Goal: Task Accomplishment & Management: Use online tool/utility

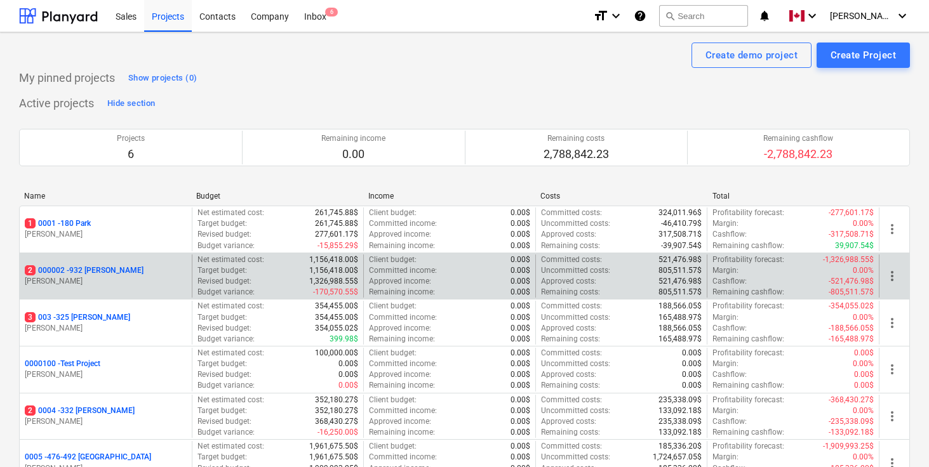
click at [98, 271] on p "2 000002 - 932 Maxwell" at bounding box center [84, 270] width 119 height 11
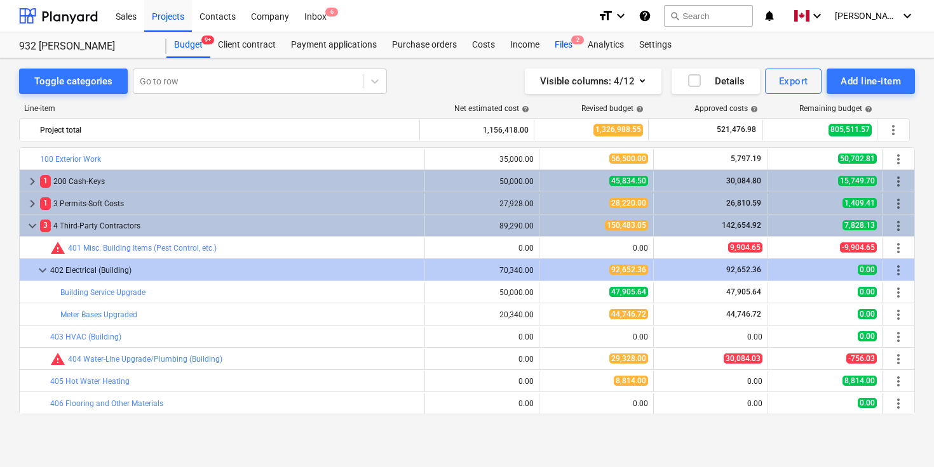
click at [560, 46] on div "Files 2" at bounding box center [563, 44] width 33 height 25
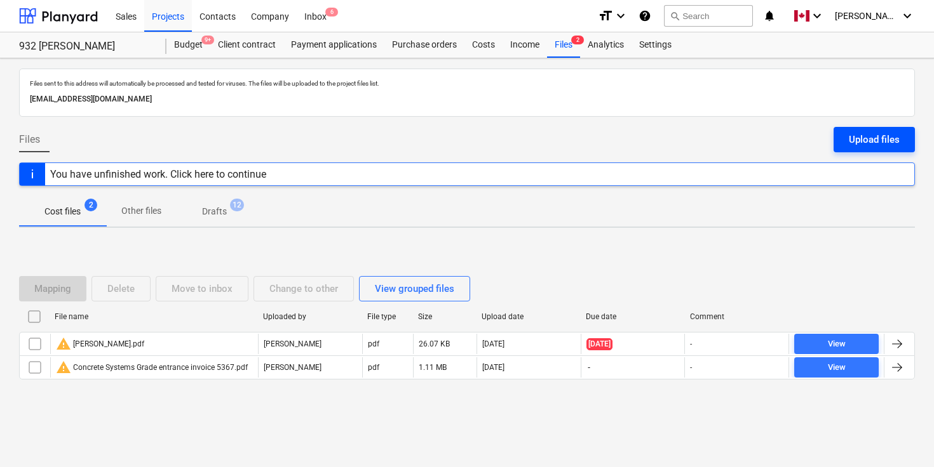
click at [873, 135] on div "Upload files" at bounding box center [874, 139] width 51 height 17
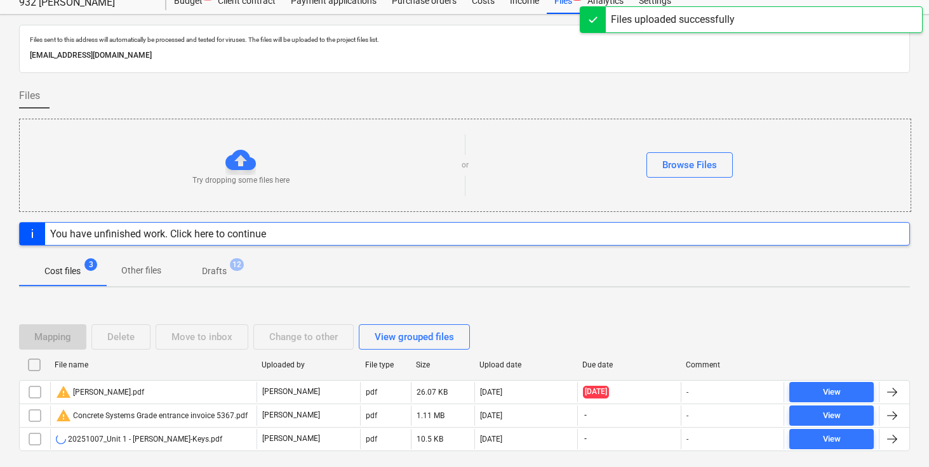
scroll to position [85, 0]
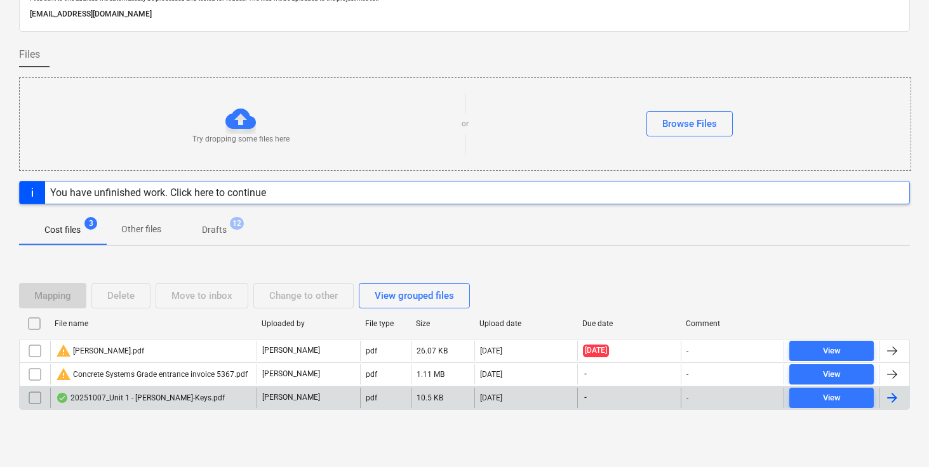
click at [890, 396] on div at bounding box center [892, 398] width 15 height 15
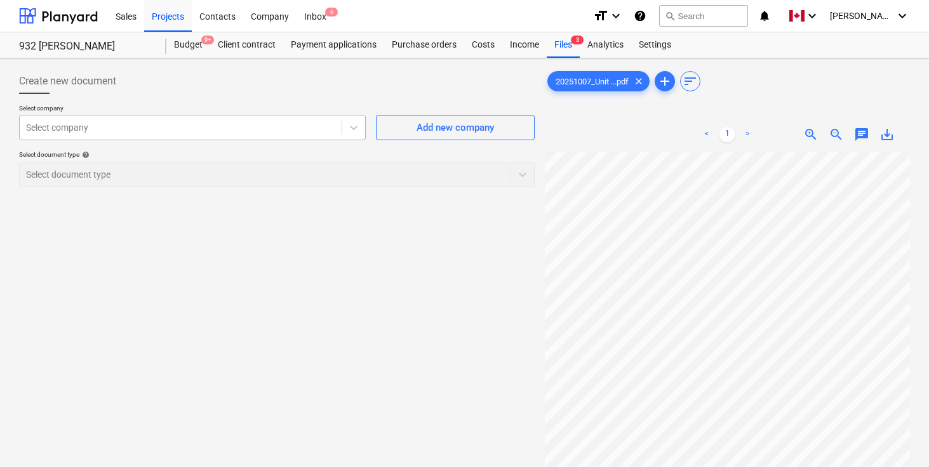
click at [215, 126] on div at bounding box center [180, 127] width 309 height 13
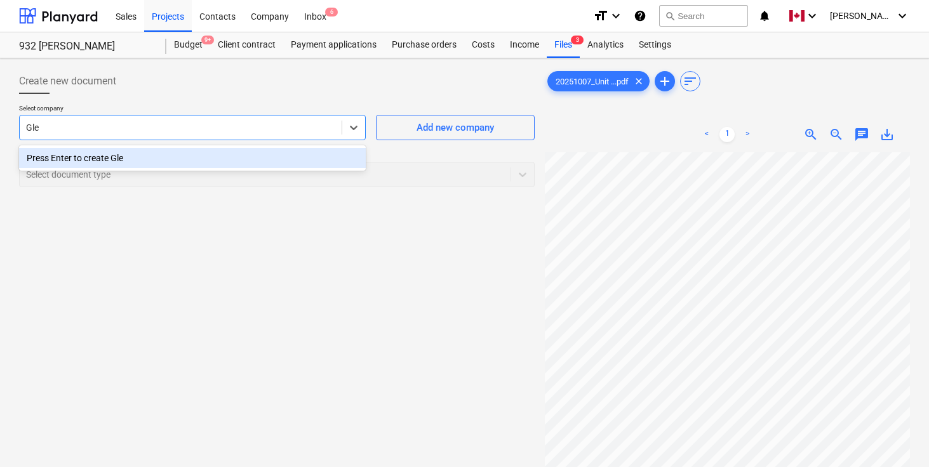
type input "harbiejawanda@gmail.com"
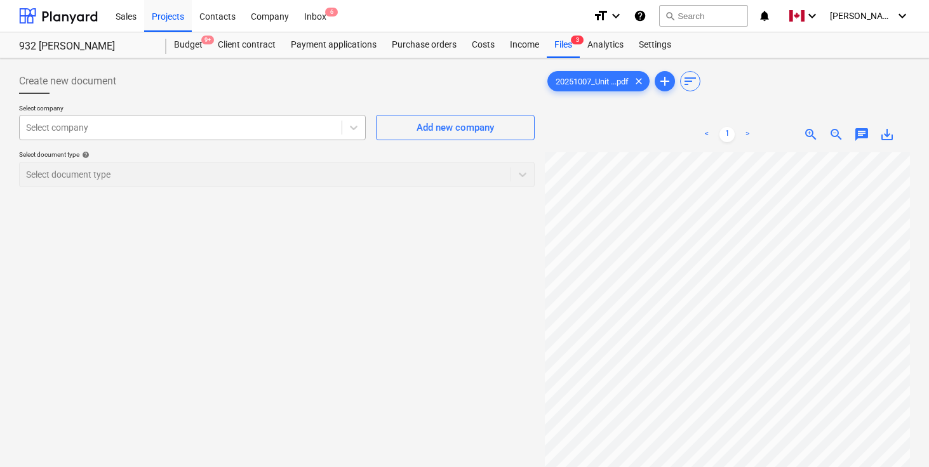
click at [111, 135] on div "Select company" at bounding box center [181, 128] width 322 height 18
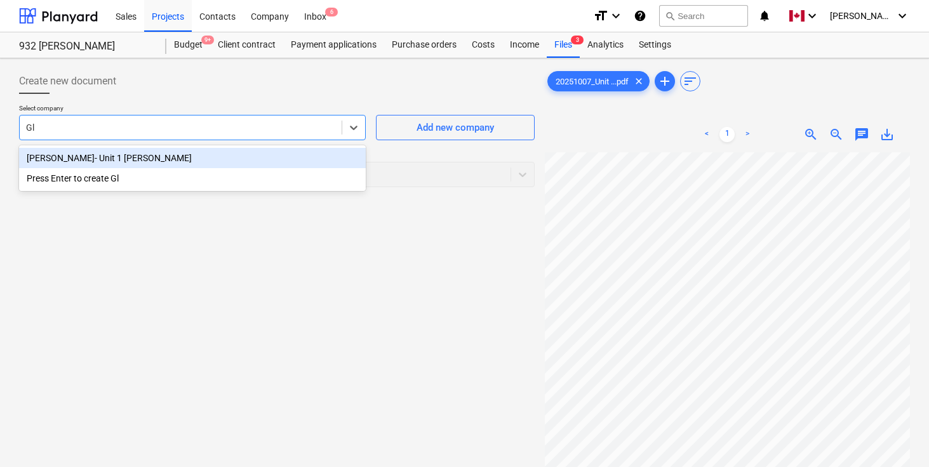
type input "Gly"
click at [58, 154] on div "Glynis Haynes- Unit 1 Maxwell" at bounding box center [192, 158] width 347 height 20
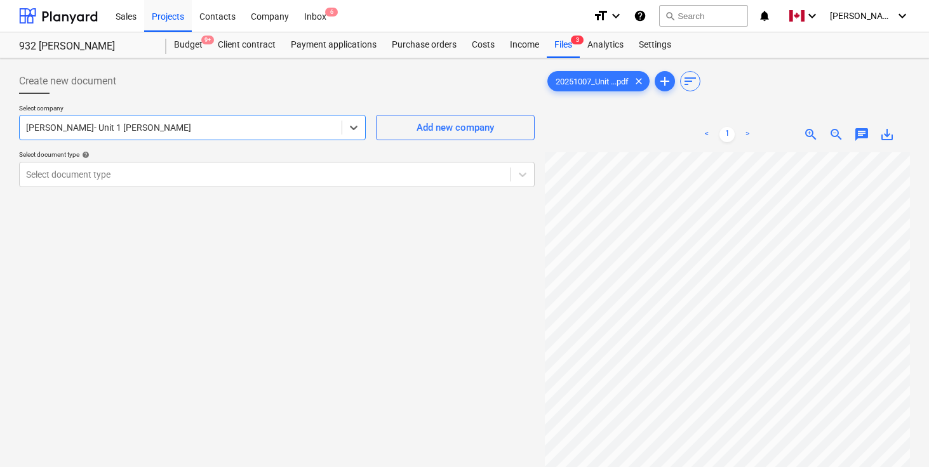
click at [163, 102] on div at bounding box center [277, 99] width 516 height 10
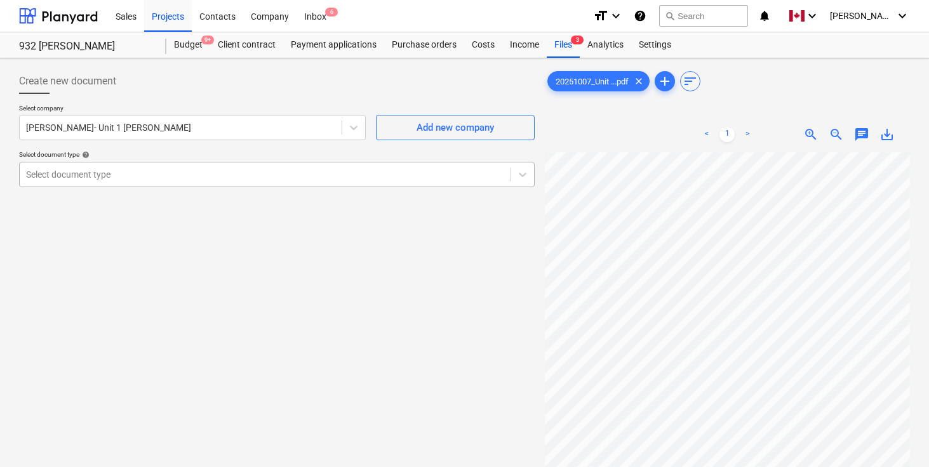
click at [147, 168] on div at bounding box center [265, 174] width 478 height 13
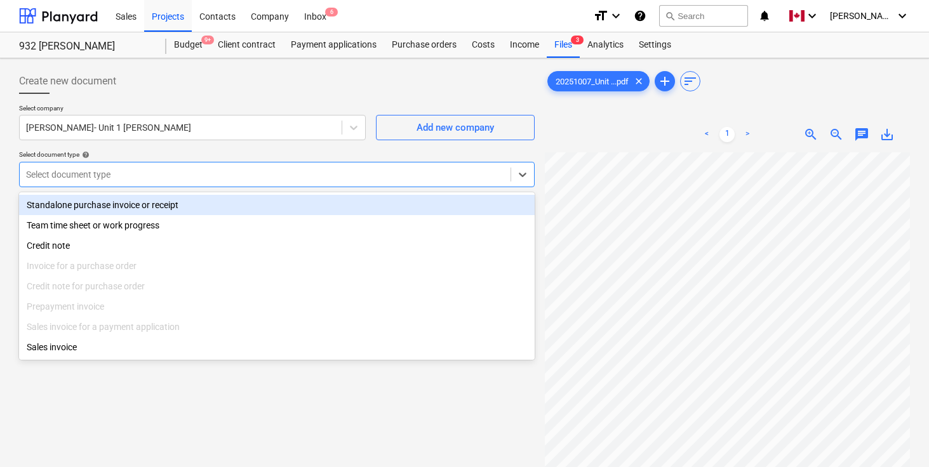
click at [143, 201] on div "Standalone purchase invoice or receipt" at bounding box center [277, 205] width 516 height 20
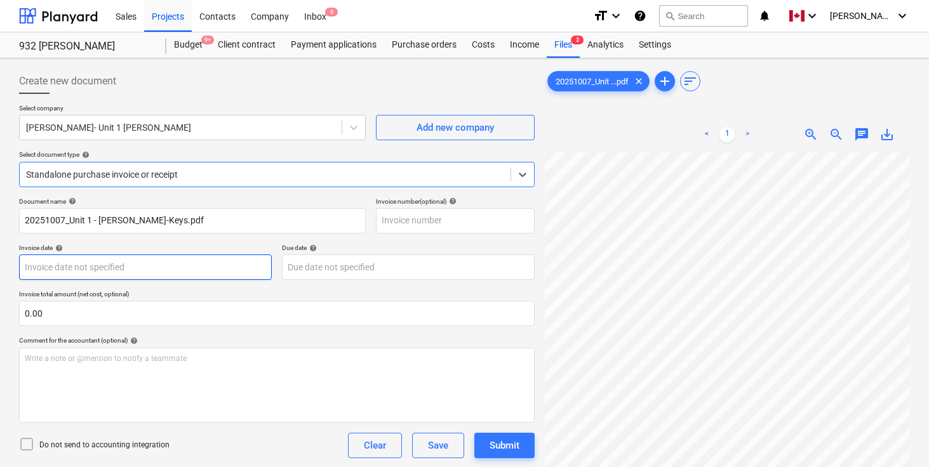
click at [141, 265] on body "Sales Projects Contacts Company Inbox 6 format_size keyboard_arrow_down help se…" at bounding box center [464, 233] width 929 height 467
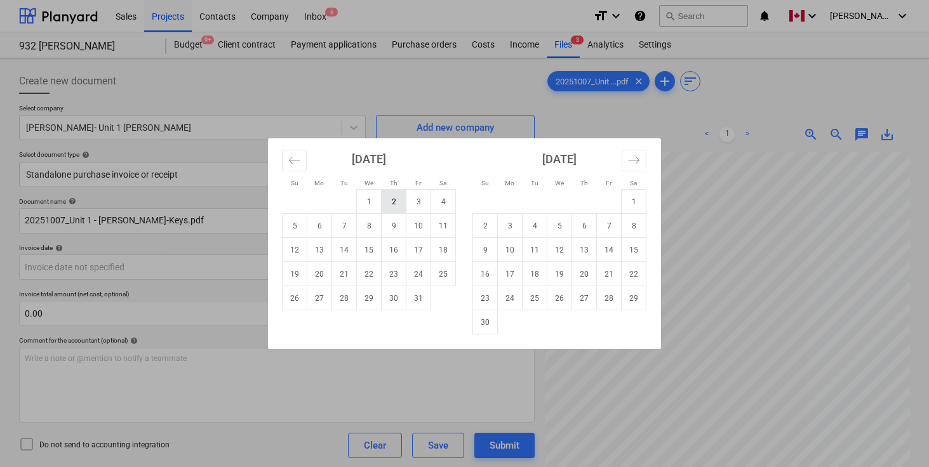
click at [392, 204] on td "2" at bounding box center [394, 202] width 25 height 24
type input "02 Oct 2025"
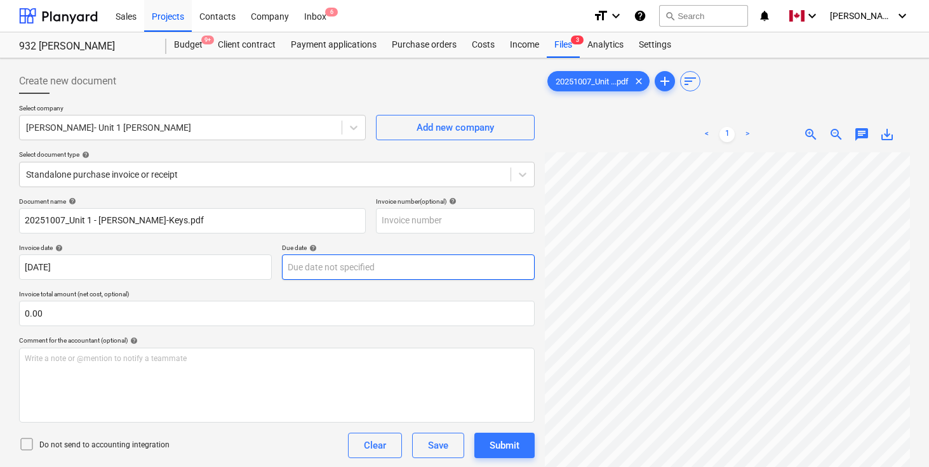
click at [372, 265] on body "Sales Projects Contacts Company Inbox 6 format_size keyboard_arrow_down help se…" at bounding box center [464, 233] width 929 height 467
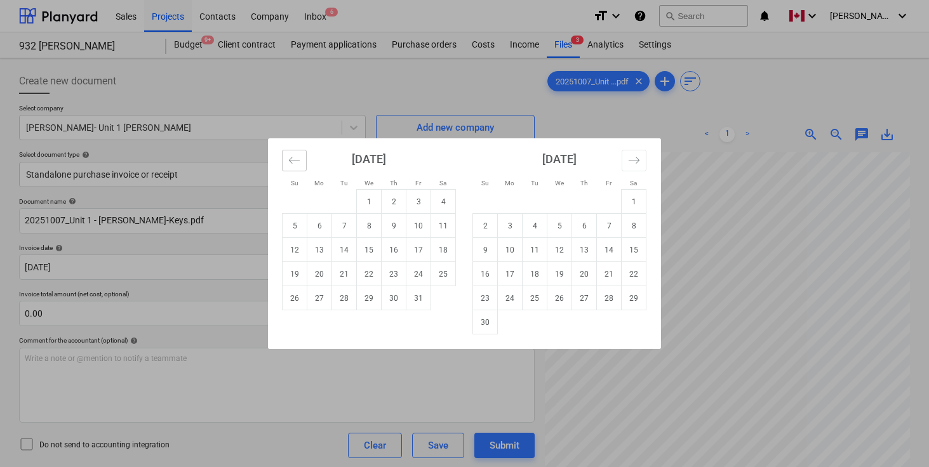
click at [295, 160] on icon "Move backward to switch to the previous month." at bounding box center [294, 160] width 12 height 12
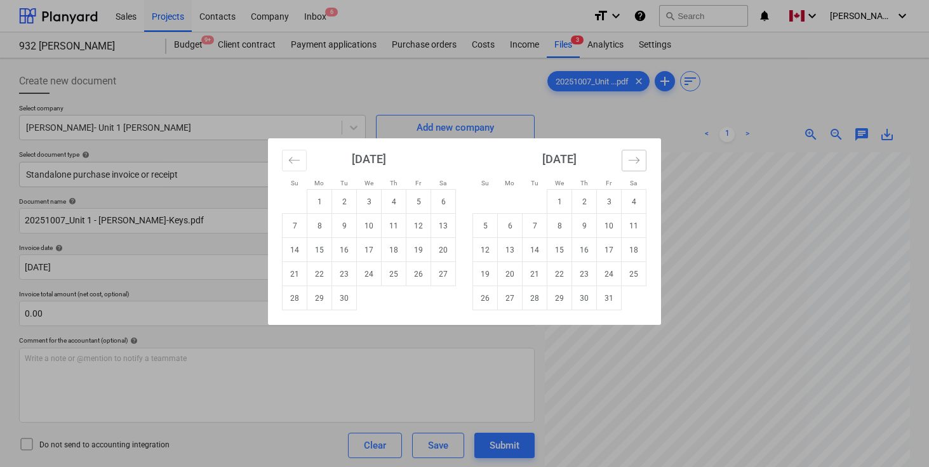
click at [633, 156] on icon "Move forward to switch to the next month." at bounding box center [634, 160] width 12 height 12
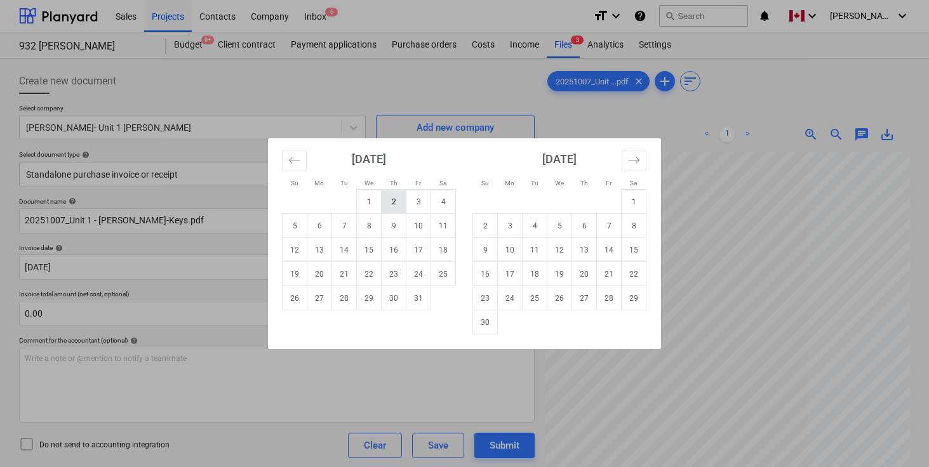
click at [396, 196] on td "2" at bounding box center [394, 202] width 25 height 24
type input "02 Oct 2025"
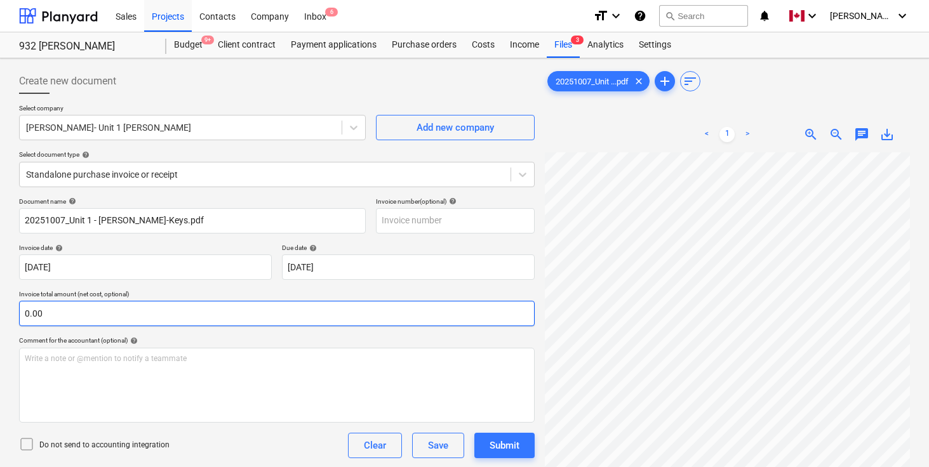
click at [275, 319] on input "0.00" at bounding box center [277, 313] width 516 height 25
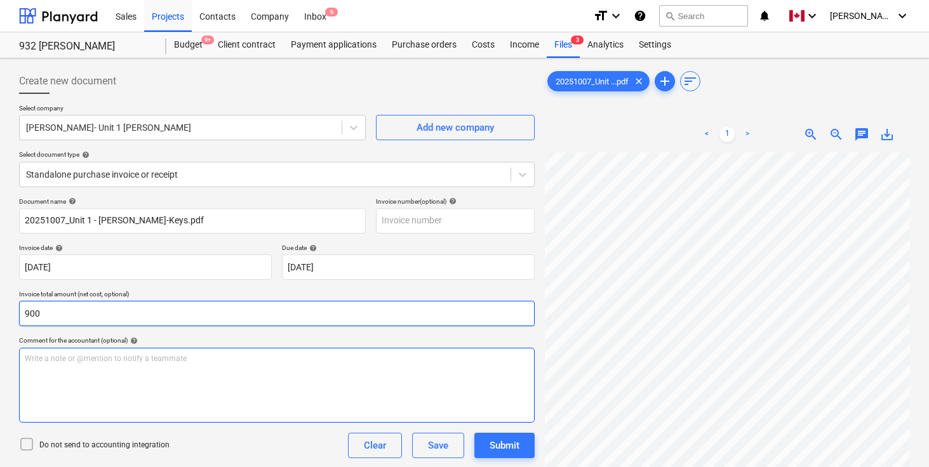
type input "900.00"
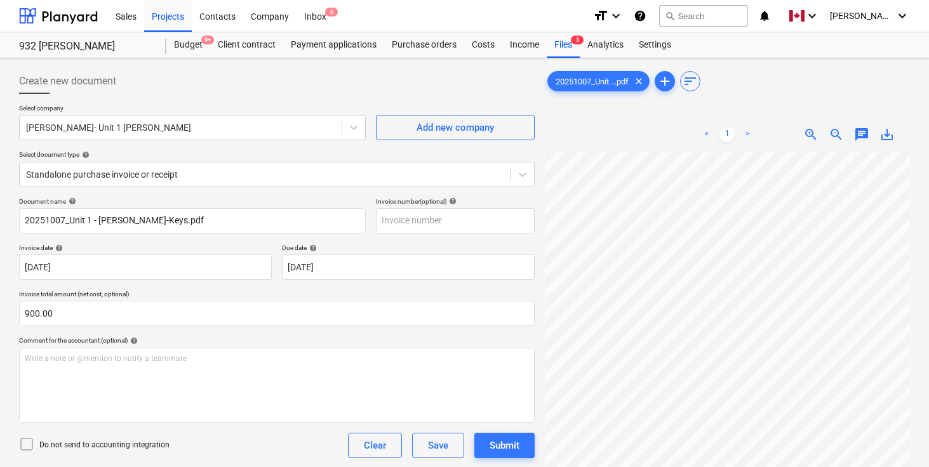
click at [748, 137] on link ">" at bounding box center [747, 134] width 15 height 15
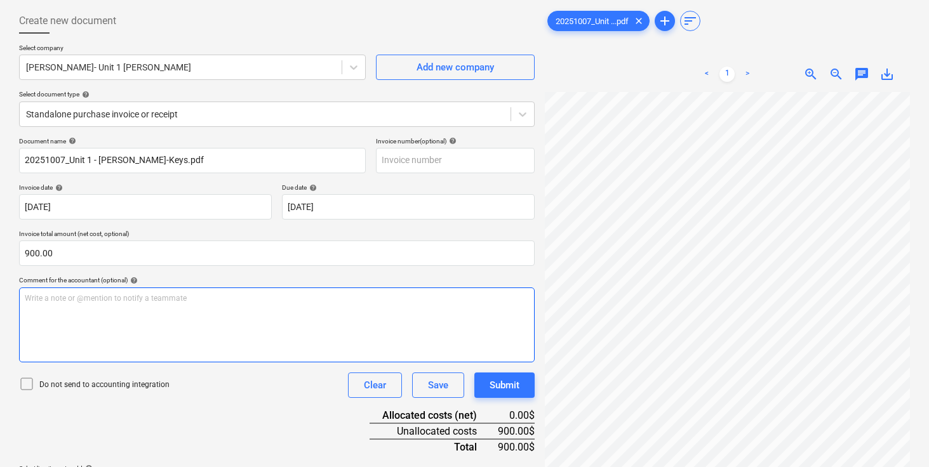
scroll to position [127, 0]
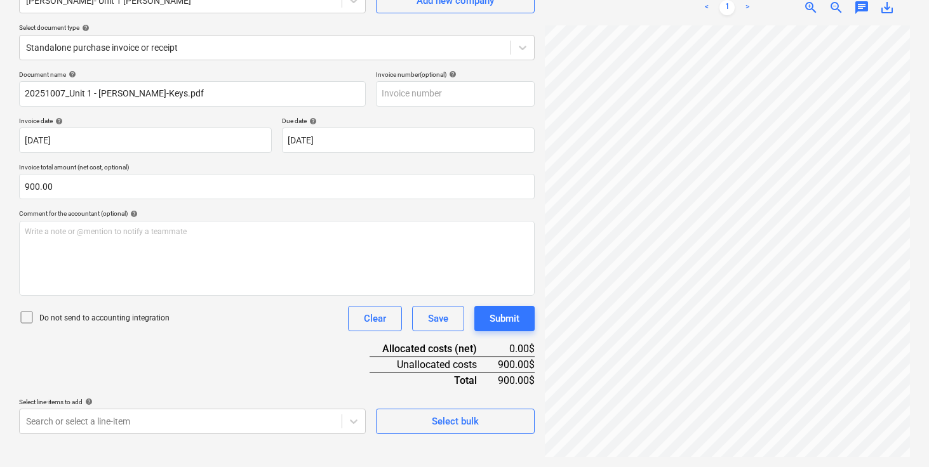
click at [278, 331] on div "Do not send to accounting integration Clear Save Submit" at bounding box center [277, 318] width 516 height 25
click at [271, 340] on body "Sales Projects Contacts Company Inbox 6 format_size keyboard_arrow_down help se…" at bounding box center [464, 106] width 929 height 467
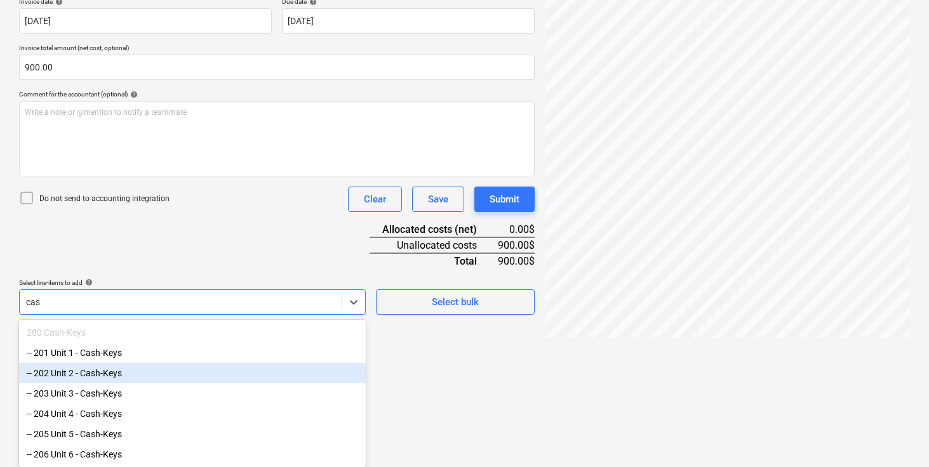
scroll to position [248, 0]
type input "cash"
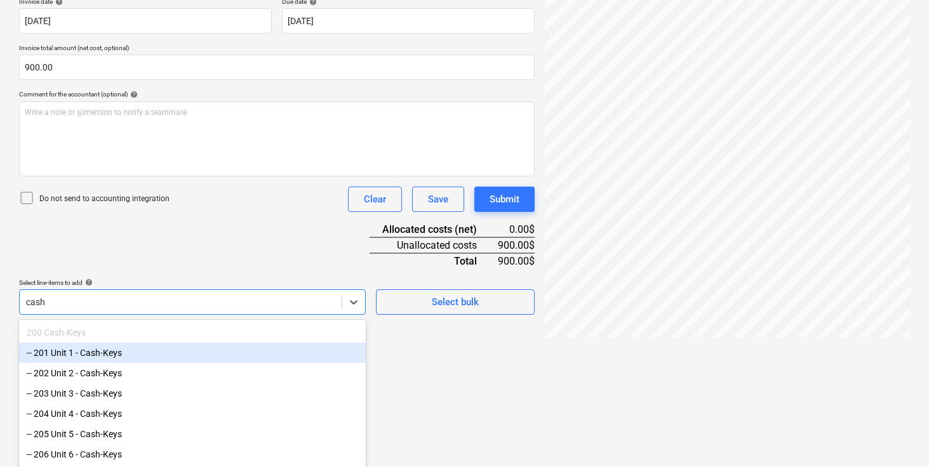
click at [143, 349] on div "-- 201 Unit 1 - Cash-Keys" at bounding box center [192, 353] width 347 height 20
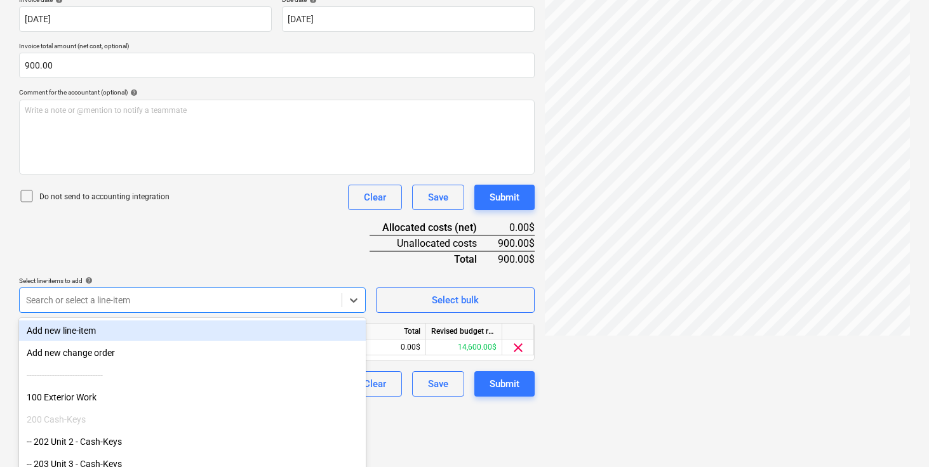
click at [231, 248] on div "Document name help 20251007_Unit 1 - Maxwell - Cash-Keys.pdf Invoice number (op…" at bounding box center [277, 173] width 516 height 448
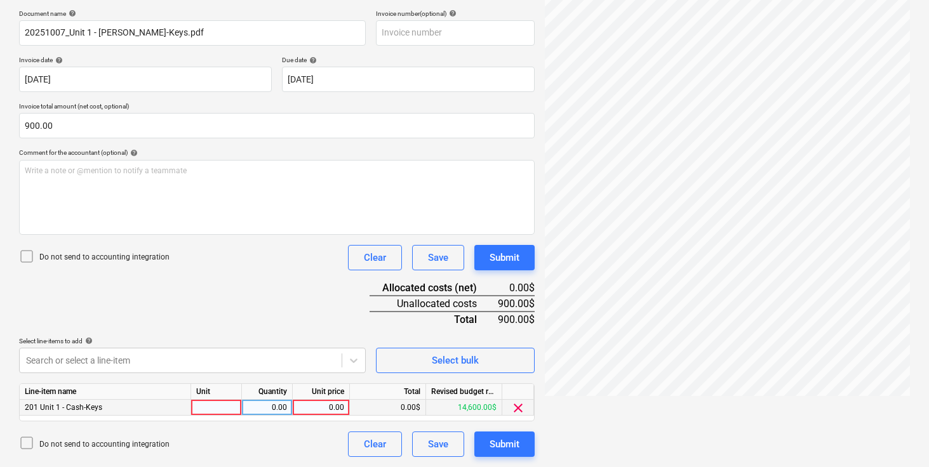
click at [216, 412] on div at bounding box center [216, 408] width 51 height 16
type input "pcs"
type input "900"
click at [269, 292] on div "Document name help 20251007_Unit 1 - Maxwell - Cash-Keys.pdf Invoice number (op…" at bounding box center [277, 234] width 516 height 448
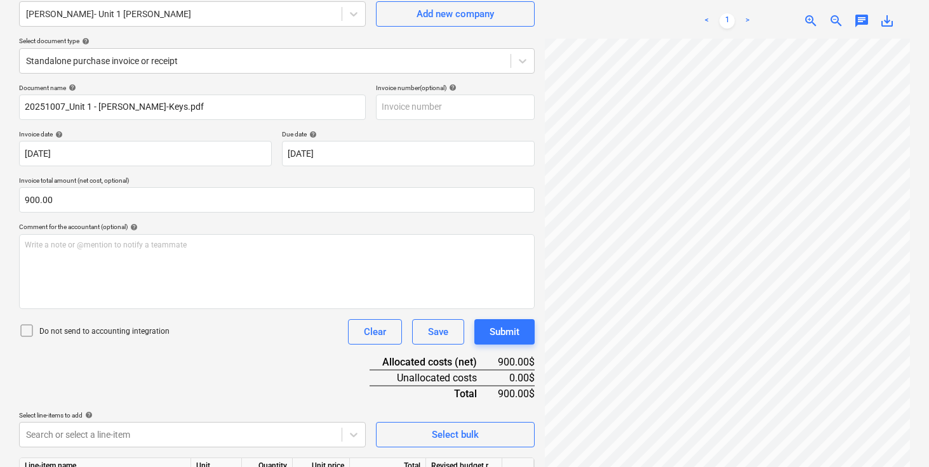
scroll to position [0, 0]
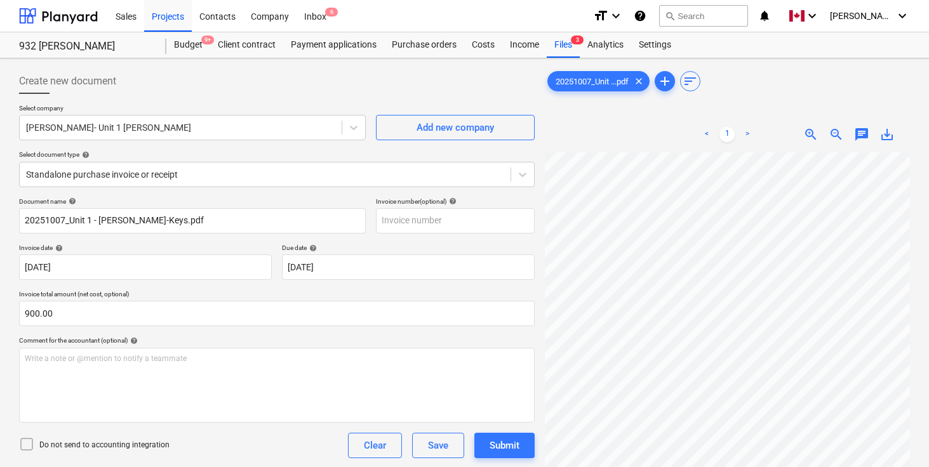
click at [297, 98] on div at bounding box center [277, 99] width 516 height 10
click at [298, 87] on div "Create new document" at bounding box center [277, 81] width 516 height 25
click at [295, 83] on div "Create new document" at bounding box center [277, 81] width 516 height 25
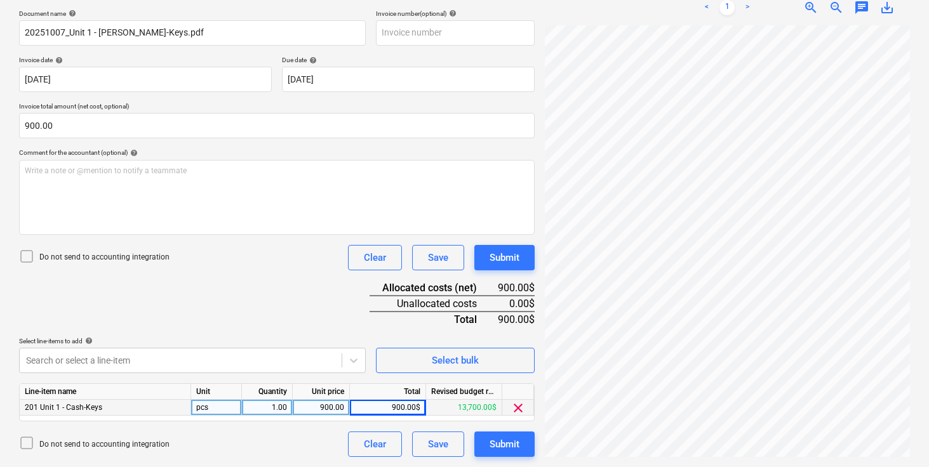
click at [288, 293] on div "Document name help 20251007_Unit 1 - Maxwell - Cash-Keys.pdf Invoice number (op…" at bounding box center [277, 234] width 516 height 448
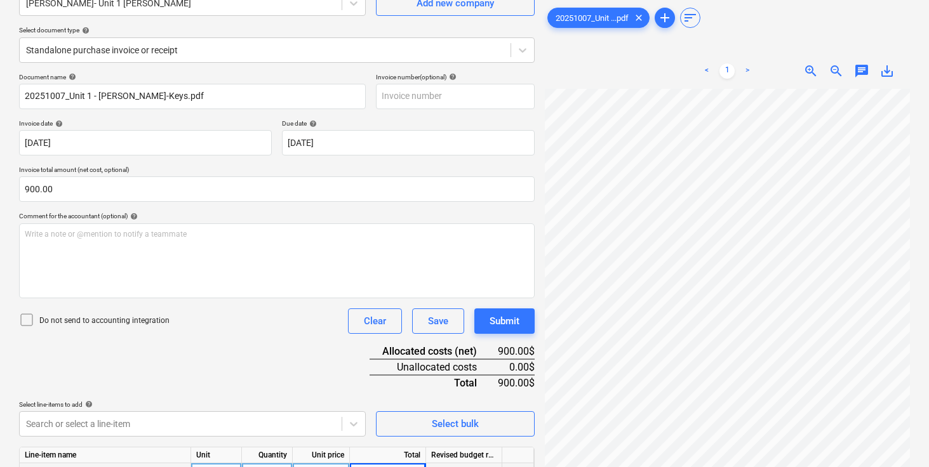
scroll to position [188, 0]
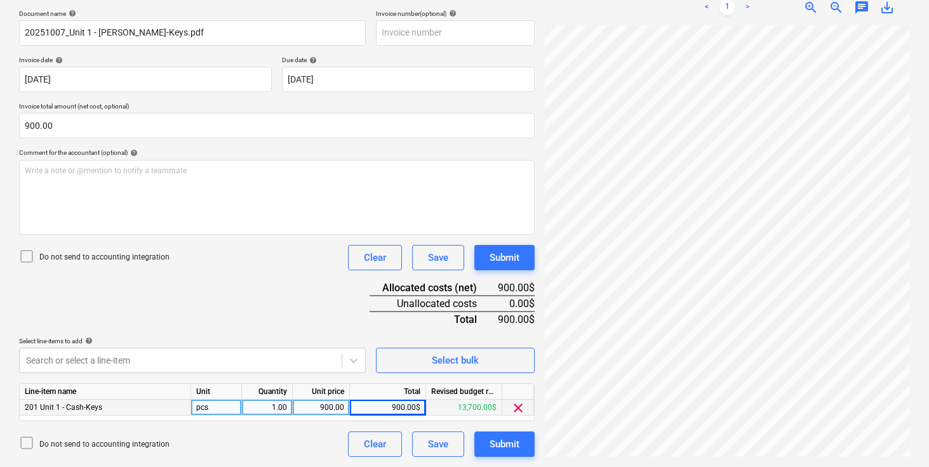
click at [278, 299] on div "Document name help 20251007_Unit 1 - Maxwell - Cash-Keys.pdf Invoice number (op…" at bounding box center [277, 234] width 516 height 448
click at [323, 274] on div "Document name help 20251007_Unit 1 - Maxwell - Cash-Keys.pdf Invoice number (op…" at bounding box center [277, 234] width 516 height 448
click at [295, 283] on div "Document name help 20251007_Unit 1 - Maxwell - Cash-Keys.pdf Invoice number (op…" at bounding box center [277, 234] width 516 height 448
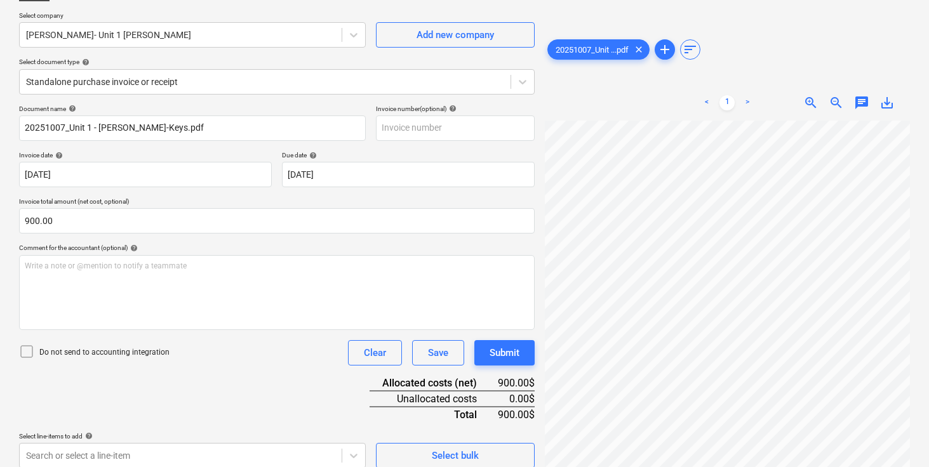
scroll to position [0, 0]
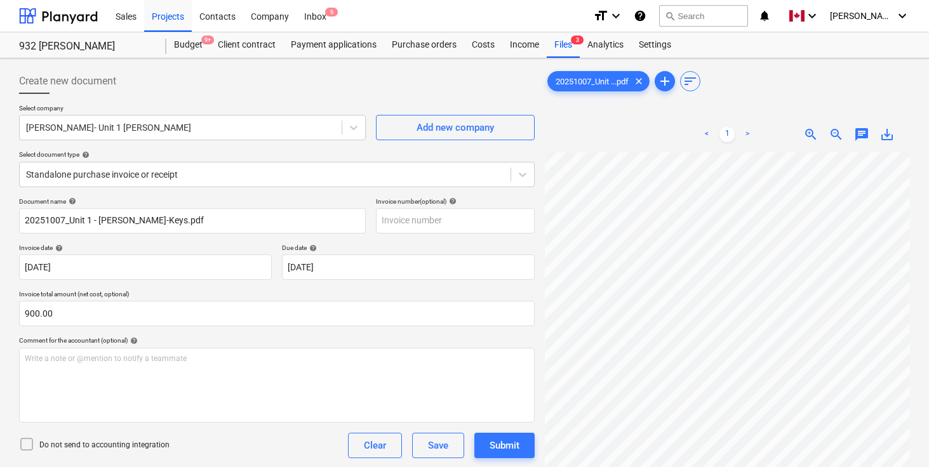
click at [297, 111] on p "Select company" at bounding box center [192, 109] width 347 height 11
click at [297, 91] on div "Create new document" at bounding box center [277, 81] width 516 height 25
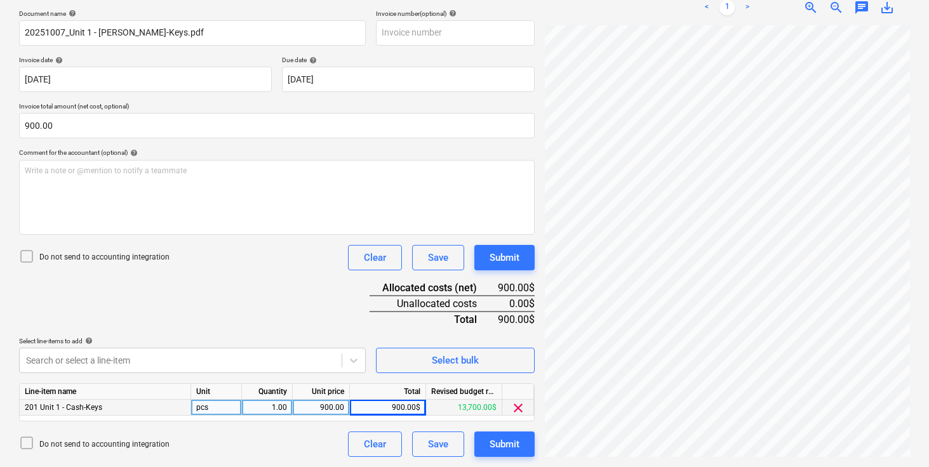
click at [260, 296] on div "Document name help 20251007_Unit 1 - Maxwell - Cash-Keys.pdf Invoice number (op…" at bounding box center [277, 234] width 516 height 448
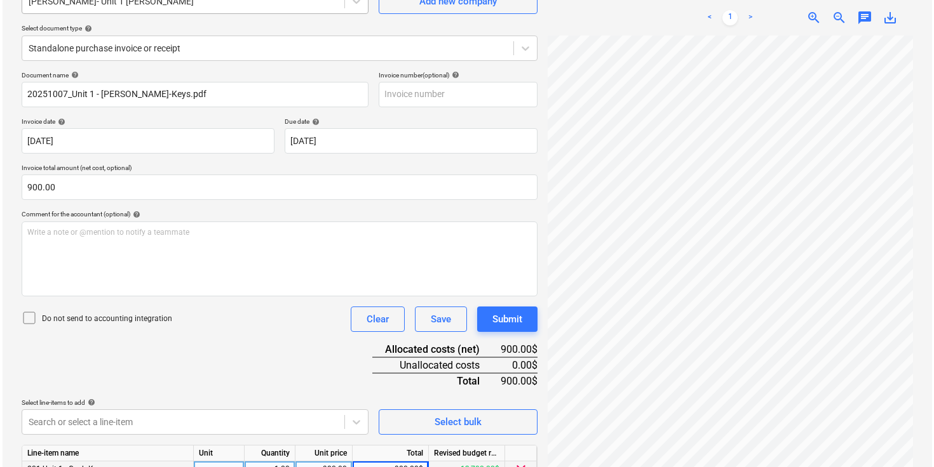
scroll to position [188, 0]
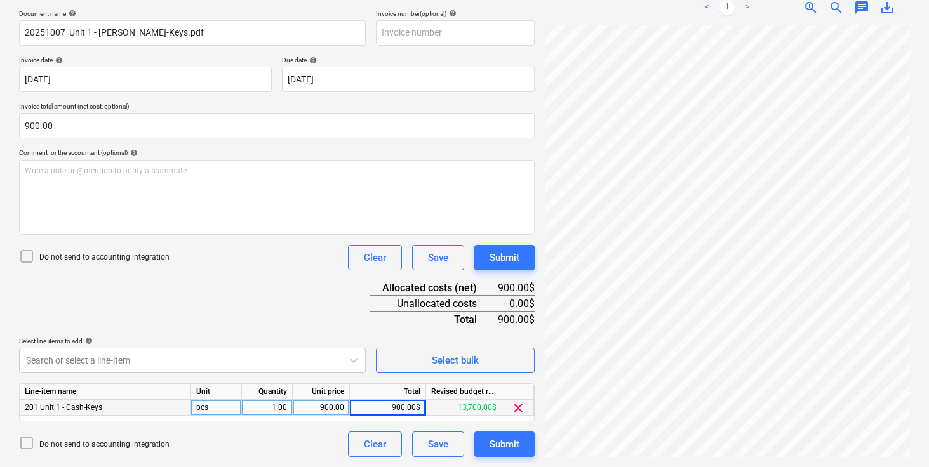
click at [259, 293] on div "Document name help 20251007_Unit 1 - Maxwell - Cash-Keys.pdf Invoice number (op…" at bounding box center [277, 234] width 516 height 448
click at [494, 259] on div "Submit" at bounding box center [505, 258] width 30 height 17
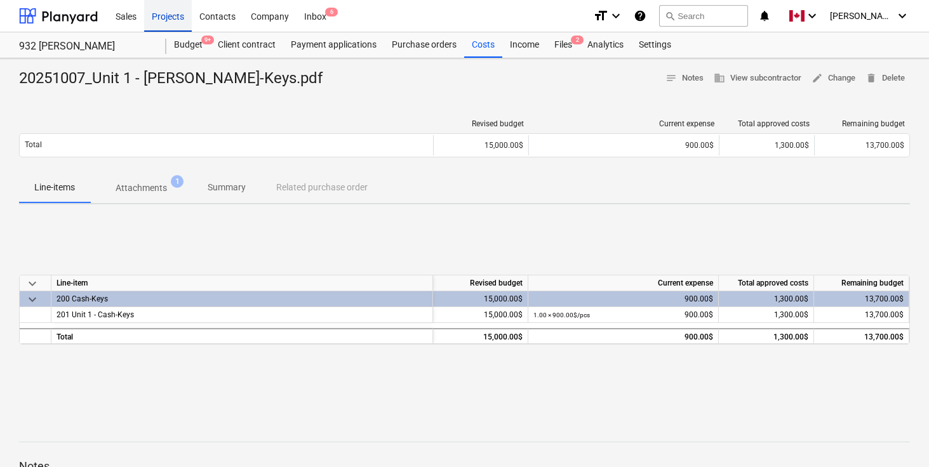
click at [163, 17] on div "Projects" at bounding box center [168, 15] width 48 height 32
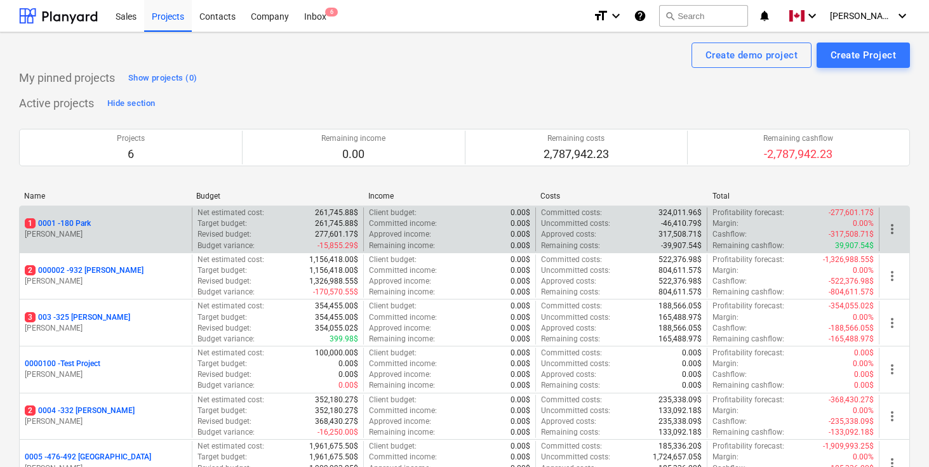
click at [84, 220] on p "1 0001 - 180 Park" at bounding box center [58, 223] width 66 height 11
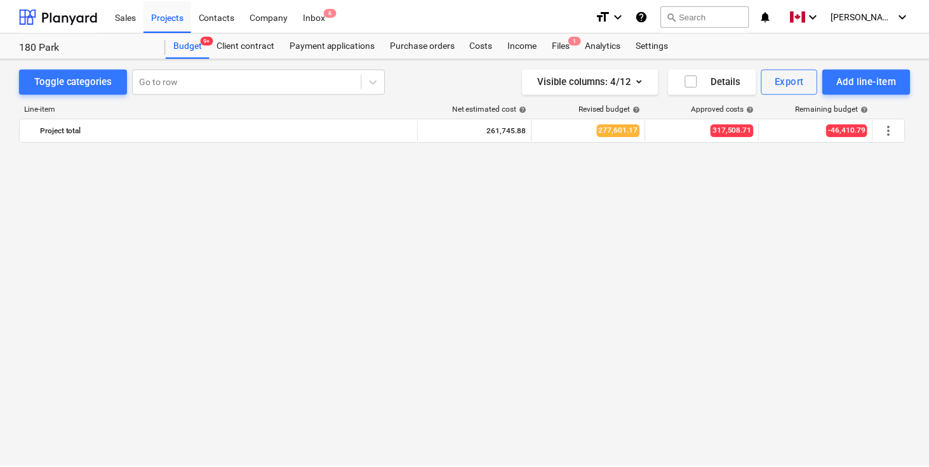
scroll to position [866, 0]
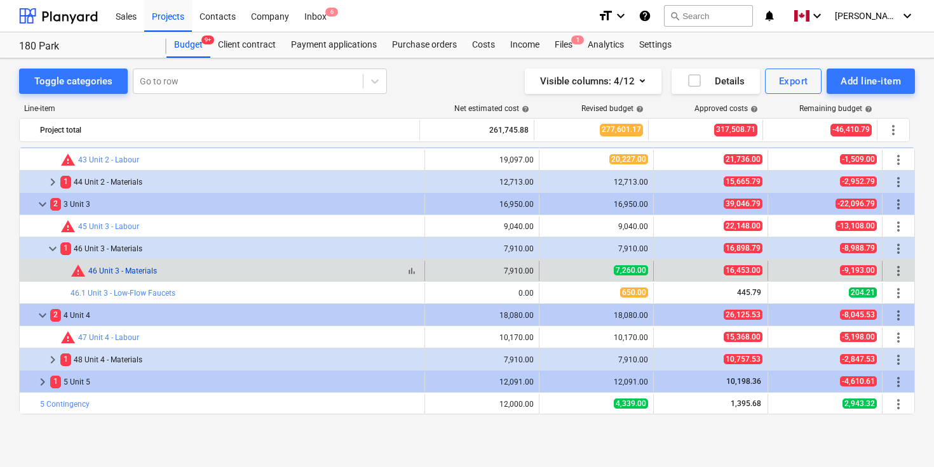
click at [135, 271] on link "46 Unit 3 - Materials" at bounding box center [122, 271] width 69 height 9
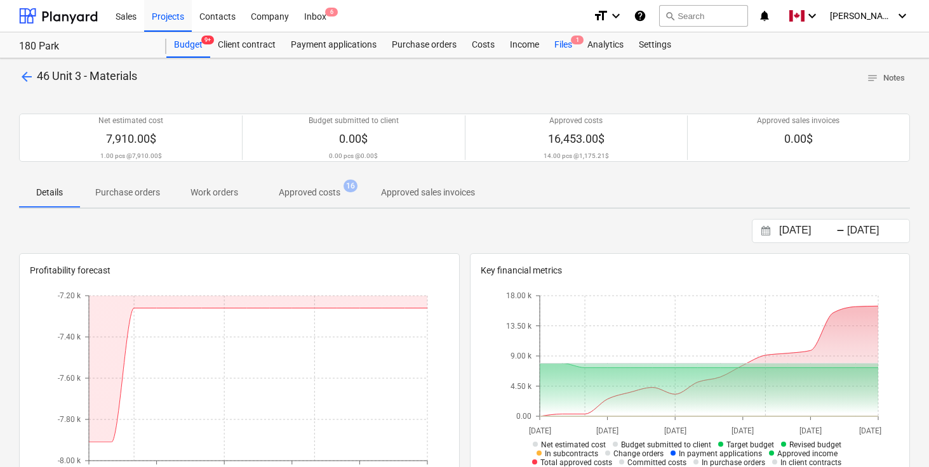
click at [568, 46] on div "Files 1" at bounding box center [563, 44] width 33 height 25
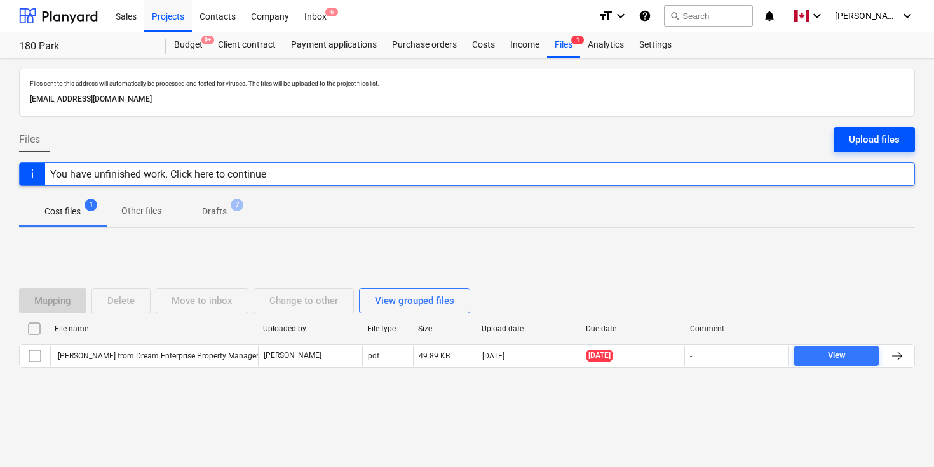
click at [883, 131] on div "Upload files" at bounding box center [874, 139] width 51 height 17
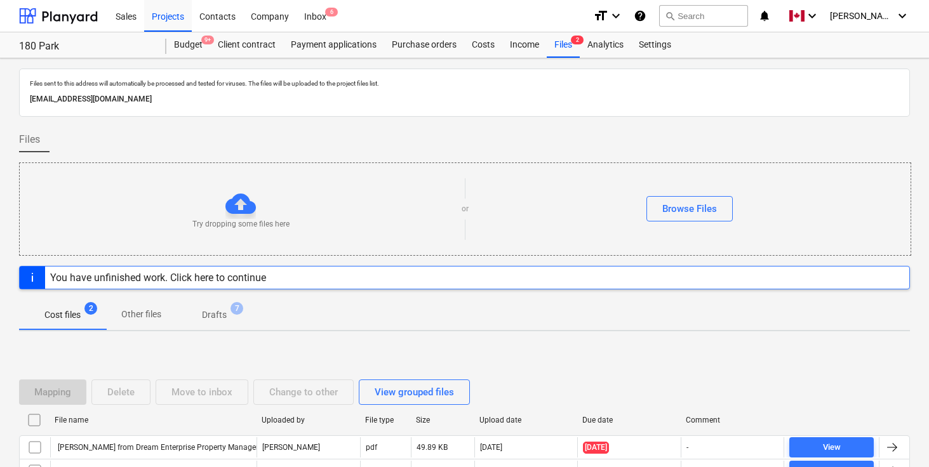
click at [555, 141] on div "Files" at bounding box center [464, 145] width 891 height 36
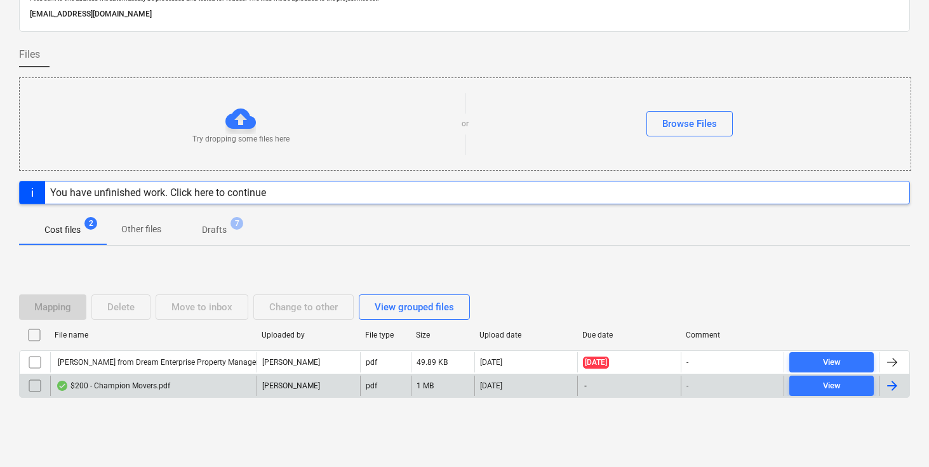
click at [892, 386] on div at bounding box center [892, 386] width 15 height 15
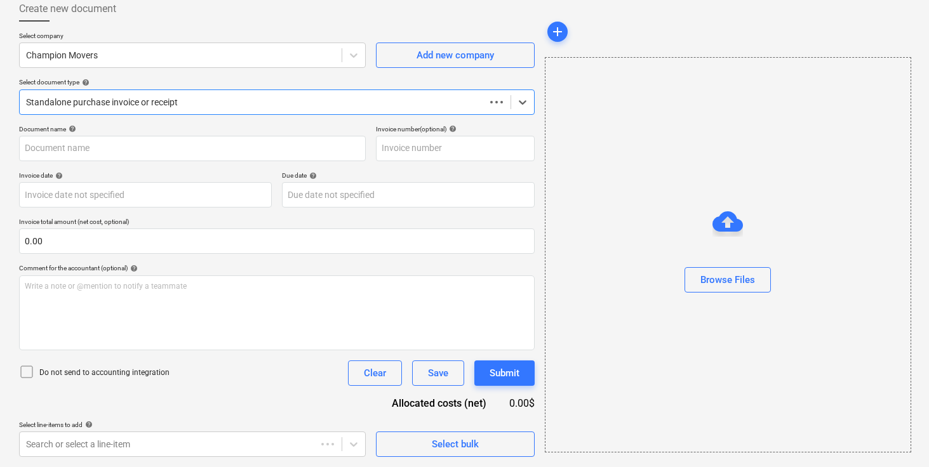
scroll to position [72, 0]
type input "$200 - Champion Movers.pdf"
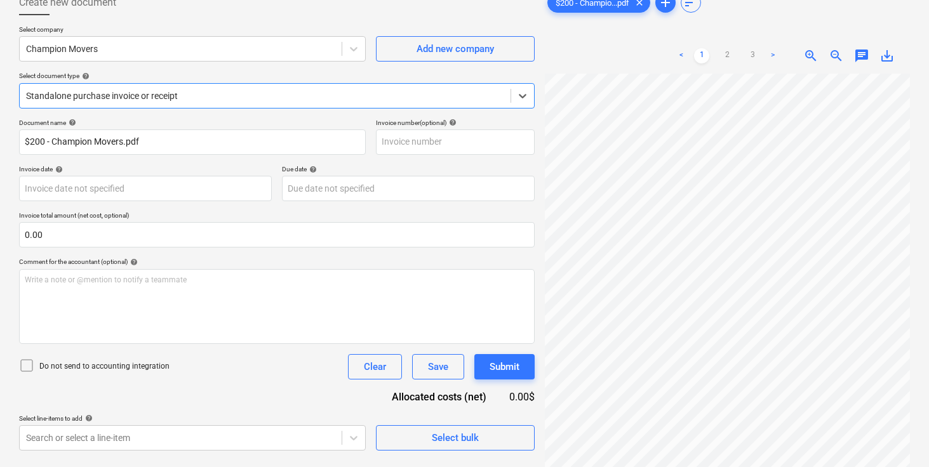
scroll to position [127, 0]
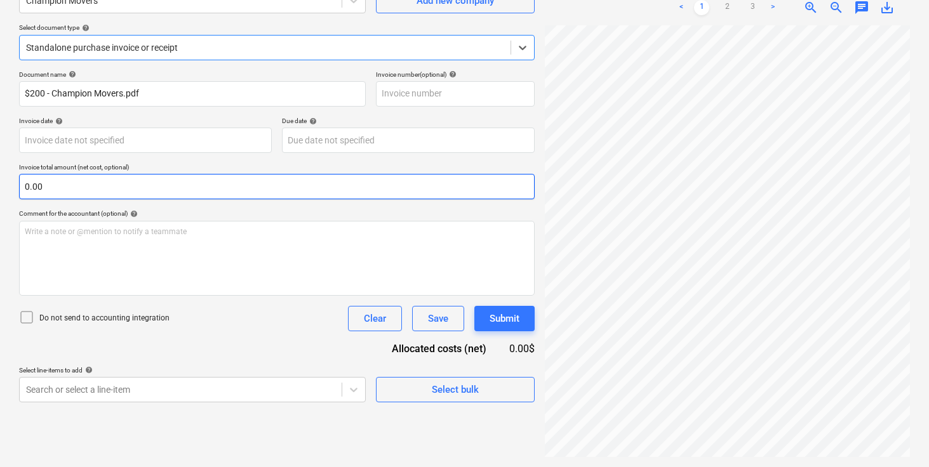
click at [168, 189] on input "0.00" at bounding box center [277, 186] width 516 height 25
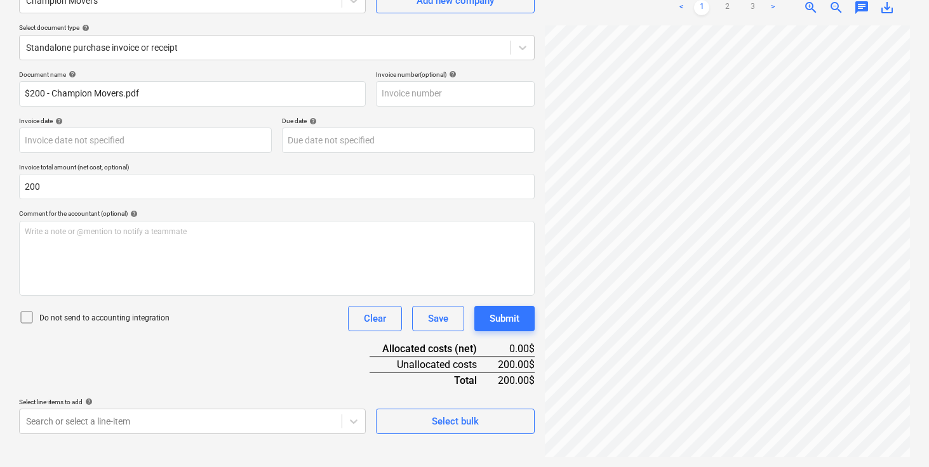
click at [187, 346] on div "Document name help $200 - Champion Movers.pdf Invoice number (optional) help In…" at bounding box center [277, 253] width 516 height 364
type input "200.00"
click at [173, 340] on body "Sales Projects Contacts Company Inbox 6 format_size keyboard_arrow_down help se…" at bounding box center [464, 106] width 929 height 467
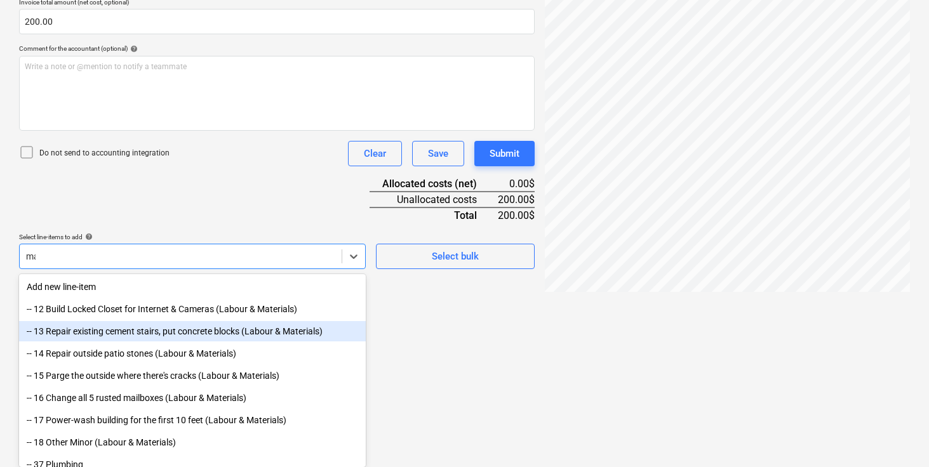
scroll to position [290, 0]
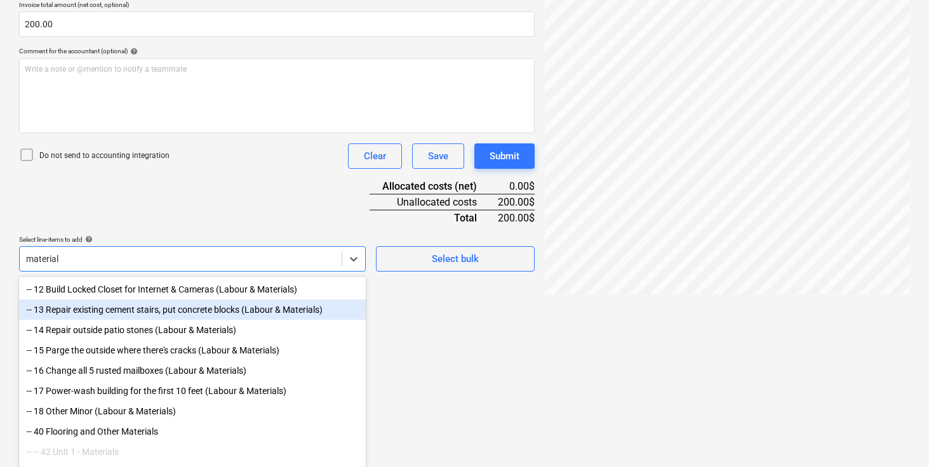
type input "materials"
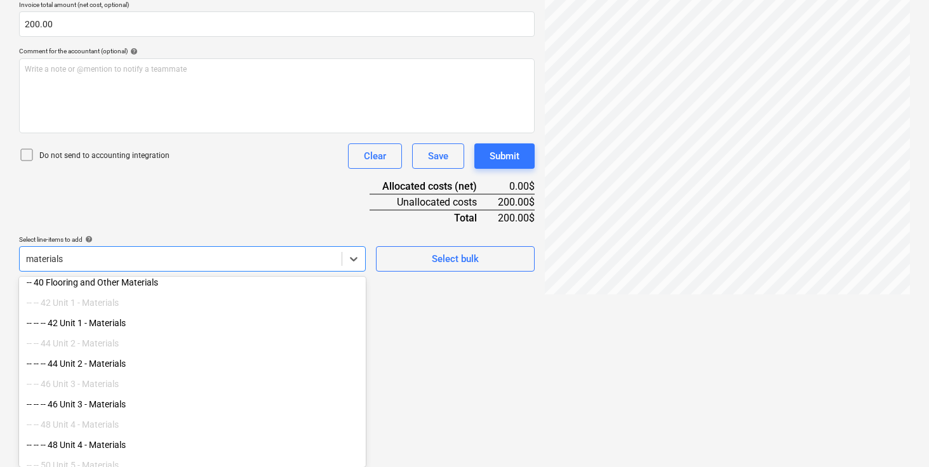
scroll to position [186, 0]
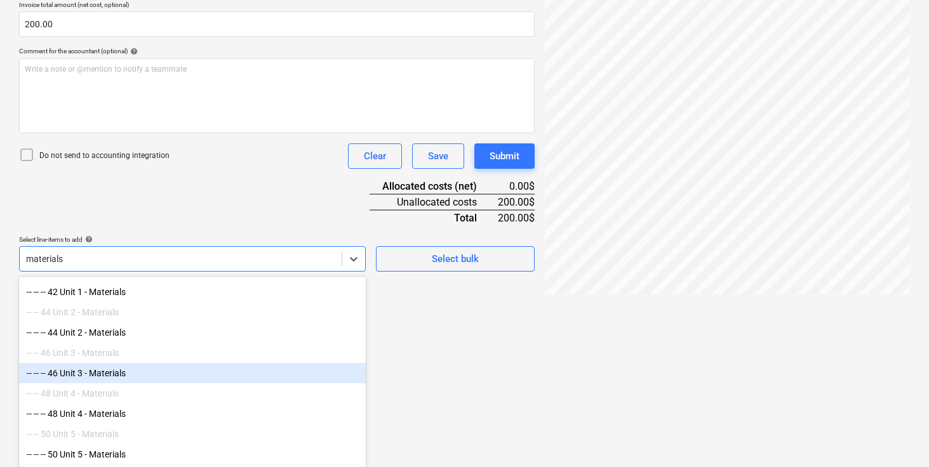
click at [111, 373] on div "-- -- -- 46 Unit 3 - Materials" at bounding box center [192, 373] width 347 height 20
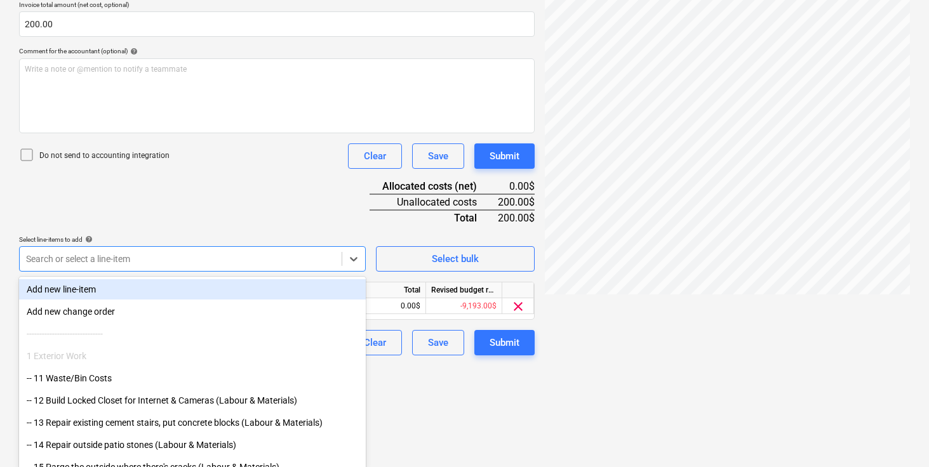
click at [217, 202] on div "Document name help $200 - Champion Movers.pdf Invoice number (optional) help In…" at bounding box center [277, 132] width 516 height 448
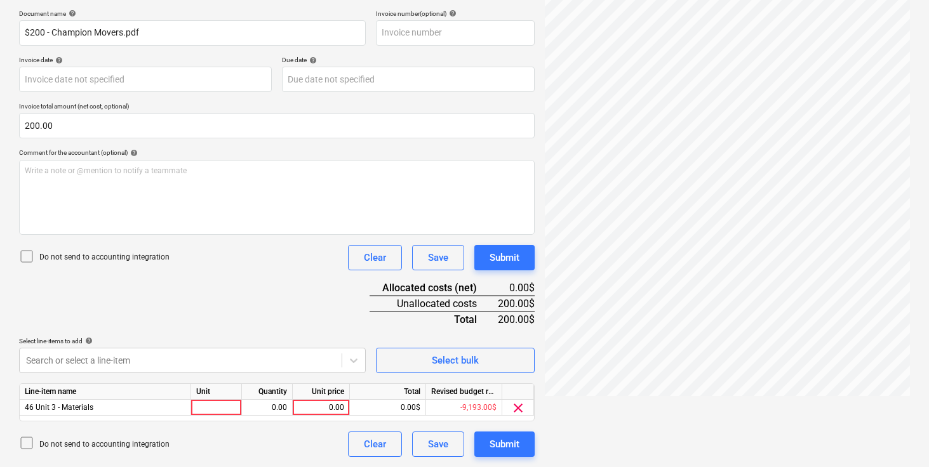
scroll to position [188, 0]
click at [216, 400] on div "Unit" at bounding box center [216, 392] width 51 height 16
click at [216, 406] on div at bounding box center [216, 408] width 51 height 16
type input "pcs"
type input "200"
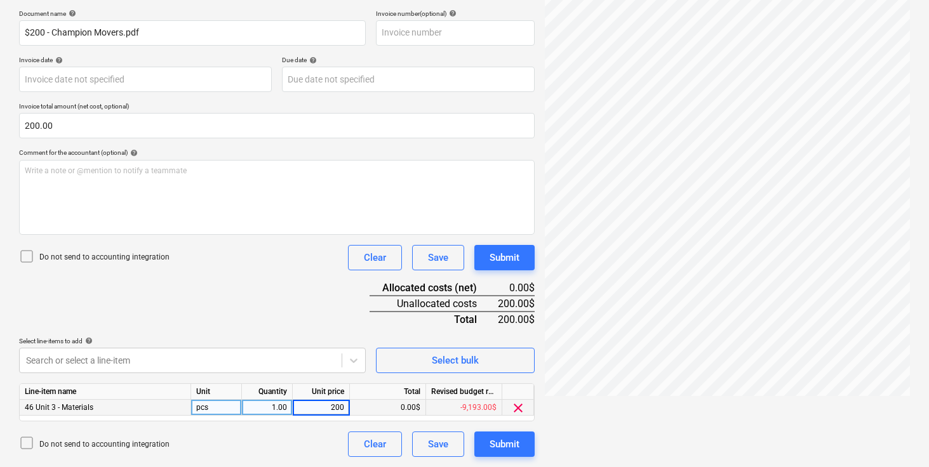
click at [232, 309] on div "Document name help $200 - Champion Movers.pdf Invoice number (optional) help In…" at bounding box center [277, 234] width 516 height 448
click at [511, 445] on div "Submit" at bounding box center [505, 444] width 30 height 17
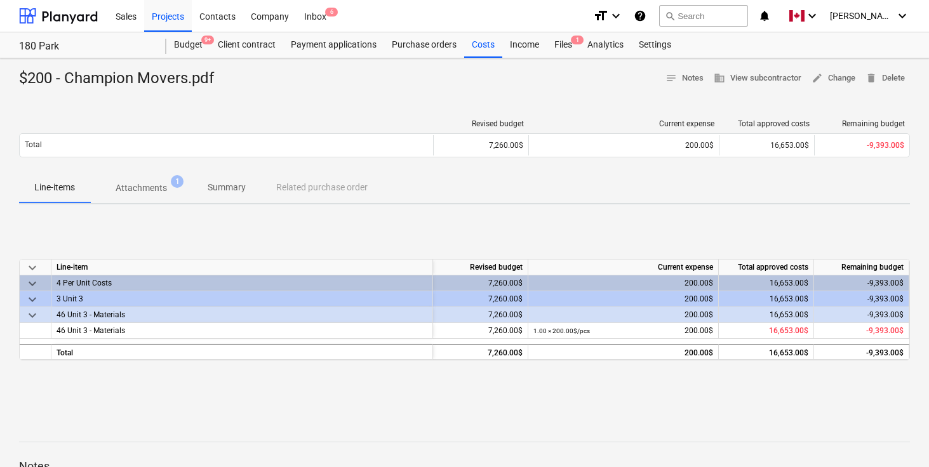
click at [228, 178] on span "Summary" at bounding box center [226, 187] width 69 height 21
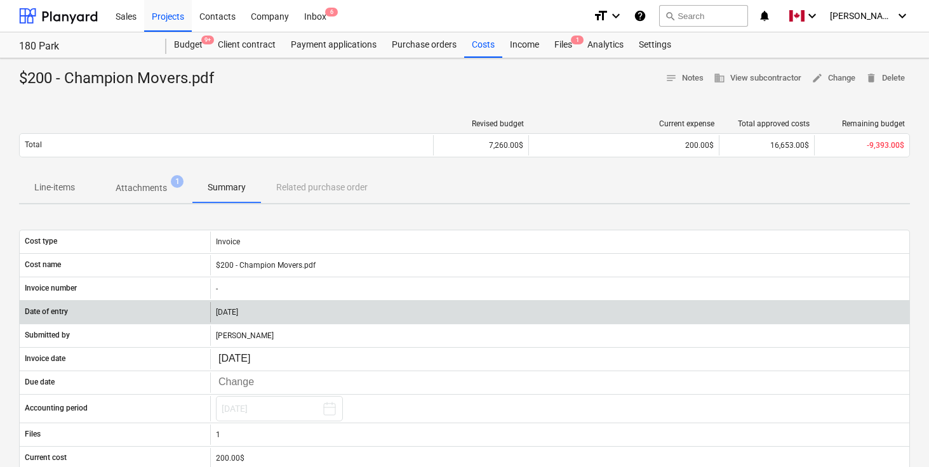
click at [232, 312] on div "[DATE]" at bounding box center [559, 312] width 699 height 20
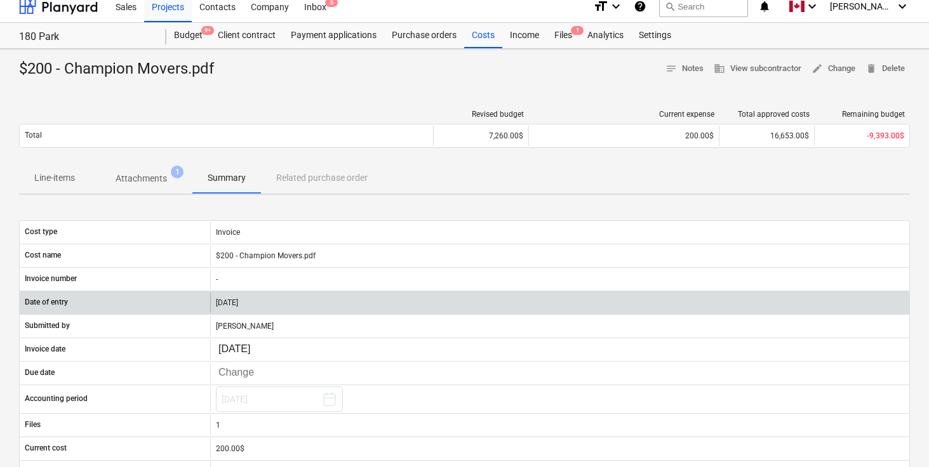
scroll to position [11, 0]
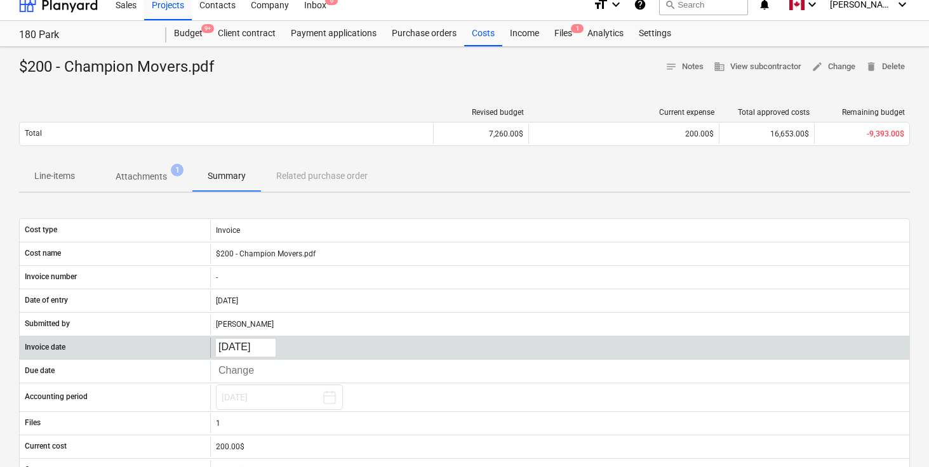
click at [253, 347] on body "Sales Projects Contacts Company Inbox 6 format_size keyboard_arrow_down help se…" at bounding box center [464, 222] width 929 height 467
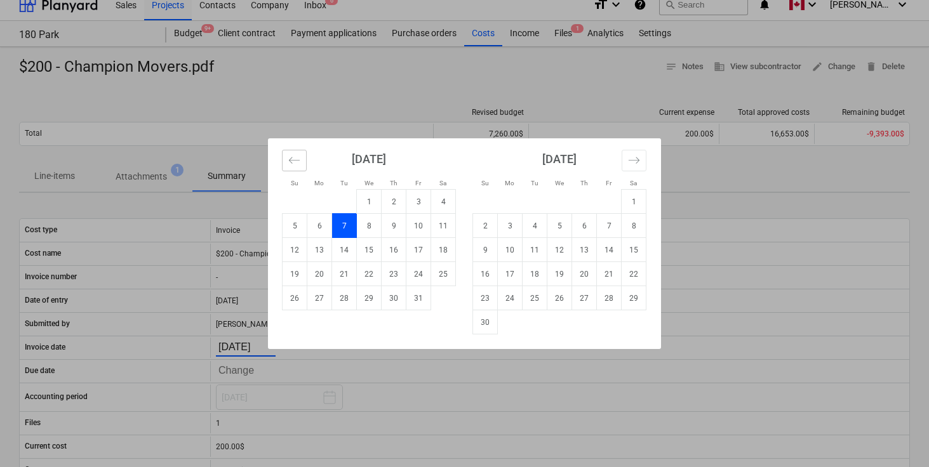
click at [297, 156] on icon "Move backward to switch to the previous month." at bounding box center [294, 160] width 12 height 12
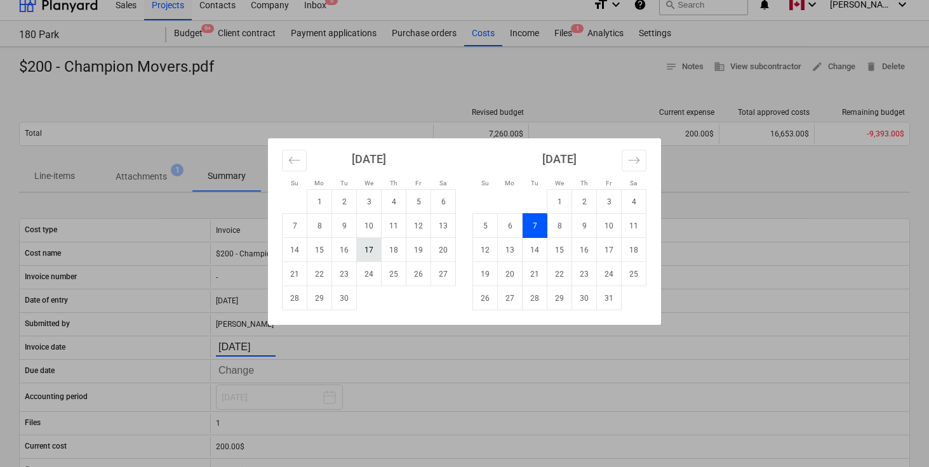
click at [373, 253] on td "17" at bounding box center [369, 250] width 25 height 24
type input "17.09.2025"
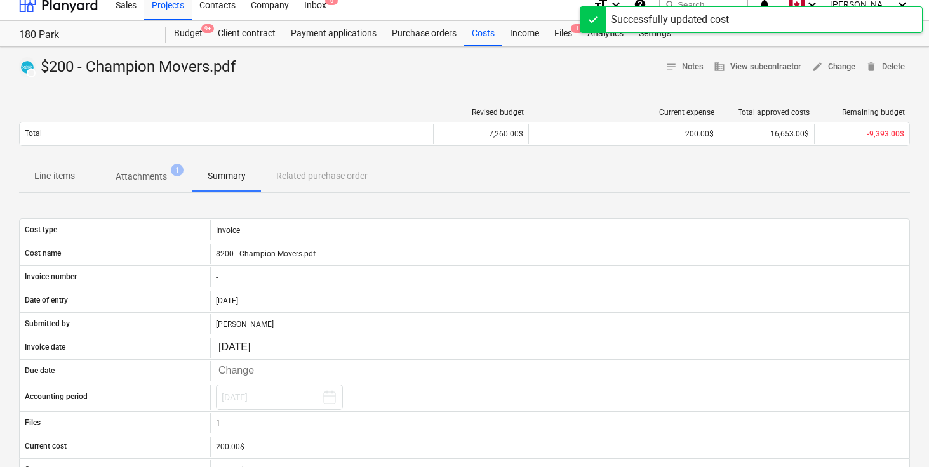
scroll to position [241, 0]
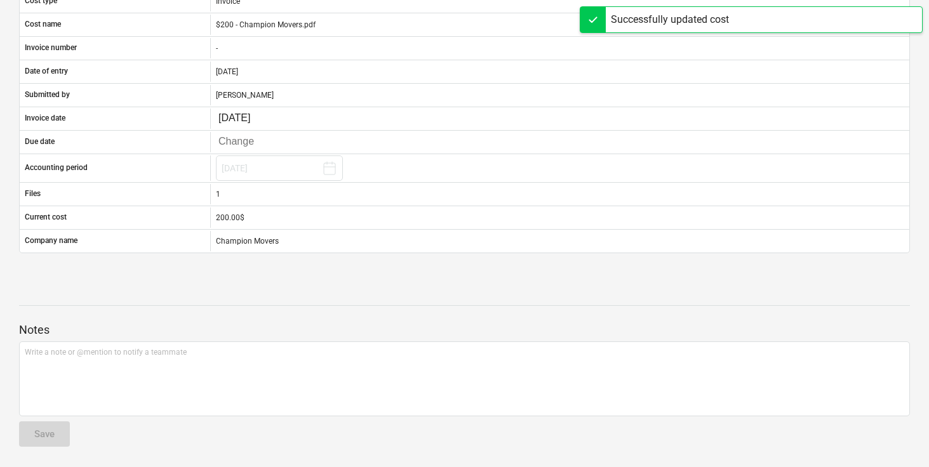
click at [408, 282] on div at bounding box center [464, 284] width 891 height 10
click at [405, 300] on div "Notes Write a note or @mention to notify a teammate ﻿ Save" at bounding box center [464, 373] width 891 height 168
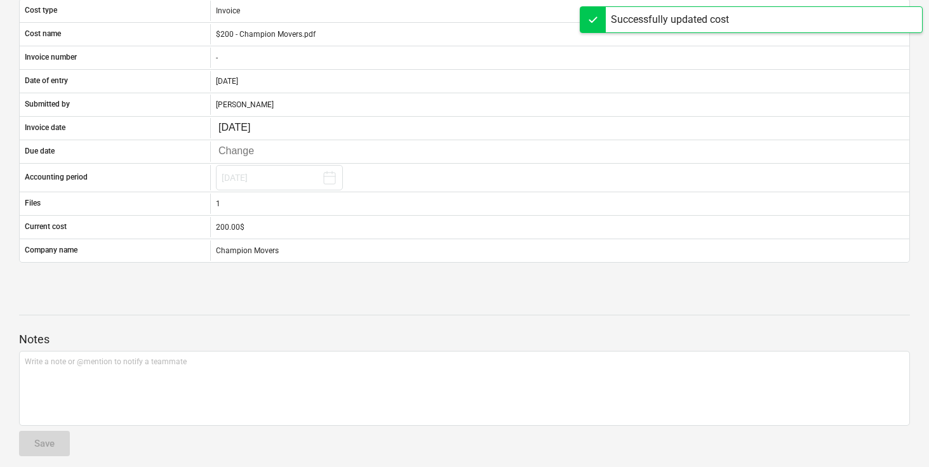
scroll to position [230, 0]
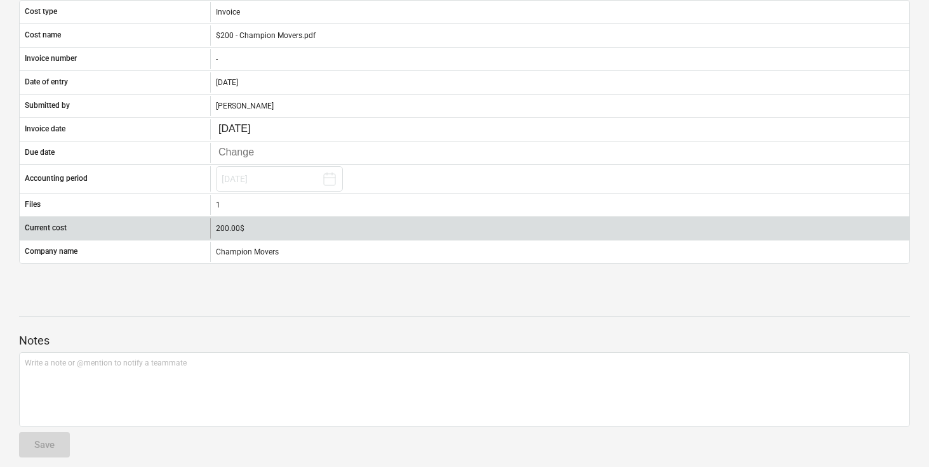
click at [238, 231] on div "200.00$" at bounding box center [560, 228] width 688 height 9
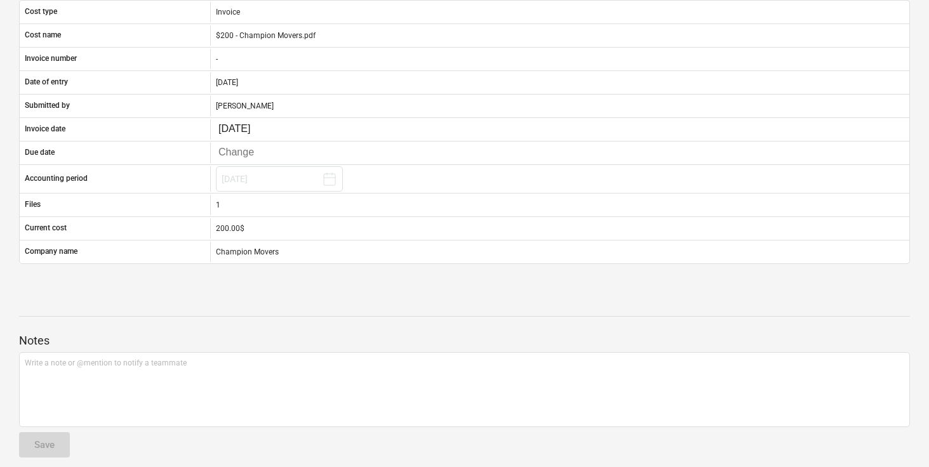
click at [327, 300] on div at bounding box center [464, 305] width 891 height 10
click at [358, 307] on div at bounding box center [464, 305] width 891 height 10
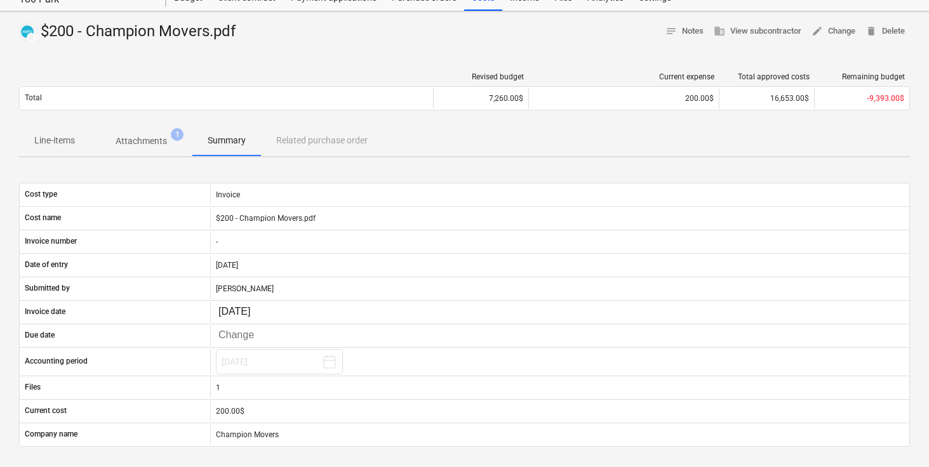
scroll to position [0, 0]
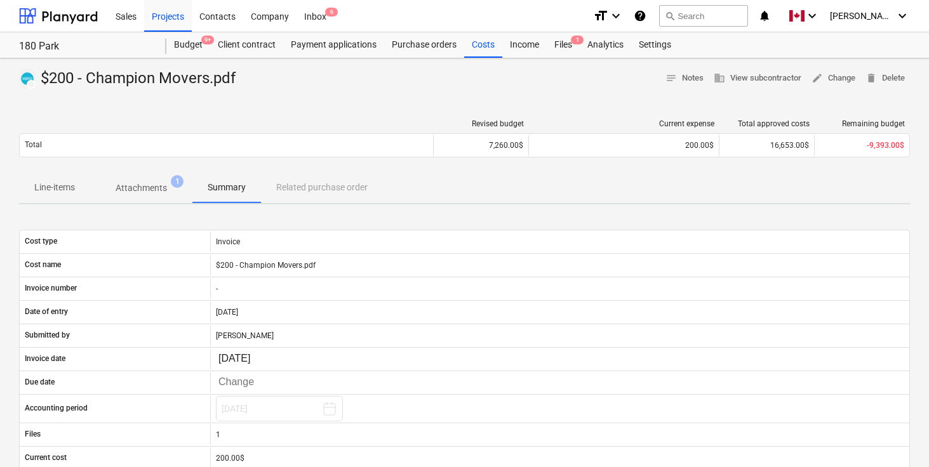
click at [386, 86] on div "DRAFT $200 - Champion Movers.pdf notes Notes business View subcontractor edit C…" at bounding box center [464, 79] width 891 height 20
click at [174, 17] on div "Projects" at bounding box center [168, 15] width 48 height 32
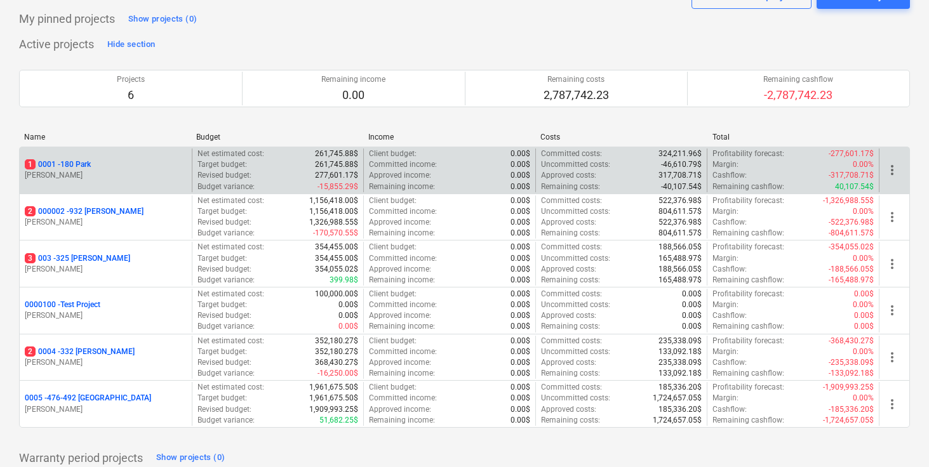
scroll to position [121, 0]
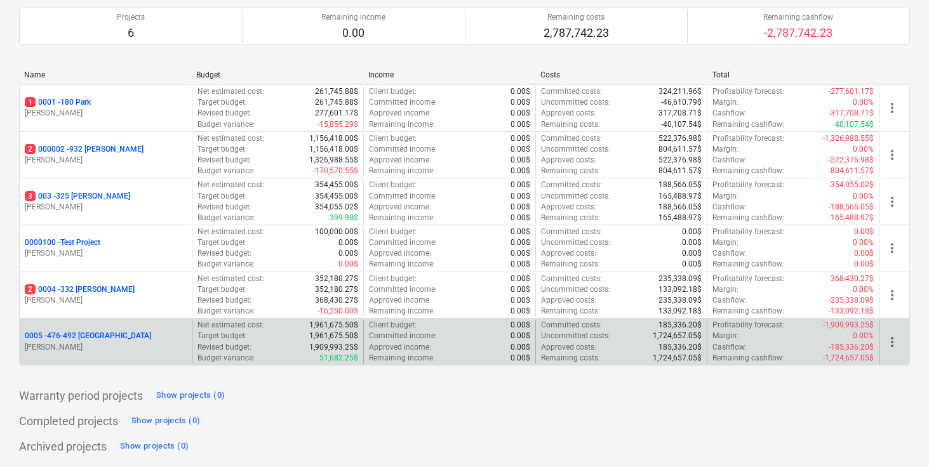
click at [91, 337] on p "0005 - 476-492 Hanover" at bounding box center [88, 336] width 126 height 11
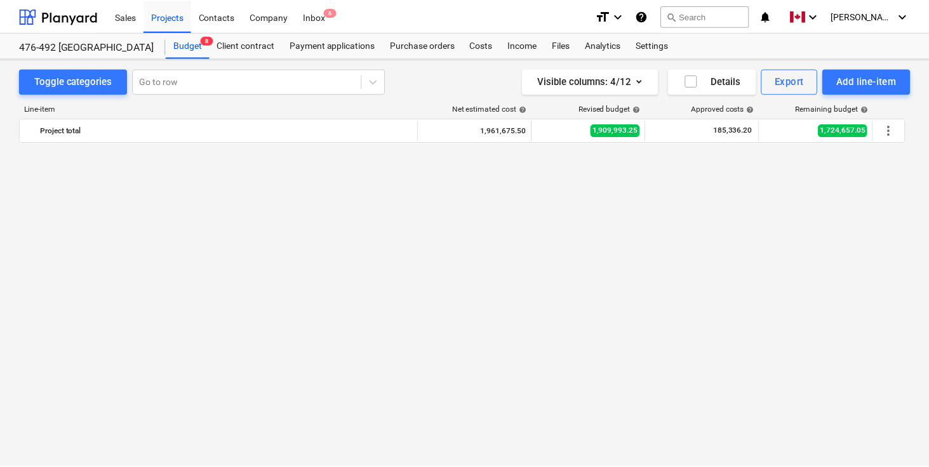
scroll to position [1235, 0]
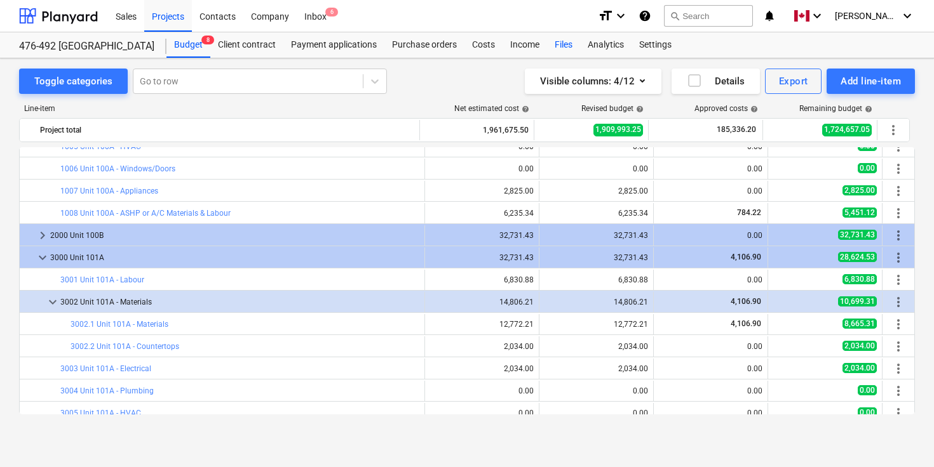
click at [564, 42] on div "Files" at bounding box center [563, 44] width 33 height 25
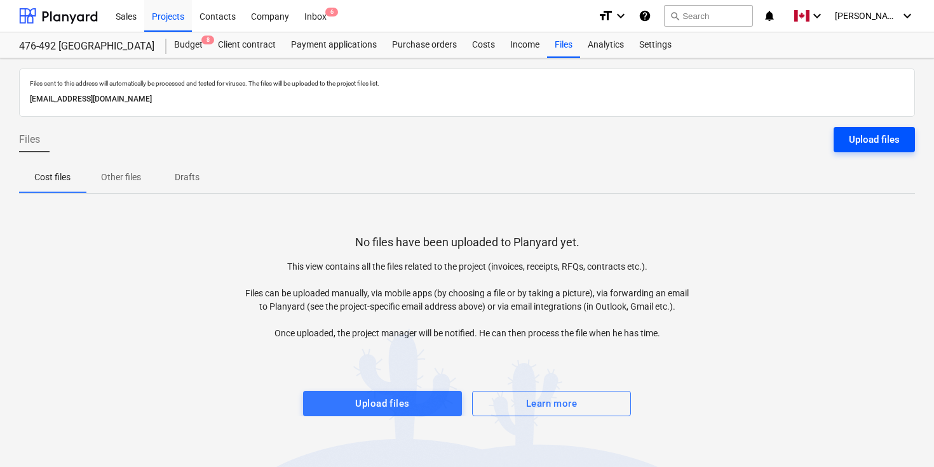
click at [863, 137] on div "Upload files" at bounding box center [874, 139] width 51 height 17
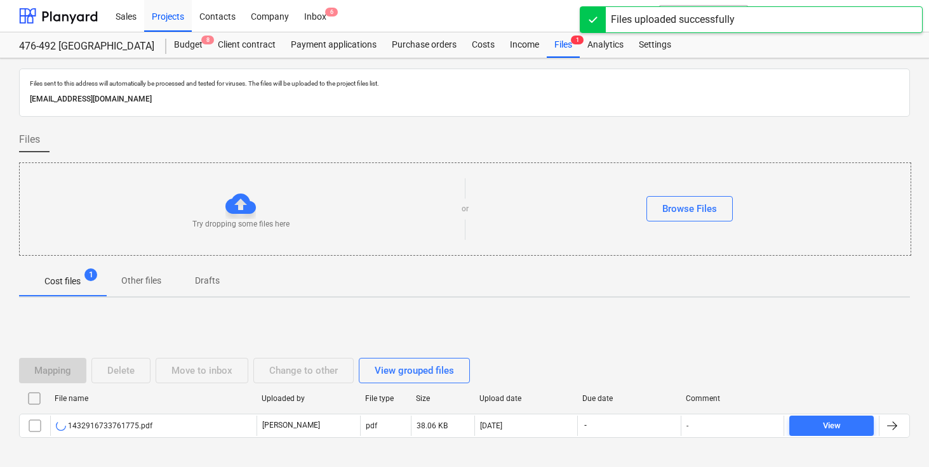
click at [617, 133] on div "Files" at bounding box center [464, 145] width 891 height 36
click at [641, 135] on div "Files" at bounding box center [464, 145] width 891 height 36
click at [641, 136] on div "Files" at bounding box center [464, 145] width 891 height 36
click at [661, 136] on div "Files" at bounding box center [464, 145] width 891 height 36
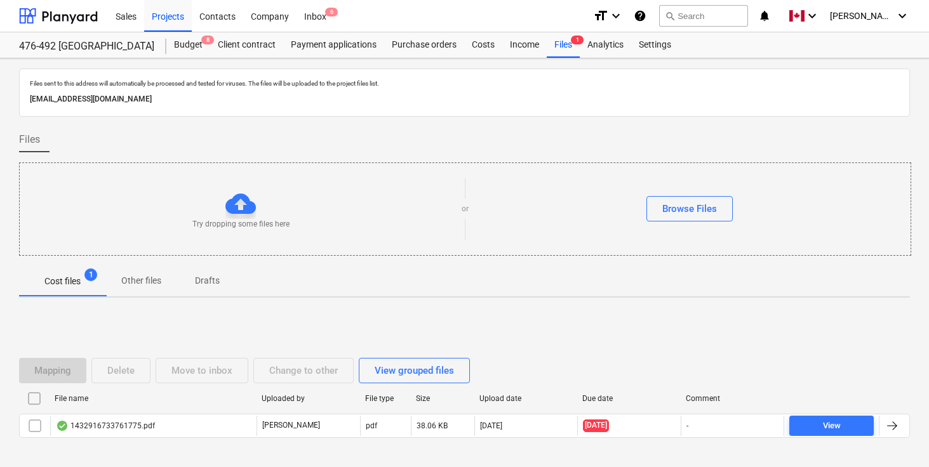
scroll to position [51, 0]
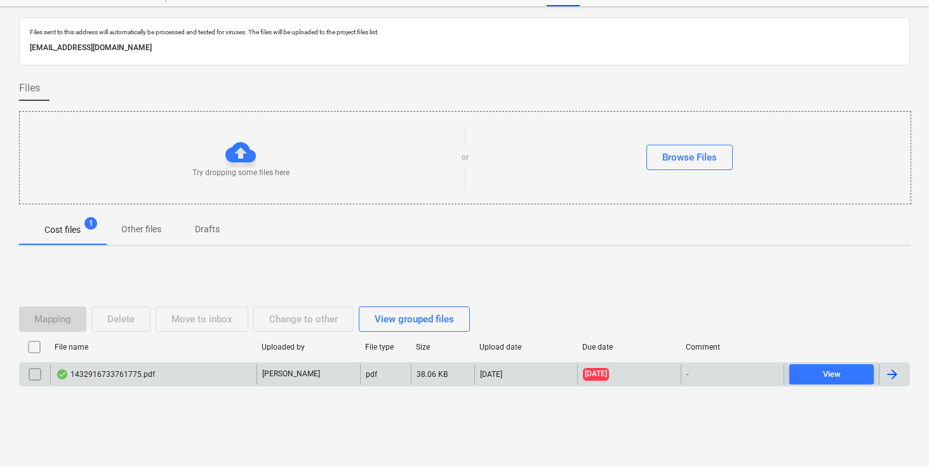
click at [892, 372] on div at bounding box center [892, 374] width 15 height 15
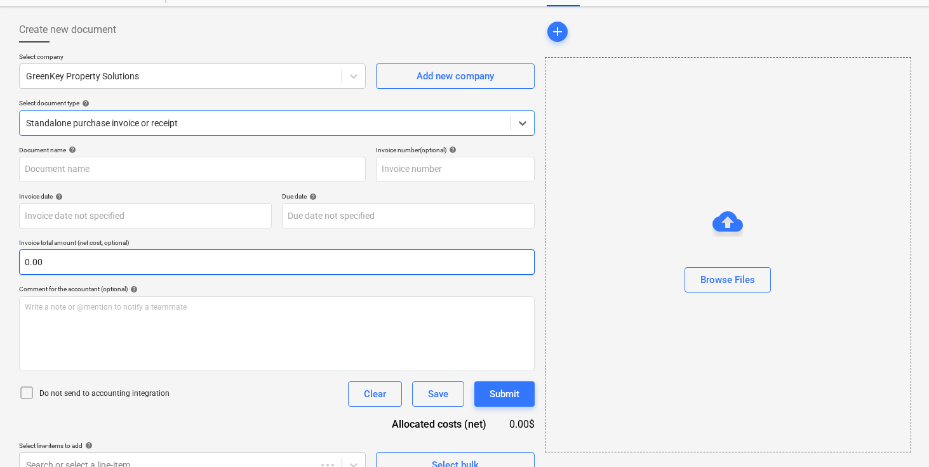
type input "1345"
type input "31 Aug 2025"
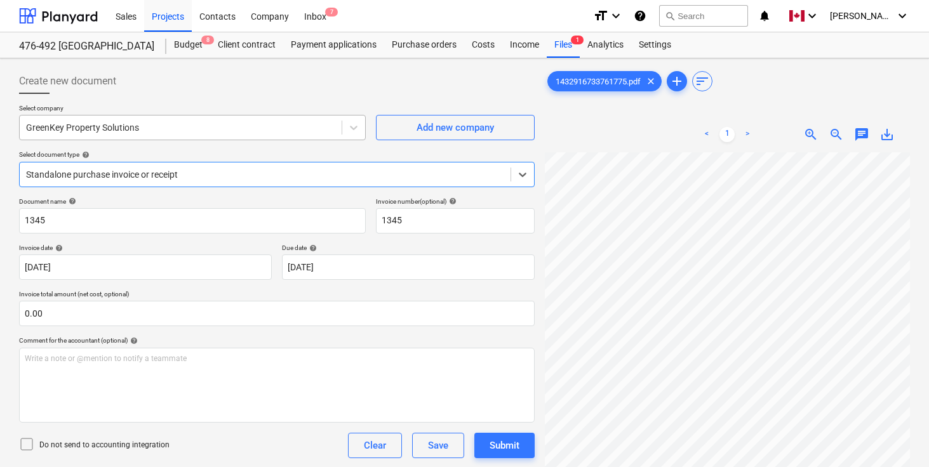
click at [120, 133] on div at bounding box center [180, 127] width 309 height 13
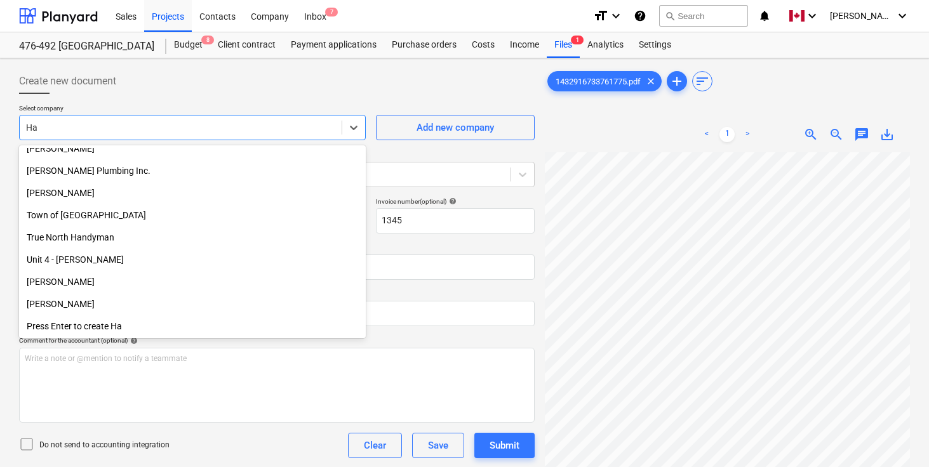
scroll to position [454, 0]
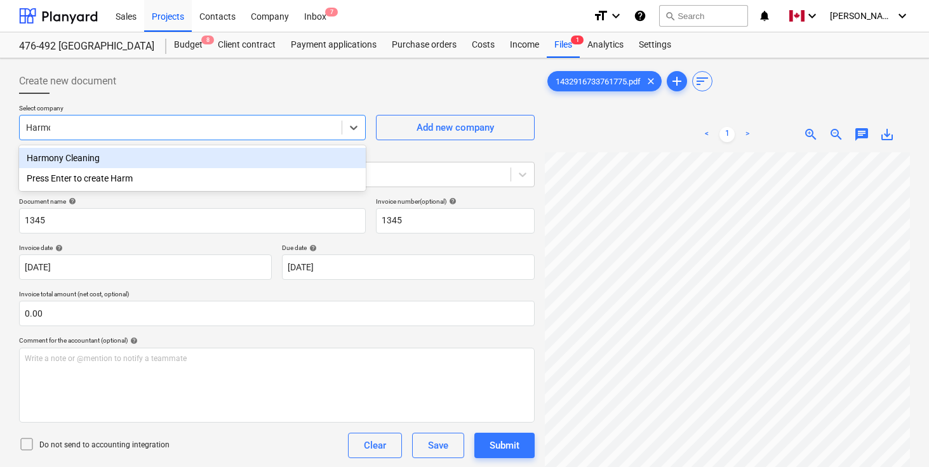
type input "Harmon"
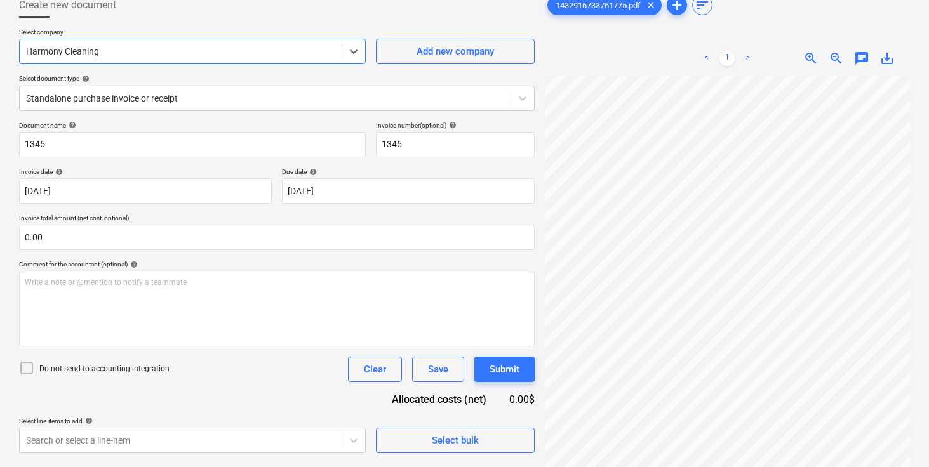
scroll to position [77, 0]
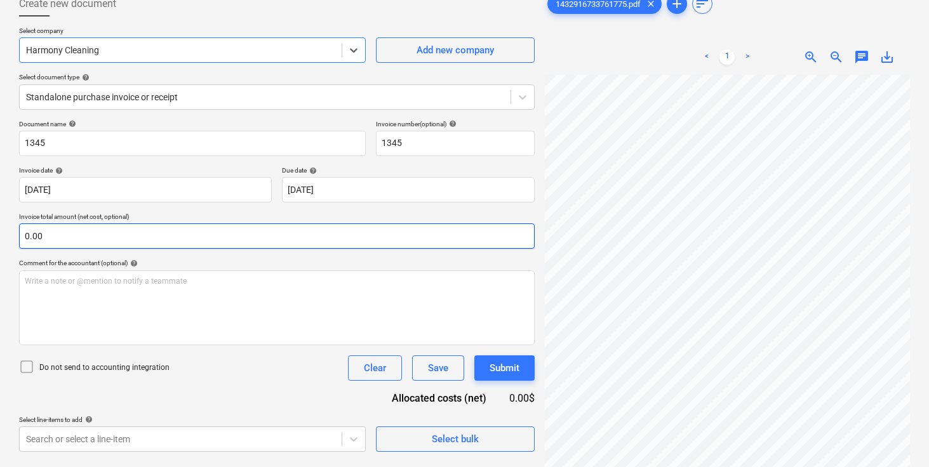
click at [105, 243] on input "0.00" at bounding box center [277, 236] width 516 height 25
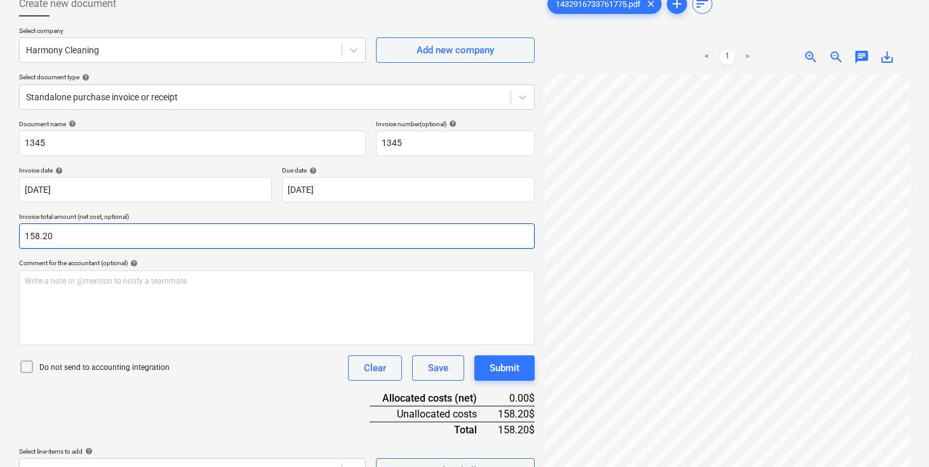
type input "158.20"
click at [210, 370] on div "Do not send to accounting integration Clear Save Submit" at bounding box center [277, 368] width 516 height 25
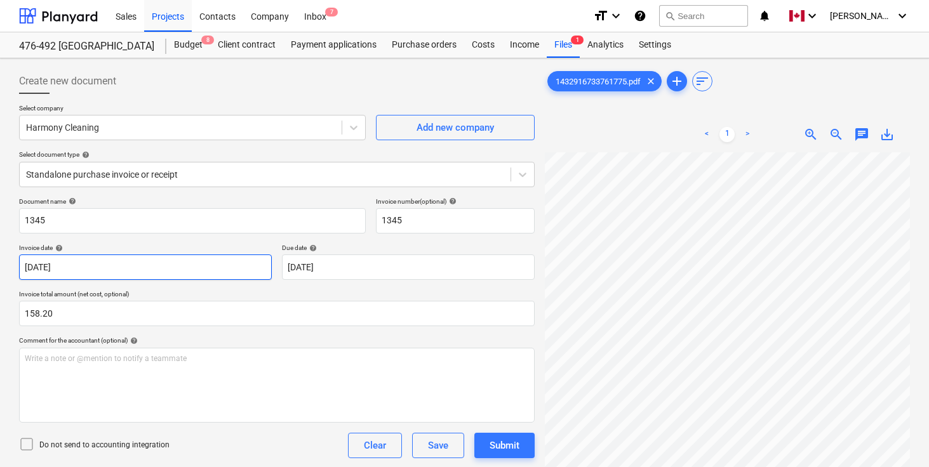
scroll to position [127, 0]
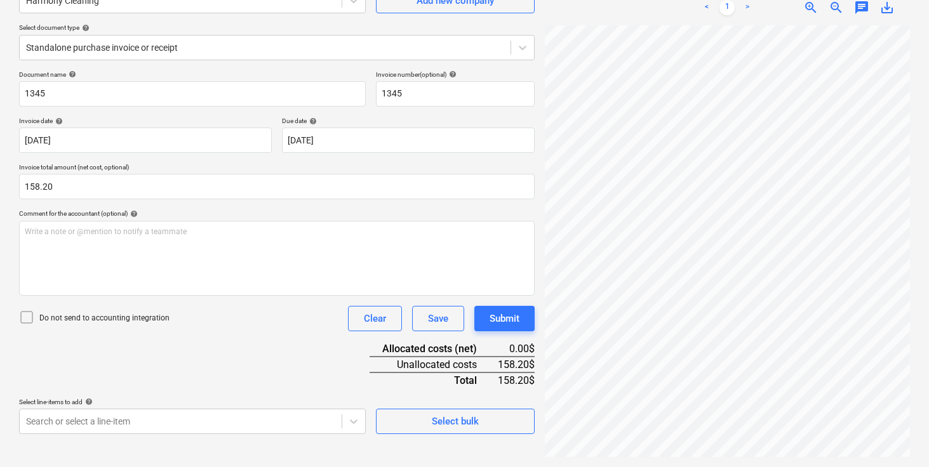
click at [239, 347] on div "Document name help 1345 Invoice number (optional) help 1345 Invoice date help 3…" at bounding box center [277, 253] width 516 height 364
click at [220, 340] on body "Sales Projects Contacts Company Inbox 7 format_size keyboard_arrow_down help se…" at bounding box center [464, 106] width 929 height 467
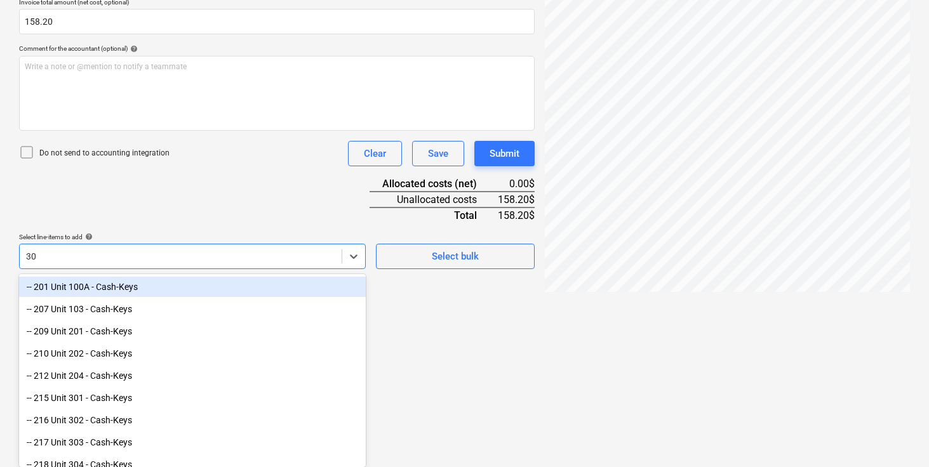
type input "306"
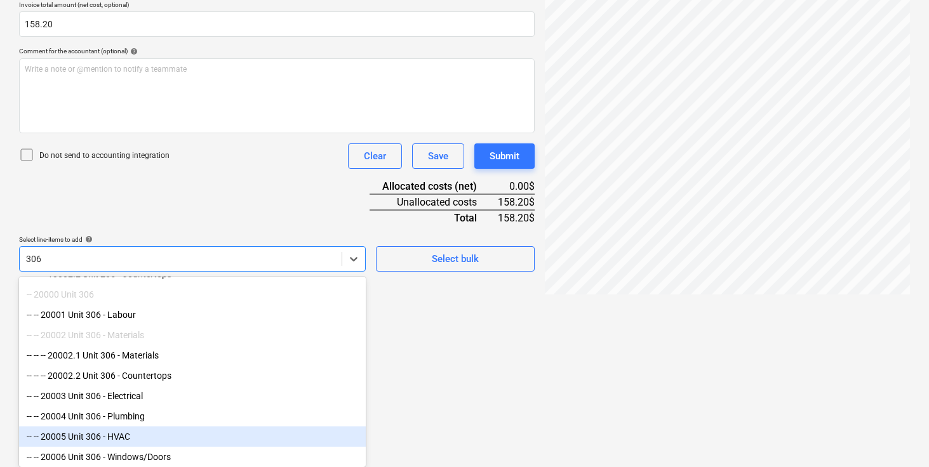
scroll to position [0, 0]
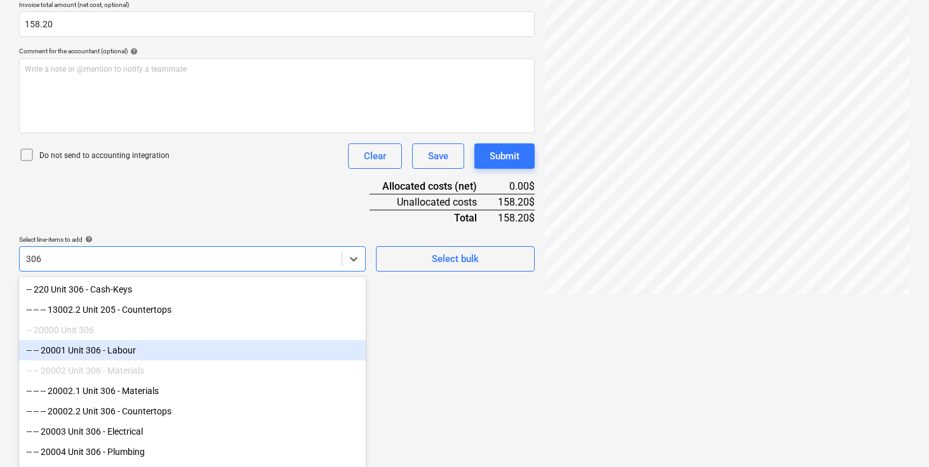
click at [125, 349] on div "-- -- 20001 Unit 306 - Labour" at bounding box center [192, 350] width 347 height 20
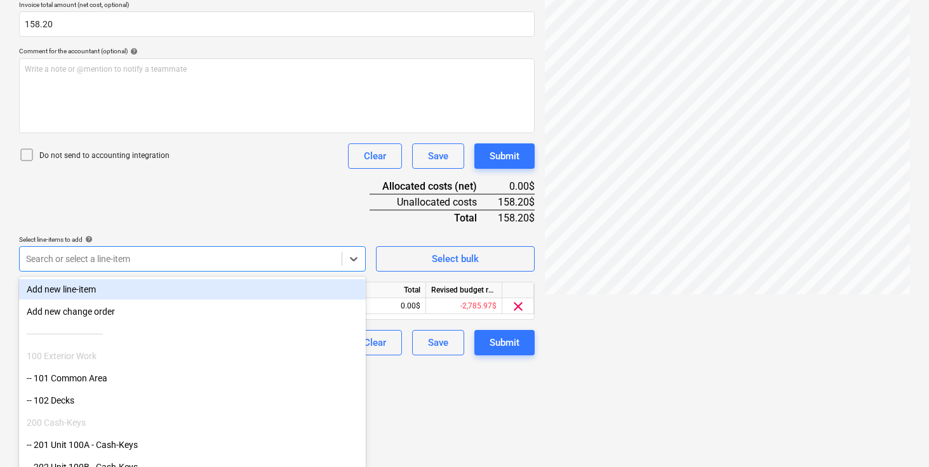
click at [221, 201] on div "Document name help 1345 Invoice number (optional) help 1345 Invoice date help 3…" at bounding box center [277, 132] width 516 height 448
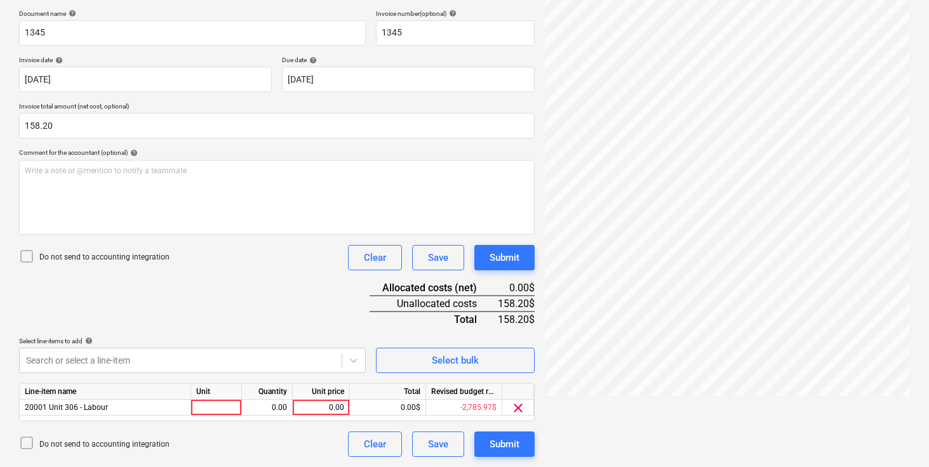
scroll to position [188, 0]
click at [214, 407] on div at bounding box center [216, 408] width 51 height 16
type input "pcs"
type input "1"
type input "158.20"
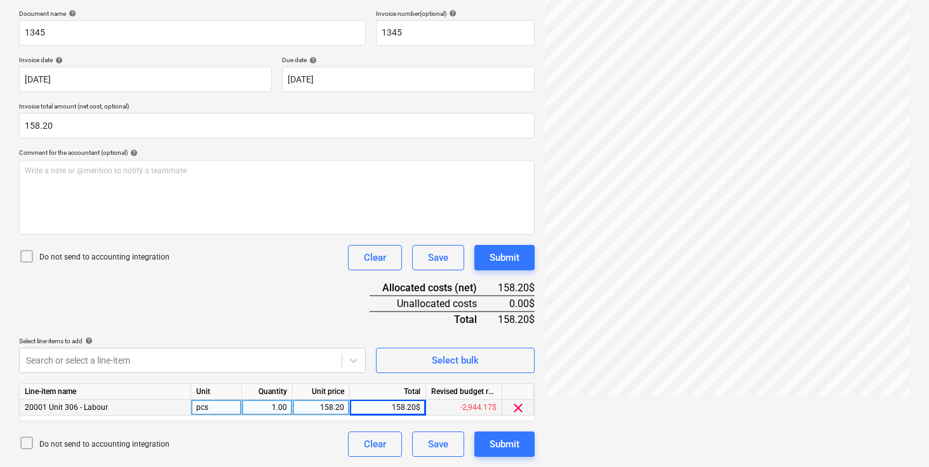
click at [266, 310] on div "Document name help 1345 Invoice number (optional) help 1345 Invoice date help 3…" at bounding box center [277, 234] width 516 height 448
click at [504, 441] on div "Submit" at bounding box center [505, 444] width 30 height 17
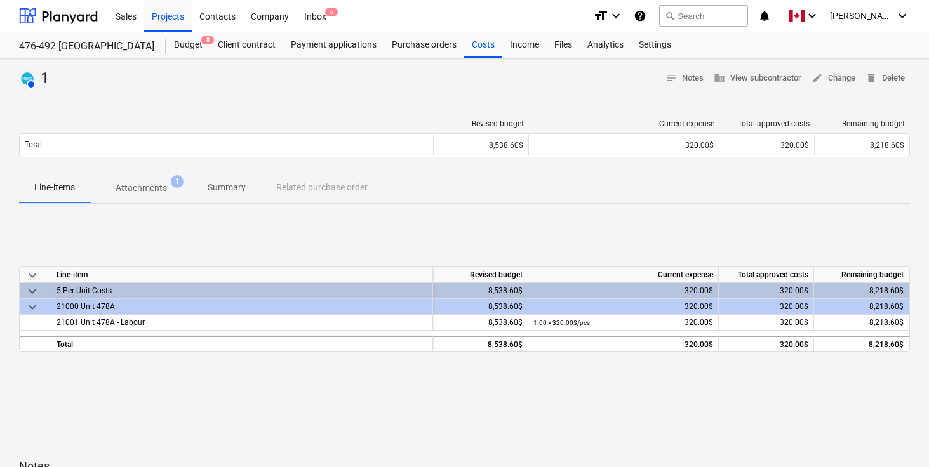
click at [152, 184] on p "Attachments" at bounding box center [141, 188] width 51 height 13
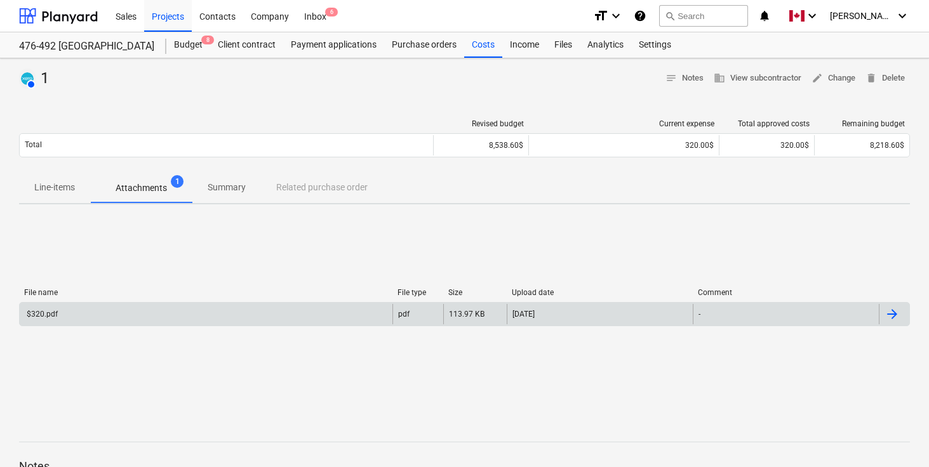
click at [902, 309] on div at bounding box center [894, 314] width 30 height 20
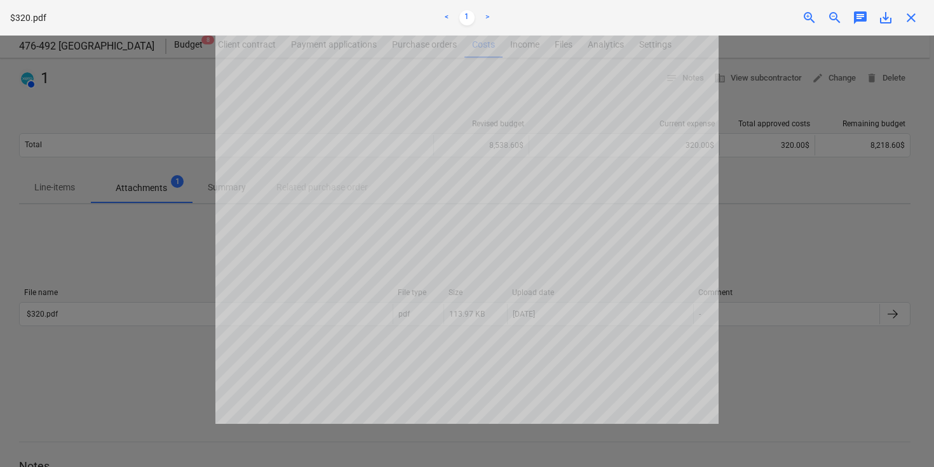
click at [808, 18] on span "zoom_in" at bounding box center [809, 17] width 15 height 15
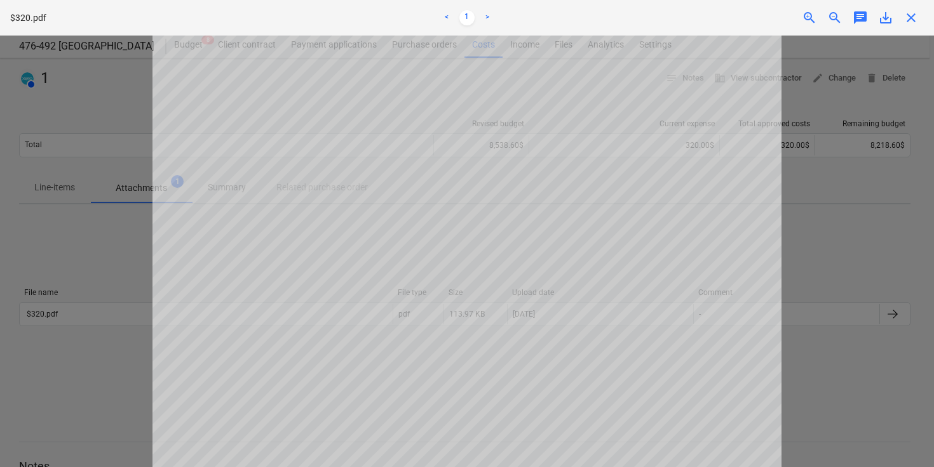
click at [808, 18] on span "zoom_in" at bounding box center [809, 17] width 15 height 15
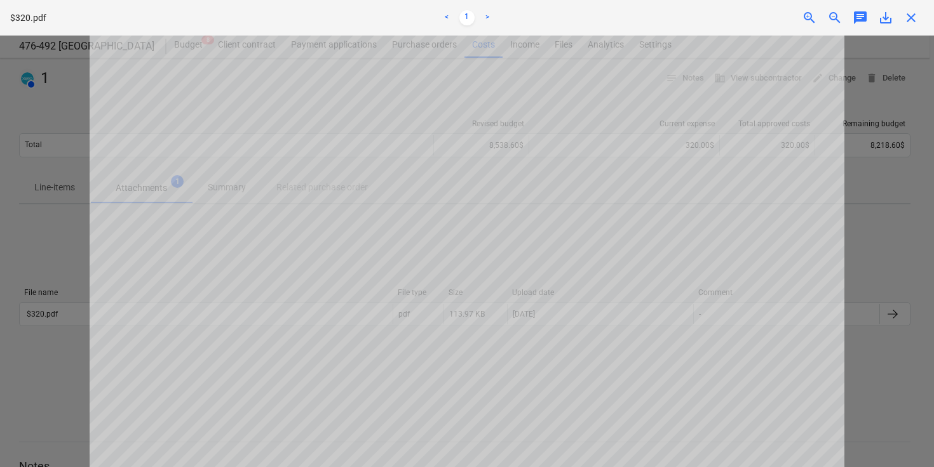
click at [808, 18] on span "zoom_in" at bounding box center [809, 17] width 15 height 15
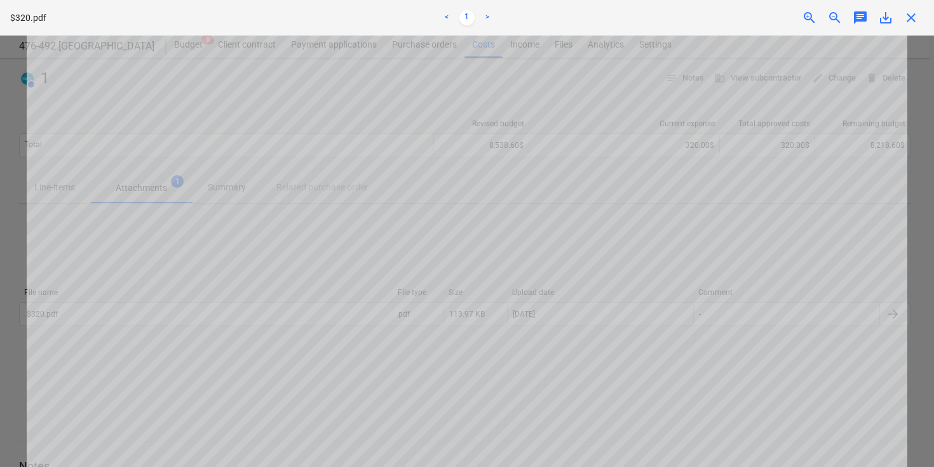
click at [808, 18] on span "zoom_in" at bounding box center [809, 17] width 15 height 15
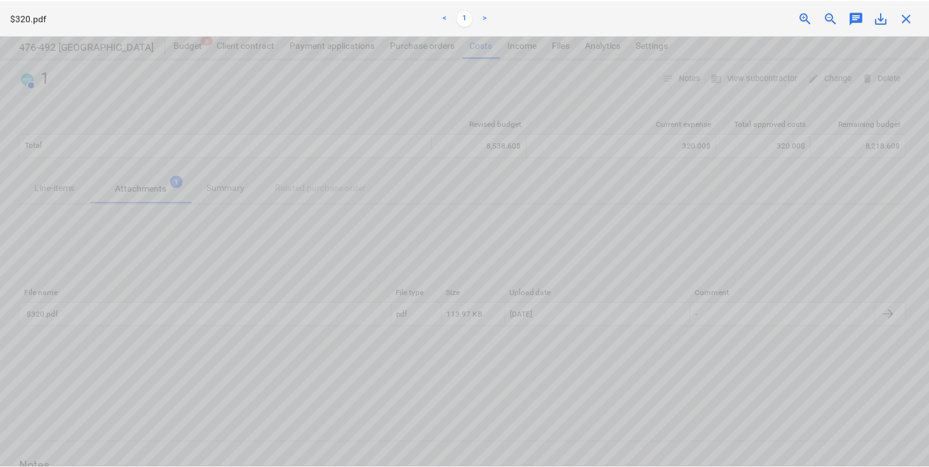
scroll to position [0, 79]
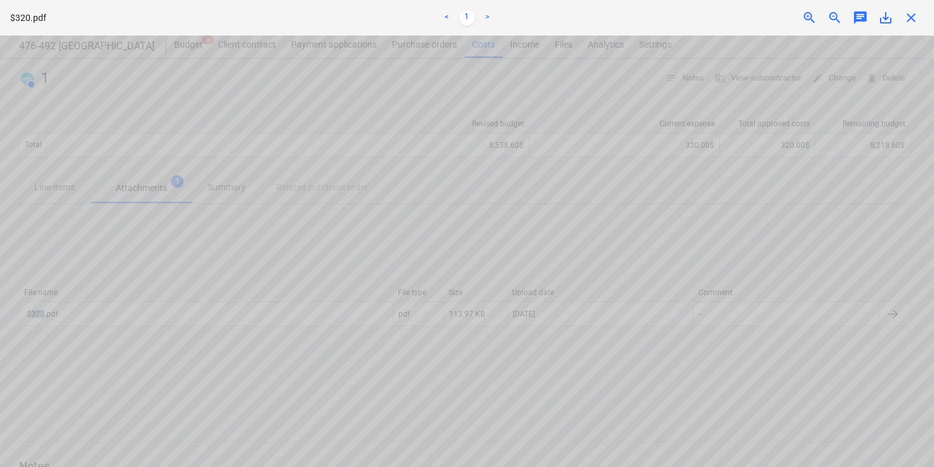
click at [913, 16] on span "close" at bounding box center [910, 17] width 15 height 15
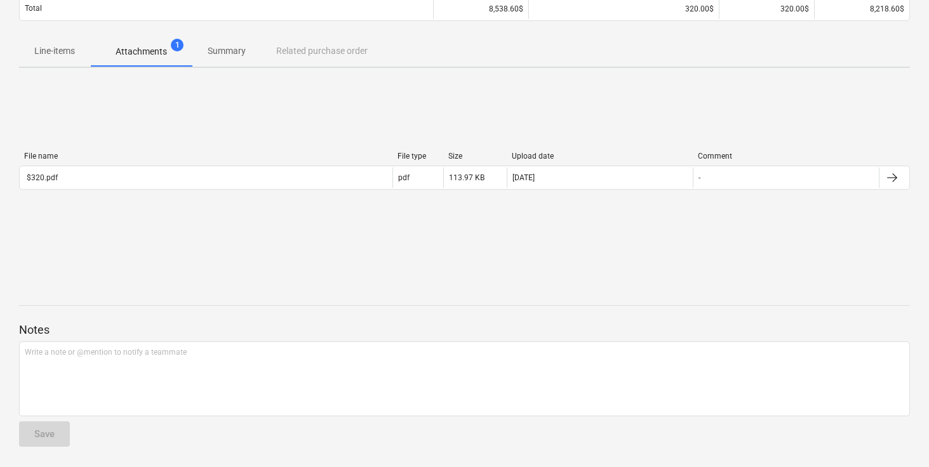
click at [227, 289] on div at bounding box center [464, 294] width 891 height 10
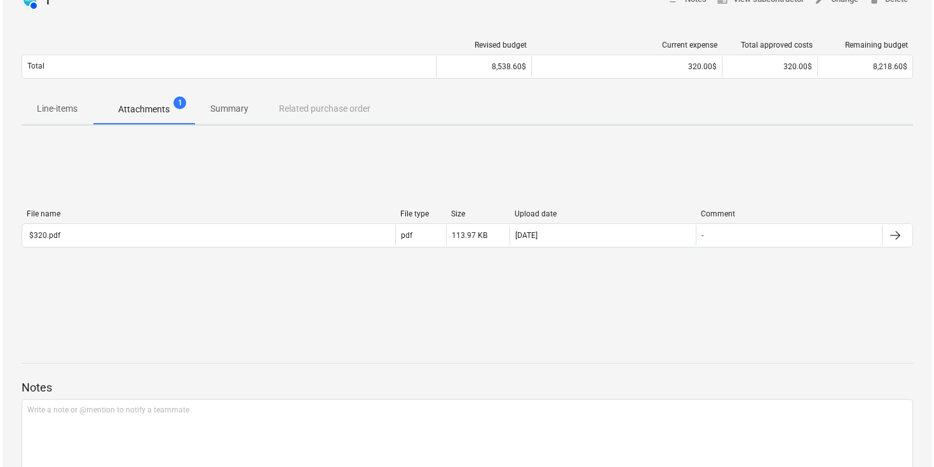
scroll to position [0, 0]
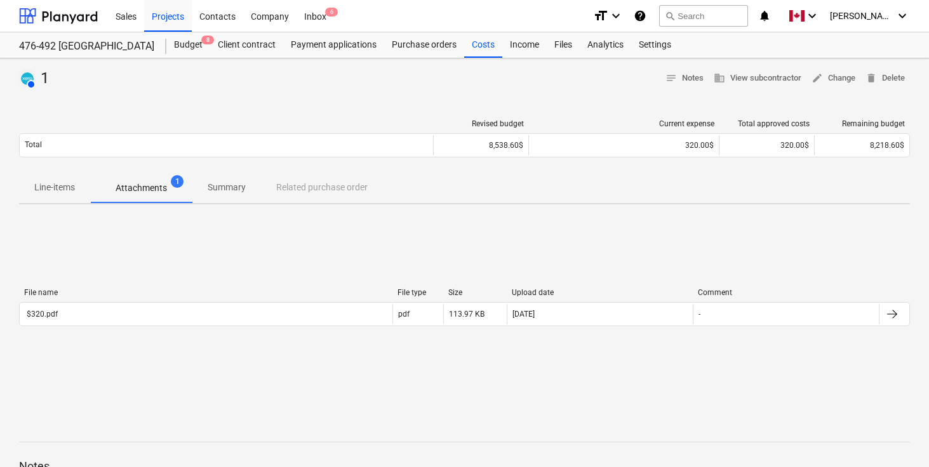
click at [245, 231] on div "File name File type Size Upload date Comment $320.pdf pdf 113.97 KB 05.09.2025 …" at bounding box center [464, 310] width 891 height 191
click at [278, 99] on div "AUTHORISED 1 notes Notes business View subcontractor edit Change delete Delete …" at bounding box center [464, 331] width 929 height 546
click at [51, 189] on p "Line-items" at bounding box center [54, 187] width 41 height 13
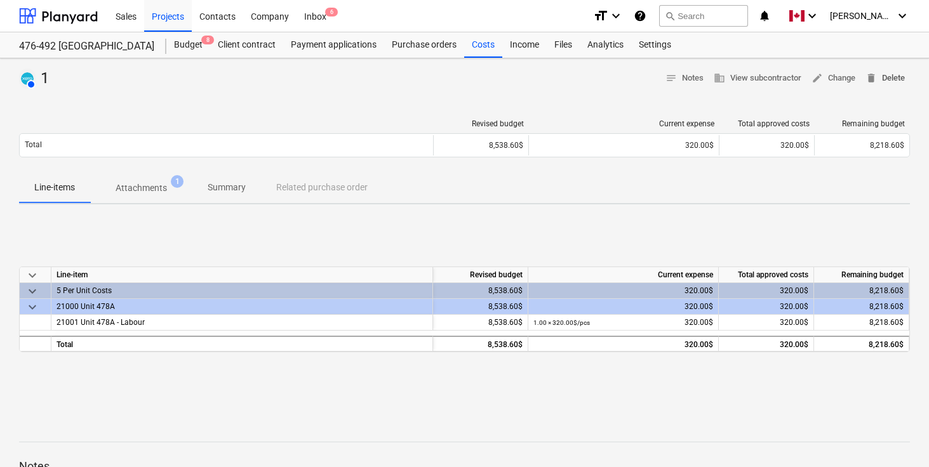
click at [888, 76] on span "delete Delete" at bounding box center [885, 78] width 39 height 15
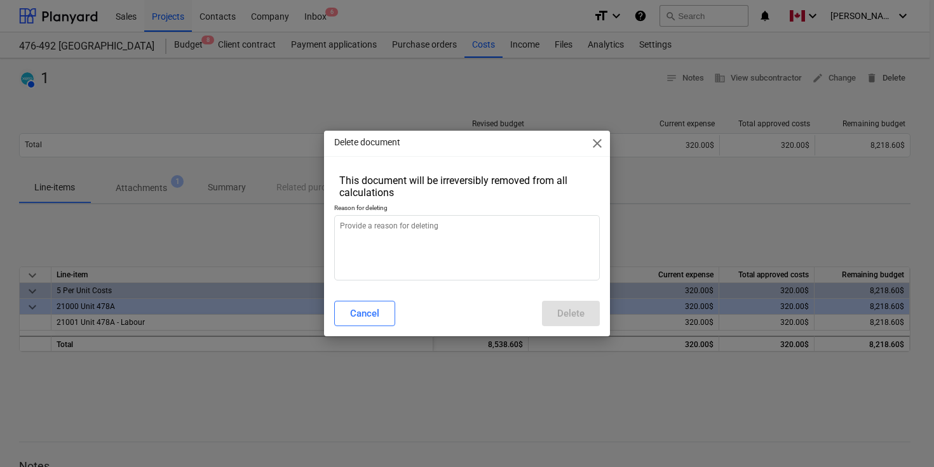
type textarea "x"
click at [563, 224] on textarea at bounding box center [466, 247] width 265 height 65
type textarea "."
type textarea "x"
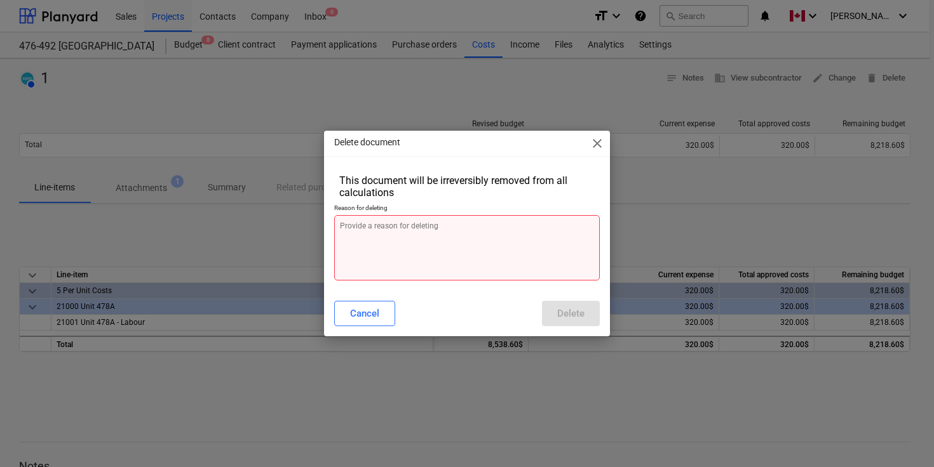
type textarea "A"
type textarea "x"
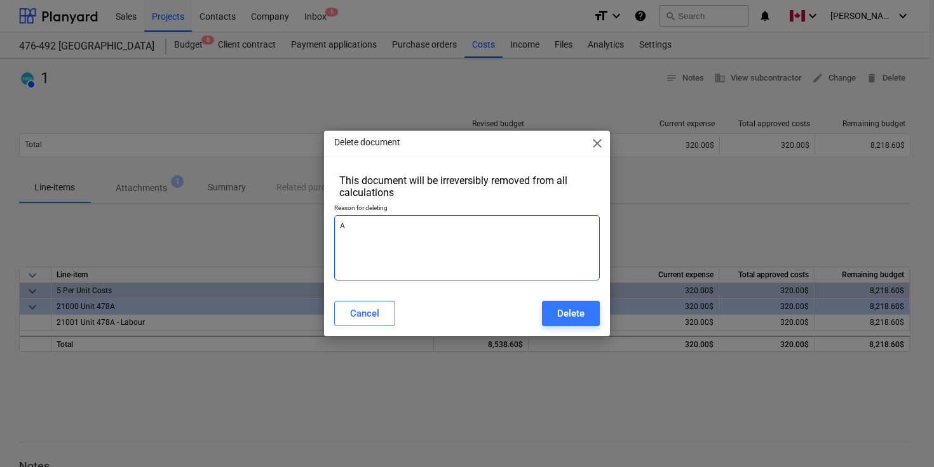
type textarea "Al"
type textarea "x"
type textarea "Alt"
type textarea "x"
type textarea "Al"
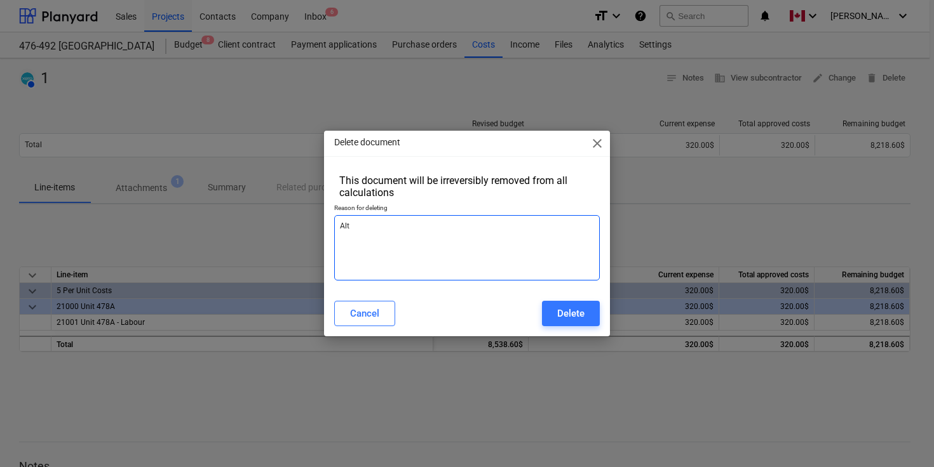
type textarea "x"
type textarea "Alr"
type textarea "x"
type textarea "Alre"
type textarea "x"
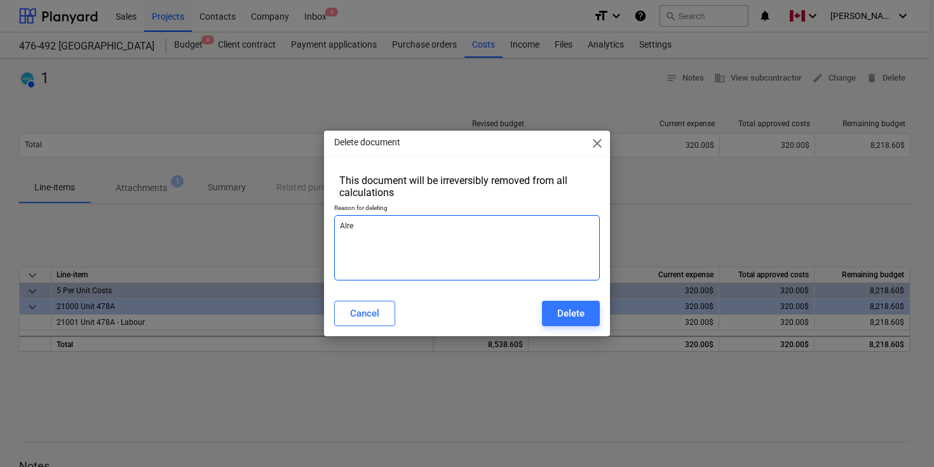
type textarea "Alrea"
type textarea "x"
type textarea "Alread"
type textarea "x"
type textarea "Already"
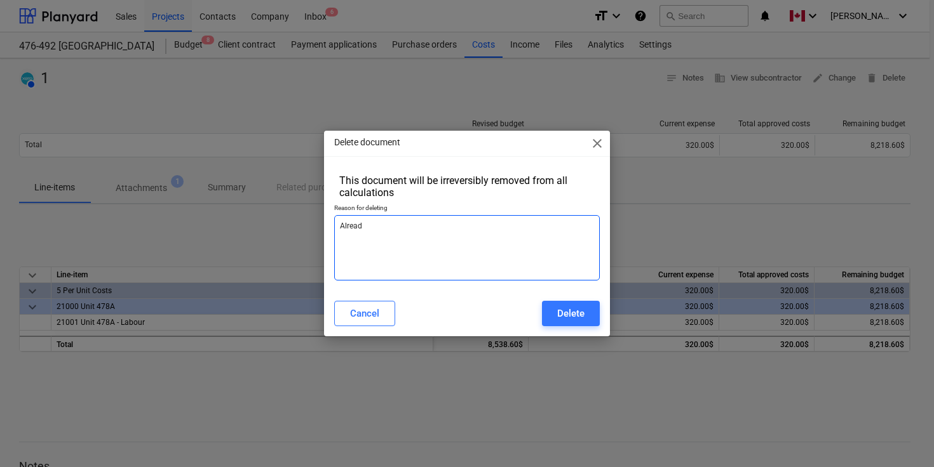
type textarea "x"
type textarea "Already"
type textarea "x"
type textarea "Already i"
type textarea "x"
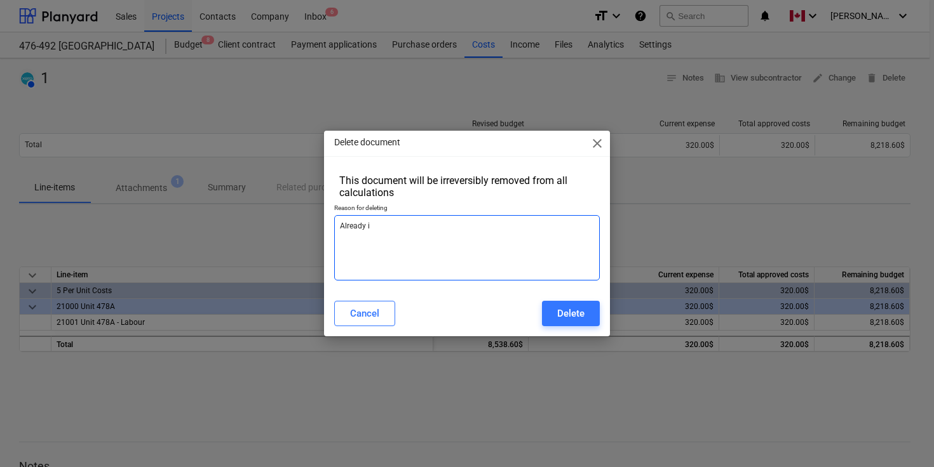
type textarea "Already in"
type textarea "x"
type textarea "Already inc"
type textarea "x"
type textarea "Already incl"
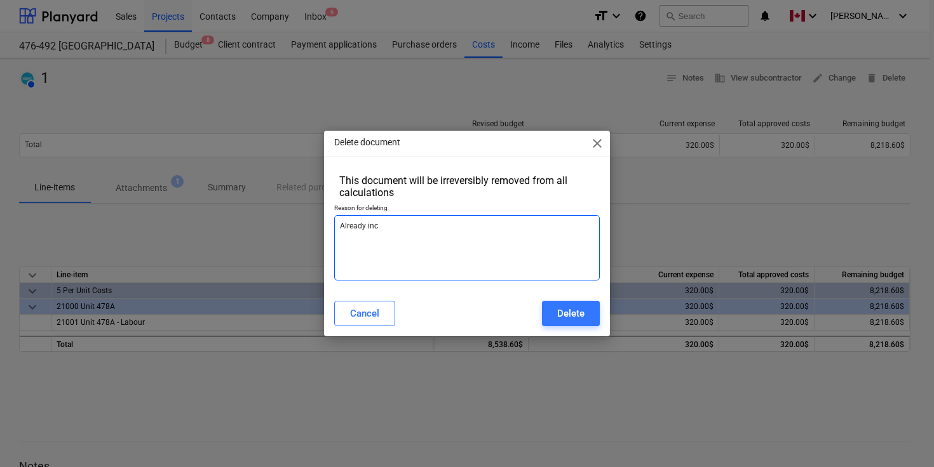
type textarea "x"
type textarea "Already inclu"
type textarea "x"
type textarea "Already includ"
type textarea "x"
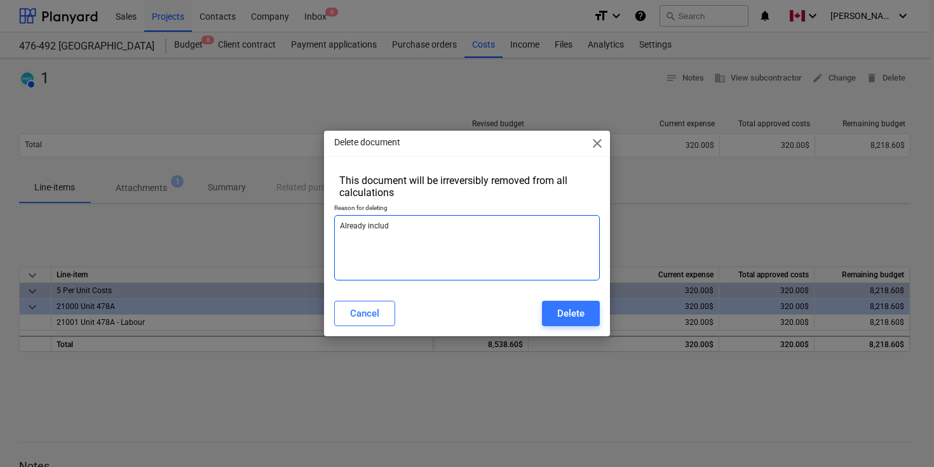
type textarea "Already include"
type textarea "x"
type textarea "Already included"
type textarea "x"
type textarea "Already included"
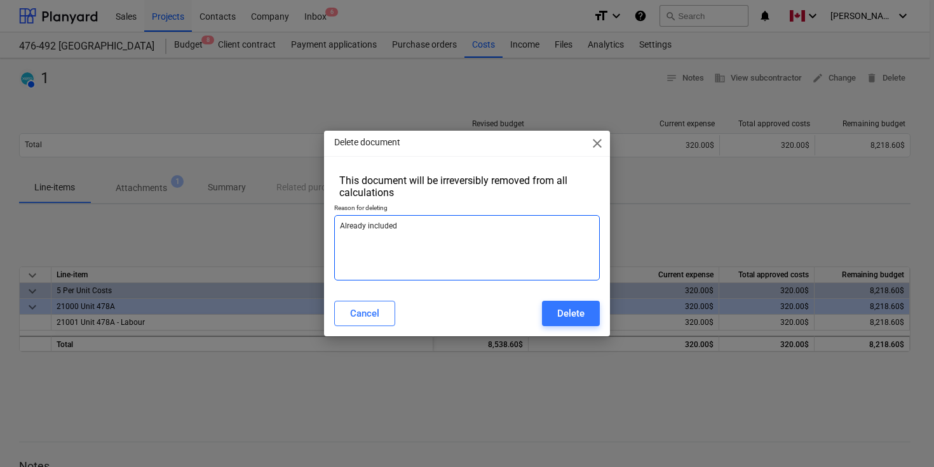
type textarea "x"
type textarea "Already included i"
type textarea "x"
type textarea "Already included in"
type textarea "x"
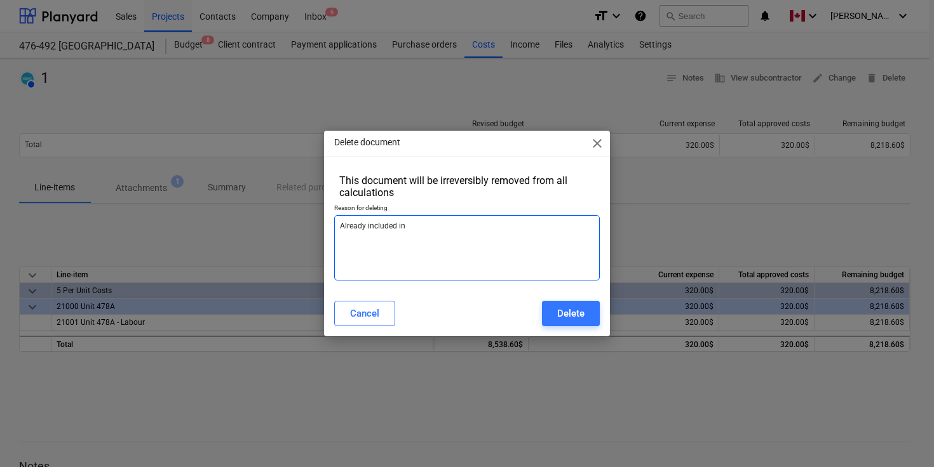
type textarea "Already included in"
type textarea "x"
type textarea "Already included in R"
type textarea "x"
type textarea "Already included in Ry"
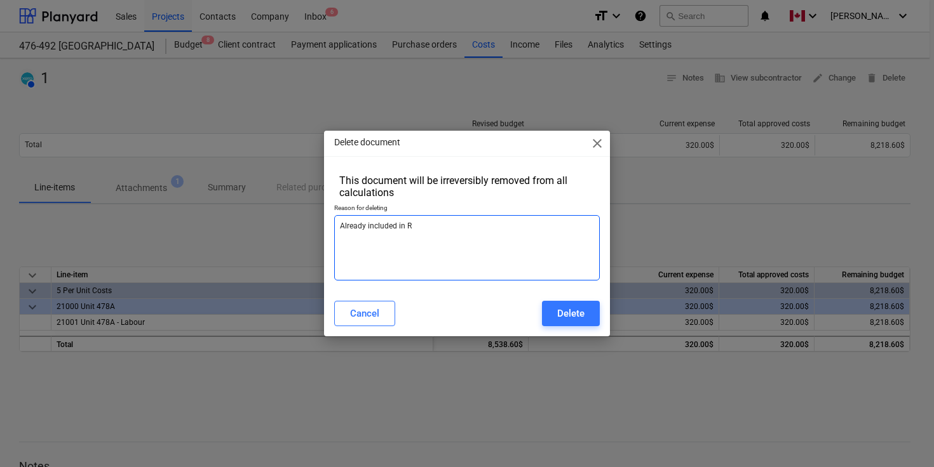
type textarea "x"
type textarea "Already included in Rya"
type textarea "x"
type textarea "Already included in Ryan"
type textarea "x"
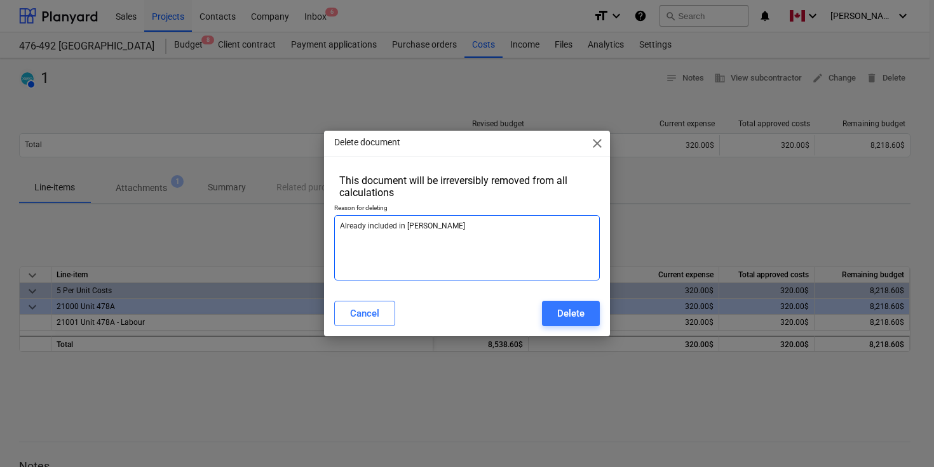
type textarea "Already included in Ryan'"
type textarea "x"
type textarea "Already included in Ryan's"
type textarea "x"
type textarea "Already included in Ryan's"
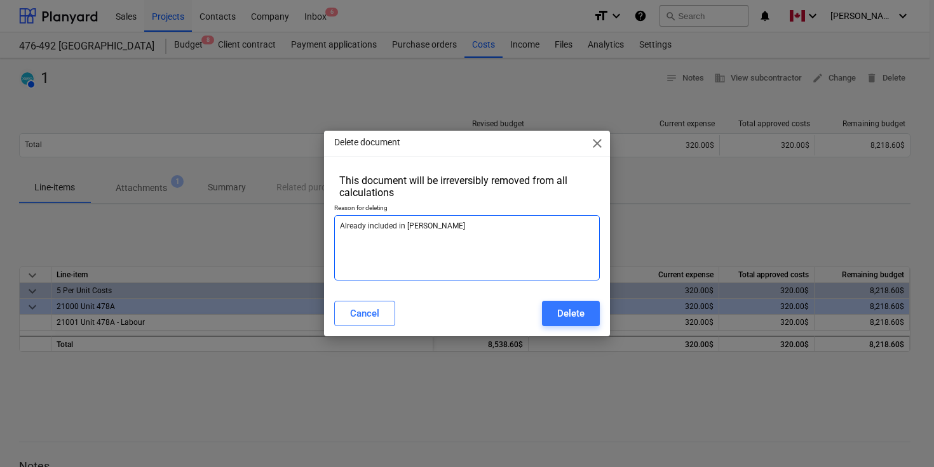
type textarea "x"
type textarea "Already included in Ryan's P"
type textarea "x"
type textarea "Already included in Ryan's Pa"
type textarea "x"
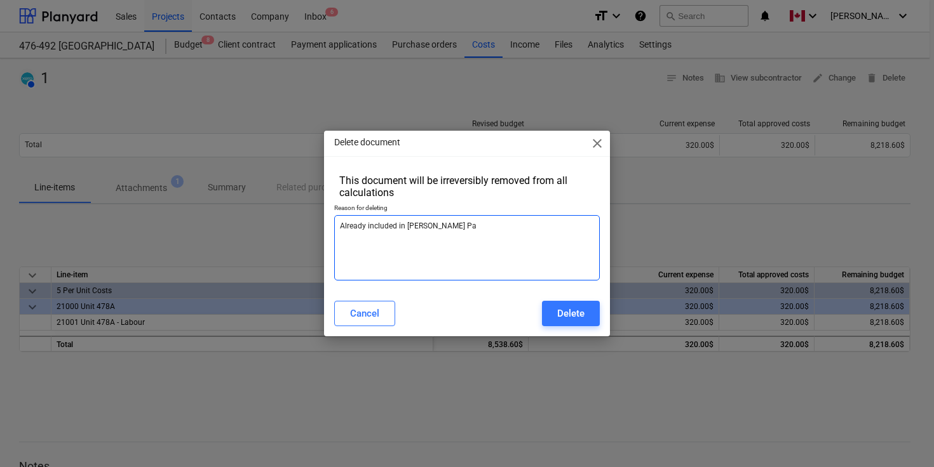
type textarea "Already included in Ryan's Pay"
type textarea "x"
type textarea "Already included in Ryan's Paym"
type textarea "x"
type textarea "Already included in Ryan's Payme"
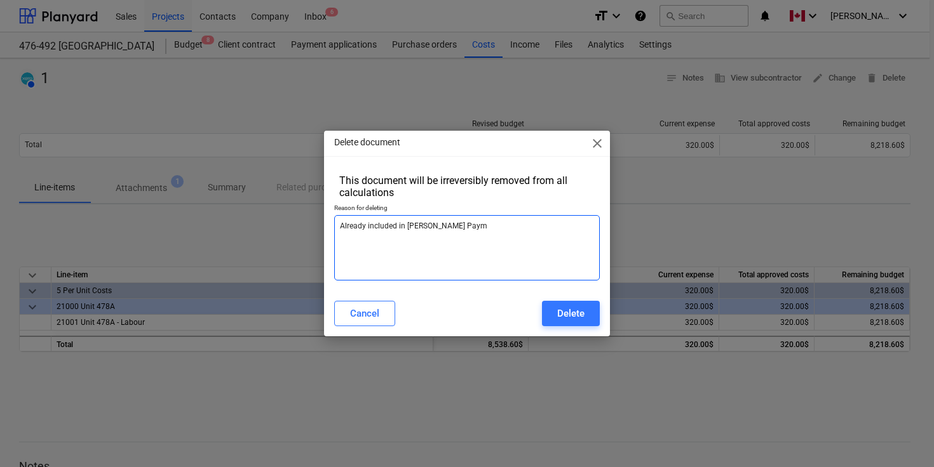
type textarea "x"
type textarea "Already included in Ryan's Paymen"
type textarea "x"
type textarea "Already included in Ryan's Payment"
type textarea "x"
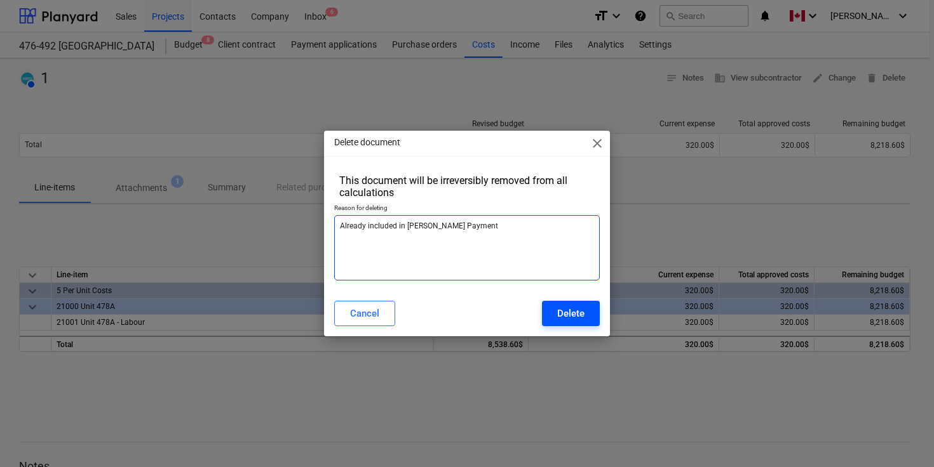
type textarea "Already included in Ryan's Payment"
click at [563, 312] on div "Delete" at bounding box center [570, 314] width 27 height 17
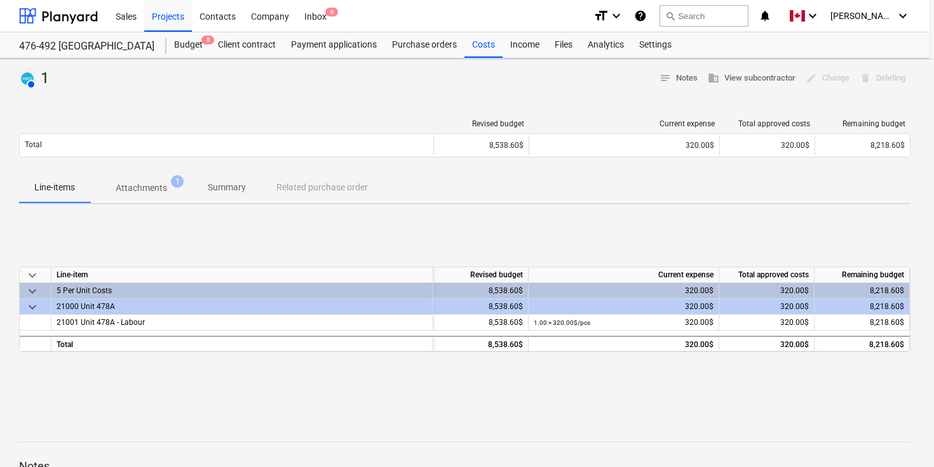
type textarea "x"
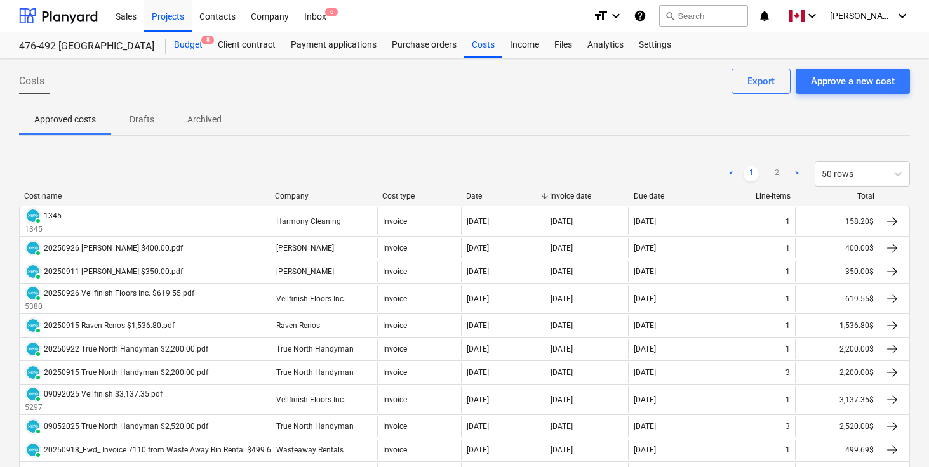
click at [185, 49] on div "Budget 8" at bounding box center [188, 44] width 44 height 25
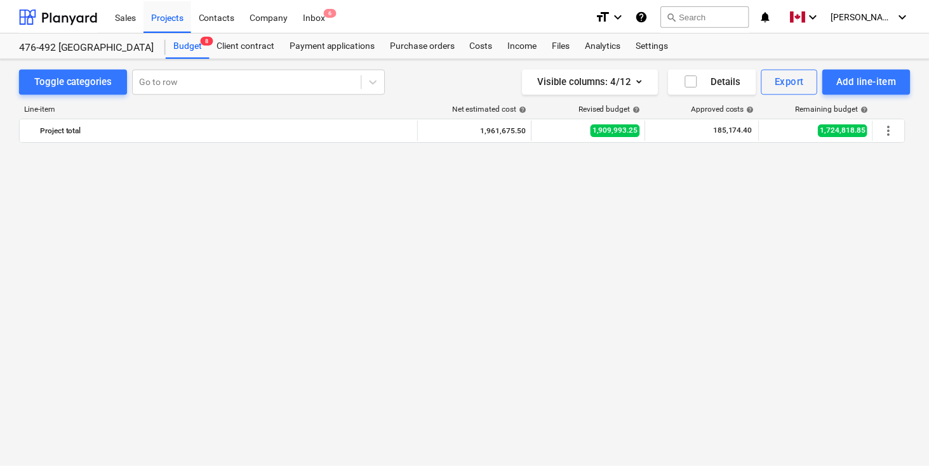
scroll to position [1235, 0]
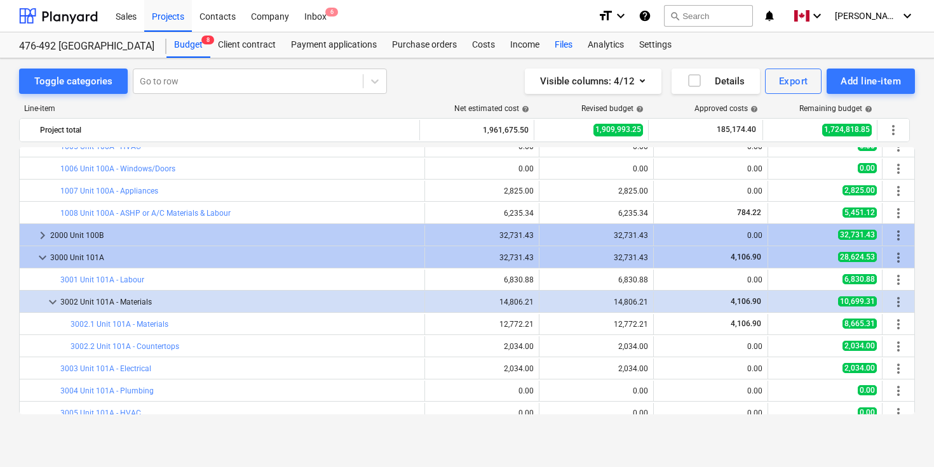
click at [558, 48] on div "Files" at bounding box center [563, 44] width 33 height 25
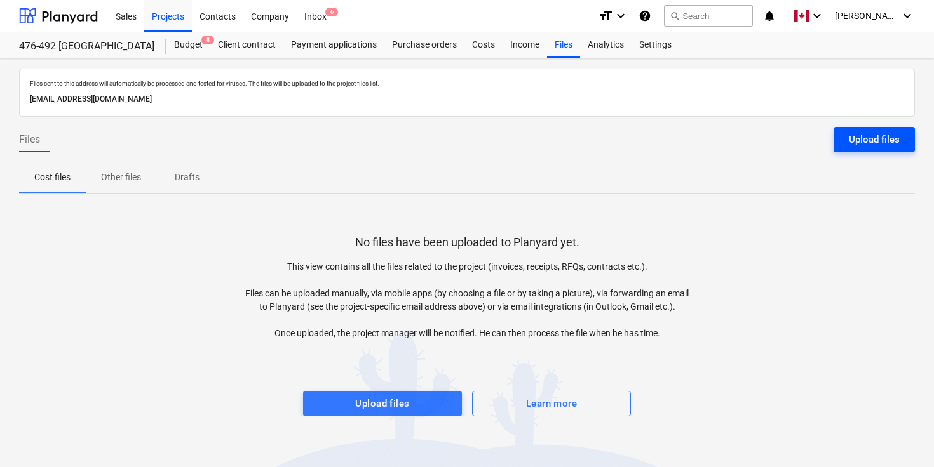
click at [871, 142] on div "Upload files" at bounding box center [874, 139] width 51 height 17
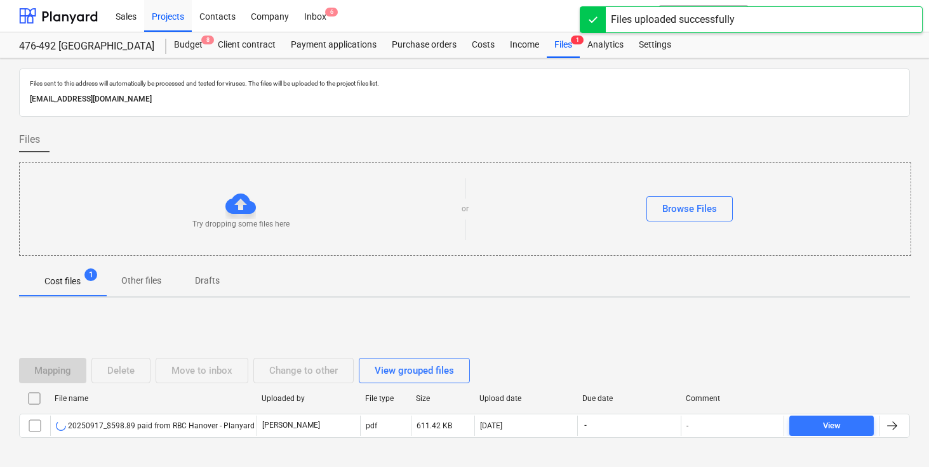
scroll to position [51, 0]
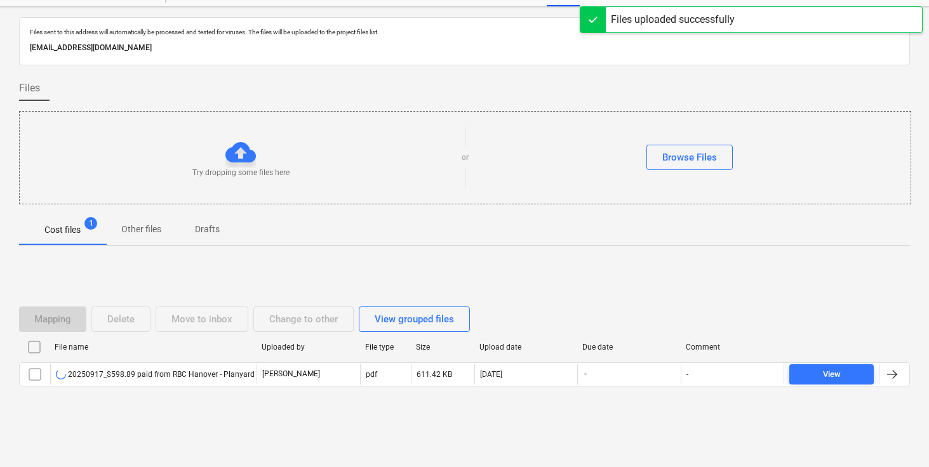
click at [443, 253] on div "Files sent to this address will automatically be processed and tested for virus…" at bounding box center [464, 237] width 929 height 460
click at [579, 255] on div "Files sent to this address will automatically be processed and tested for virus…" at bounding box center [464, 237] width 929 height 460
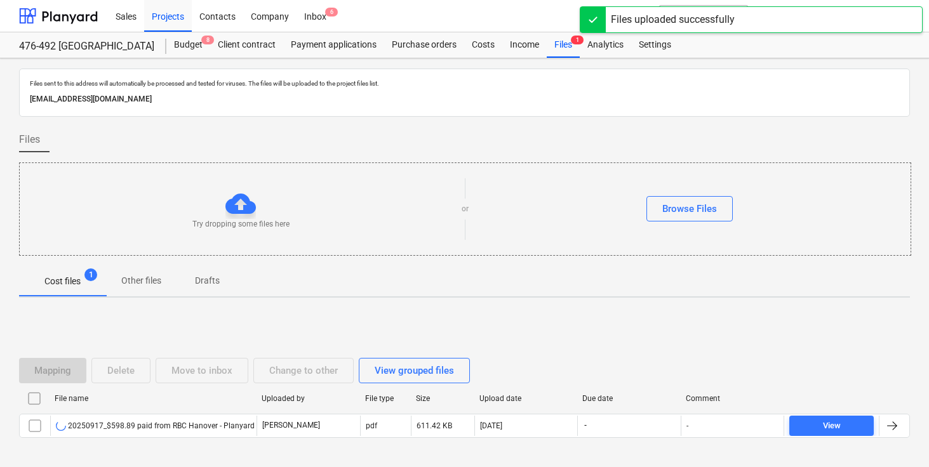
click at [605, 272] on div "Cost files 1 Other files Drafts" at bounding box center [464, 281] width 891 height 30
click at [621, 276] on div "Cost files 1 Other files Drafts" at bounding box center [464, 281] width 891 height 30
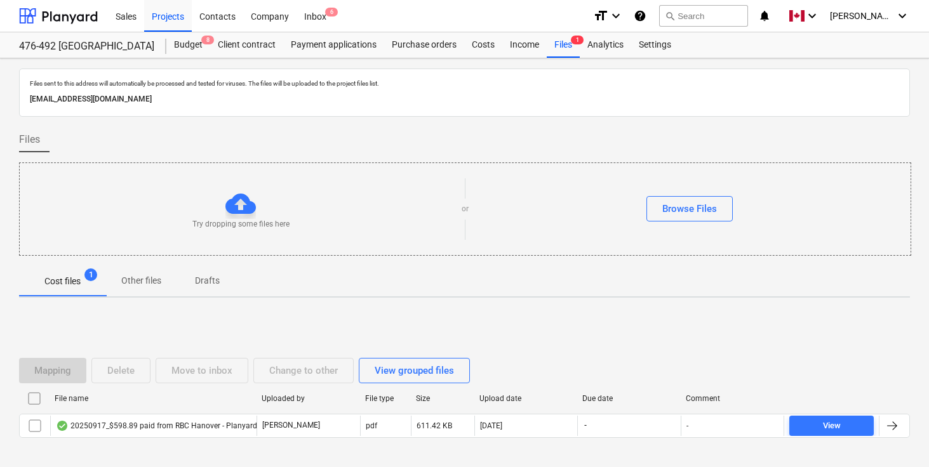
scroll to position [51, 0]
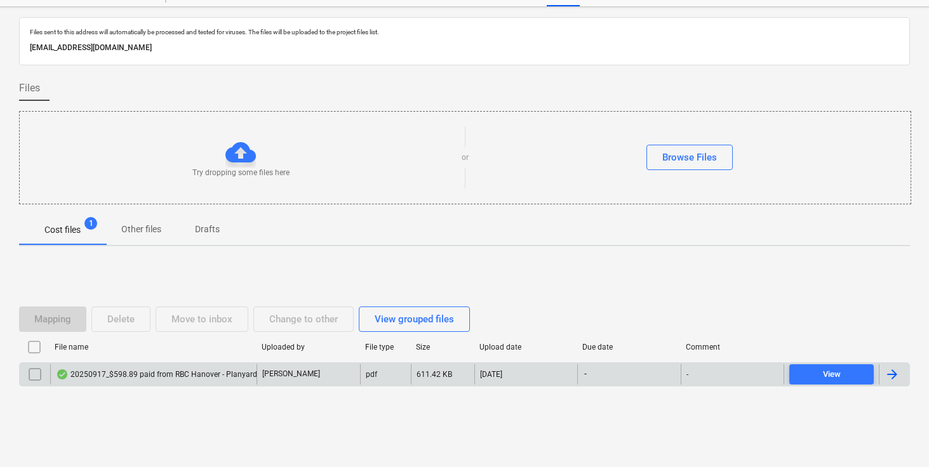
click at [900, 373] on div at bounding box center [894, 375] width 30 height 20
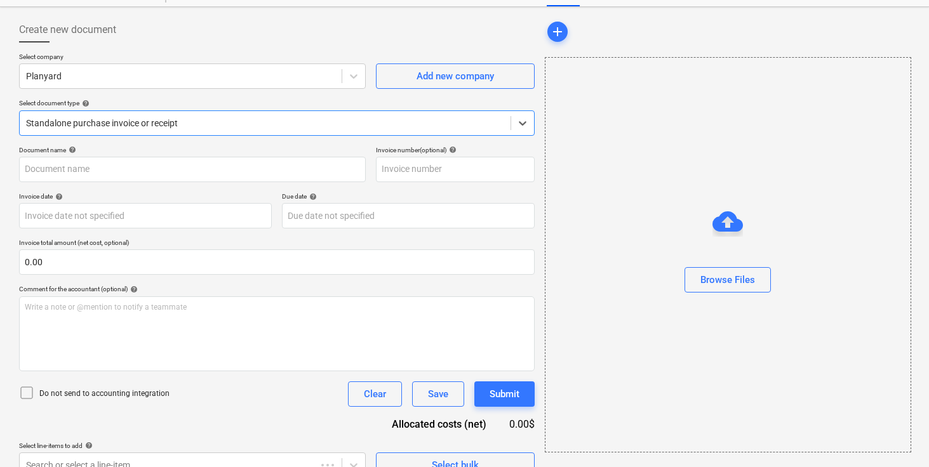
type input "20250917_$598.89 paid from RBC Hanover - Planyard materials for Hanover Unit 48…"
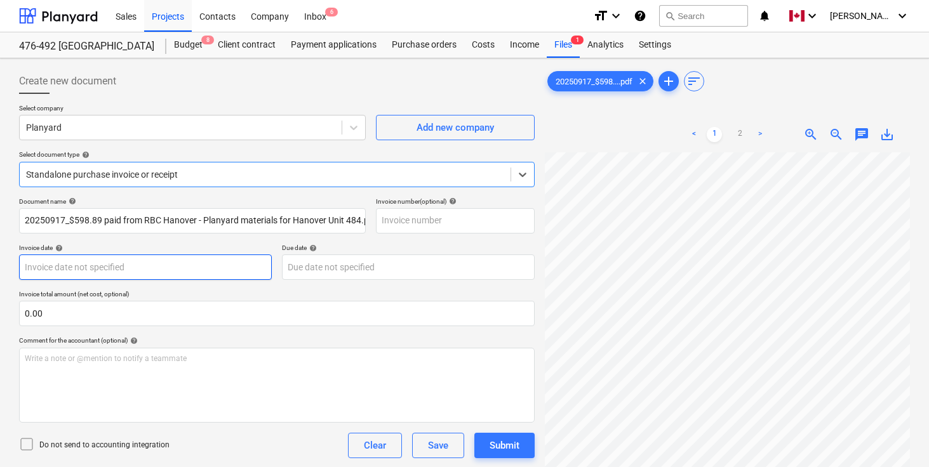
click at [137, 263] on body "Sales Projects Contacts Company Inbox 6 format_size keyboard_arrow_down help se…" at bounding box center [464, 233] width 929 height 467
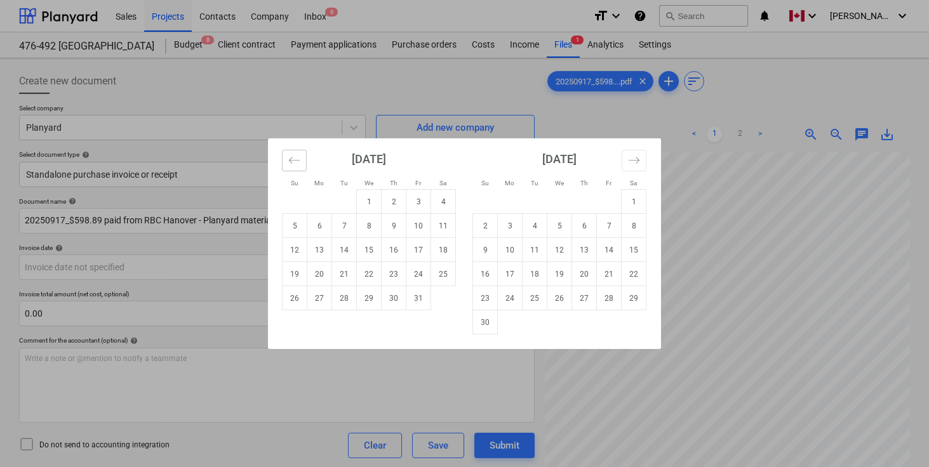
click at [297, 158] on icon "Move backward to switch to the previous month." at bounding box center [294, 160] width 12 height 12
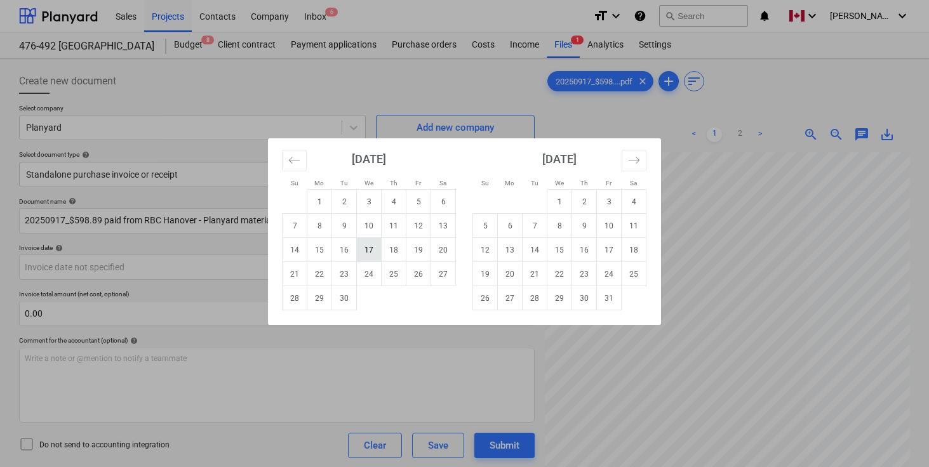
click at [368, 240] on td "17" at bounding box center [369, 250] width 25 height 24
type input "17 Sep 2025"
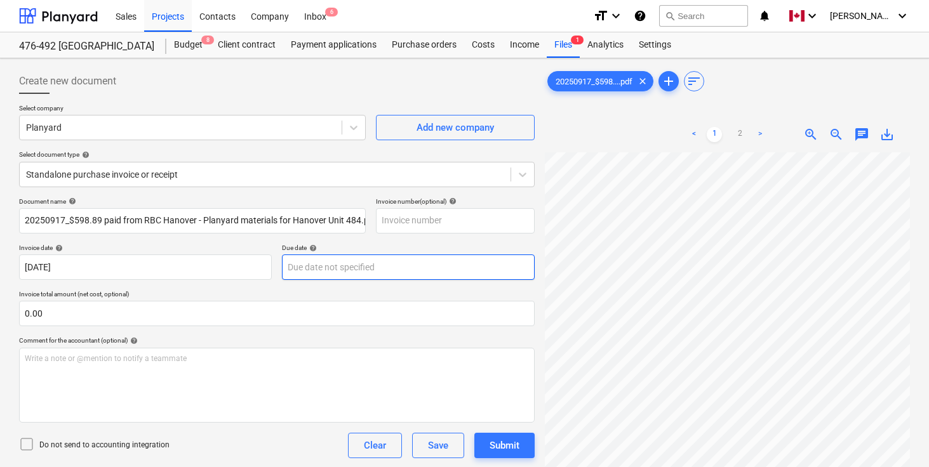
click at [354, 258] on body "Sales Projects Contacts Company Inbox 6 format_size keyboard_arrow_down help se…" at bounding box center [464, 233] width 929 height 467
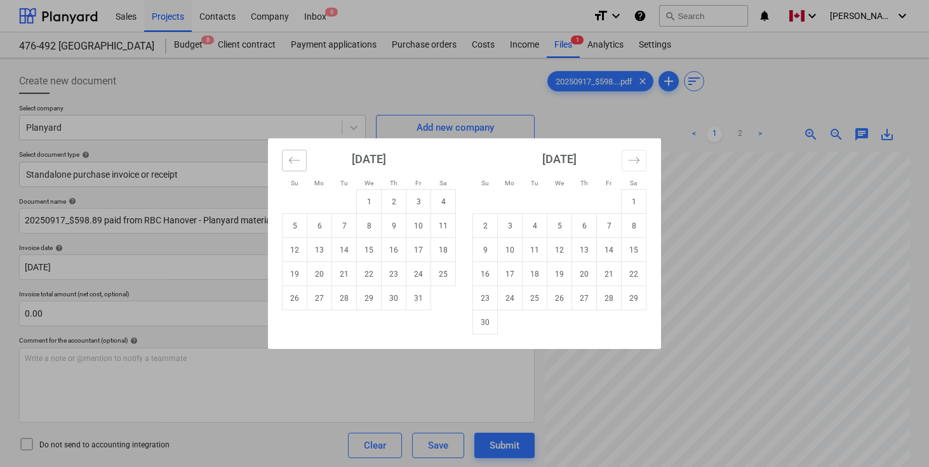
click at [297, 163] on icon "Move backward to switch to the previous month." at bounding box center [294, 160] width 12 height 12
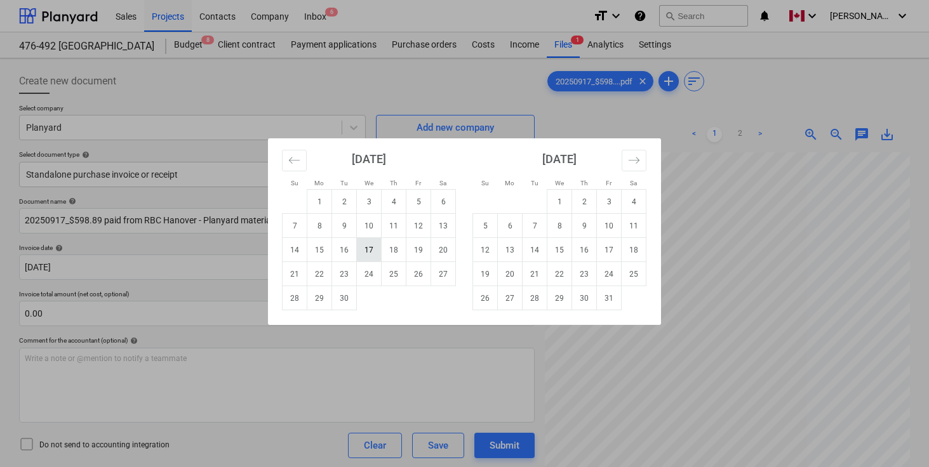
click at [372, 247] on td "17" at bounding box center [369, 250] width 25 height 24
type input "17 Sep 2025"
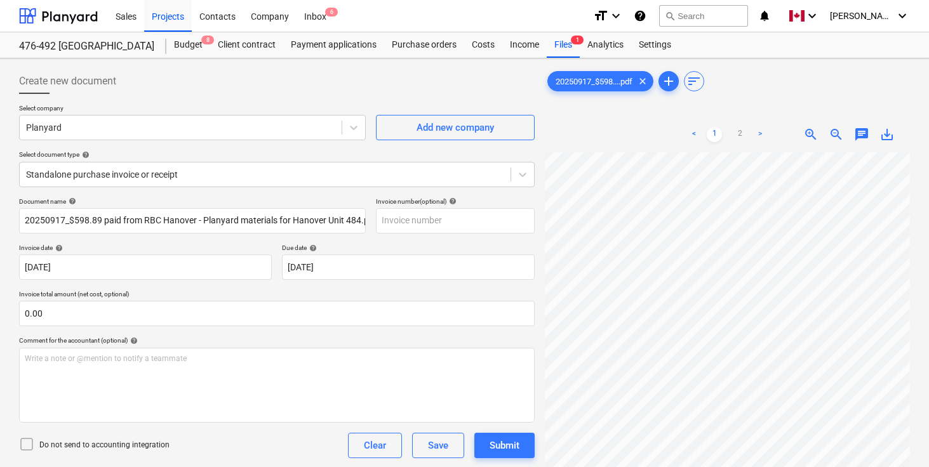
scroll to position [535, 333]
click at [739, 137] on link "2" at bounding box center [739, 134] width 15 height 15
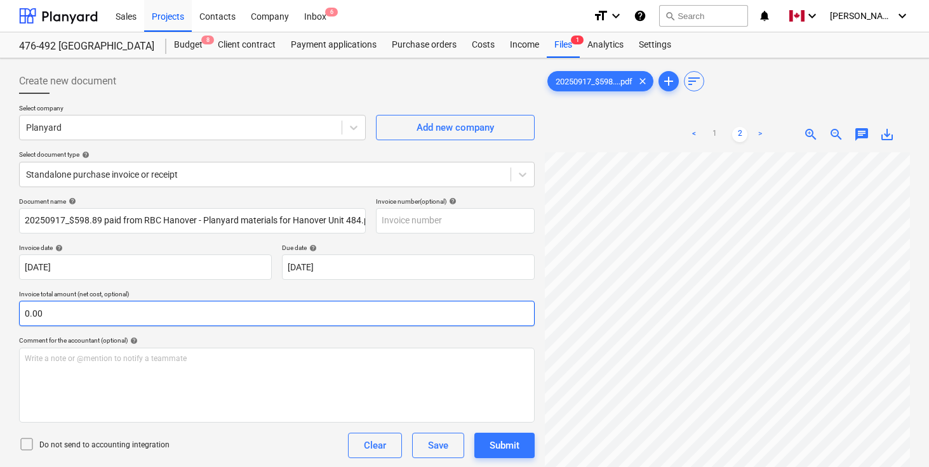
click at [177, 306] on input "0.00" at bounding box center [277, 313] width 516 height 25
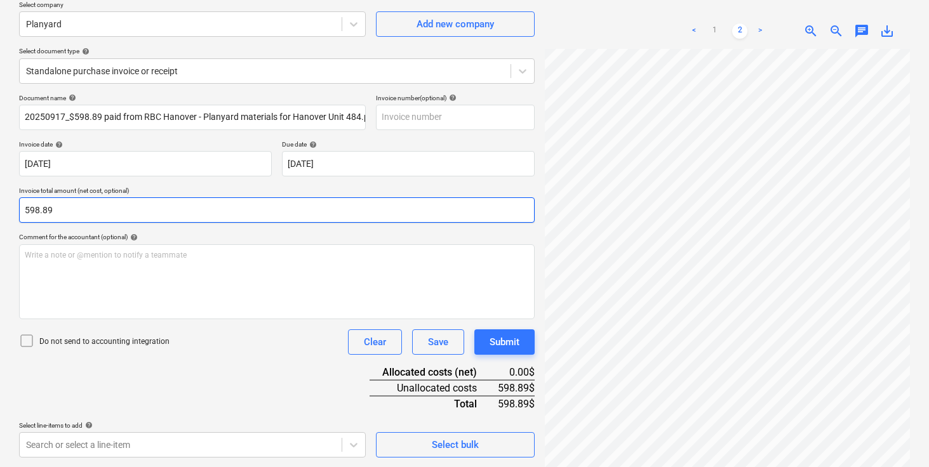
type input "598.89"
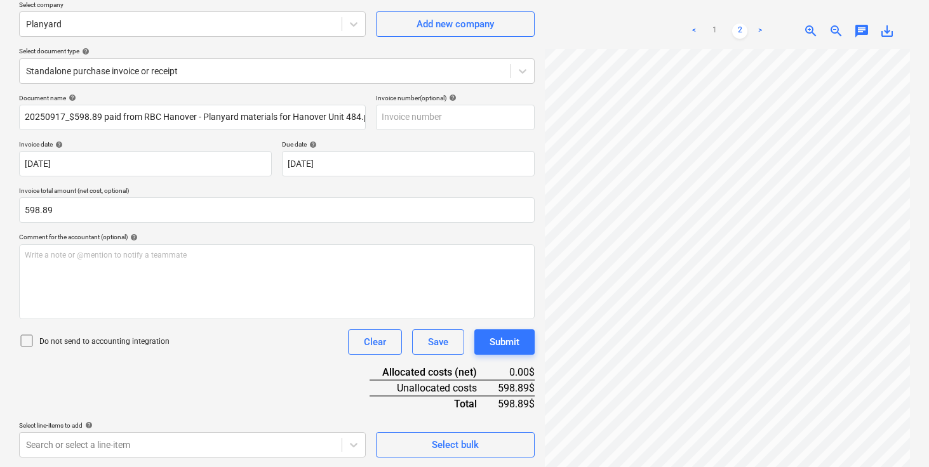
click at [228, 350] on div "Do not send to accounting integration Clear Save Submit" at bounding box center [277, 342] width 516 height 25
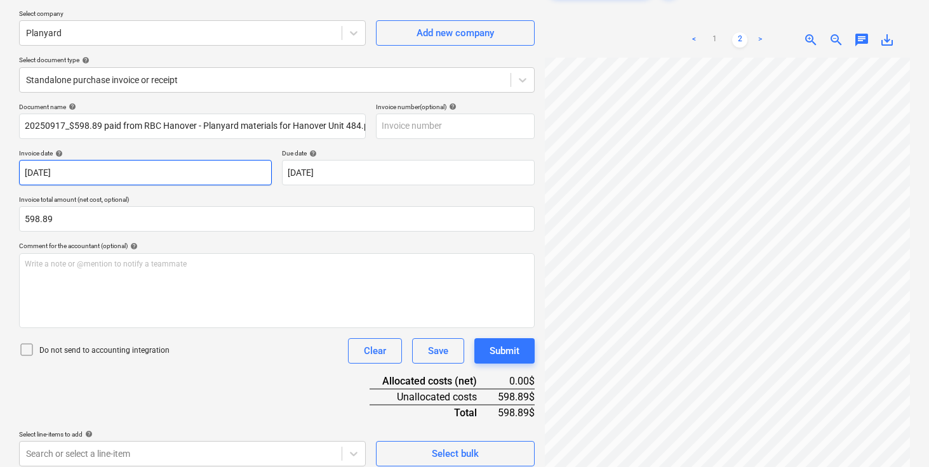
scroll to position [127, 0]
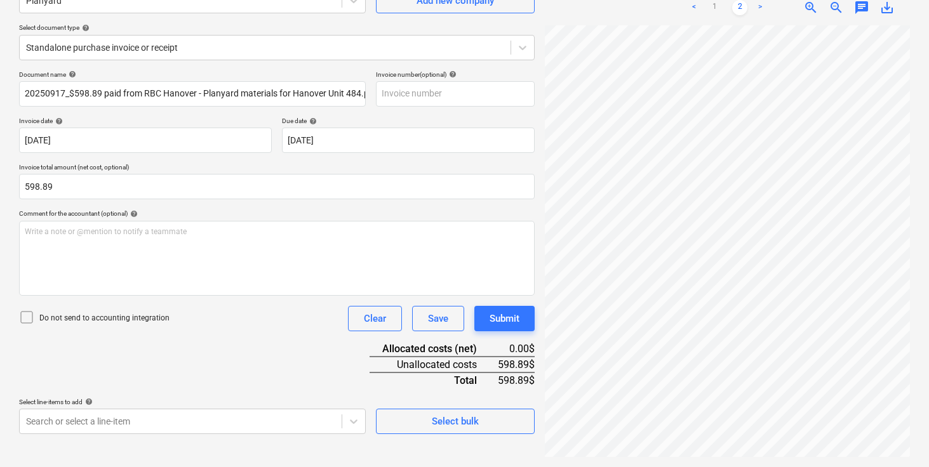
click at [236, 327] on div "Do not send to accounting integration Clear Save Submit" at bounding box center [277, 318] width 516 height 25
click at [215, 340] on body "Sales Projects Contacts Company Inbox 6 format_size keyboard_arrow_down help se…" at bounding box center [464, 106] width 929 height 467
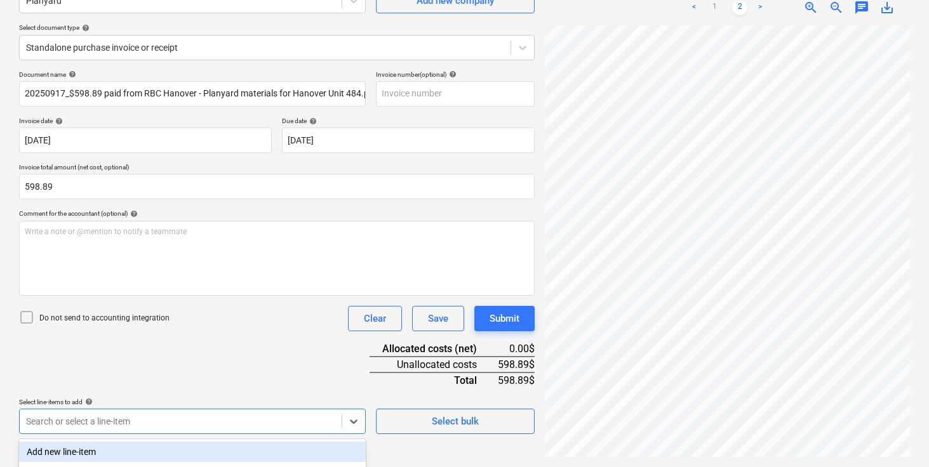
scroll to position [292, 0]
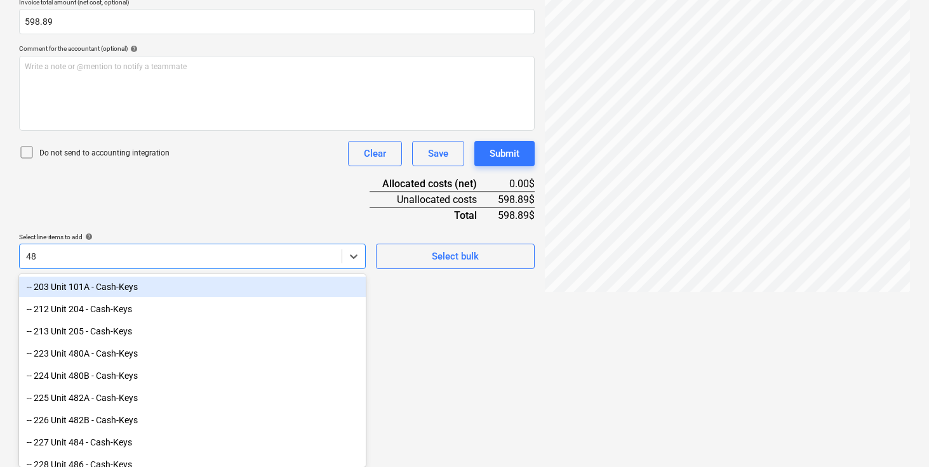
type input "484"
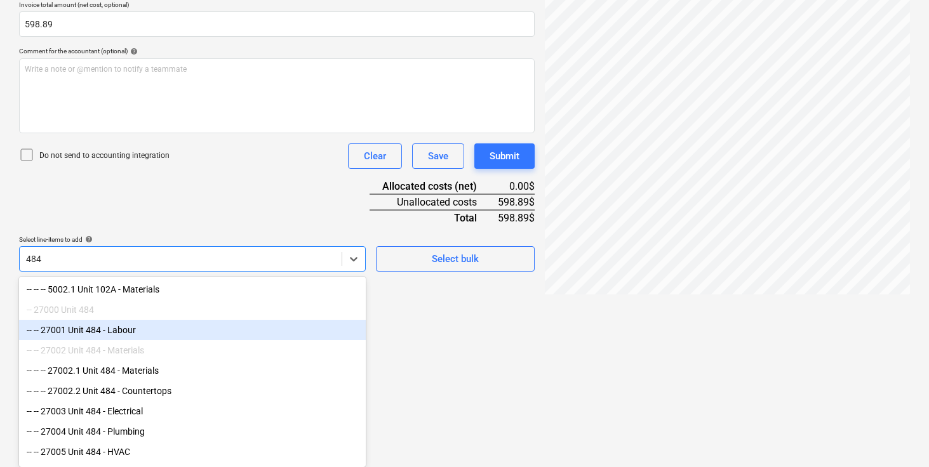
scroll to position [44, 0]
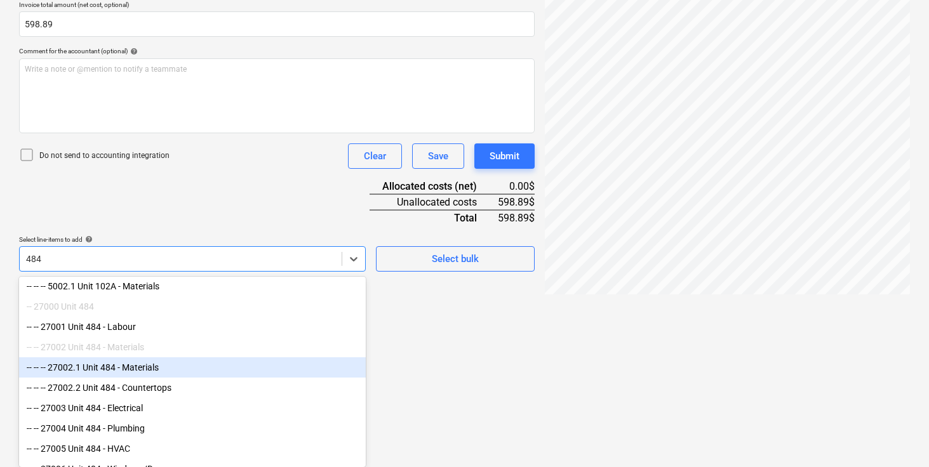
click at [156, 373] on div "-- -- -- 27002.1 Unit 484 - Materials" at bounding box center [192, 368] width 347 height 20
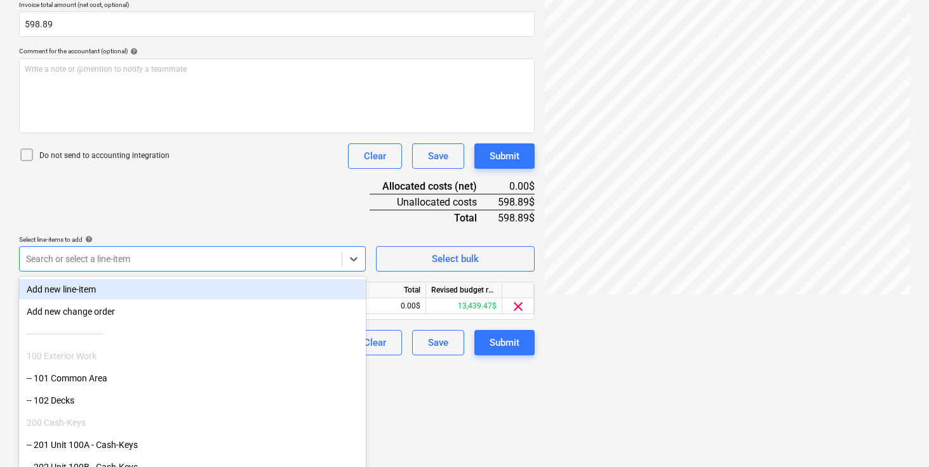
click at [231, 224] on div "Document name help 20250917_$598.89 paid from RBC Hanover - Planyard materials …" at bounding box center [277, 132] width 516 height 448
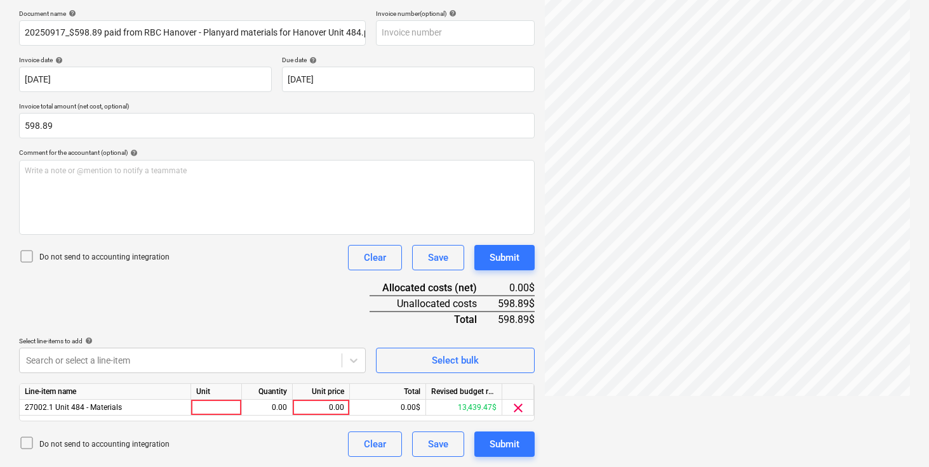
scroll to position [188, 0]
click at [222, 406] on div at bounding box center [216, 408] width 51 height 16
type input "pcs"
type input "598.89"
click at [246, 292] on div "Document name help 20250917_$598.89 paid from RBC Hanover - Planyard materials …" at bounding box center [277, 234] width 516 height 448
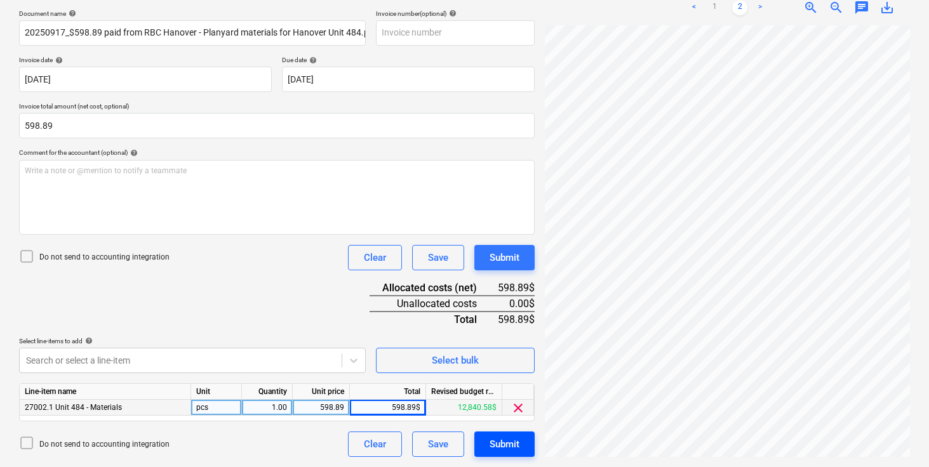
click at [510, 450] on div "Submit" at bounding box center [505, 444] width 30 height 17
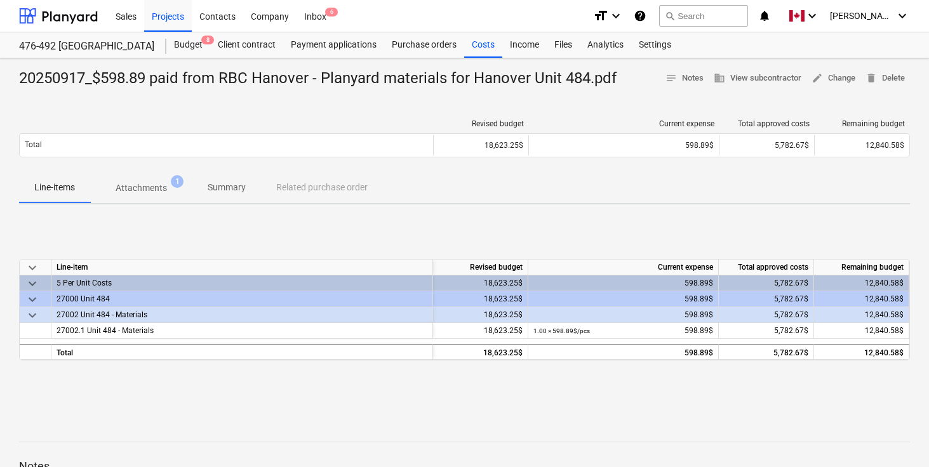
click at [577, 231] on div "keyboard_arrow_down Line-item Revised budget Current expense Total approved cos…" at bounding box center [464, 310] width 891 height 191
click at [246, 228] on div "keyboard_arrow_down Line-item Revised budget Current expense Total approved cos…" at bounding box center [464, 310] width 891 height 191
click at [188, 46] on div "Budget 8" at bounding box center [188, 44] width 44 height 25
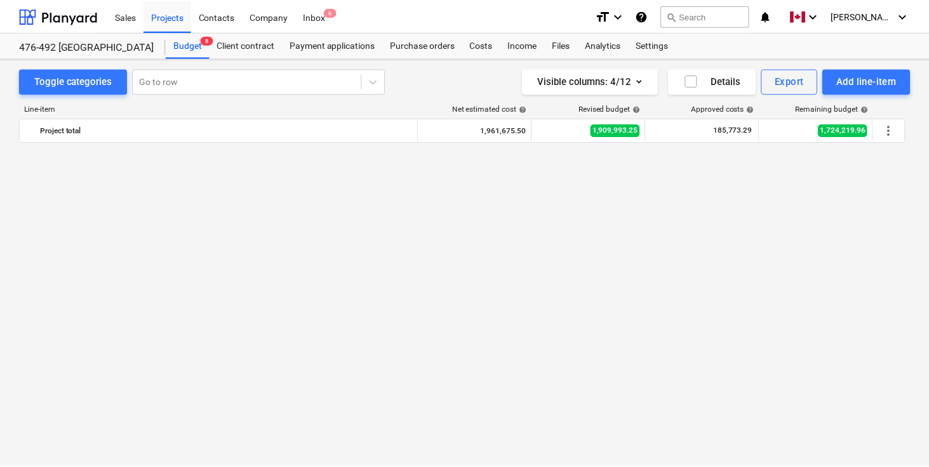
scroll to position [1235, 0]
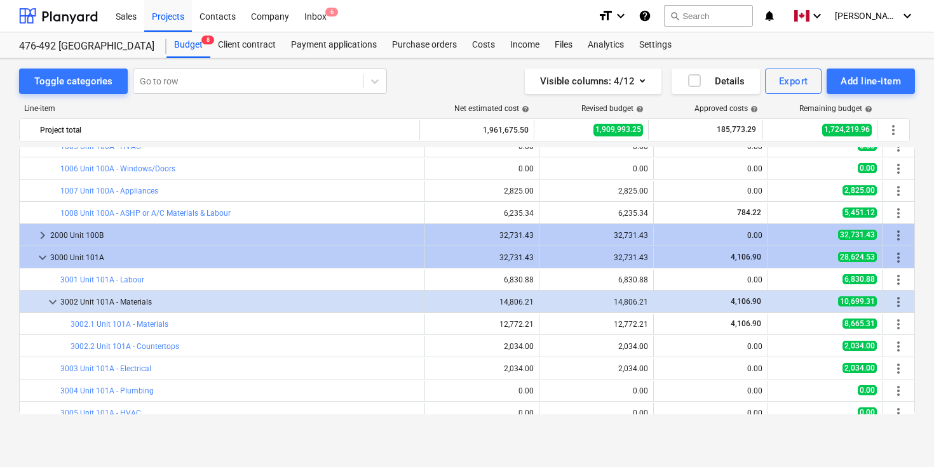
click at [124, 284] on link "3001 Unit 101A - Labour" at bounding box center [102, 280] width 84 height 9
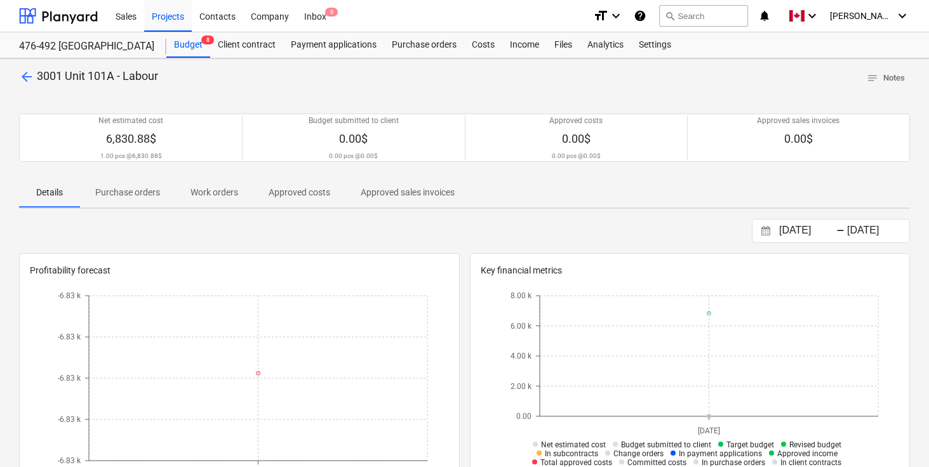
click at [350, 215] on div "arrow_back 3001 Unit 101A - Labour notes Notes Net estimated cost 6,830.88$ 1.0…" at bounding box center [464, 450] width 929 height 785
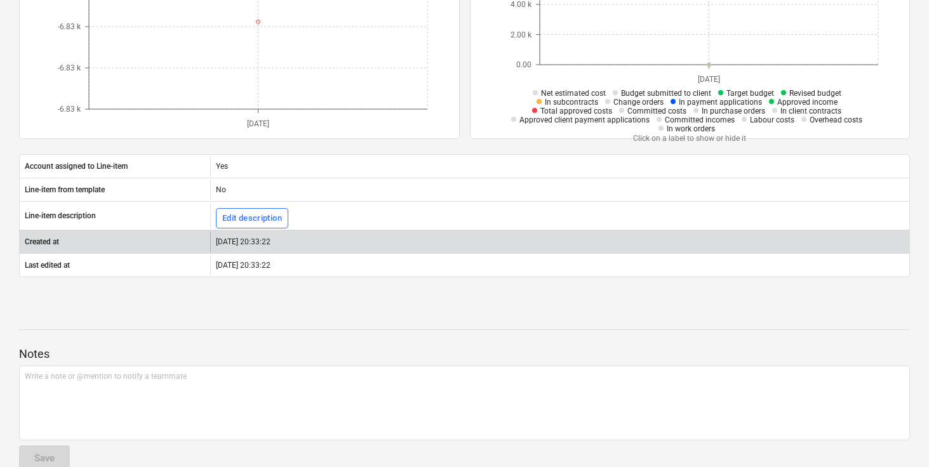
scroll to position [376, 0]
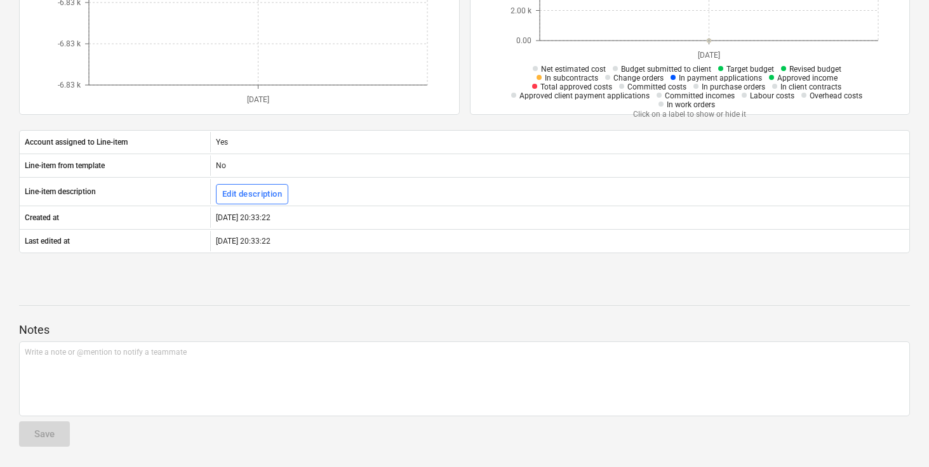
click at [369, 301] on div "Notes Write a note or @mention to notify a teammate ﻿ Save" at bounding box center [464, 373] width 891 height 168
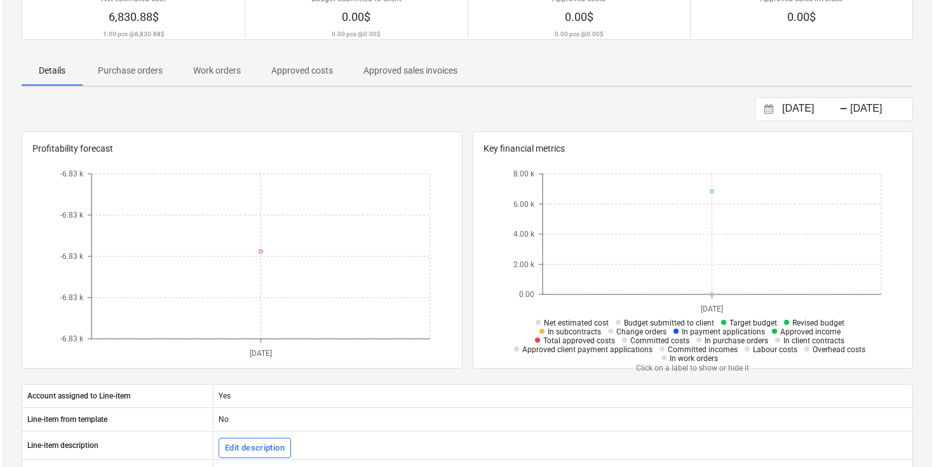
scroll to position [0, 0]
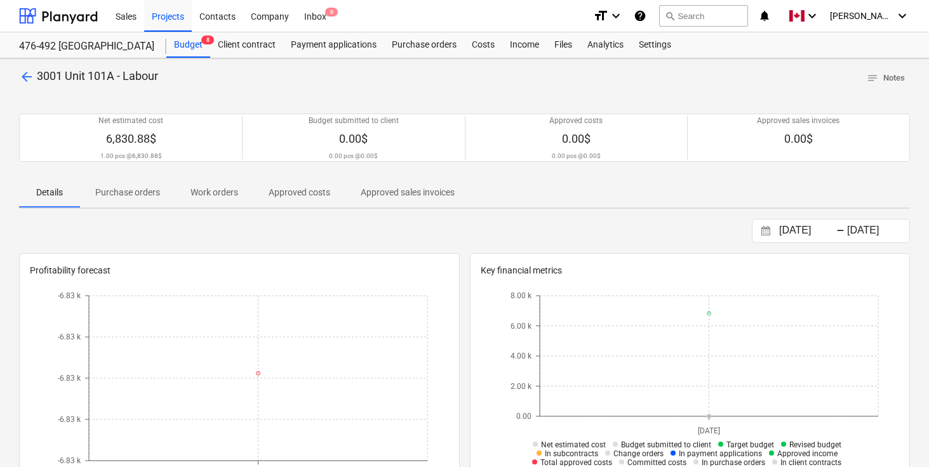
click at [23, 76] on span "arrow_back" at bounding box center [26, 76] width 15 height 15
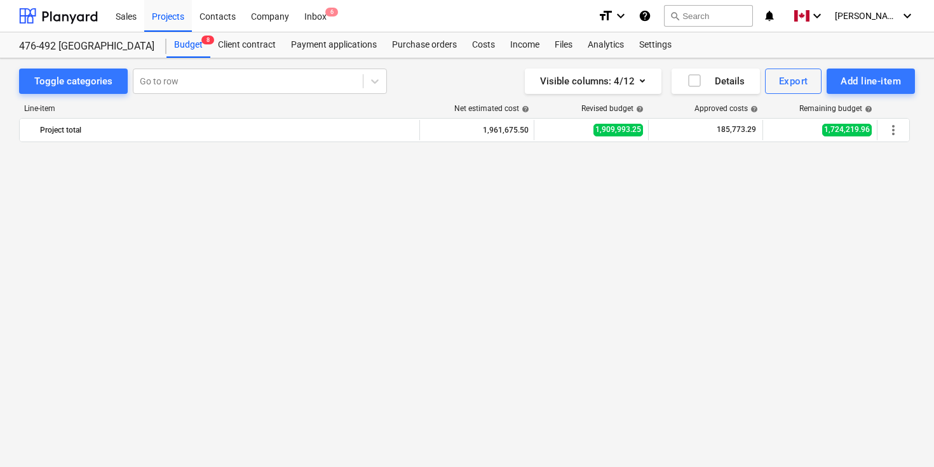
scroll to position [1235, 0]
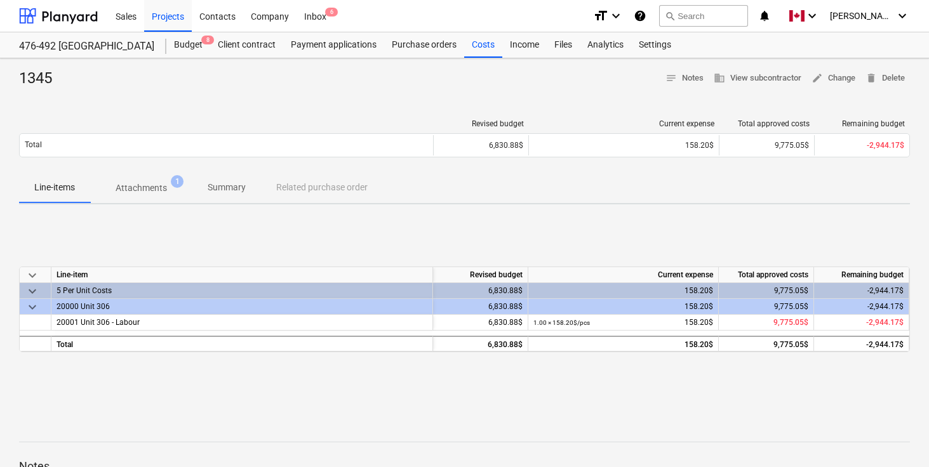
click at [334, 104] on div "1345 notes Notes business View subcontractor edit Change delete Delete Revised …" at bounding box center [464, 331] width 929 height 546
click at [363, 97] on div at bounding box center [464, 94] width 891 height 10
click at [185, 47] on div "Budget 8" at bounding box center [188, 44] width 44 height 25
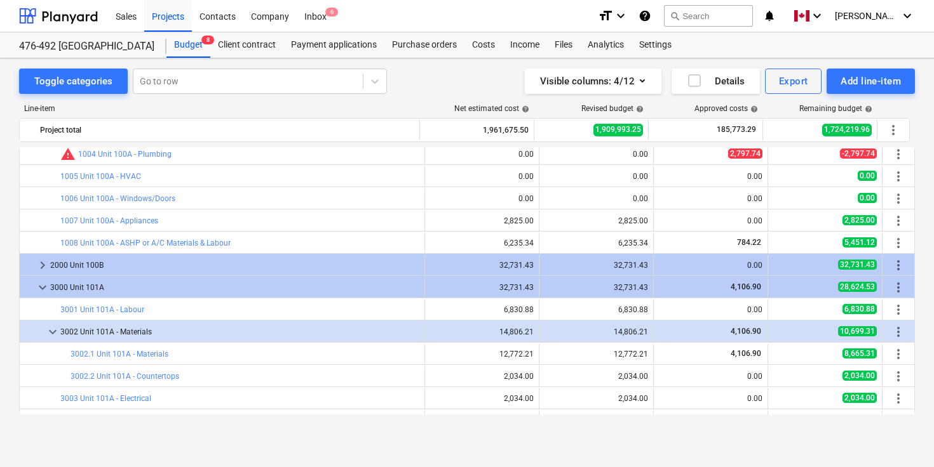
scroll to position [1223, 0]
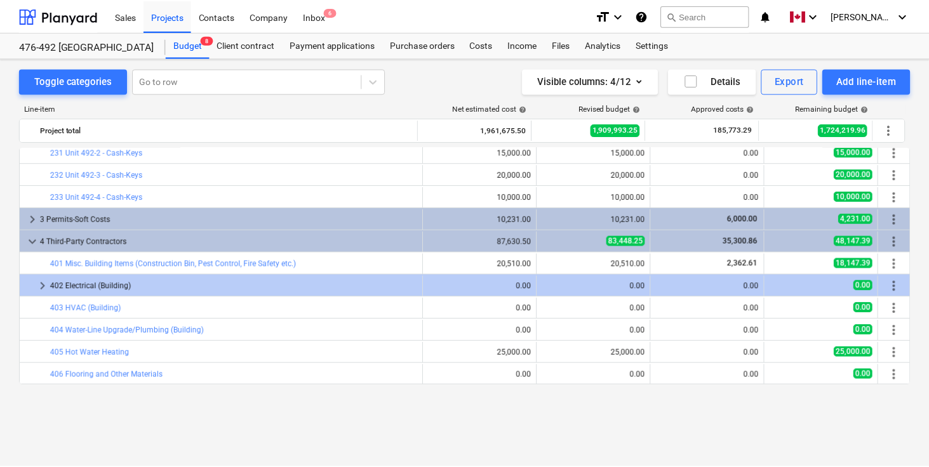
scroll to position [704, 0]
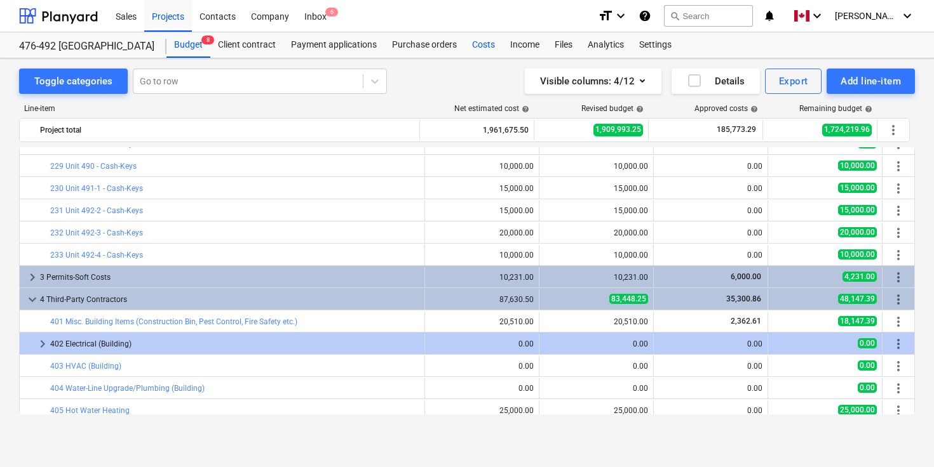
click at [480, 39] on div "Costs" at bounding box center [483, 44] width 38 height 25
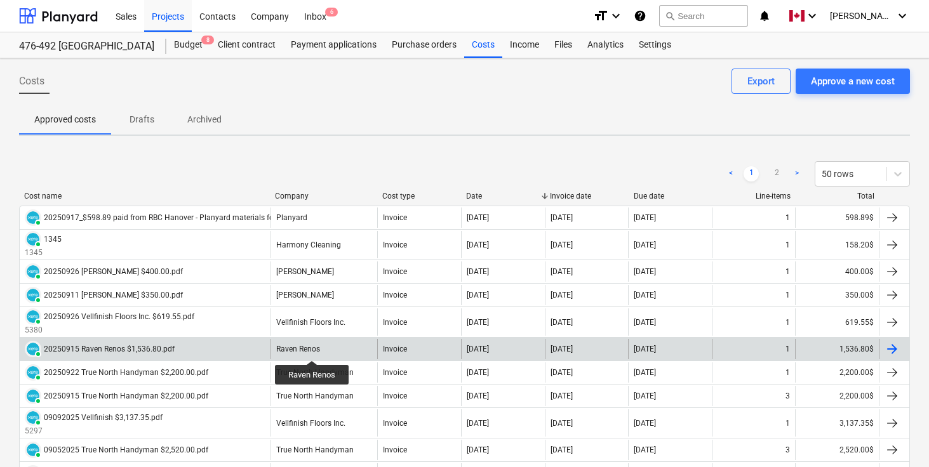
click at [312, 349] on div "Raven Renos" at bounding box center [298, 349] width 44 height 9
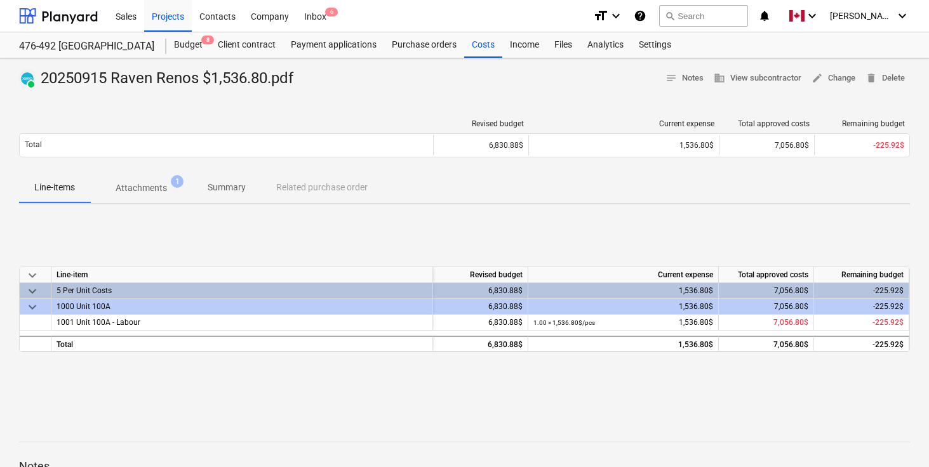
click at [231, 186] on p "Summary" at bounding box center [227, 187] width 38 height 13
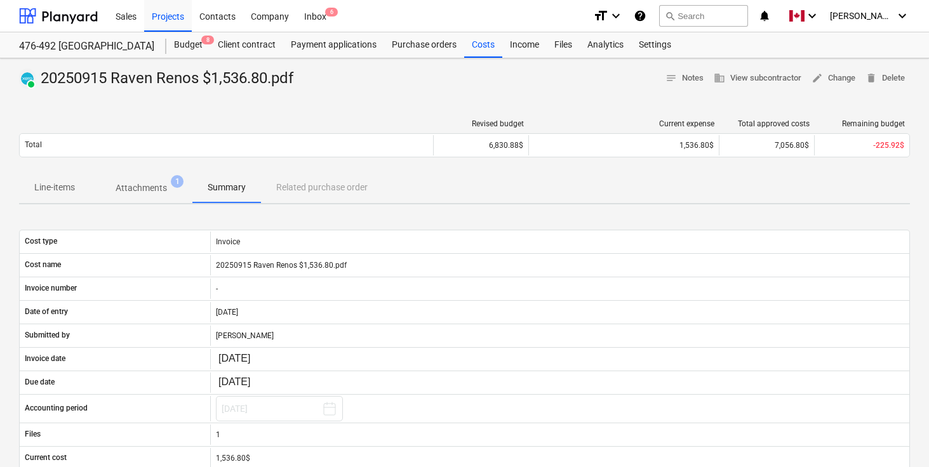
click at [377, 73] on div "PAID 20250915 Raven Renos $1,536.80.pdf notes Notes business View subcontractor…" at bounding box center [464, 79] width 891 height 20
click at [370, 98] on div at bounding box center [464, 94] width 891 height 10
click at [59, 188] on p "Line-items" at bounding box center [54, 187] width 41 height 13
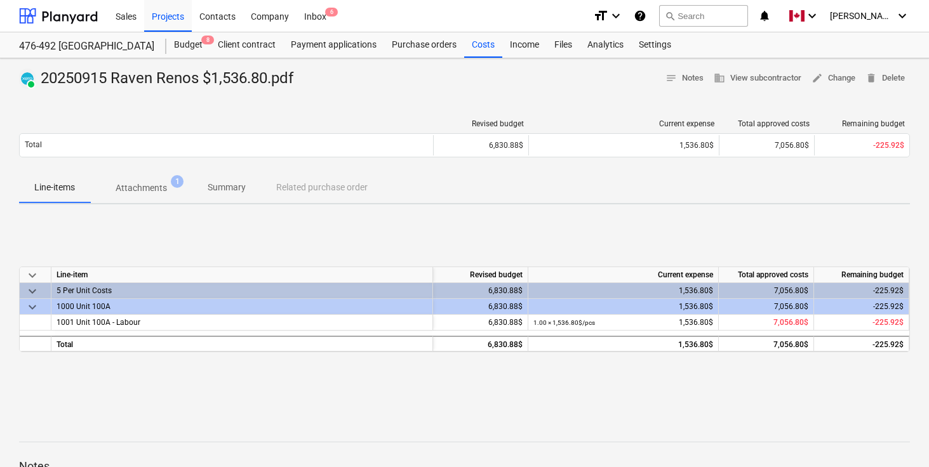
click at [380, 401] on div "keyboard_arrow_down Line-item Revised budget Current expense Total approved cos…" at bounding box center [464, 310] width 891 height 191
click at [447, 400] on div "keyboard_arrow_down Line-item Revised budget Current expense Total approved cos…" at bounding box center [464, 310] width 891 height 191
click at [423, 400] on div "keyboard_arrow_down Line-item Revised budget Current expense Total approved cos…" at bounding box center [464, 310] width 891 height 191
click at [382, 402] on div "keyboard_arrow_down Line-item Revised budget Current expense Total approved cos…" at bounding box center [464, 310] width 891 height 191
click at [192, 48] on div "Budget 8" at bounding box center [188, 44] width 44 height 25
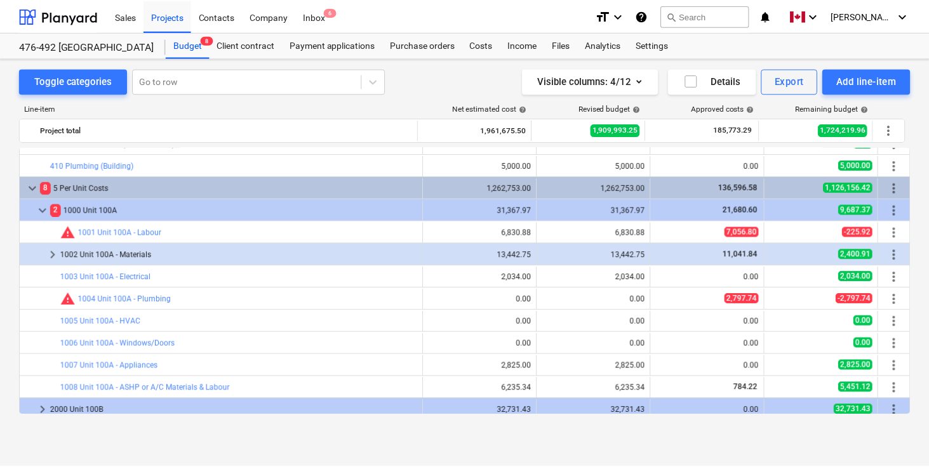
scroll to position [1058, 0]
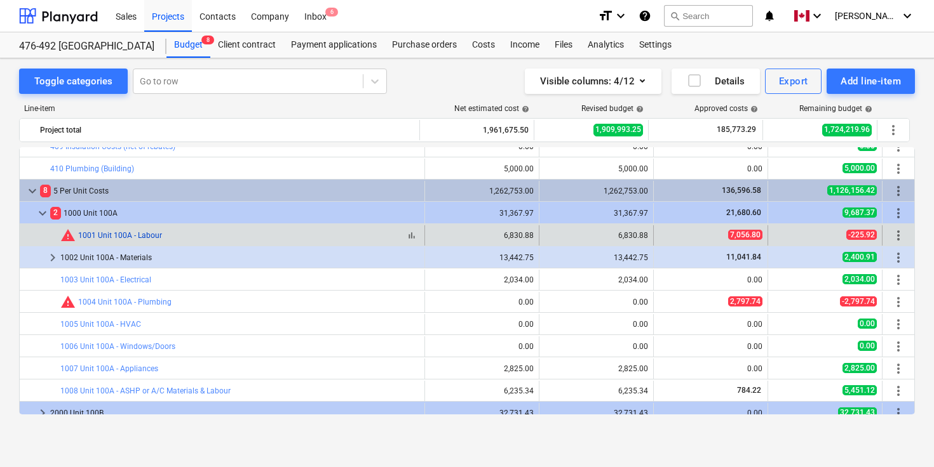
click at [149, 233] on link "1001 Unit 100A - Labour" at bounding box center [120, 235] width 84 height 9
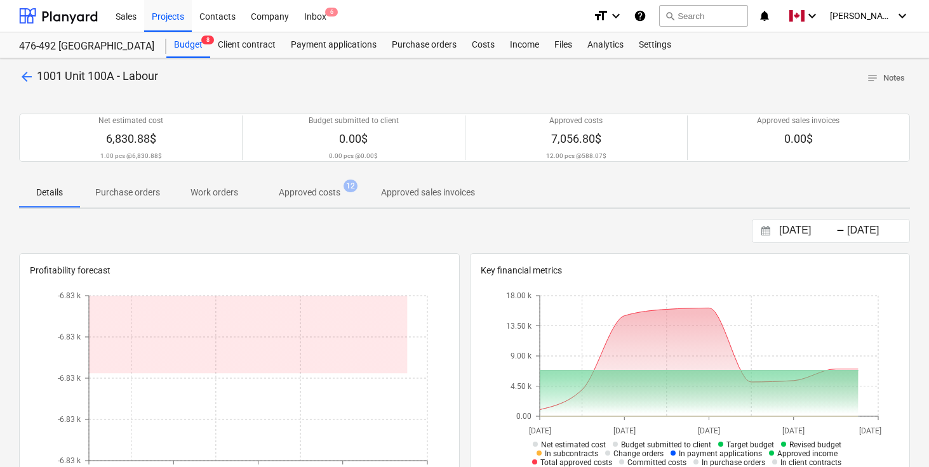
click at [337, 198] on p "Approved costs" at bounding box center [310, 192] width 62 height 13
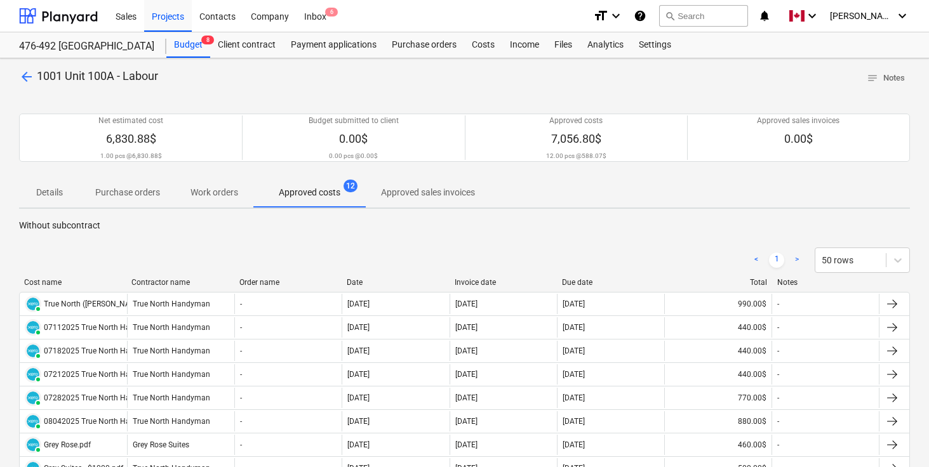
click at [443, 236] on div "< 1 > 50 rows Cost name Contractor name Order name Date Invoice date Due date T…" at bounding box center [464, 428] width 891 height 393
click at [568, 42] on div "Files" at bounding box center [563, 44] width 33 height 25
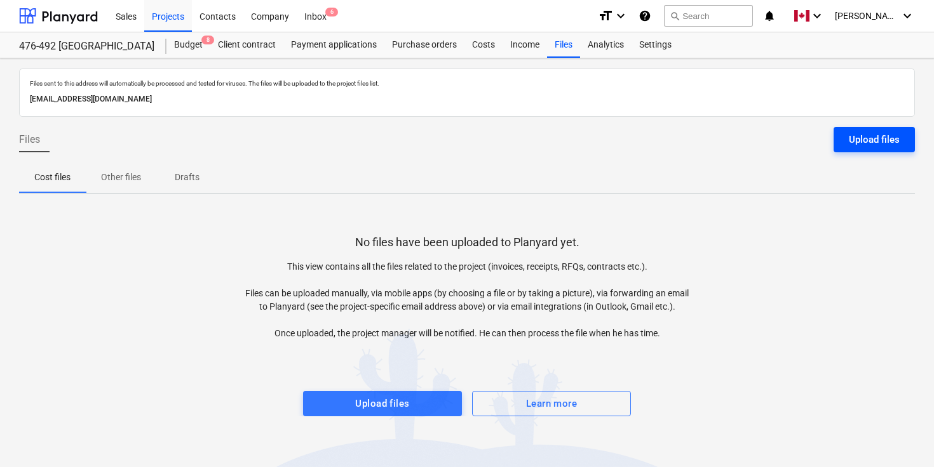
click at [866, 133] on div "Upload files" at bounding box center [874, 139] width 51 height 17
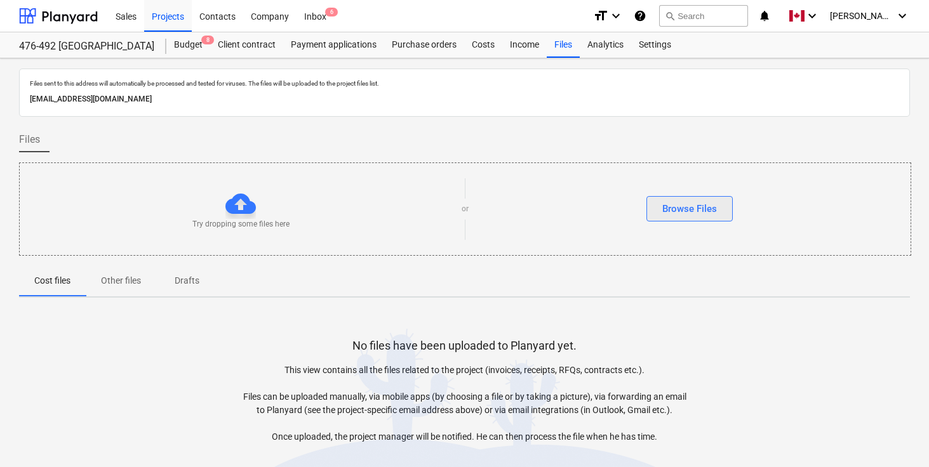
click at [688, 217] on div "Browse Files" at bounding box center [689, 209] width 55 height 17
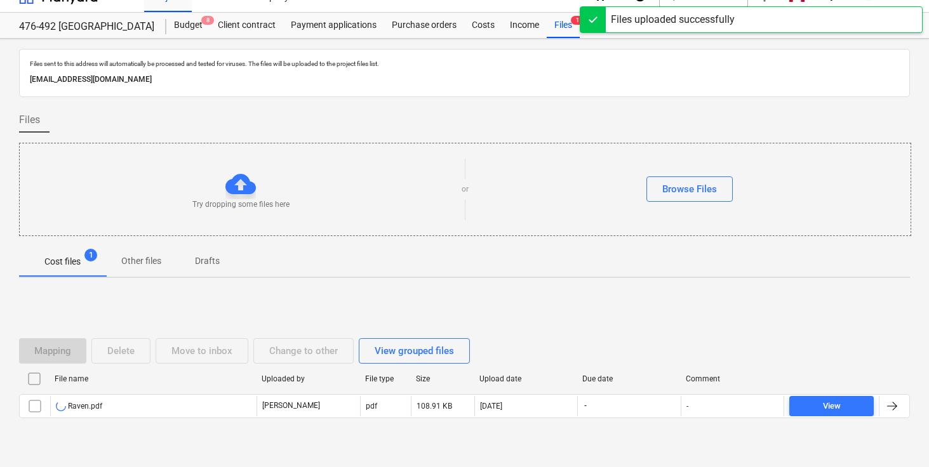
scroll to position [51, 0]
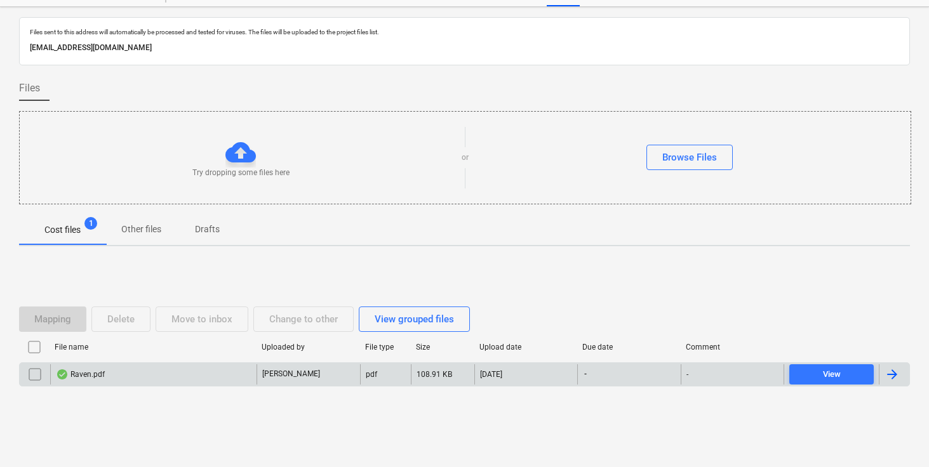
click at [894, 376] on div at bounding box center [892, 374] width 15 height 15
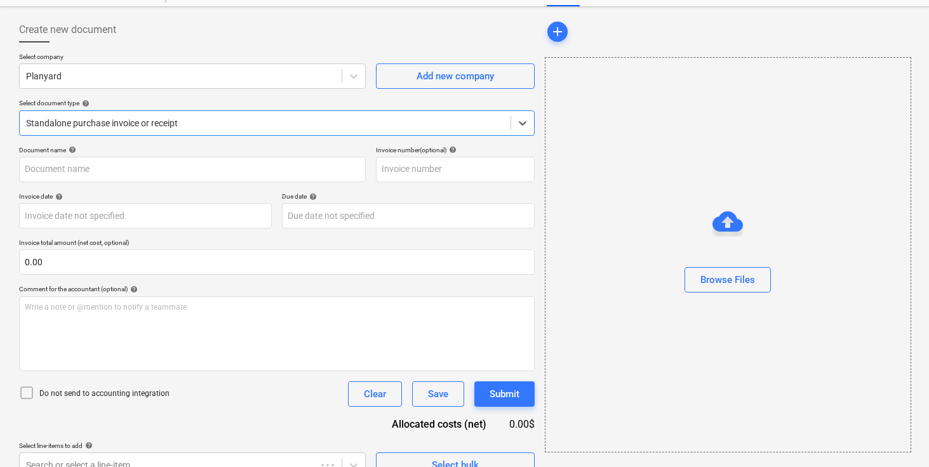
type input "Raven.pdf"
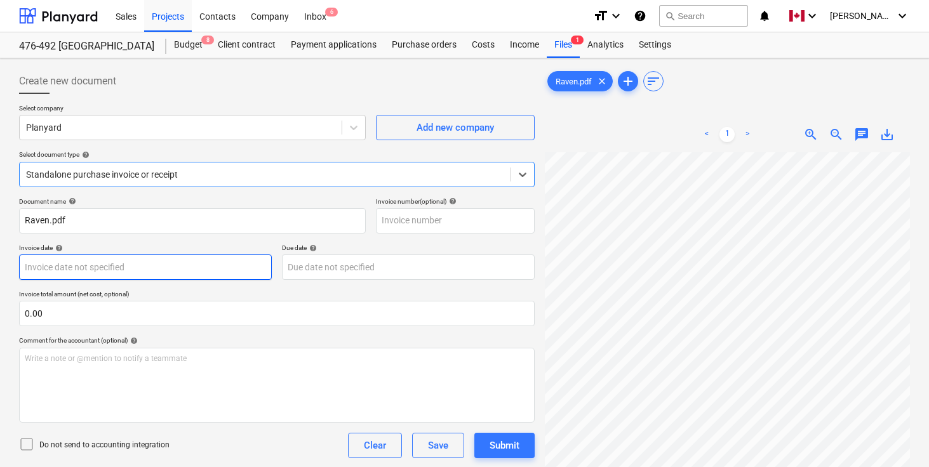
click at [92, 264] on body "Sales Projects Contacts Company Inbox 6 format_size keyboard_arrow_down help se…" at bounding box center [464, 233] width 929 height 467
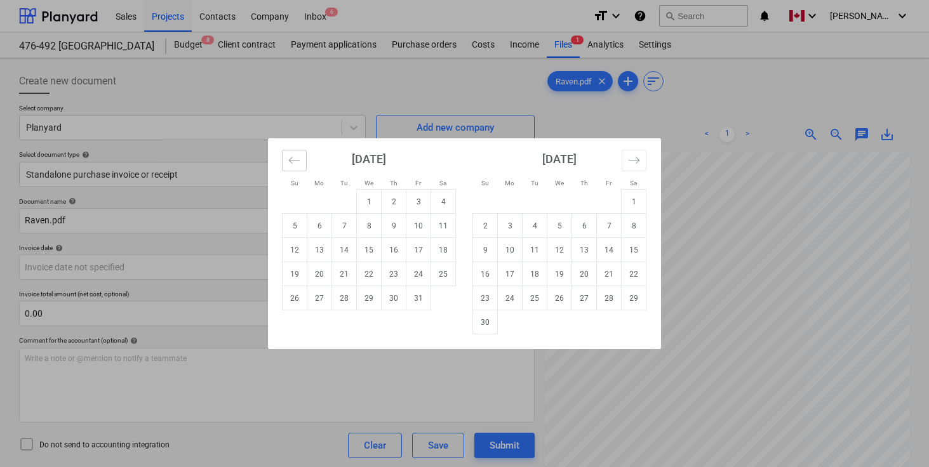
click at [295, 157] on icon "Move backward to switch to the previous month." at bounding box center [294, 160] width 12 height 12
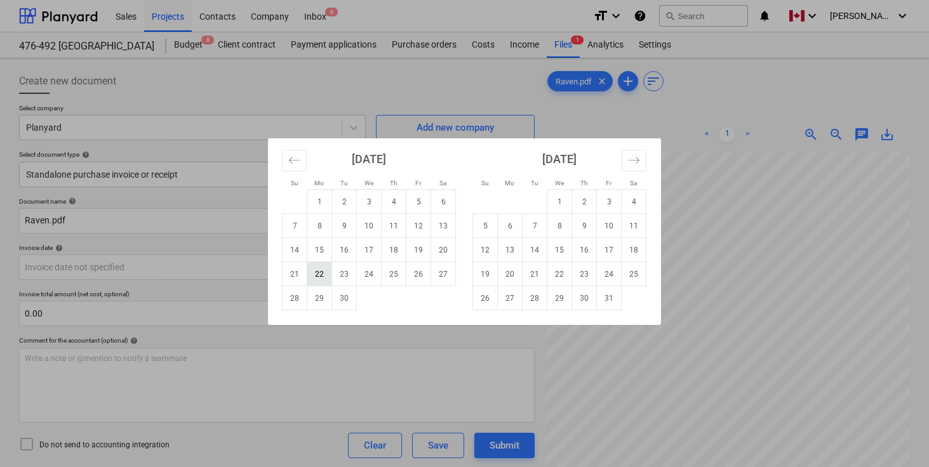
click at [321, 273] on td "22" at bounding box center [319, 274] width 25 height 24
type input "[DATE]"
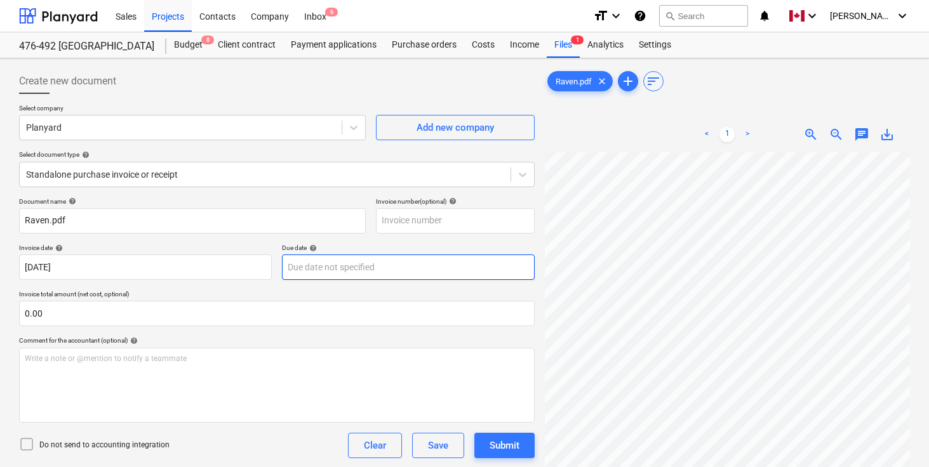
click at [314, 267] on body "Sales Projects Contacts Company Inbox 6 format_size keyboard_arrow_down help se…" at bounding box center [464, 233] width 929 height 467
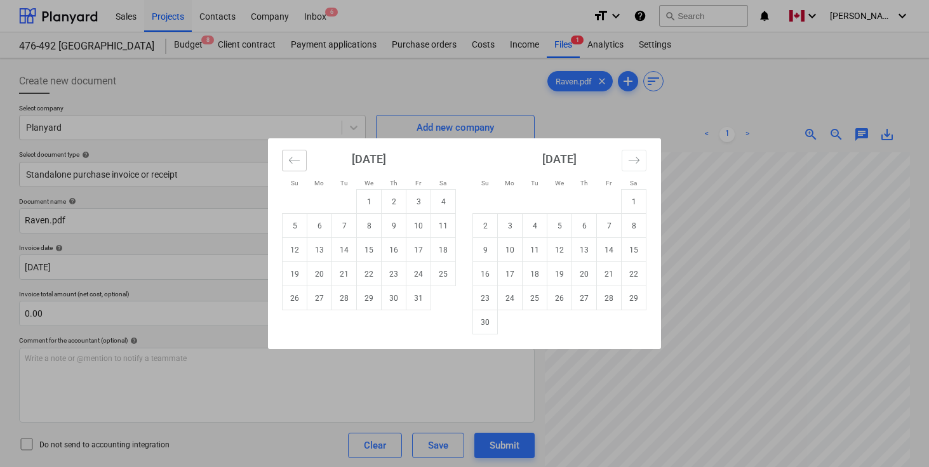
click at [301, 159] on button "Move backward to switch to the previous month." at bounding box center [294, 161] width 25 height 22
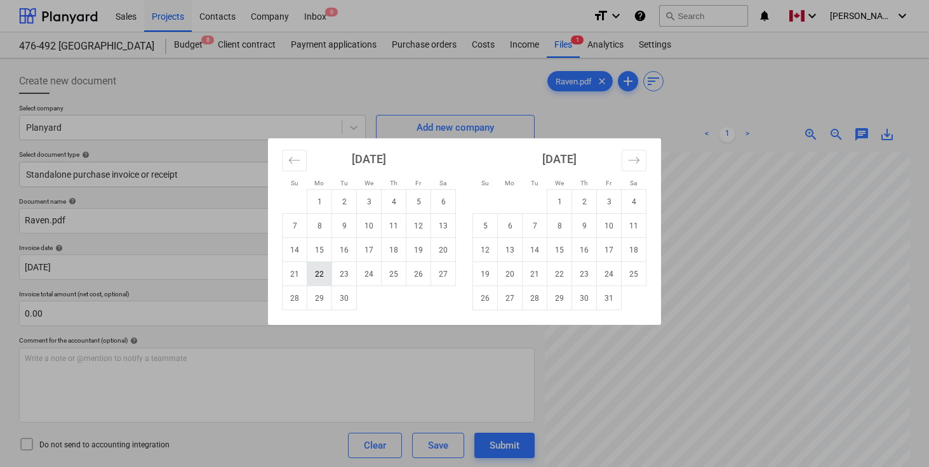
click at [323, 277] on td "22" at bounding box center [319, 274] width 25 height 24
type input "[DATE]"
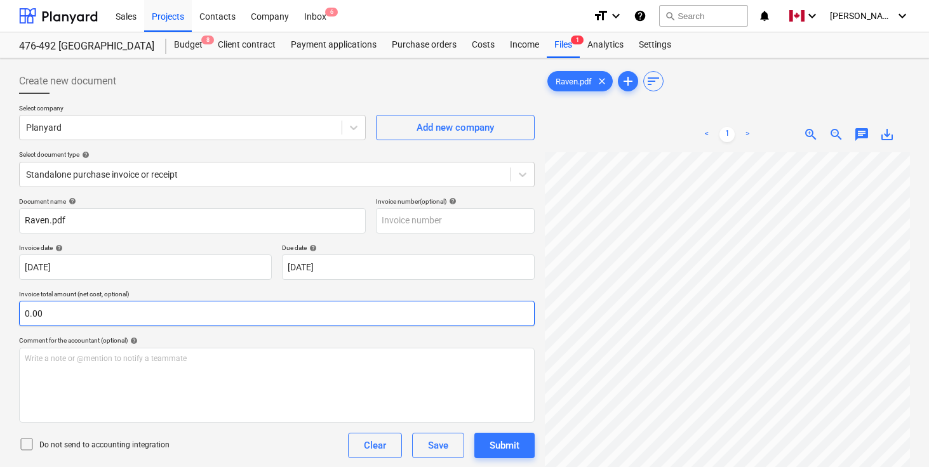
click at [221, 314] on input "0.00" at bounding box center [277, 313] width 516 height 25
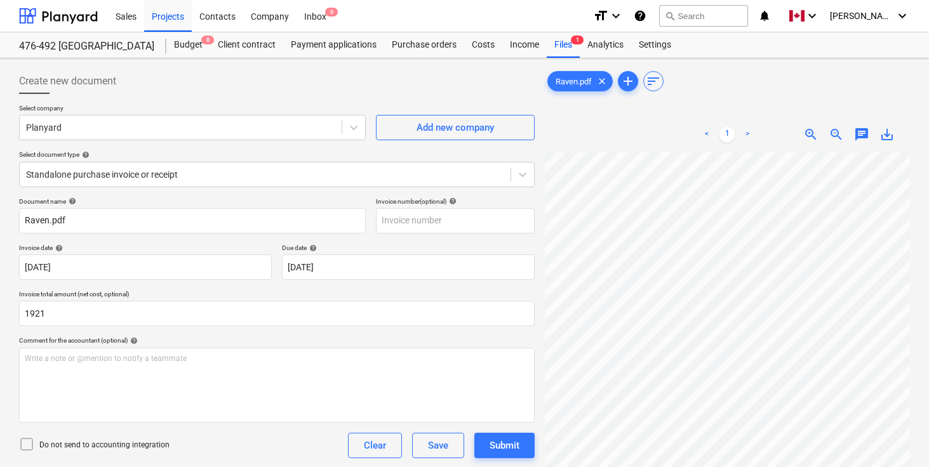
click at [224, 92] on div "Create new document" at bounding box center [277, 81] width 516 height 25
type input "1,921.00"
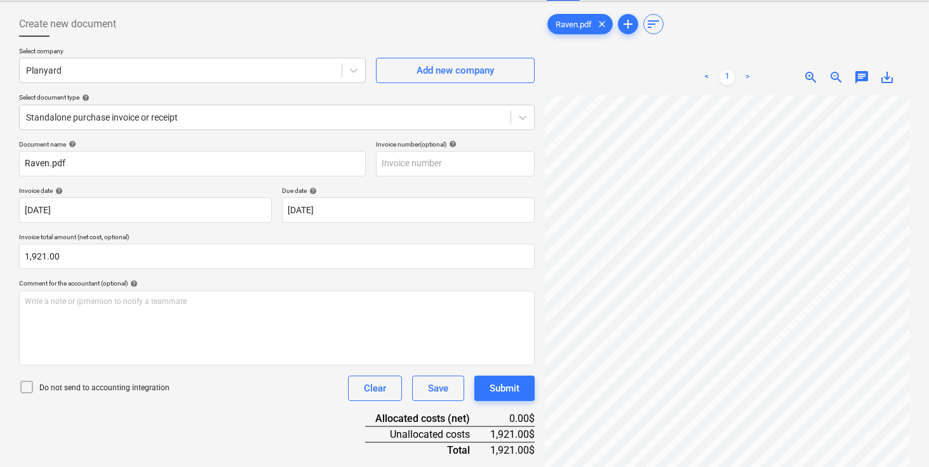
scroll to position [127, 0]
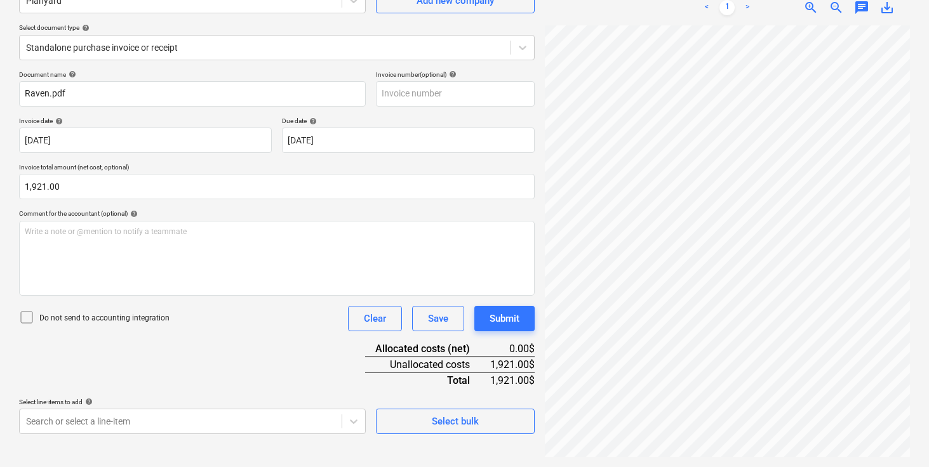
click at [234, 360] on div "Document name help [PERSON_NAME].pdf Invoice number (optional) help Invoice dat…" at bounding box center [277, 253] width 516 height 364
click at [209, 340] on body "Sales Projects Contacts Company Inbox 6 format_size keyboard_arrow_down help se…" at bounding box center [464, 106] width 929 height 467
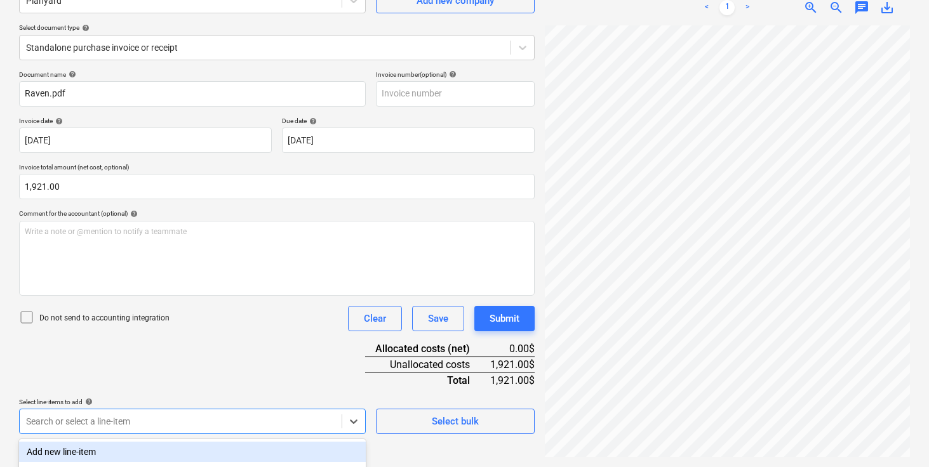
scroll to position [292, 0]
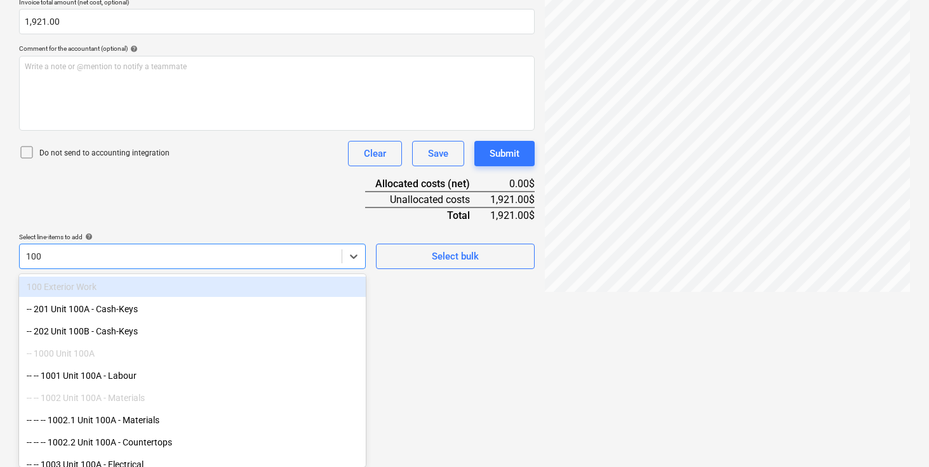
type input "100A"
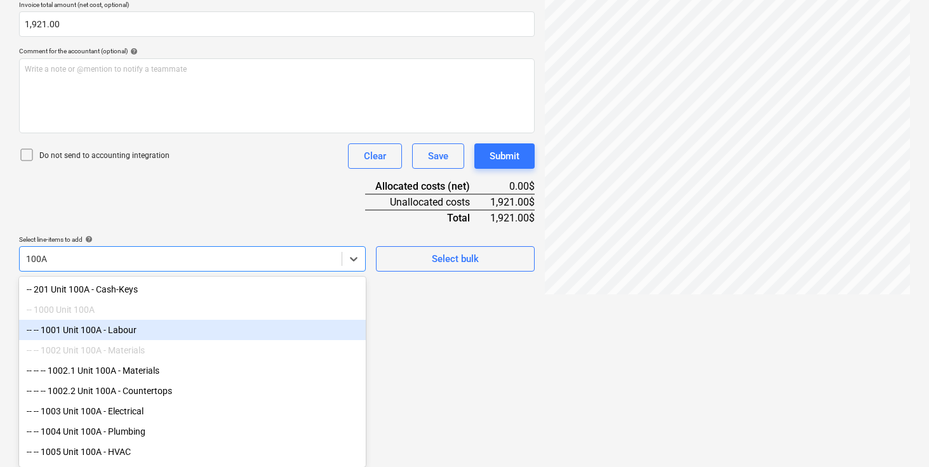
click at [122, 328] on div "-- -- 1001 Unit 100A - Labour" at bounding box center [192, 330] width 347 height 20
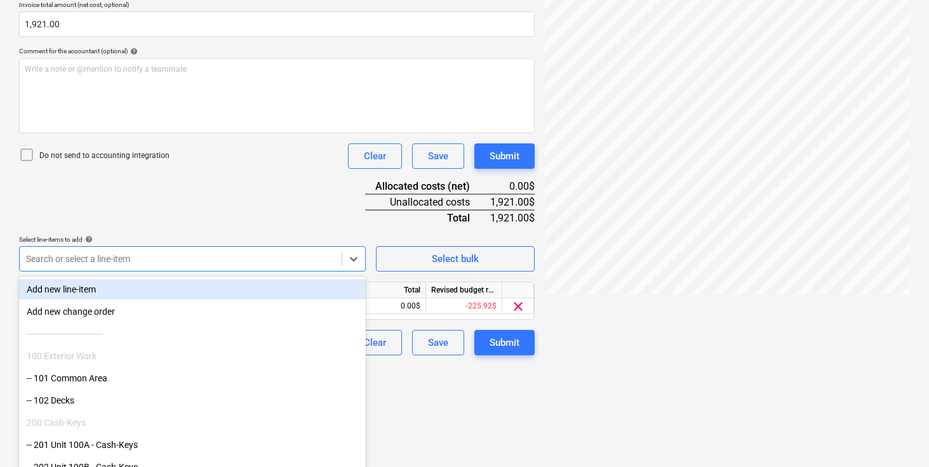
click at [194, 221] on div "Document name help [PERSON_NAME].pdf Invoice number (optional) help Invoice dat…" at bounding box center [277, 132] width 516 height 448
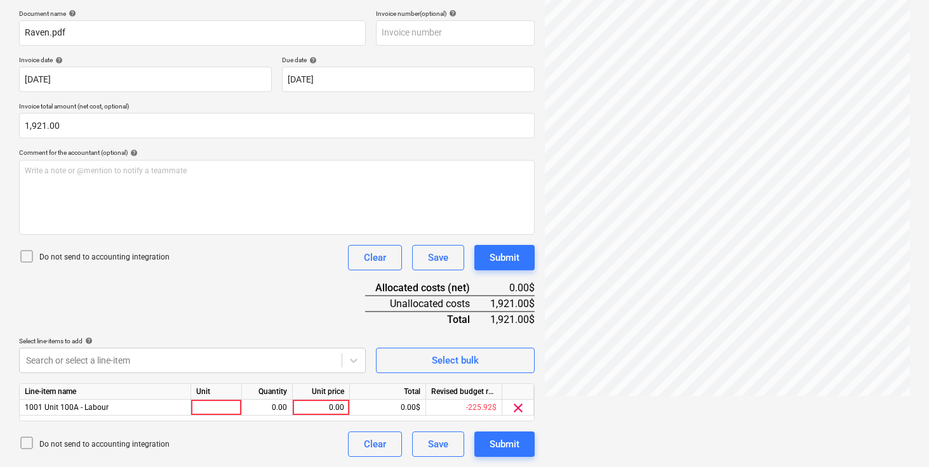
scroll to position [188, 0]
click at [215, 404] on div at bounding box center [216, 408] width 51 height 16
type input "pcs"
type input "1921"
click at [229, 310] on div "Document name help [PERSON_NAME].pdf Invoice number (optional) help Invoice dat…" at bounding box center [277, 234] width 516 height 448
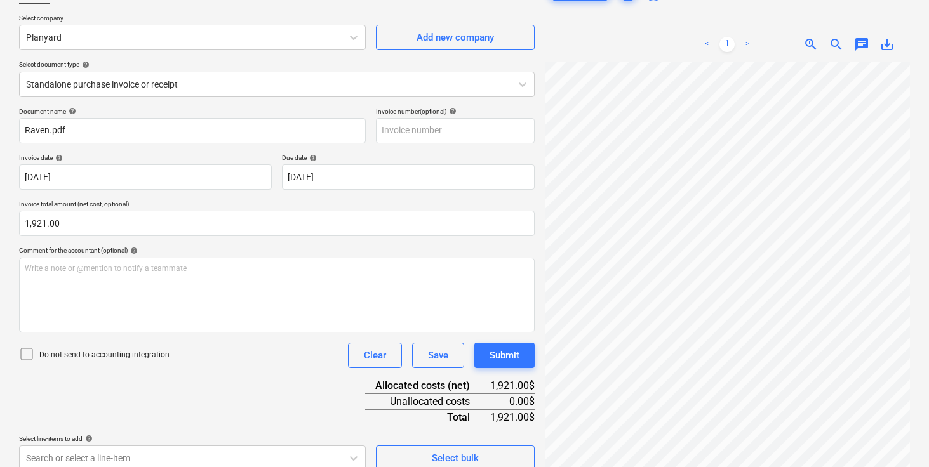
scroll to position [0, 0]
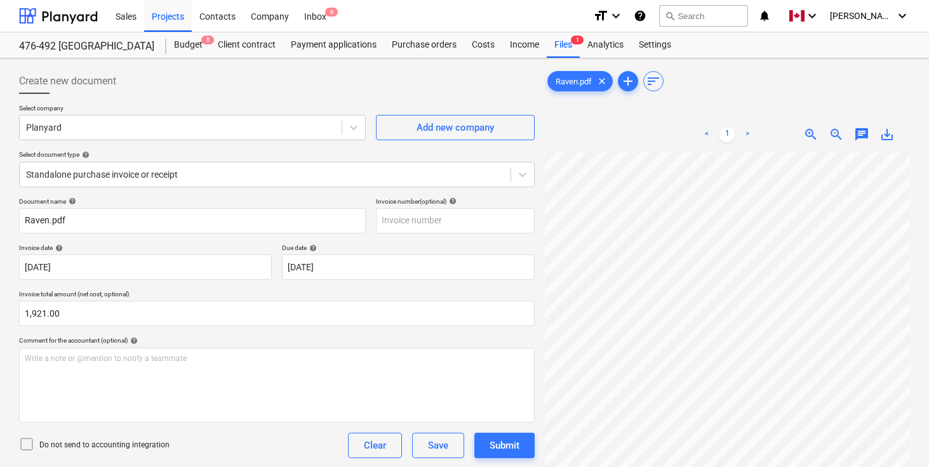
click at [311, 203] on div "Document name help" at bounding box center [192, 202] width 347 height 8
click at [313, 198] on div "Document name help" at bounding box center [192, 202] width 347 height 8
click at [286, 132] on div at bounding box center [180, 127] width 309 height 13
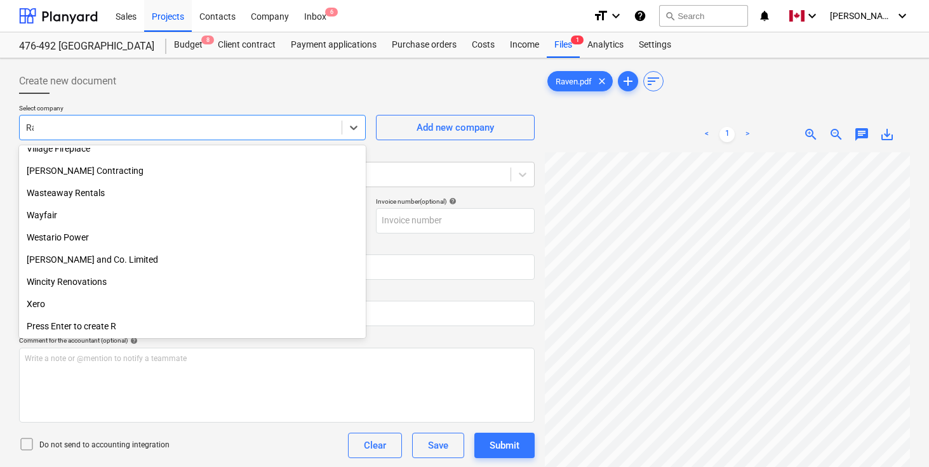
scroll to position [365, 0]
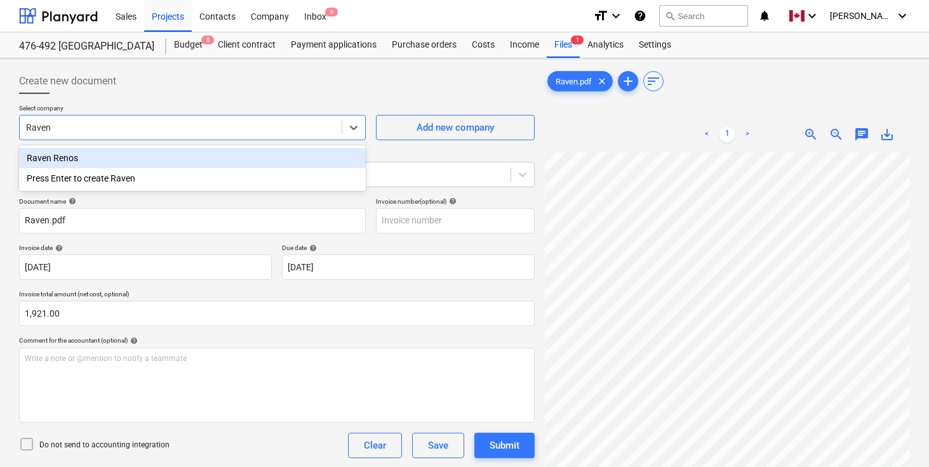
type input "Raven"
type input "Raven Renos"
click at [57, 159] on div "Raven Renos" at bounding box center [192, 158] width 347 height 20
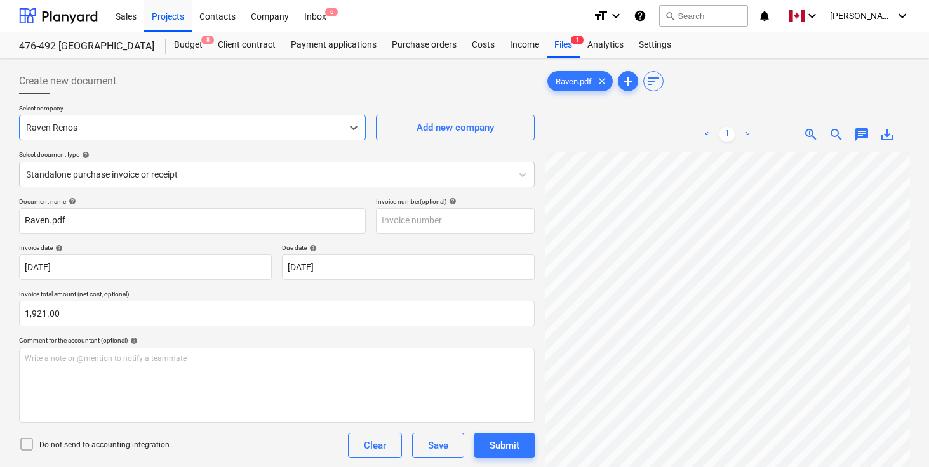
click at [185, 83] on div "Create new document" at bounding box center [277, 81] width 516 height 25
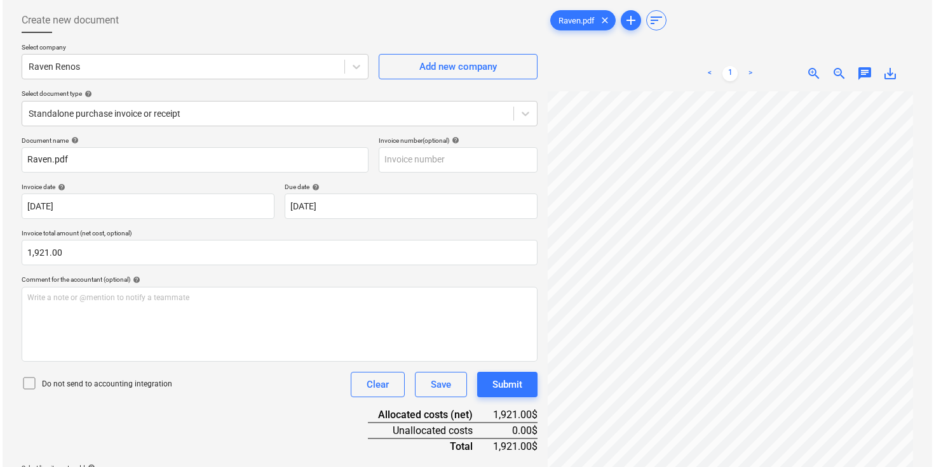
scroll to position [188, 0]
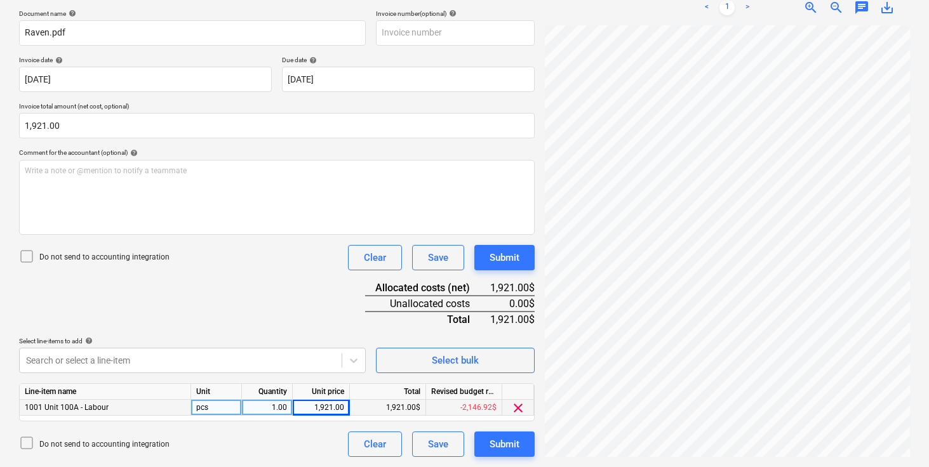
click at [235, 281] on div "Document name help [PERSON_NAME].pdf Invoice number (optional) help Invoice dat…" at bounding box center [277, 234] width 516 height 448
click at [504, 443] on div "Submit" at bounding box center [505, 444] width 30 height 17
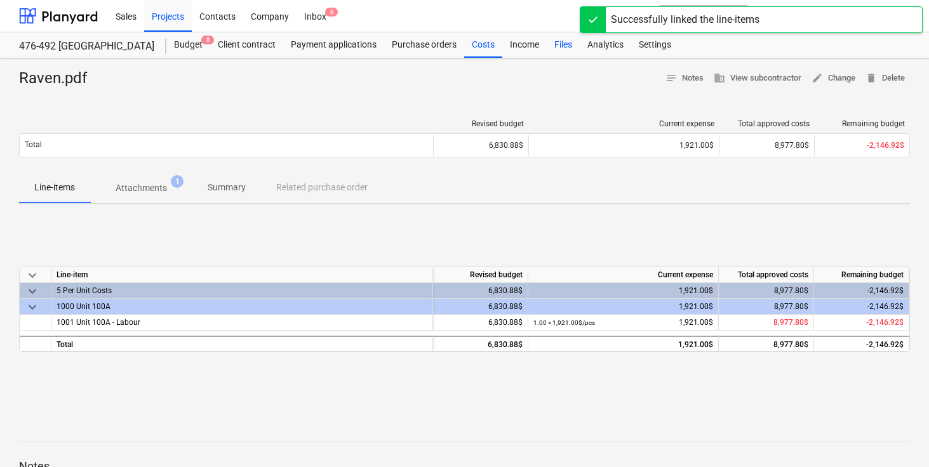
click at [563, 46] on div "Files" at bounding box center [563, 44] width 33 height 25
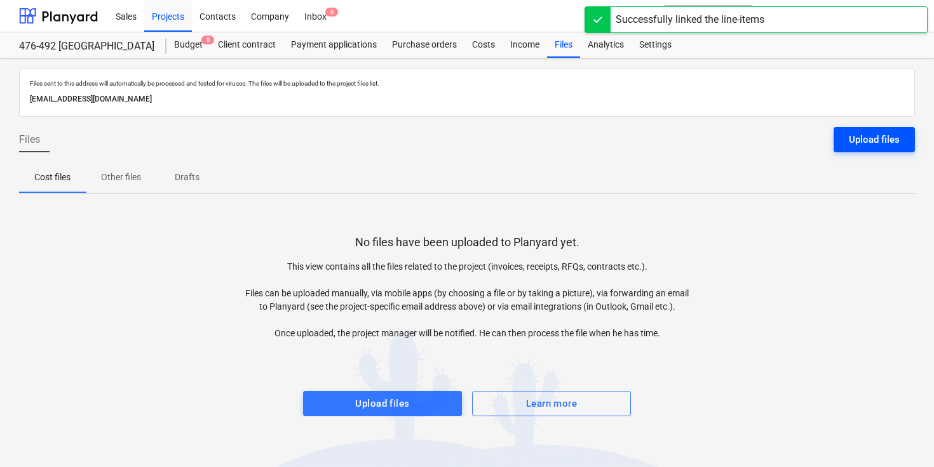
click at [894, 139] on div "Upload files" at bounding box center [874, 139] width 51 height 17
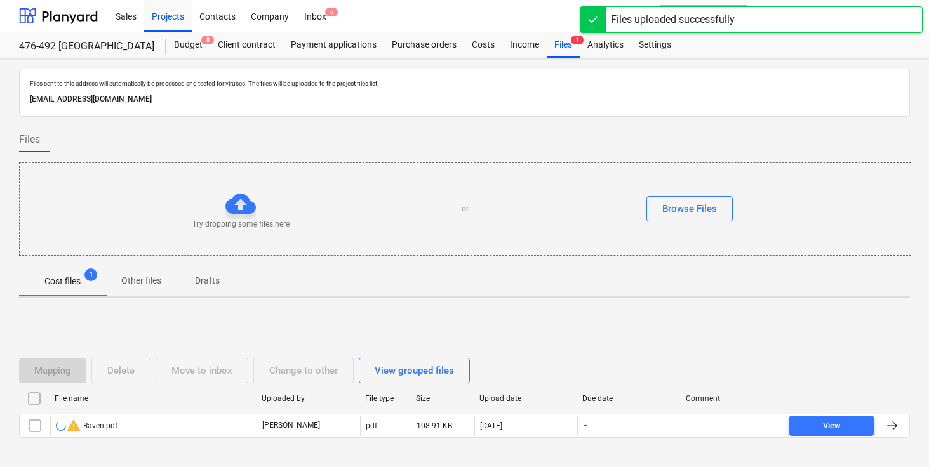
scroll to position [51, 0]
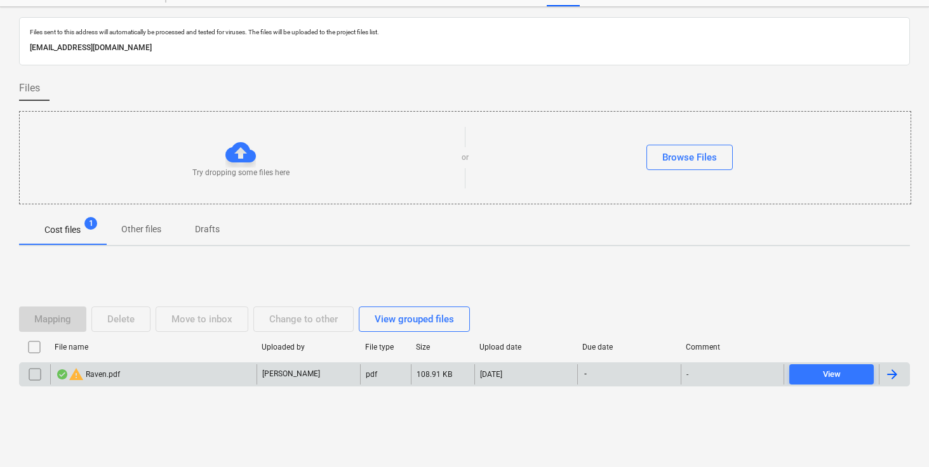
click at [894, 373] on div at bounding box center [892, 374] width 15 height 15
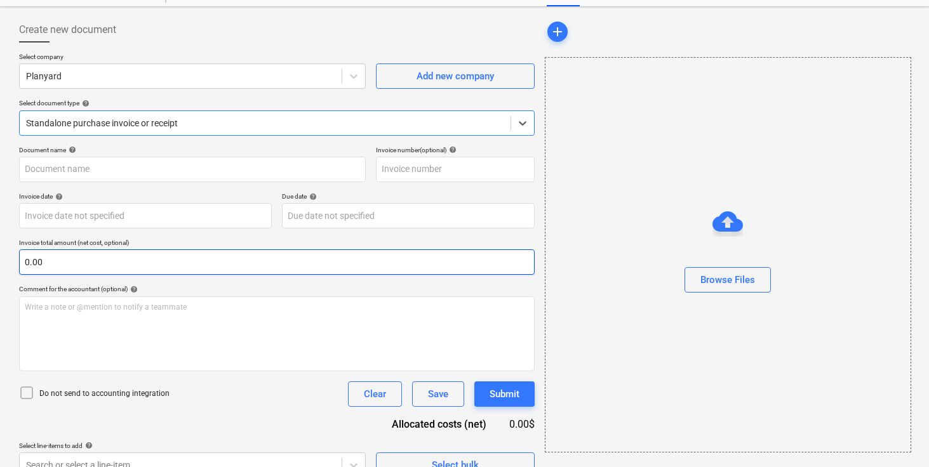
type input "Raven.pdf"
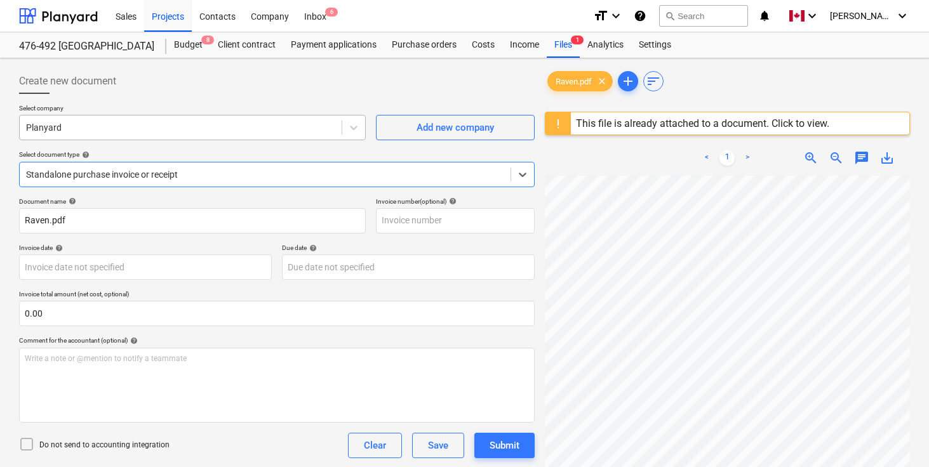
click at [181, 132] on div at bounding box center [180, 127] width 309 height 13
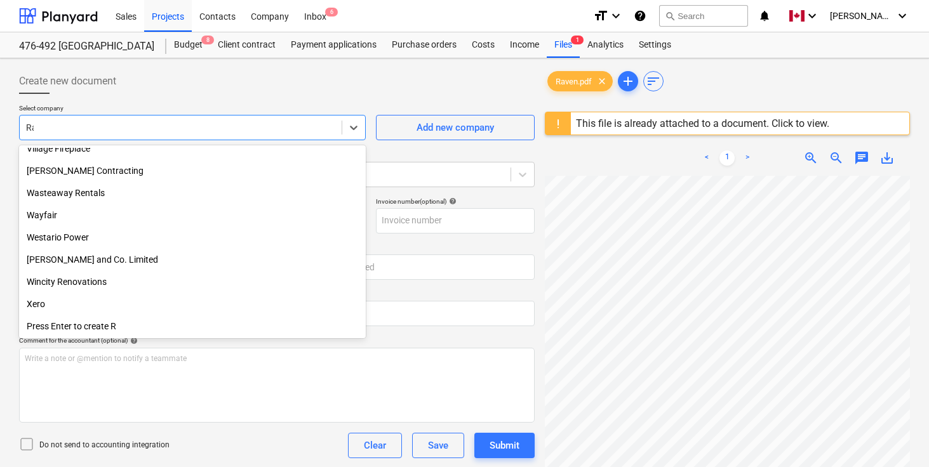
scroll to position [365, 0]
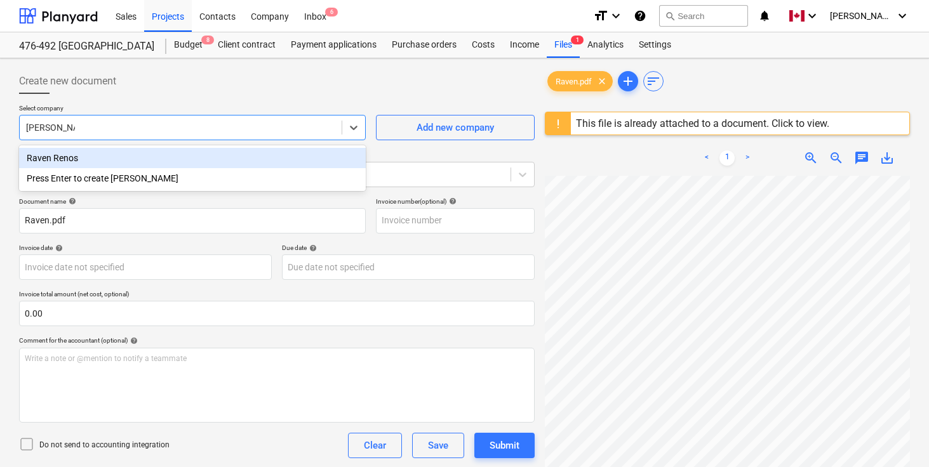
type input "Raven Renos"
click at [67, 159] on div "Raven Renos" at bounding box center [192, 158] width 347 height 20
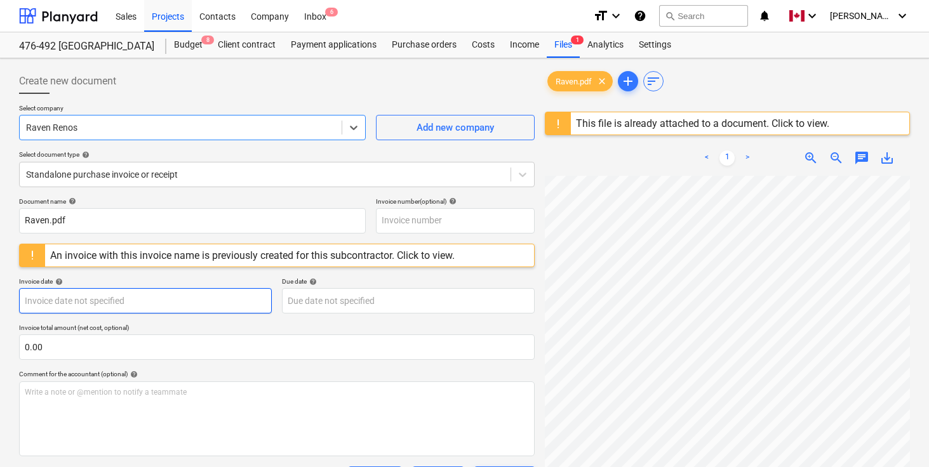
click at [90, 309] on body "Sales Projects Contacts Company Inbox 6 format_size keyboard_arrow_down help se…" at bounding box center [464, 233] width 929 height 467
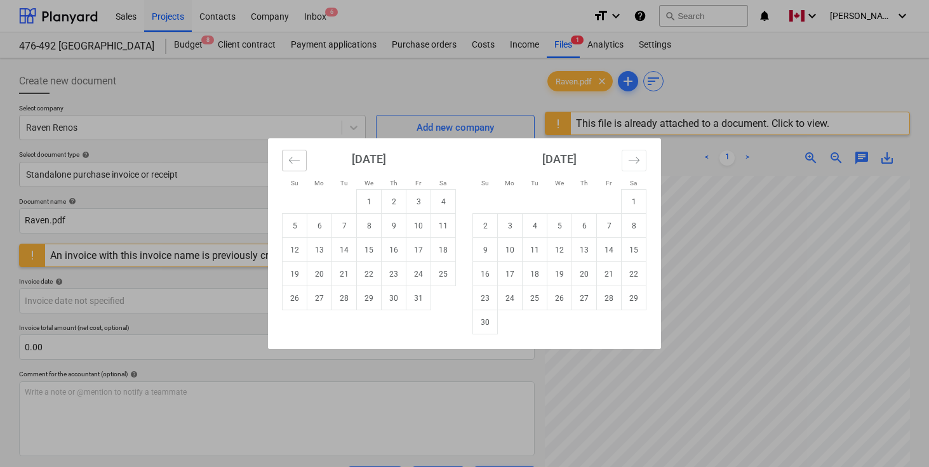
click at [294, 158] on icon "Move backward to switch to the previous month." at bounding box center [294, 160] width 12 height 12
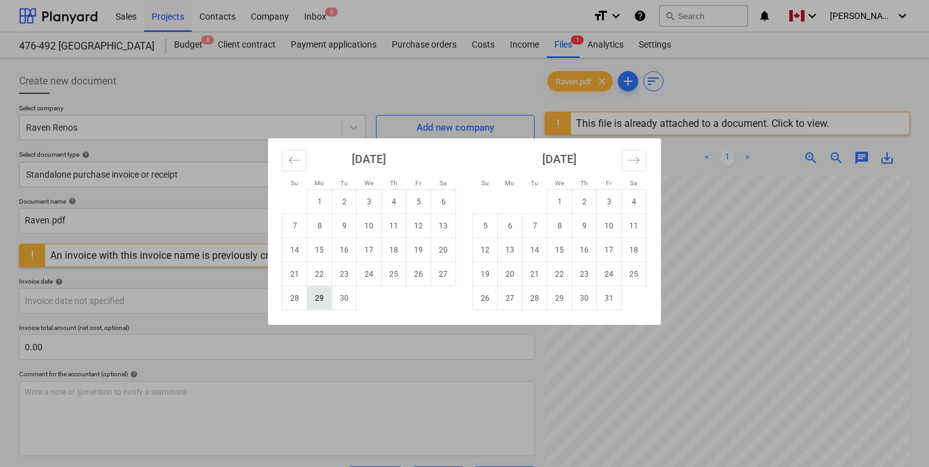
click at [325, 290] on td "29" at bounding box center [319, 298] width 25 height 24
type input "[DATE]"
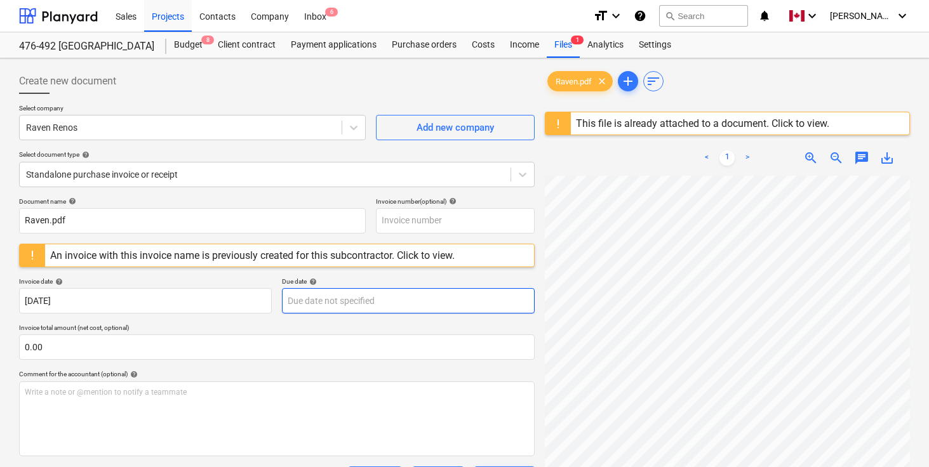
click at [326, 298] on body "Sales Projects Contacts Company Inbox 6 format_size keyboard_arrow_down help se…" at bounding box center [464, 233] width 929 height 467
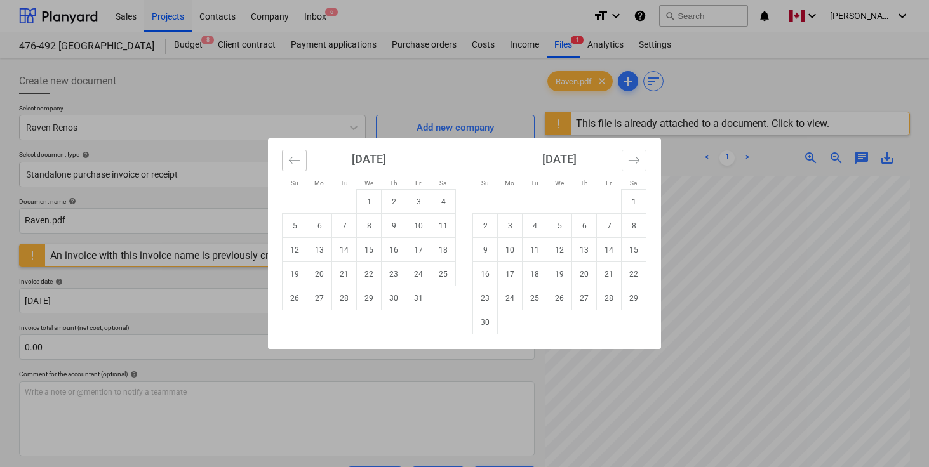
click at [290, 154] on button "Move backward to switch to the previous month." at bounding box center [294, 161] width 25 height 22
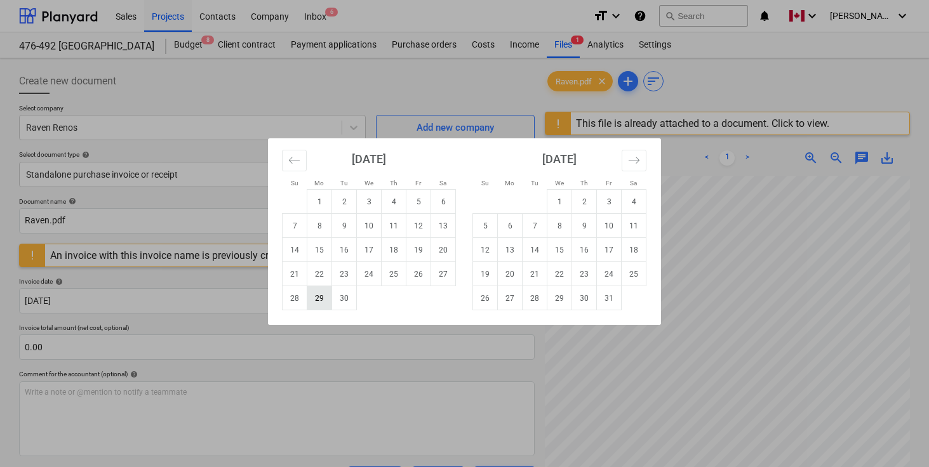
click at [322, 297] on td "29" at bounding box center [319, 298] width 25 height 24
type input "[DATE]"
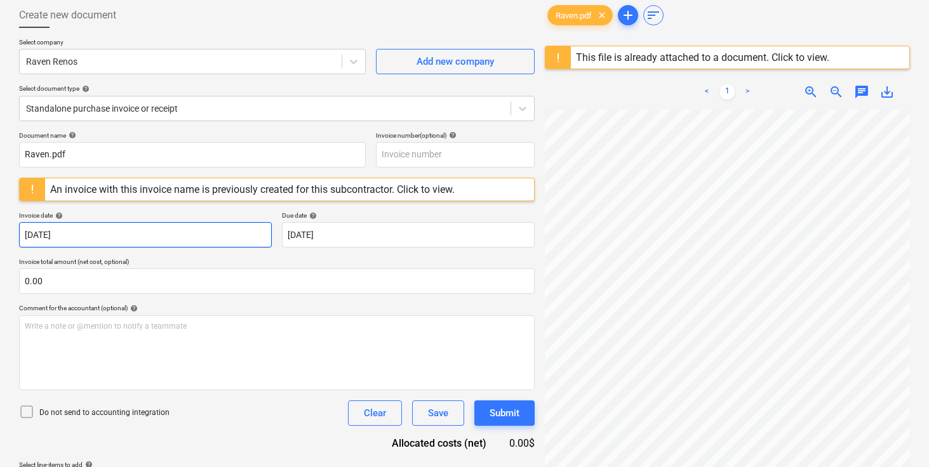
scroll to position [119, 0]
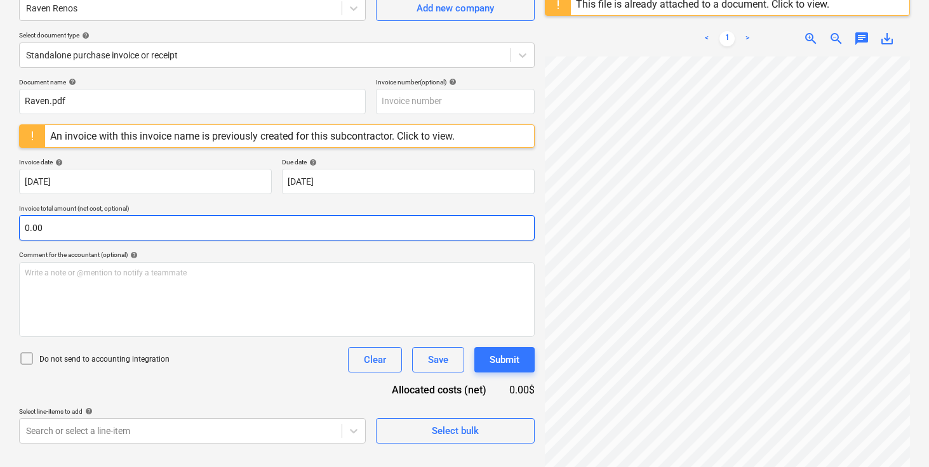
click at [150, 229] on input "0.00" at bounding box center [277, 227] width 516 height 25
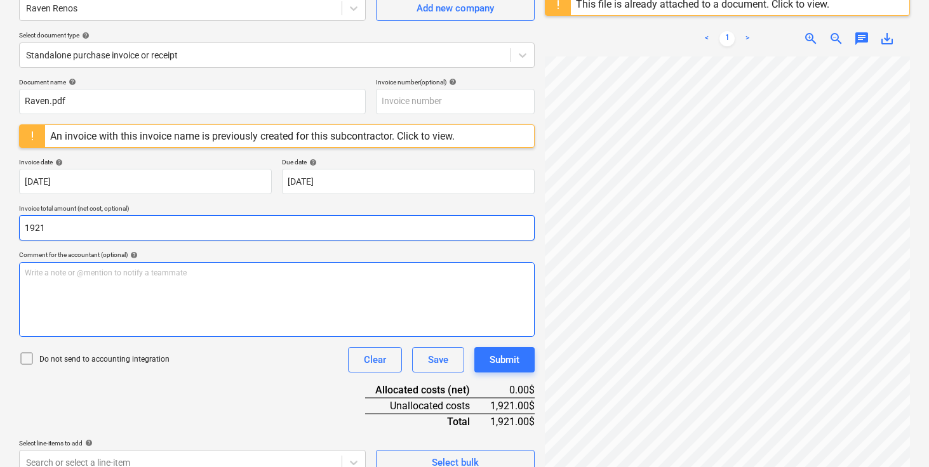
type input "1,921.00"
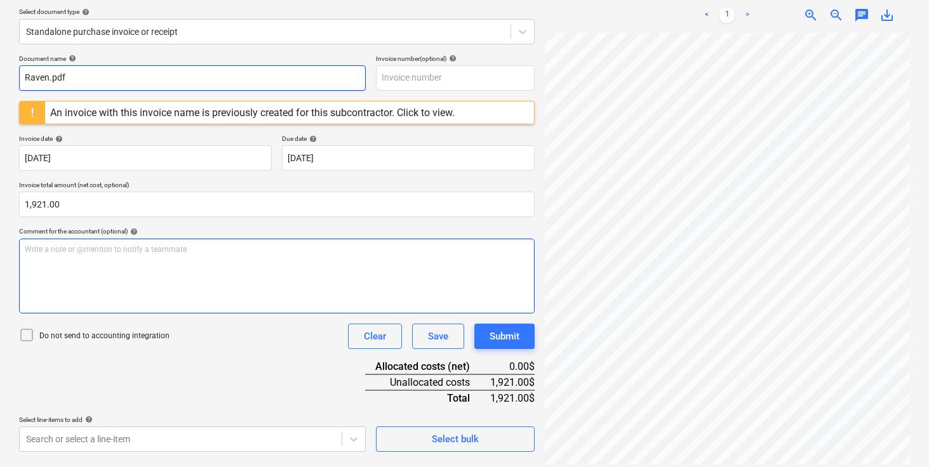
scroll to position [151, 0]
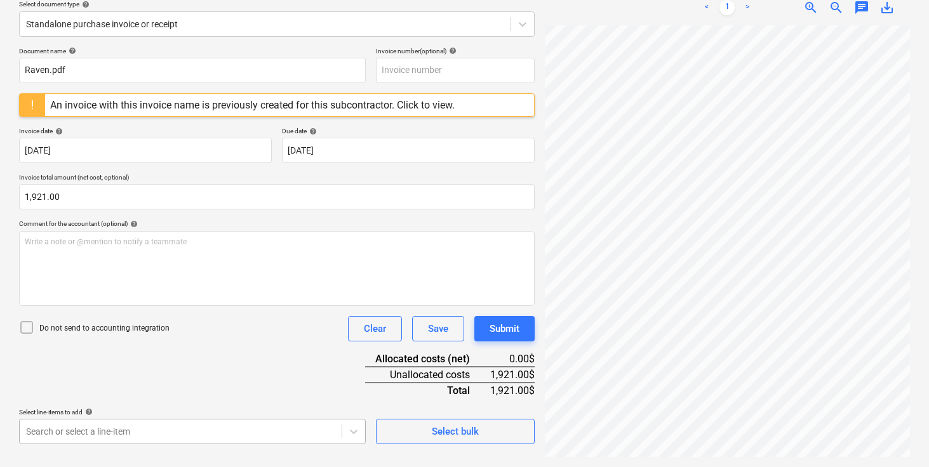
click at [206, 317] on body "Sales Projects Contacts Company Inbox 6 format_size keyboard_arrow_down help se…" at bounding box center [464, 82] width 929 height 467
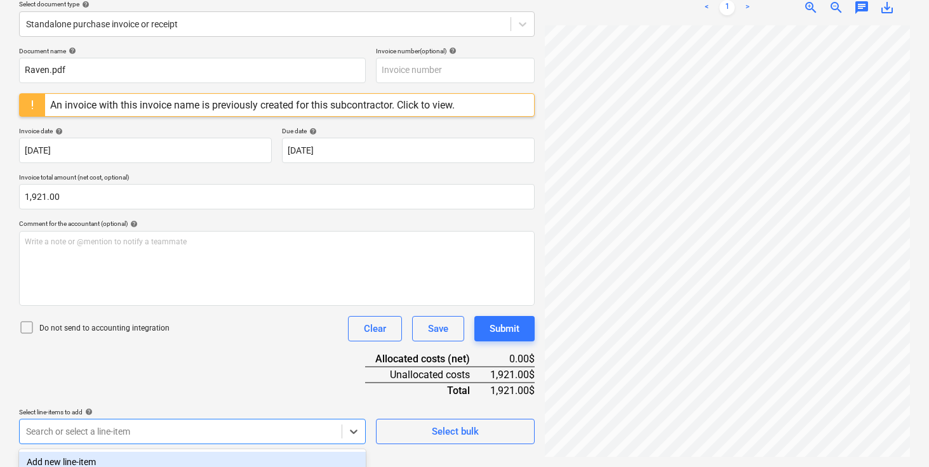
scroll to position [326, 0]
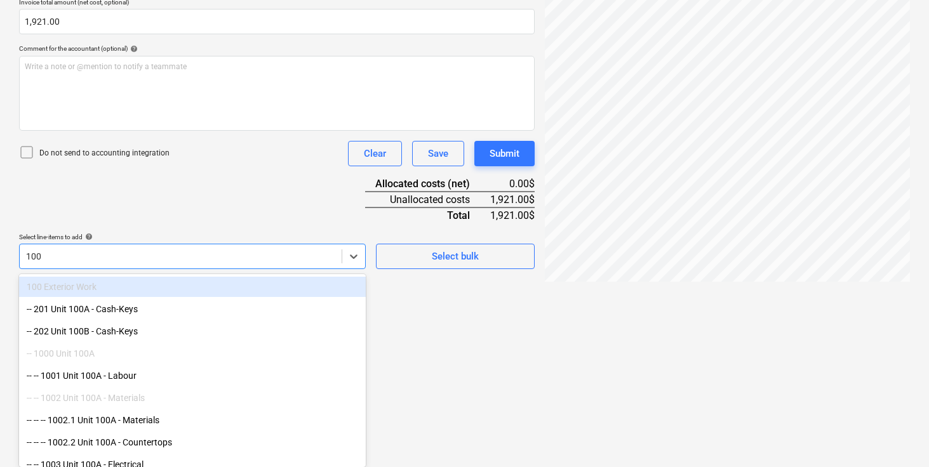
type input "100A"
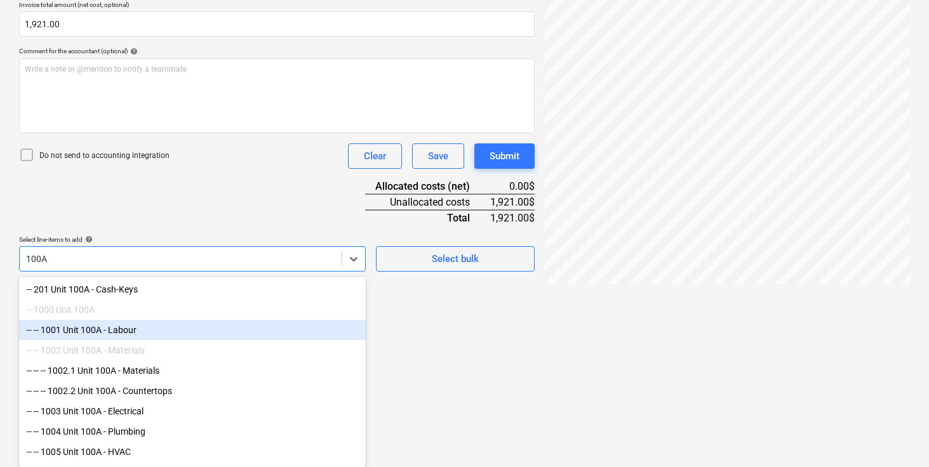
click at [151, 332] on div "-- -- 1001 Unit 100A - Labour" at bounding box center [192, 330] width 347 height 20
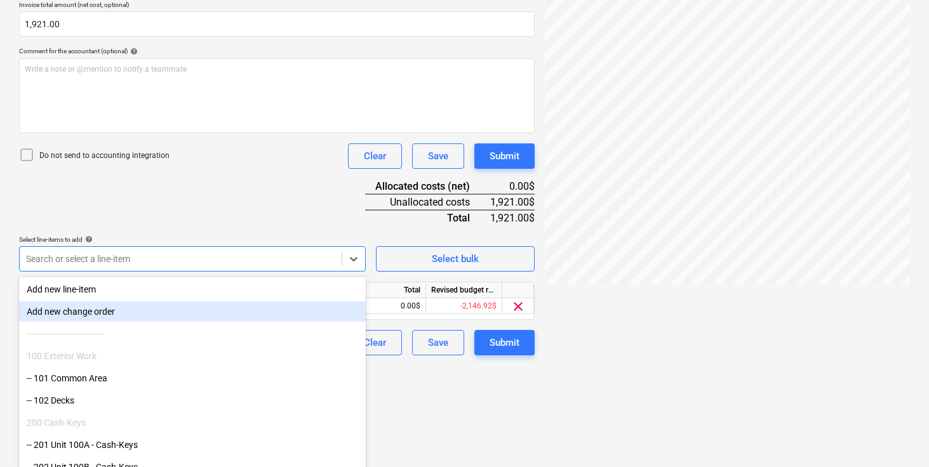
click at [220, 210] on div "Document name help [PERSON_NAME].pdf Invoice number (optional) help An invoice …" at bounding box center [277, 114] width 516 height 481
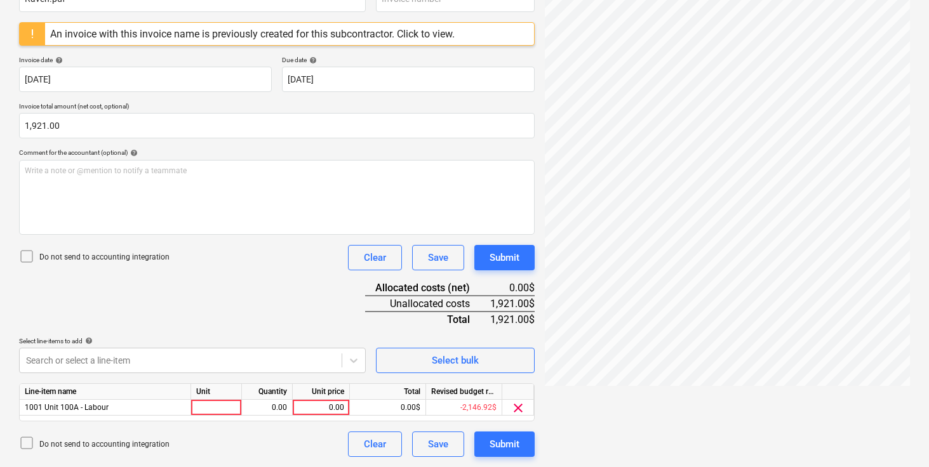
scroll to position [222, 0]
click at [224, 405] on div at bounding box center [216, 408] width 51 height 16
type input "pcs"
type input "1920"
click at [231, 285] on div "Document name help [PERSON_NAME].pdf Invoice number (optional) help An invoice …" at bounding box center [277, 216] width 516 height 481
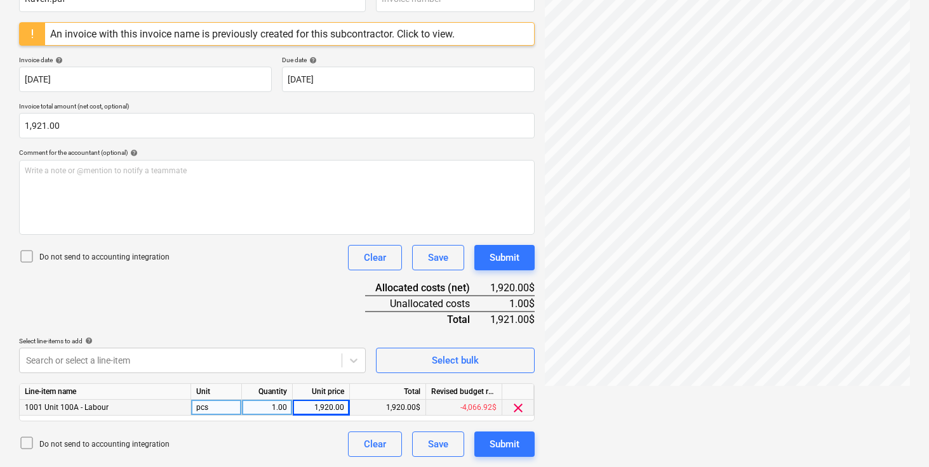
click at [295, 299] on div "Document name help [PERSON_NAME].pdf Invoice number (optional) help An invoice …" at bounding box center [277, 216] width 516 height 481
click at [326, 404] on div "1,920.00" at bounding box center [321, 408] width 46 height 16
type input "1921"
click at [342, 309] on div "Document name help [PERSON_NAME].pdf Invoice number (optional) help An invoice …" at bounding box center [277, 216] width 516 height 481
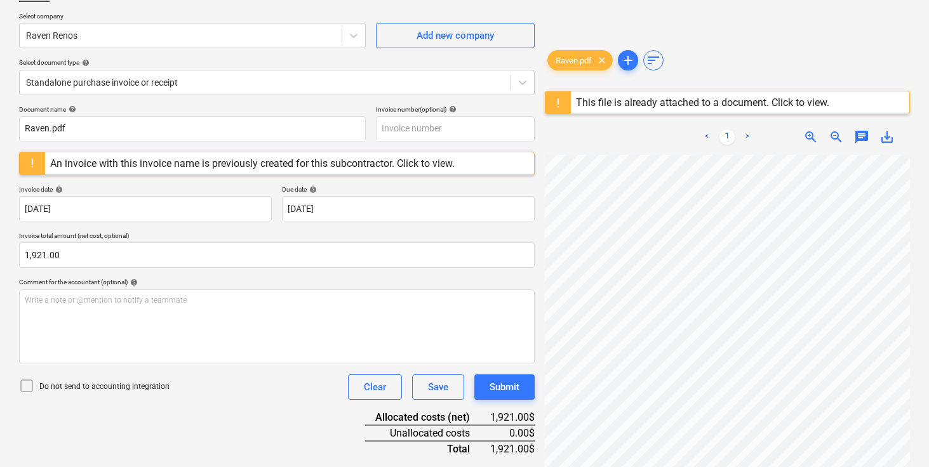
scroll to position [0, 0]
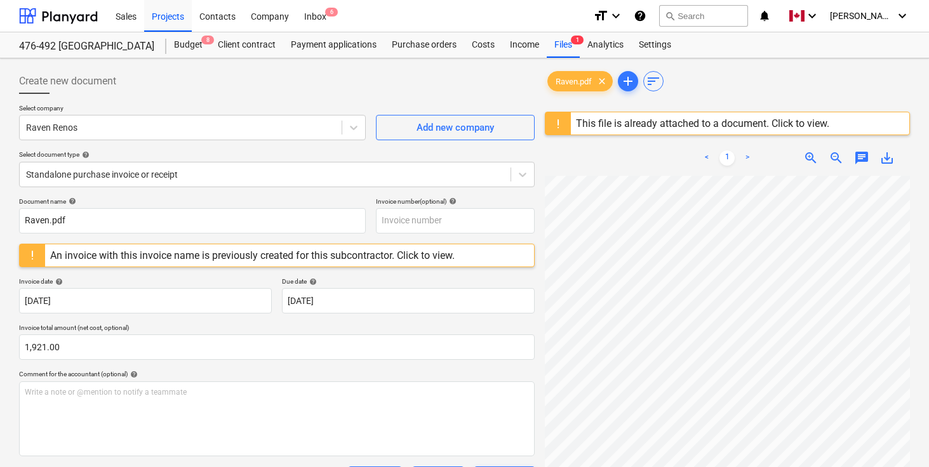
click at [307, 86] on div "Create new document" at bounding box center [277, 81] width 516 height 25
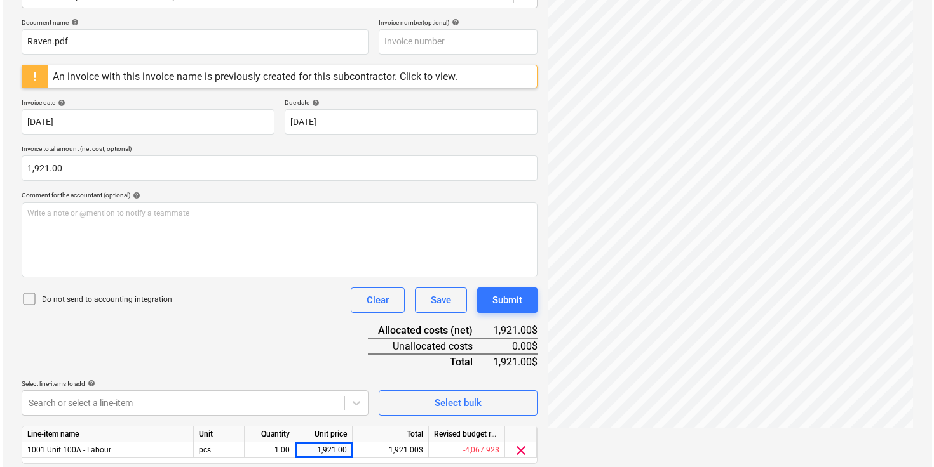
scroll to position [222, 0]
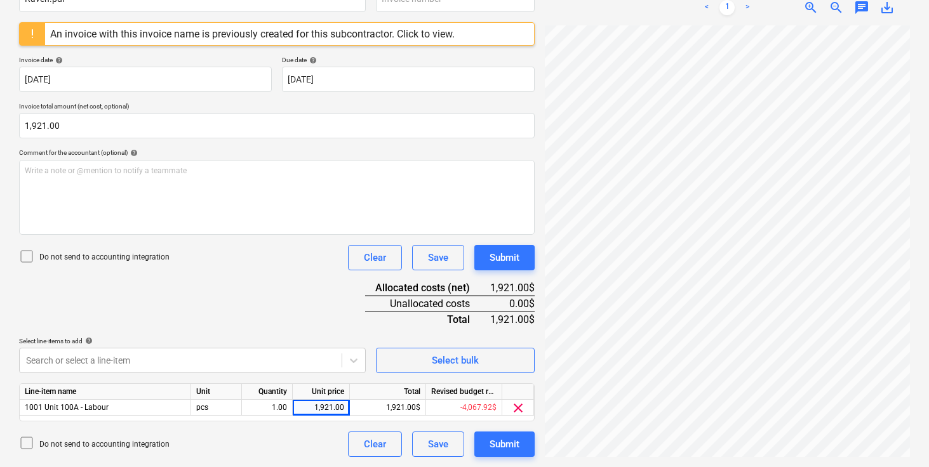
click at [269, 293] on div "Document name help [PERSON_NAME].pdf Invoice number (optional) help An invoice …" at bounding box center [277, 216] width 516 height 481
click at [511, 442] on div "Submit" at bounding box center [505, 444] width 30 height 17
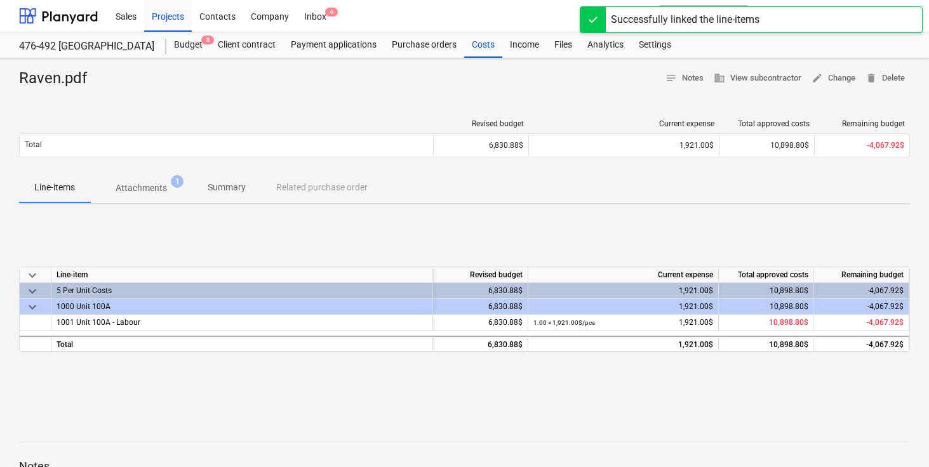
click at [313, 261] on div "keyboard_arrow_down Line-item Revised budget Current expense Total approved cos…" at bounding box center [464, 310] width 891 height 191
click at [347, 245] on div "keyboard_arrow_down Line-item Revised budget Current expense Total approved cos…" at bounding box center [464, 310] width 891 height 191
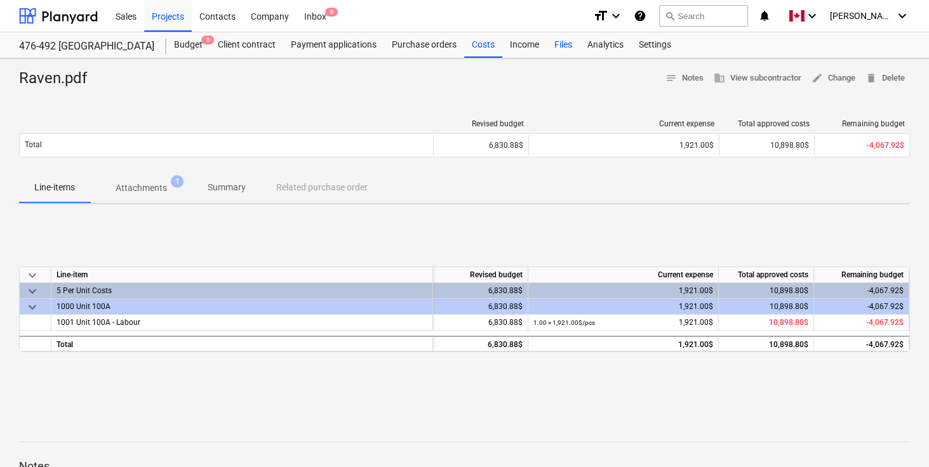
click at [561, 39] on div "Files" at bounding box center [563, 44] width 33 height 25
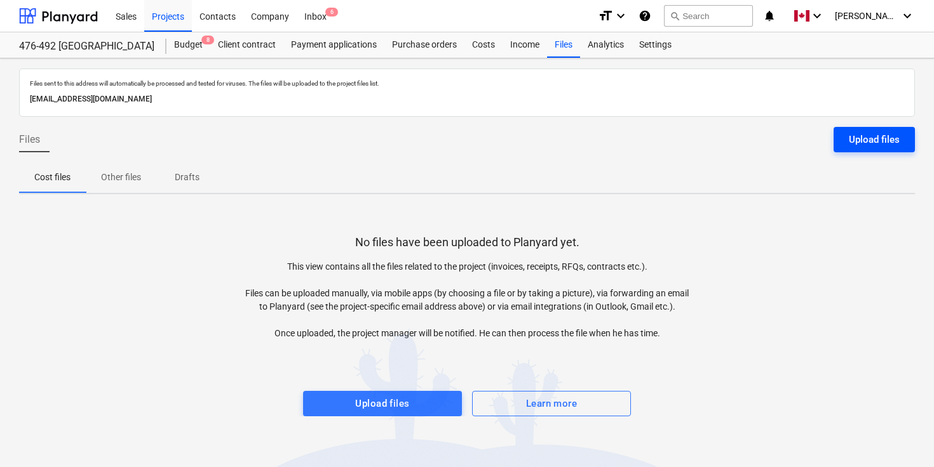
click at [867, 134] on div "Upload files" at bounding box center [874, 139] width 51 height 17
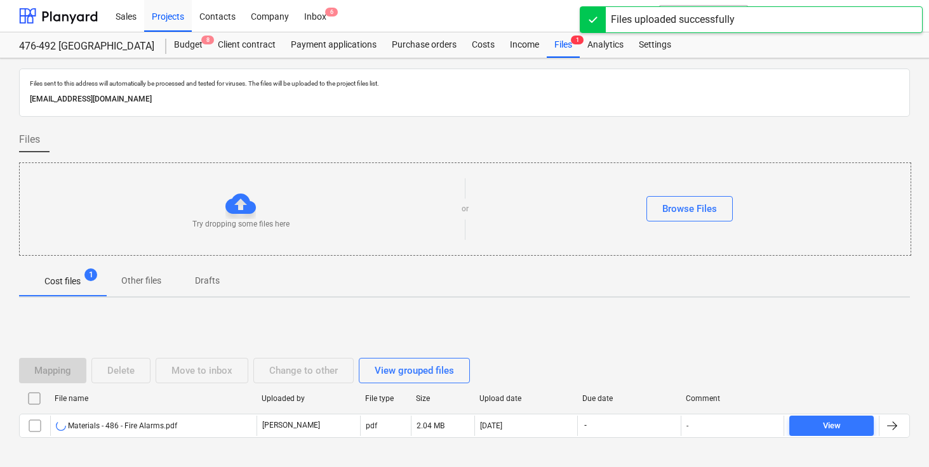
click at [619, 147] on div "Files" at bounding box center [464, 145] width 891 height 36
click at [669, 131] on div "Files" at bounding box center [464, 145] width 891 height 36
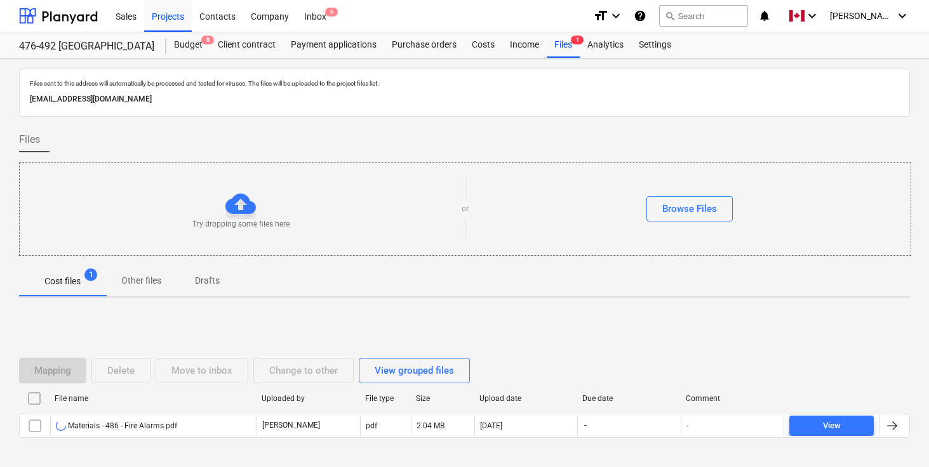
click at [689, 141] on div "Files" at bounding box center [464, 145] width 891 height 36
click at [707, 133] on div "Files" at bounding box center [464, 145] width 891 height 36
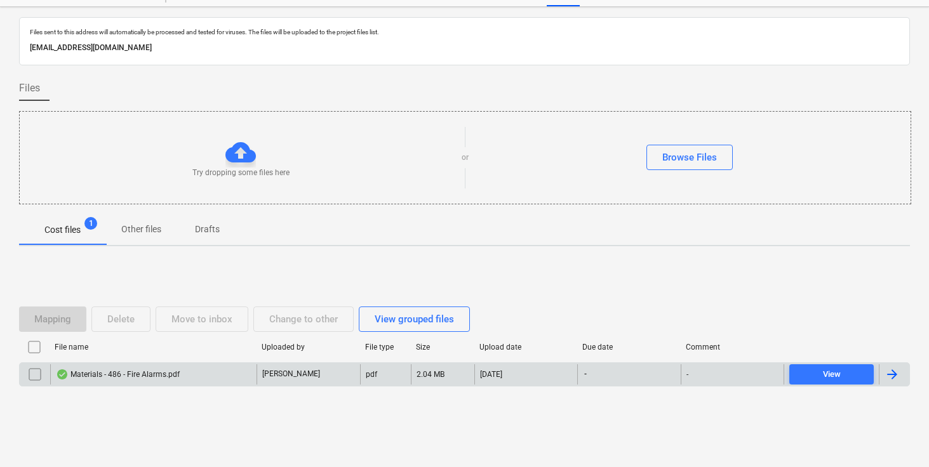
click at [896, 369] on div at bounding box center [892, 374] width 15 height 15
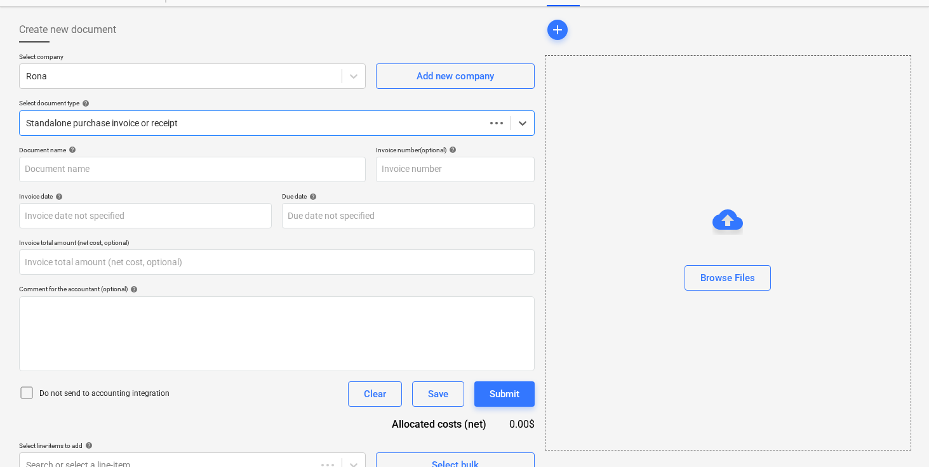
type input "0.00"
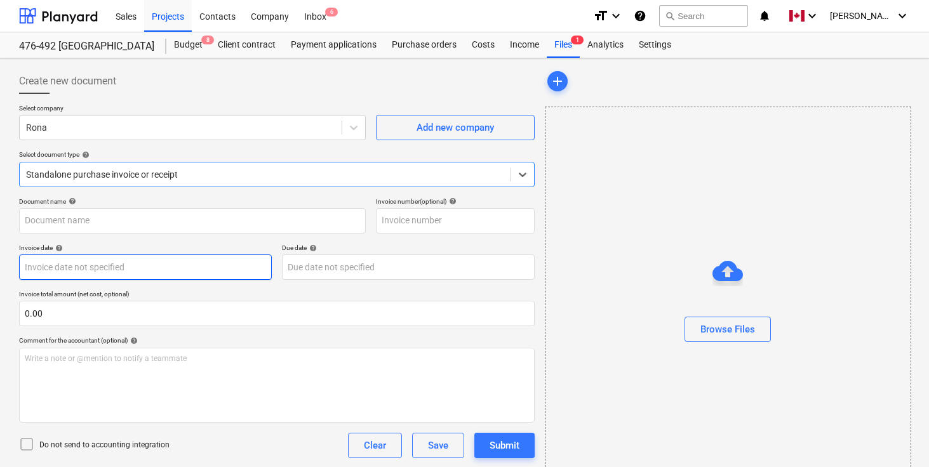
type input "486"
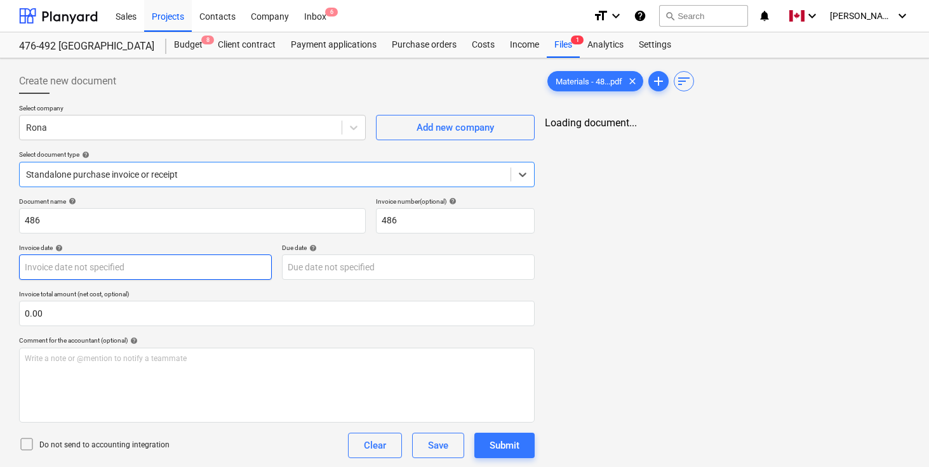
click at [144, 264] on body "Sales Projects Contacts Company Inbox 6 format_size keyboard_arrow_down help se…" at bounding box center [464, 233] width 929 height 467
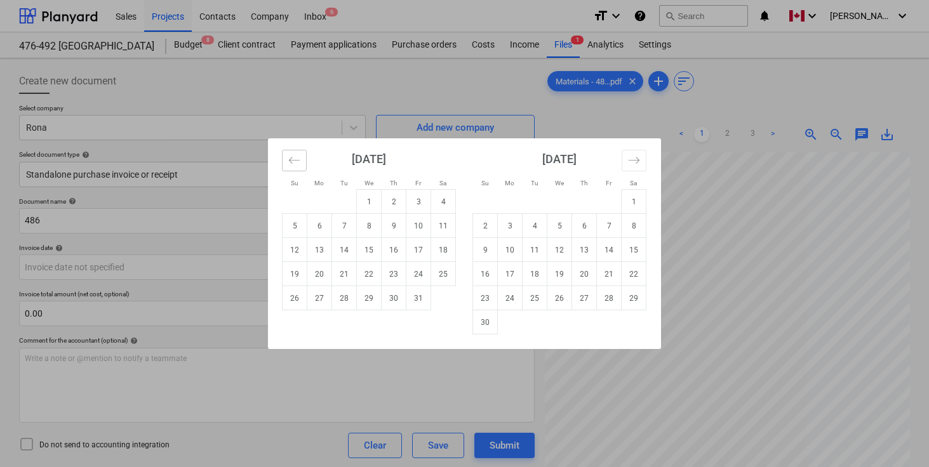
click at [299, 162] on icon "Move backward to switch to the previous month." at bounding box center [294, 160] width 12 height 12
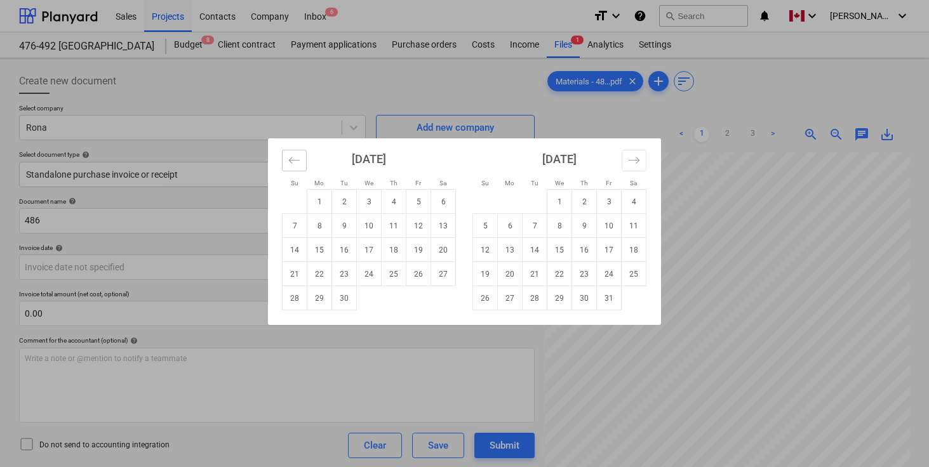
click at [299, 162] on icon "Move backward to switch to the previous month." at bounding box center [294, 160] width 12 height 12
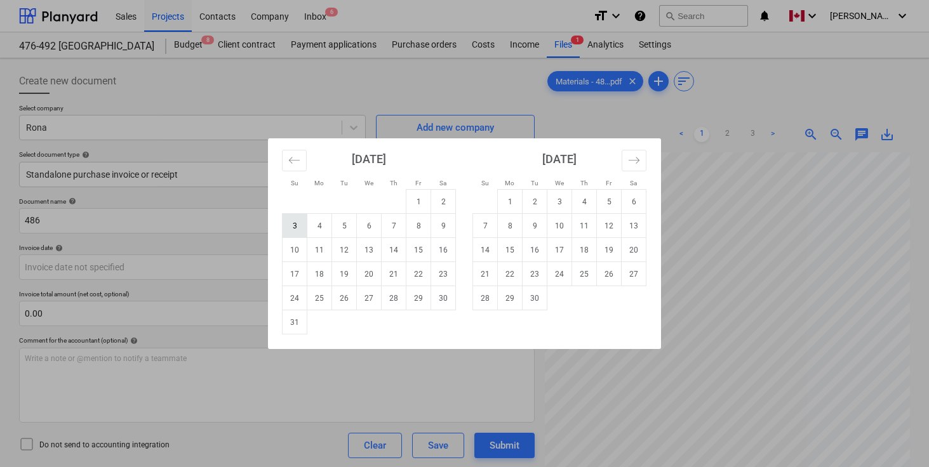
click at [288, 227] on td "3" at bounding box center [295, 226] width 25 height 24
type input "[DATE]"
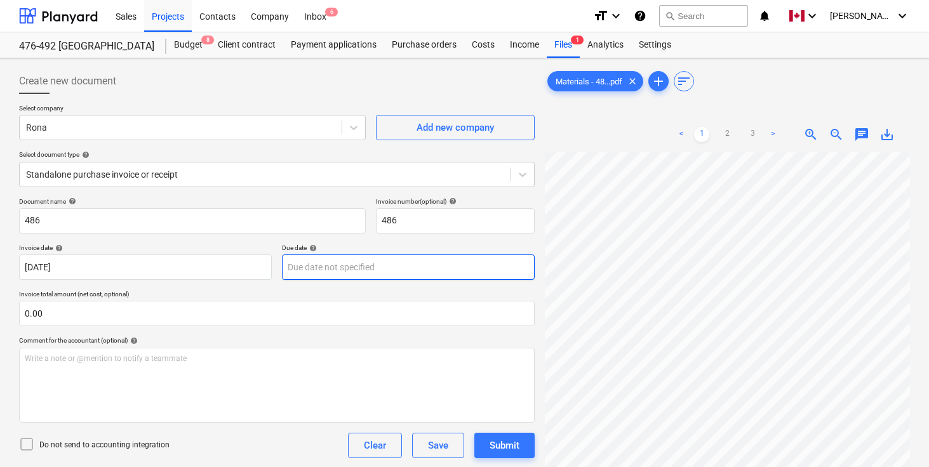
click at [344, 263] on body "Sales Projects Contacts Company Inbox 6 format_size keyboard_arrow_down help se…" at bounding box center [464, 233] width 929 height 467
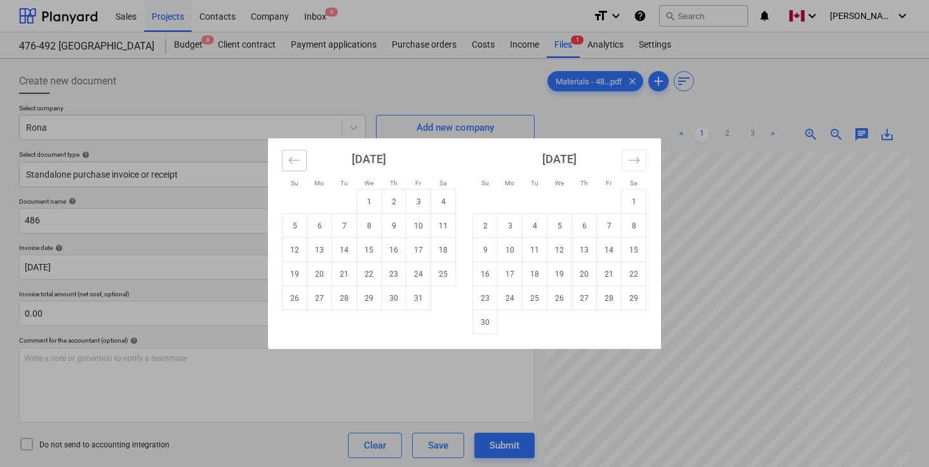
click at [282, 165] on button "Move backward to switch to the previous month." at bounding box center [294, 161] width 25 height 22
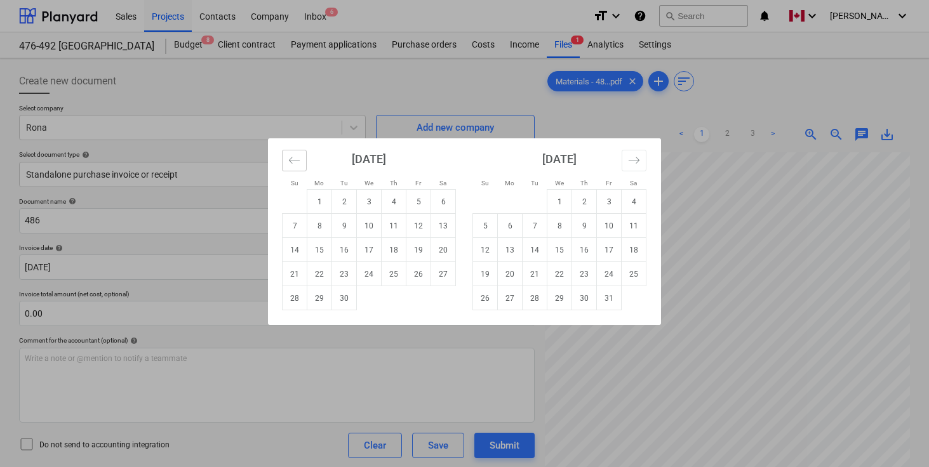
click at [291, 161] on icon "Move backward to switch to the previous month." at bounding box center [294, 160] width 12 height 12
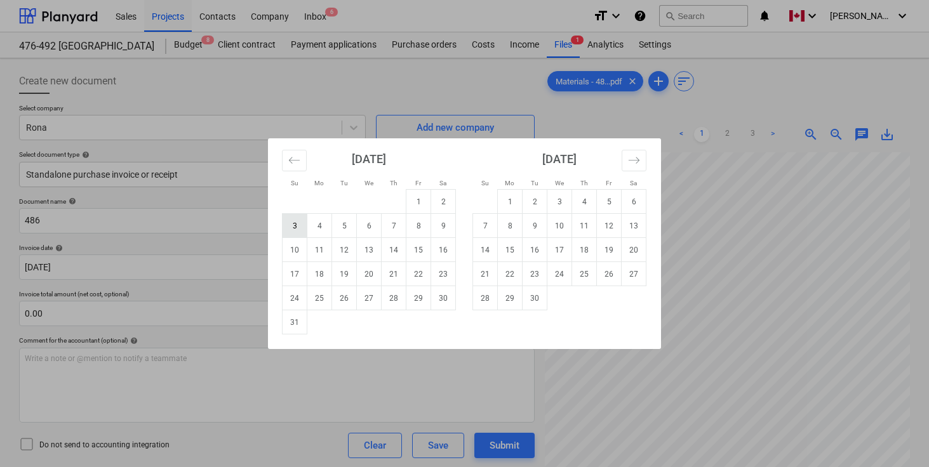
click at [301, 225] on td "3" at bounding box center [295, 226] width 25 height 24
type input "[DATE]"
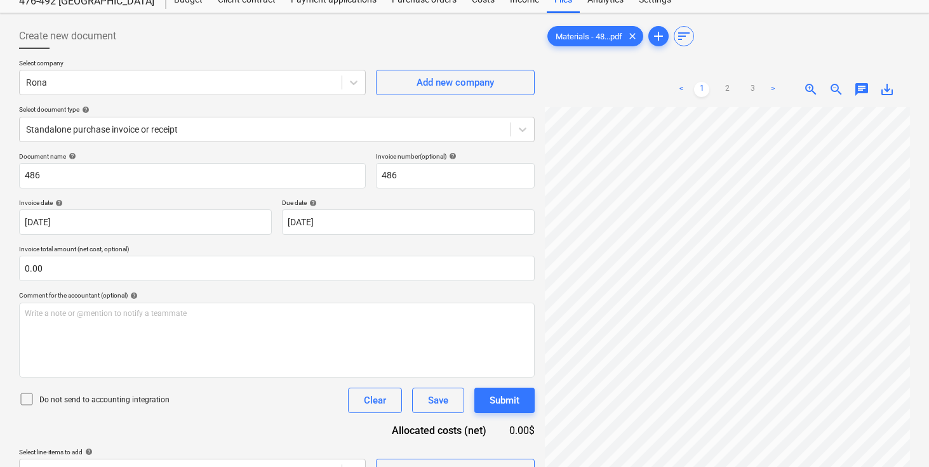
scroll to position [0, 281]
click at [730, 91] on link "2" at bounding box center [727, 89] width 15 height 15
click at [180, 278] on input "0.00" at bounding box center [277, 268] width 516 height 25
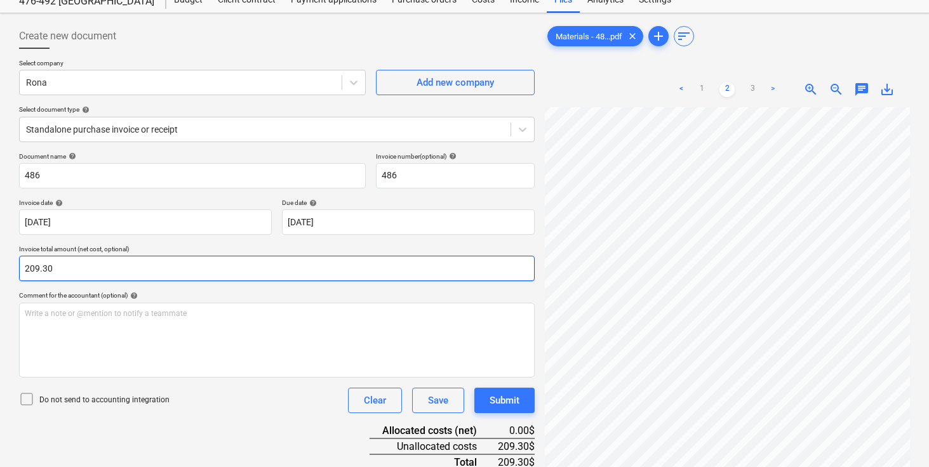
type input "209.30"
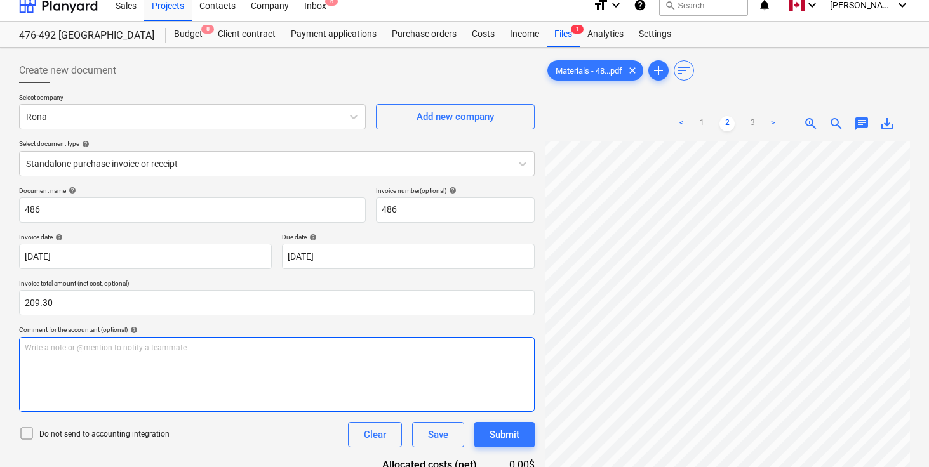
scroll to position [0, 0]
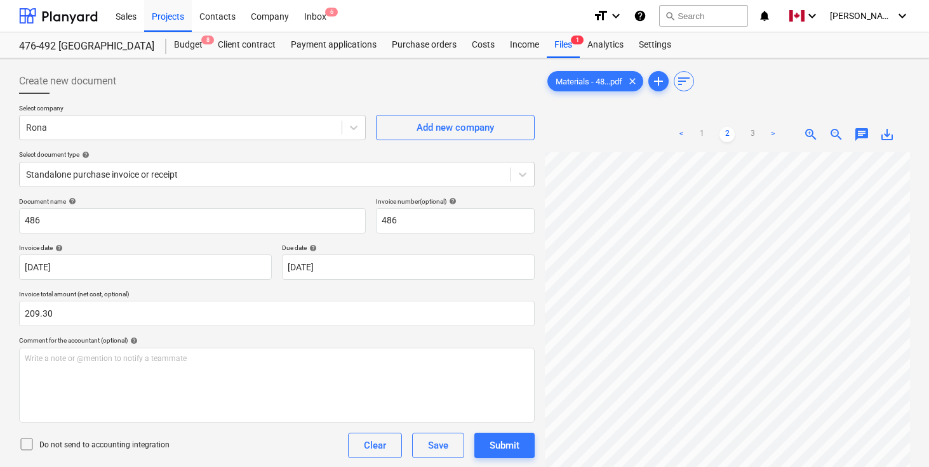
click at [202, 90] on div "Create new document" at bounding box center [277, 81] width 516 height 25
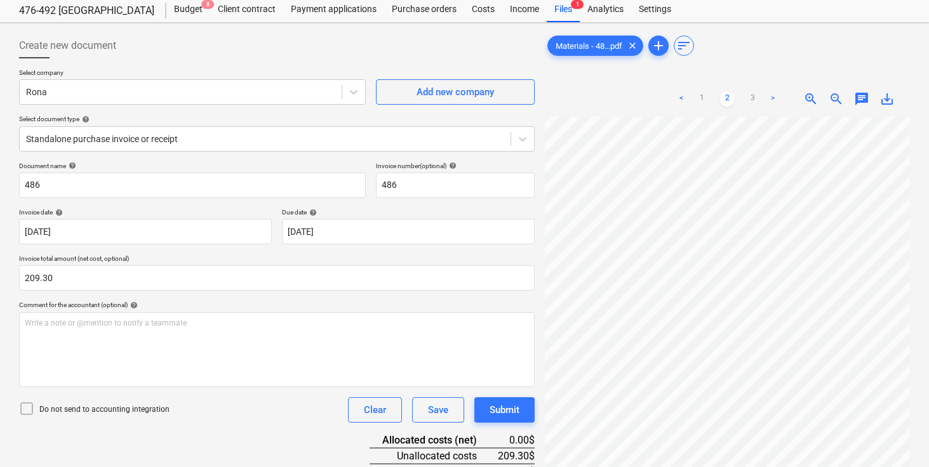
scroll to position [127, 0]
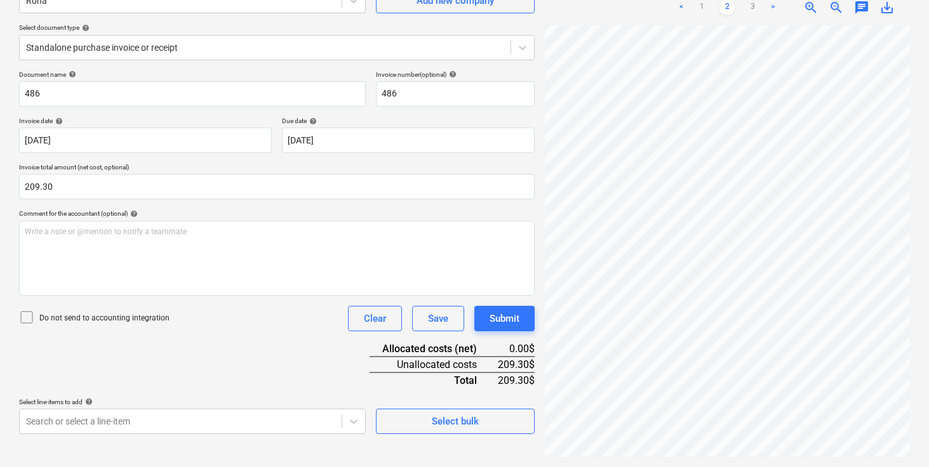
click at [200, 373] on div "Document name help 486 Invoice number (optional) help 486 Invoice date help [DA…" at bounding box center [277, 253] width 516 height 364
click at [199, 340] on body "Sales Projects Contacts Company Inbox 6 format_size keyboard_arrow_down help se…" at bounding box center [464, 106] width 929 height 467
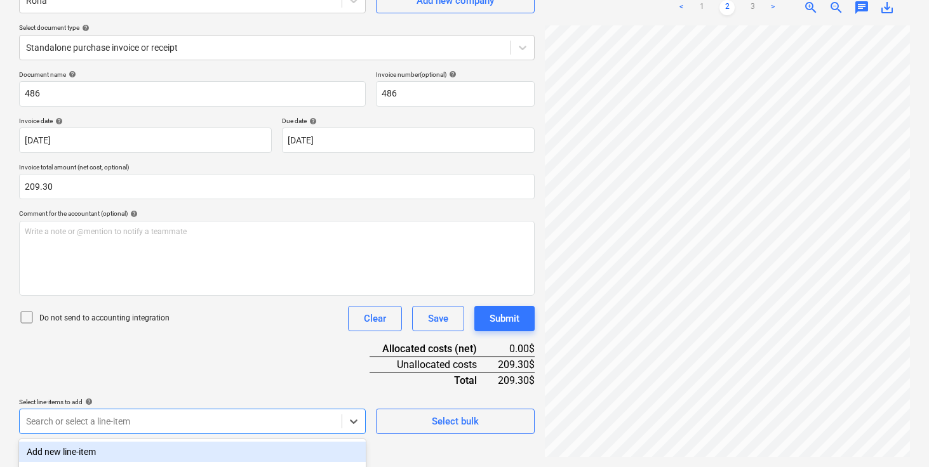
scroll to position [292, 0]
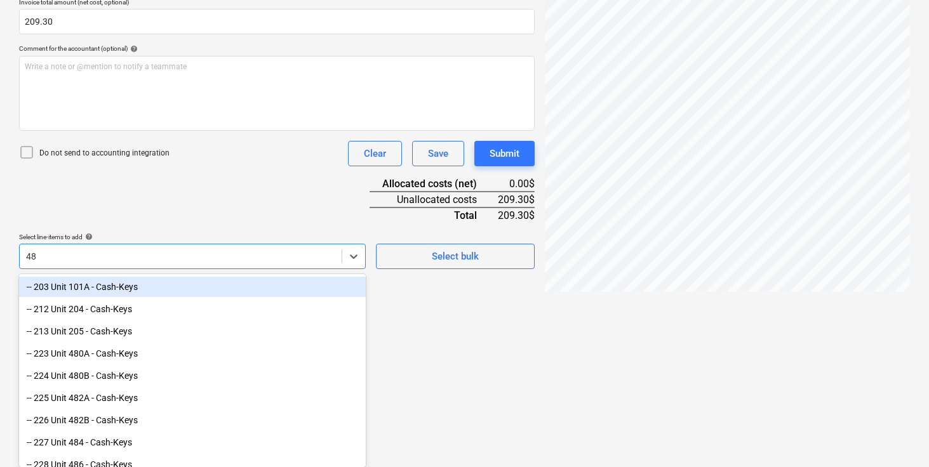
type input "486"
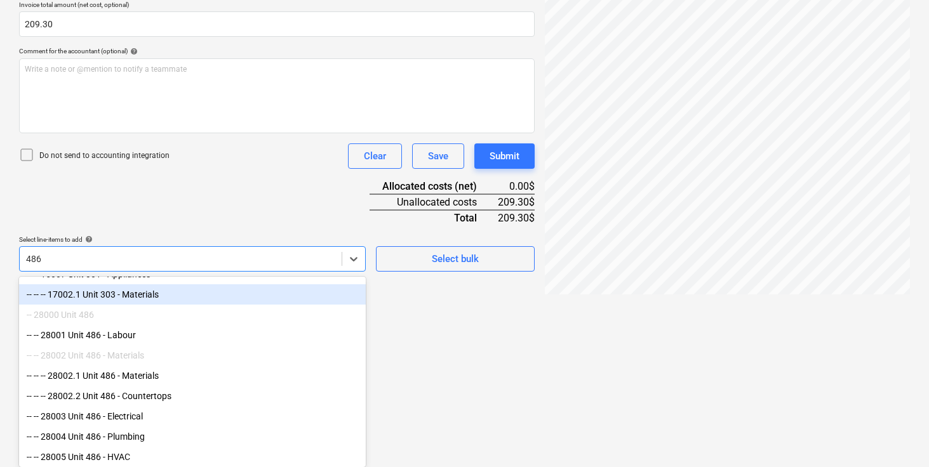
scroll to position [41, 0]
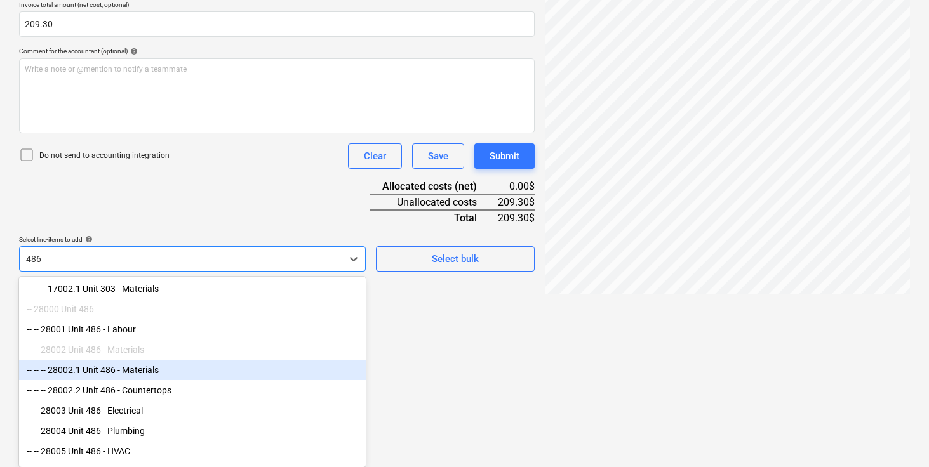
click at [151, 372] on div "-- -- -- 28002.1 Unit 486 - Materials" at bounding box center [192, 370] width 347 height 20
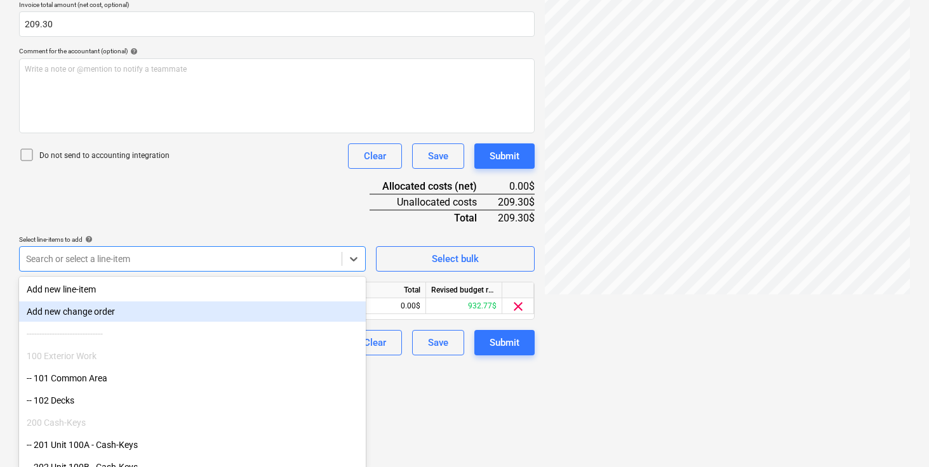
click at [213, 194] on div "Document name help 486 Invoice number (optional) help 486 Invoice date help [DA…" at bounding box center [277, 132] width 516 height 448
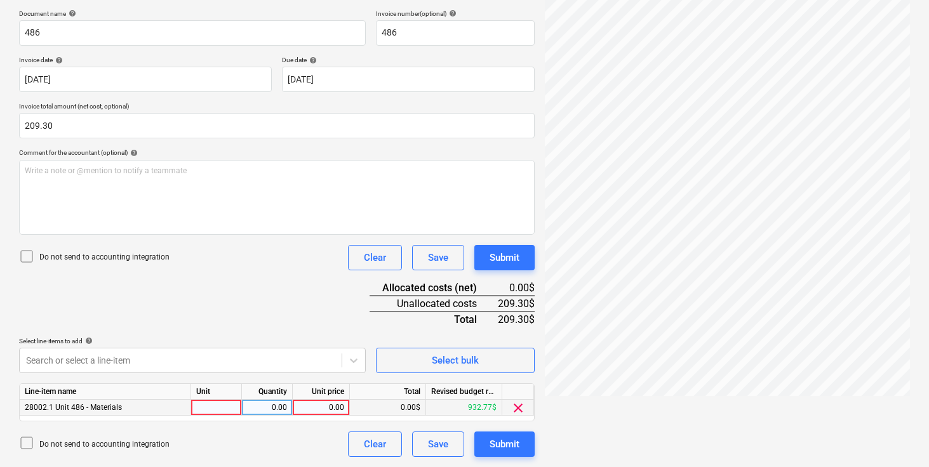
click at [216, 409] on div at bounding box center [216, 408] width 51 height 16
type input "pcs"
type input "209.30"
click at [243, 333] on div "Document name help 486 Invoice number (optional) help 486 Invoice date help [DA…" at bounding box center [277, 234] width 516 height 448
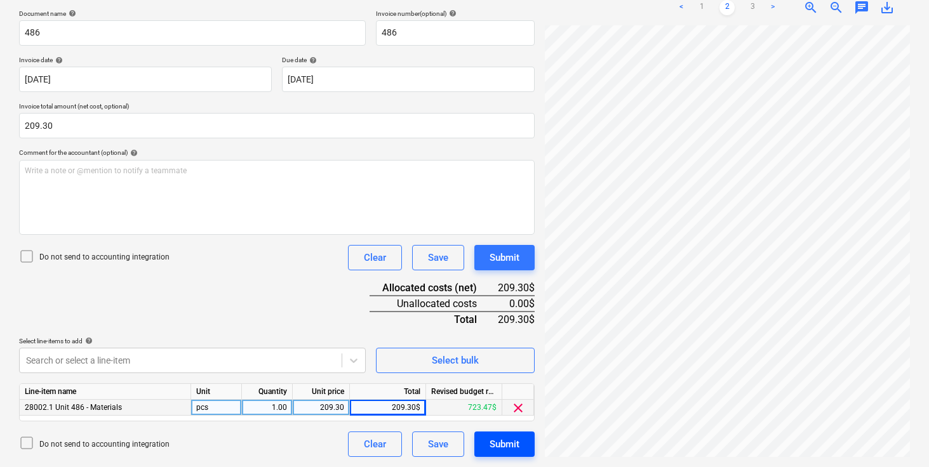
click at [493, 436] on button "Submit" at bounding box center [504, 444] width 60 height 25
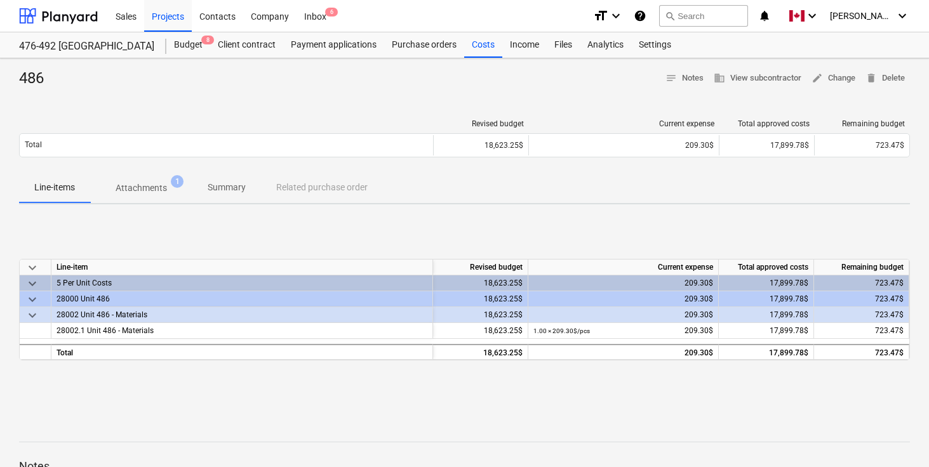
click at [212, 105] on div "486 notes Notes business View subcontractor edit Change delete Delete Revised b…" at bounding box center [464, 331] width 929 height 546
click at [562, 48] on div "Files" at bounding box center [563, 44] width 33 height 25
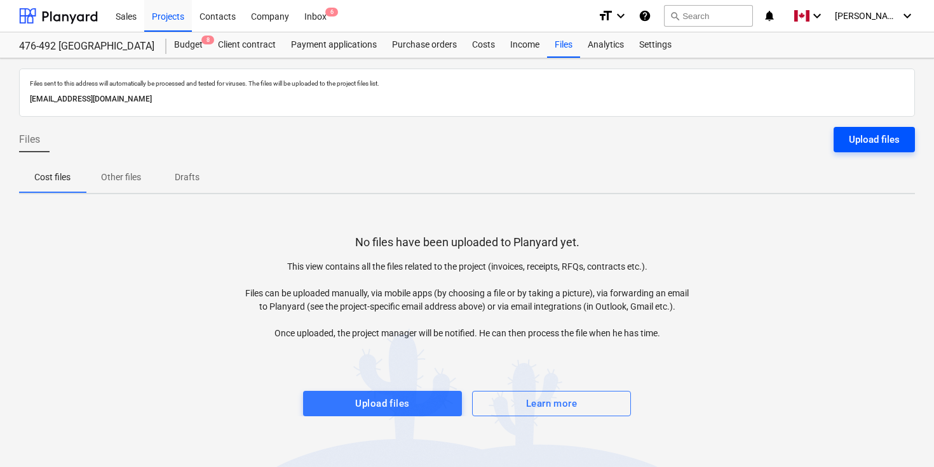
click at [883, 143] on div "Upload files" at bounding box center [874, 139] width 51 height 17
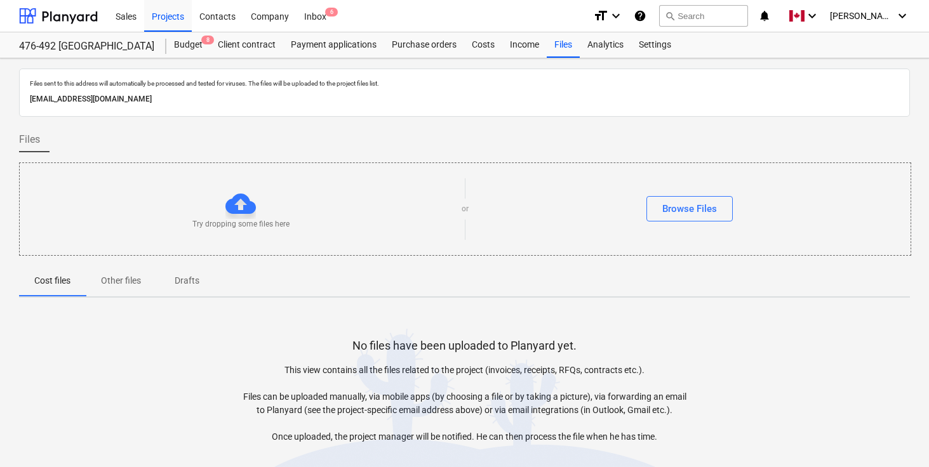
click at [487, 213] on div "Browse Files" at bounding box center [690, 208] width 442 height 25
click at [659, 203] on button "Browse Files" at bounding box center [690, 208] width 86 height 25
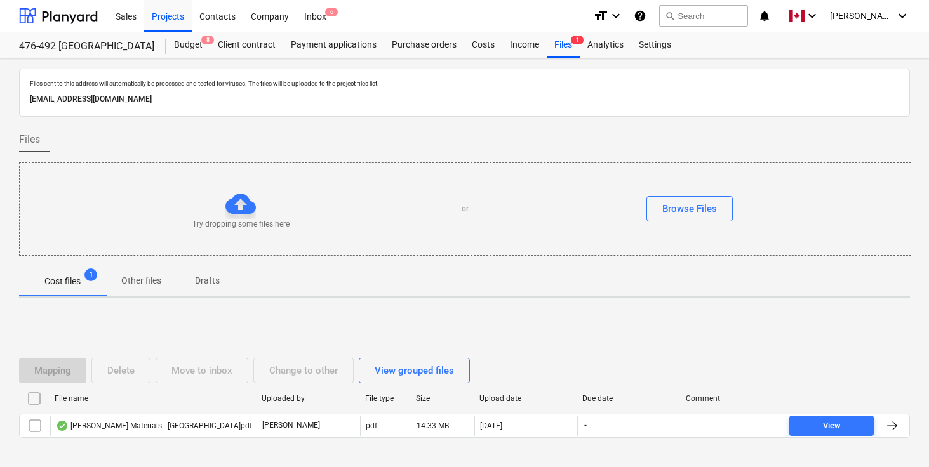
scroll to position [51, 0]
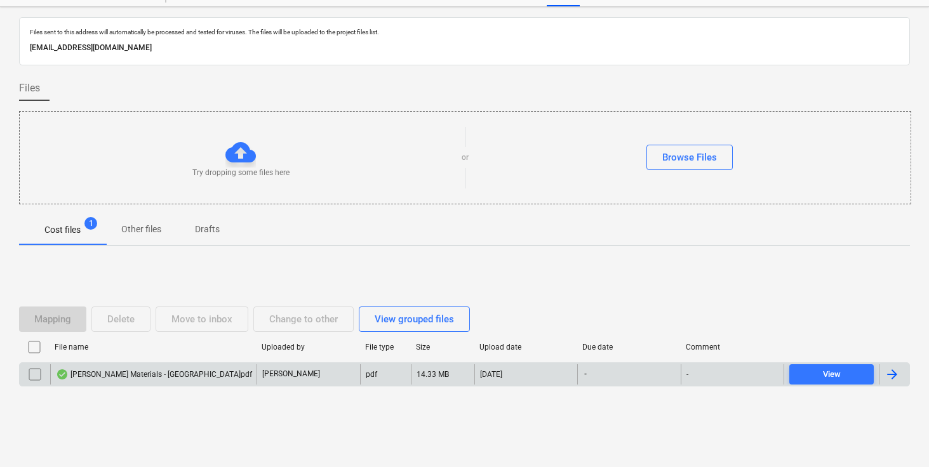
click at [890, 375] on div at bounding box center [892, 374] width 15 height 15
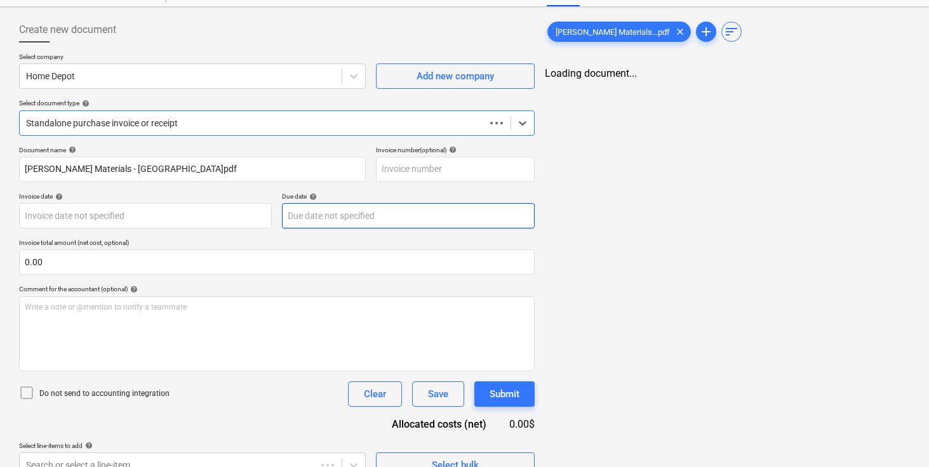
type input "[PERSON_NAME] Materials - [GEOGRAPHIC_DATA]pdf"
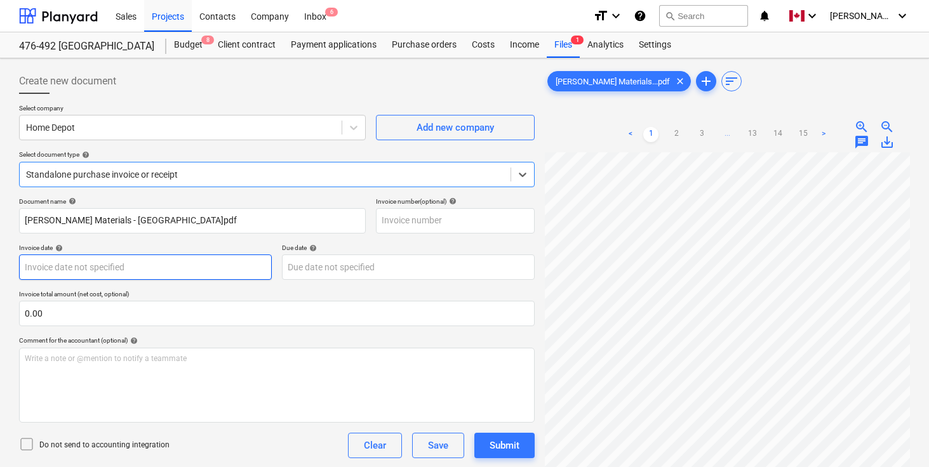
click at [155, 271] on body "Sales Projects Contacts Company Inbox 6 format_size keyboard_arrow_down help se…" at bounding box center [464, 233] width 929 height 467
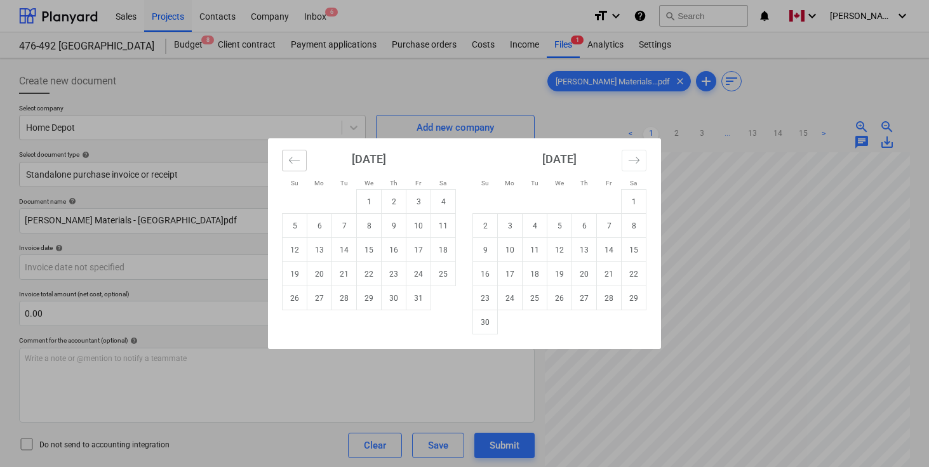
click at [292, 163] on icon "Move backward to switch to the previous month." at bounding box center [294, 160] width 11 height 6
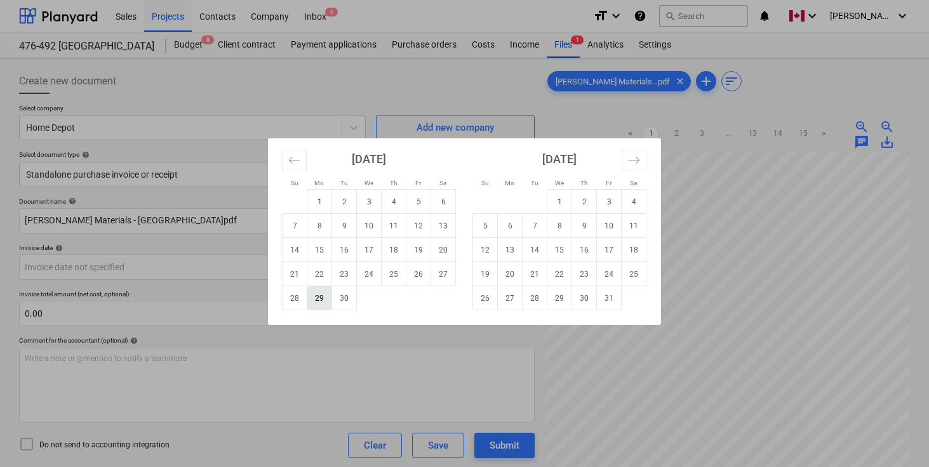
click at [323, 297] on td "29" at bounding box center [319, 298] width 25 height 24
type input "[DATE]"
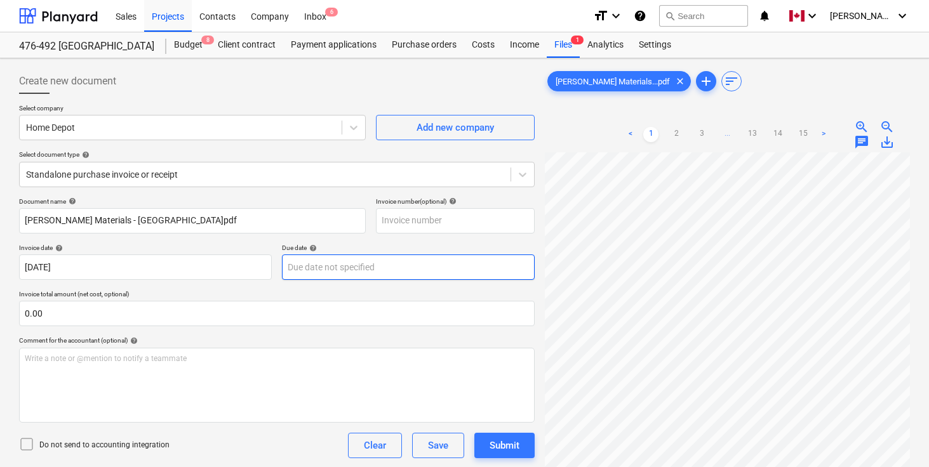
click at [328, 271] on body "Sales Projects Contacts Company Inbox 6 format_size keyboard_arrow_down help se…" at bounding box center [464, 233] width 929 height 467
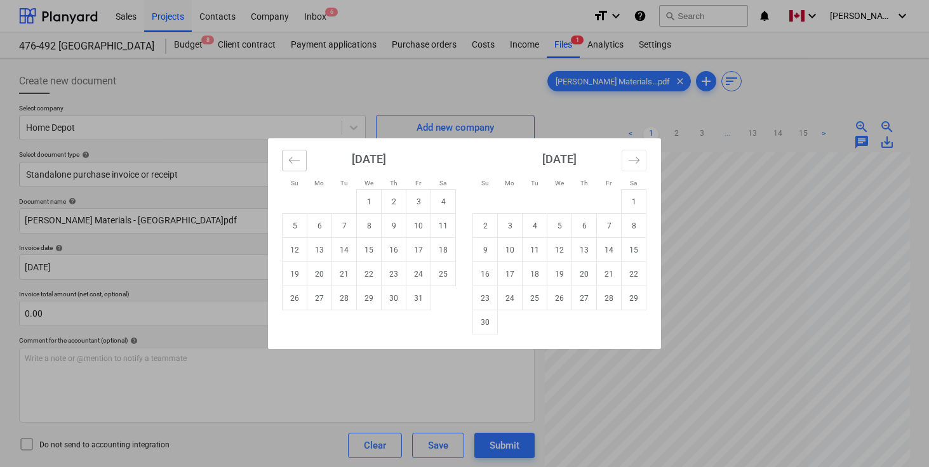
click at [300, 158] on button "Move backward to switch to the previous month." at bounding box center [294, 161] width 25 height 22
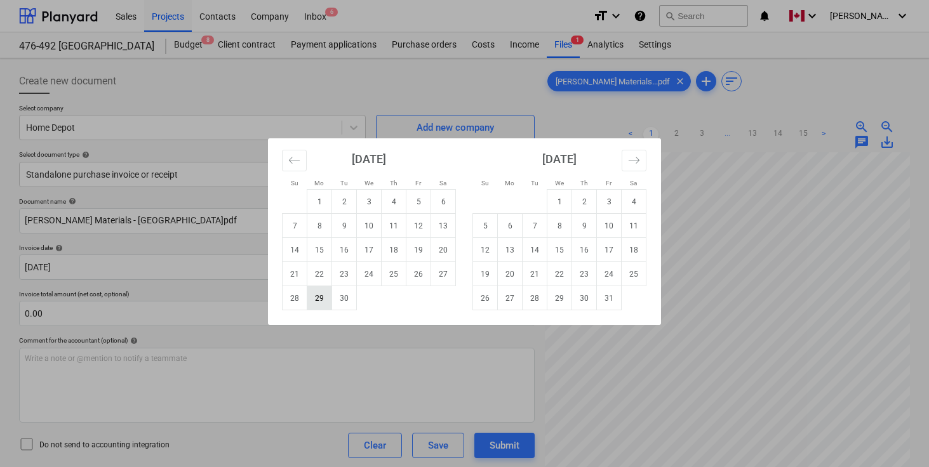
click at [321, 297] on td "29" at bounding box center [319, 298] width 25 height 24
type input "[DATE]"
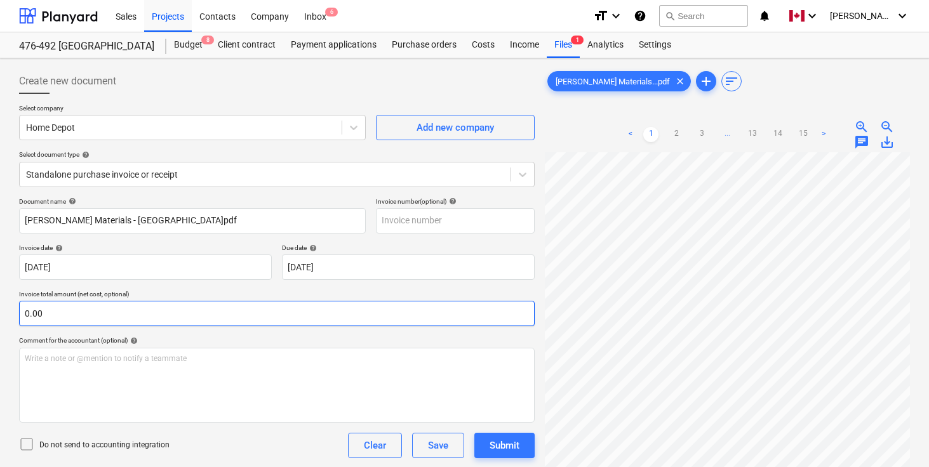
click at [288, 316] on input "0.00" at bounding box center [277, 313] width 516 height 25
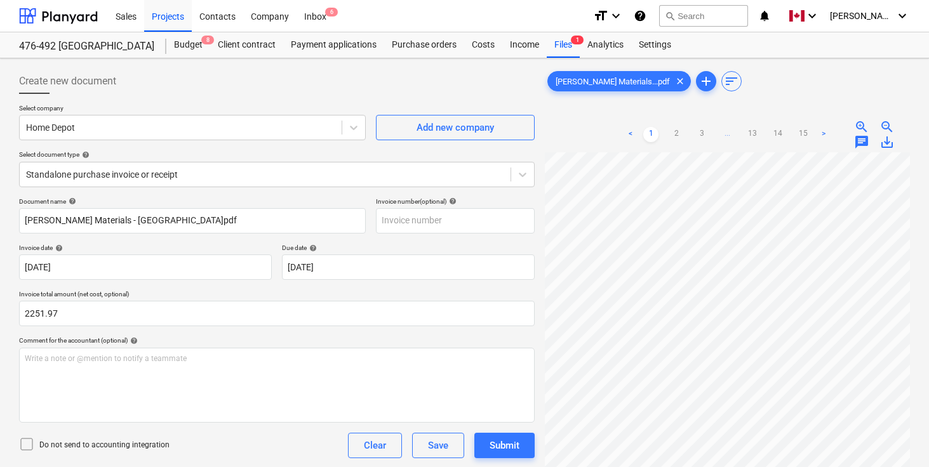
click at [354, 102] on div at bounding box center [277, 99] width 516 height 10
type input "2,251.97"
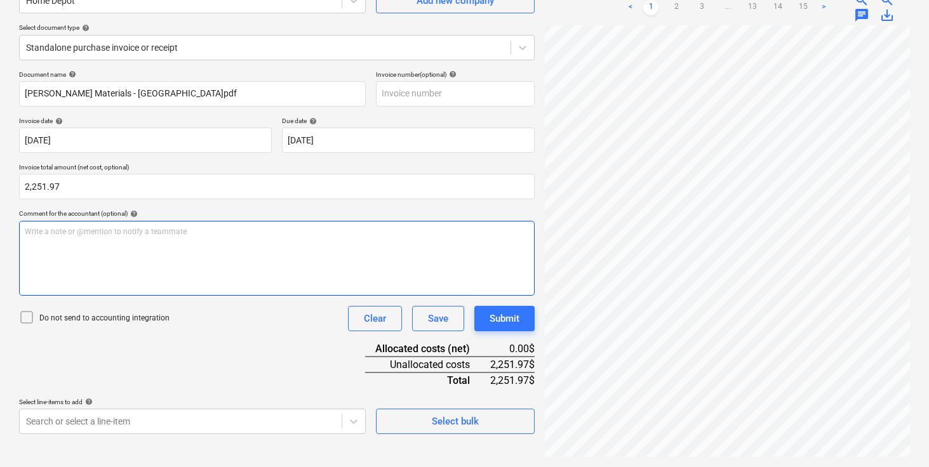
scroll to position [363, 79]
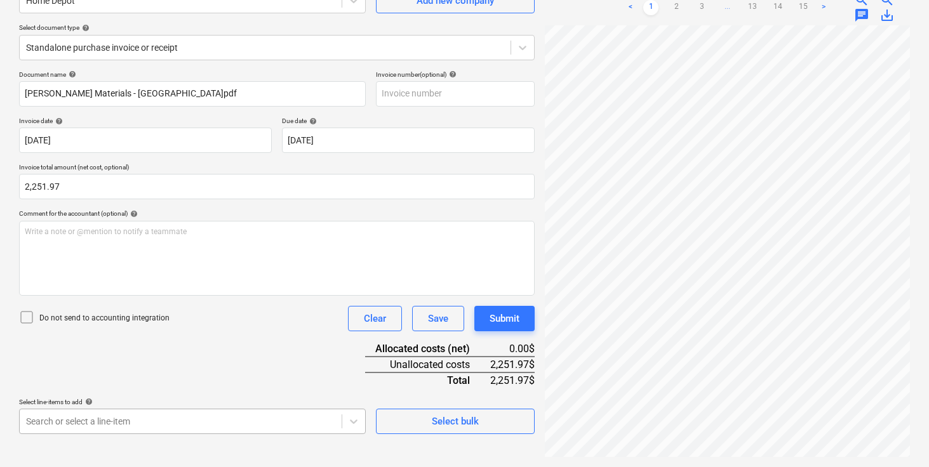
click at [124, 340] on body "Sales Projects Contacts Company Inbox 6 format_size keyboard_arrow_down help se…" at bounding box center [464, 106] width 929 height 467
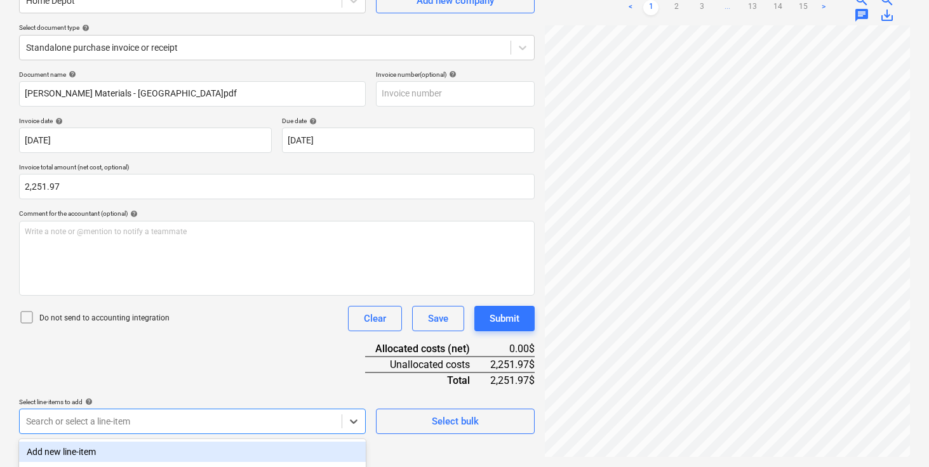
scroll to position [292, 0]
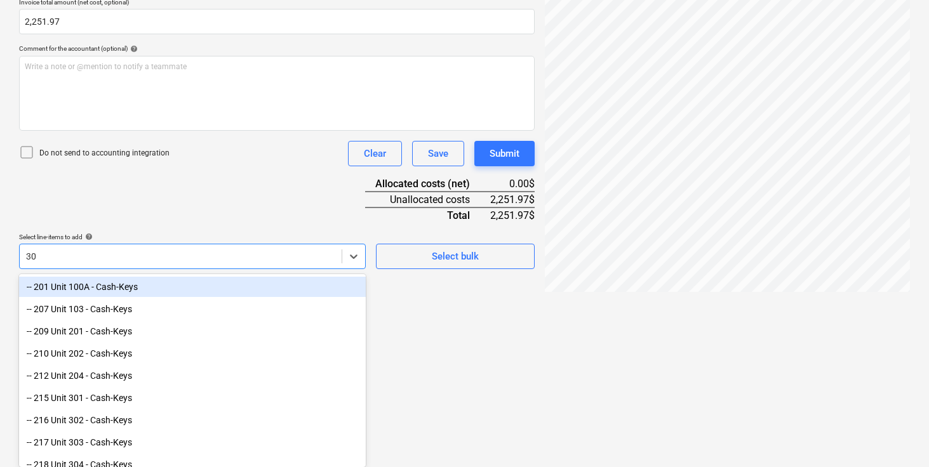
type input "306"
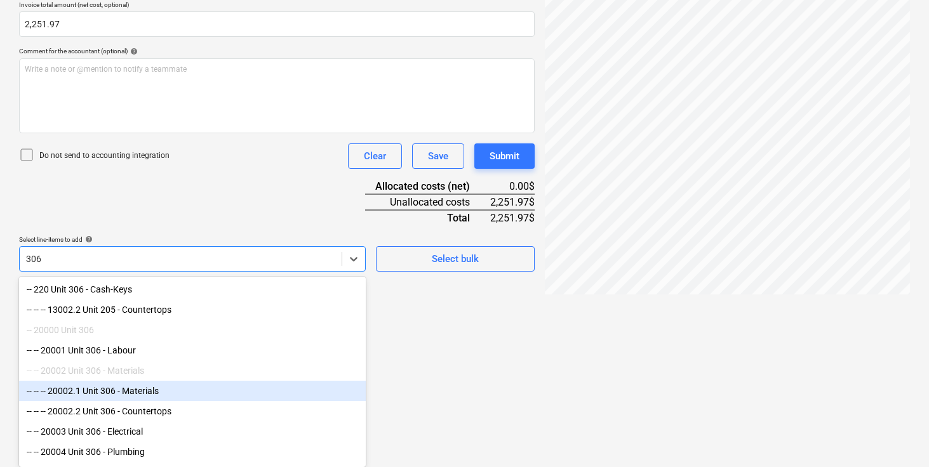
click at [111, 395] on div "-- -- -- 20002.1 Unit 306 - Materials" at bounding box center [192, 391] width 347 height 20
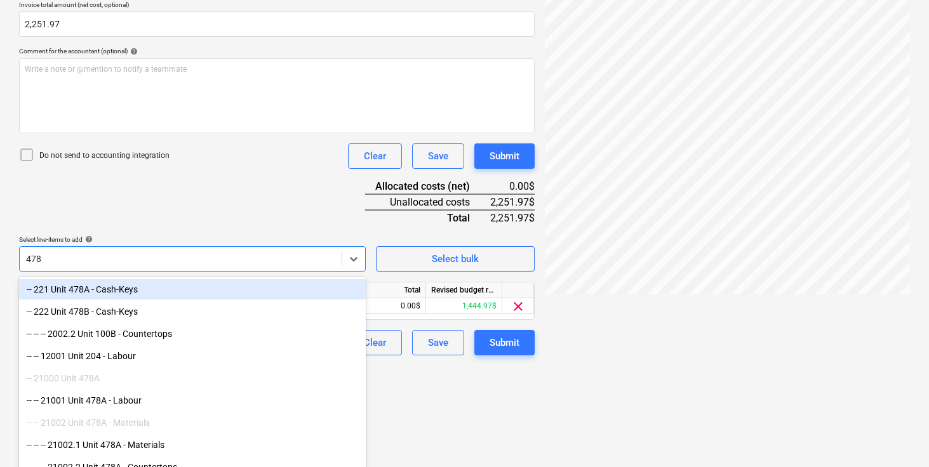
type input "478B"
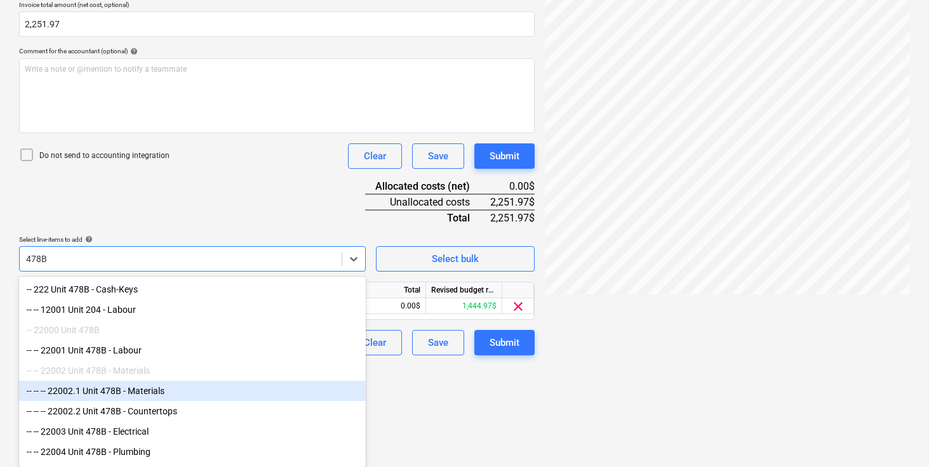
click at [119, 393] on div "-- -- -- 22002.1 Unit 478B - Materials" at bounding box center [192, 391] width 347 height 20
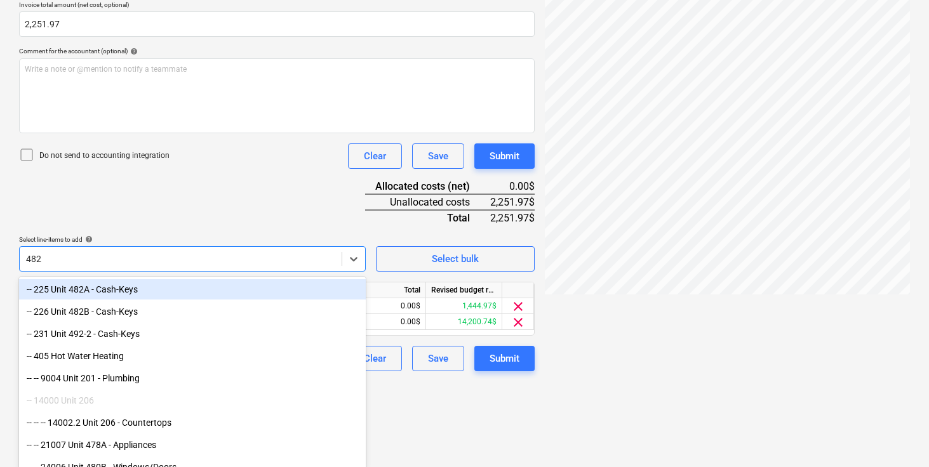
type input "482A"
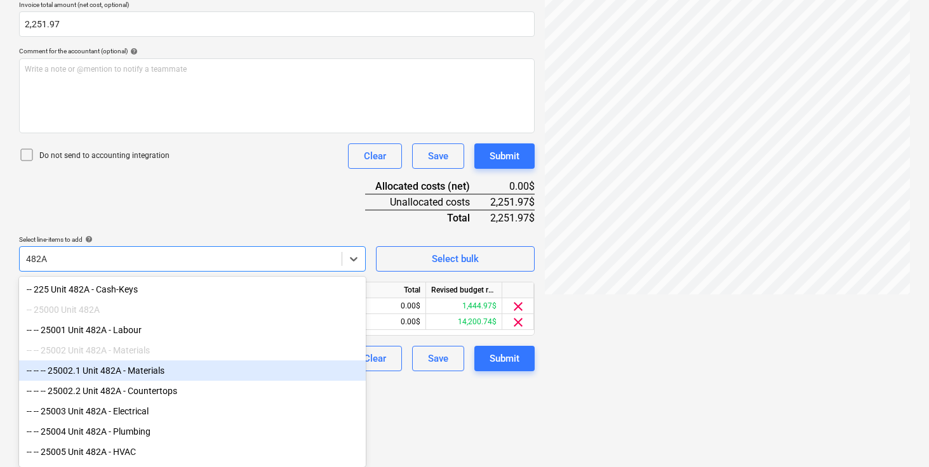
click at [156, 378] on div "-- -- -- 25002.1 Unit 482A - Materials" at bounding box center [192, 371] width 347 height 20
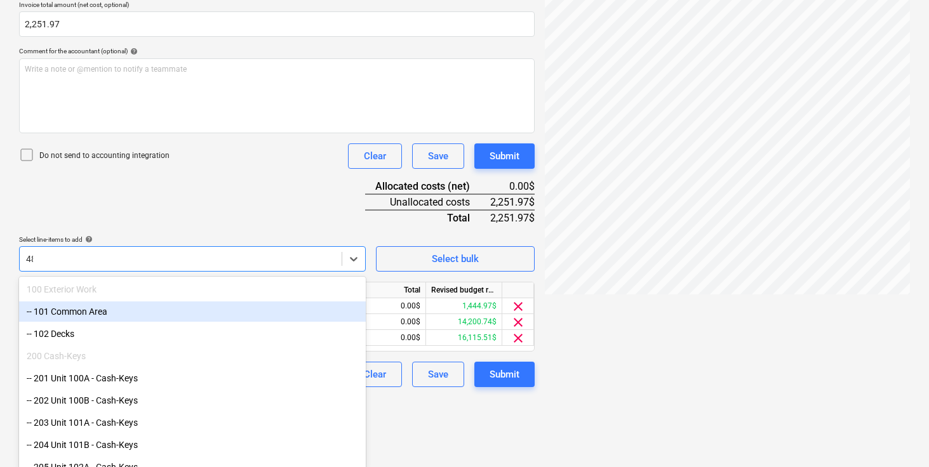
type input "484"
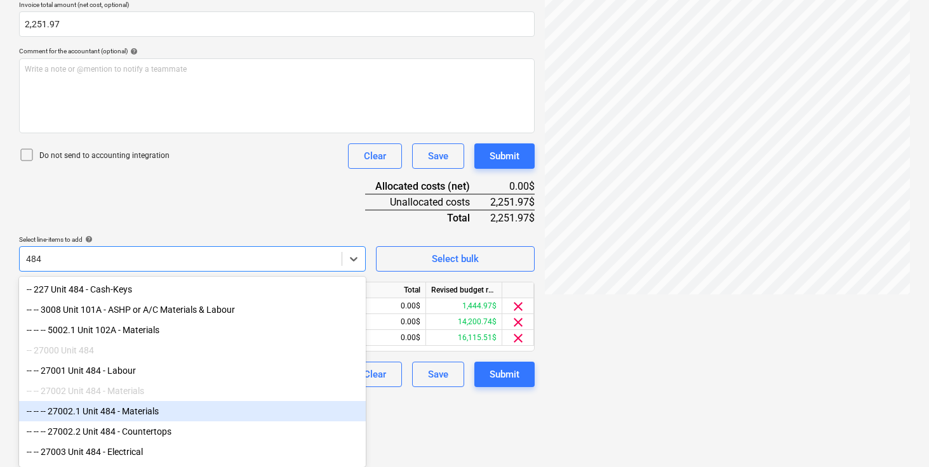
click at [133, 411] on div "-- -- -- 27002.1 Unit 484 - Materials" at bounding box center [192, 411] width 347 height 20
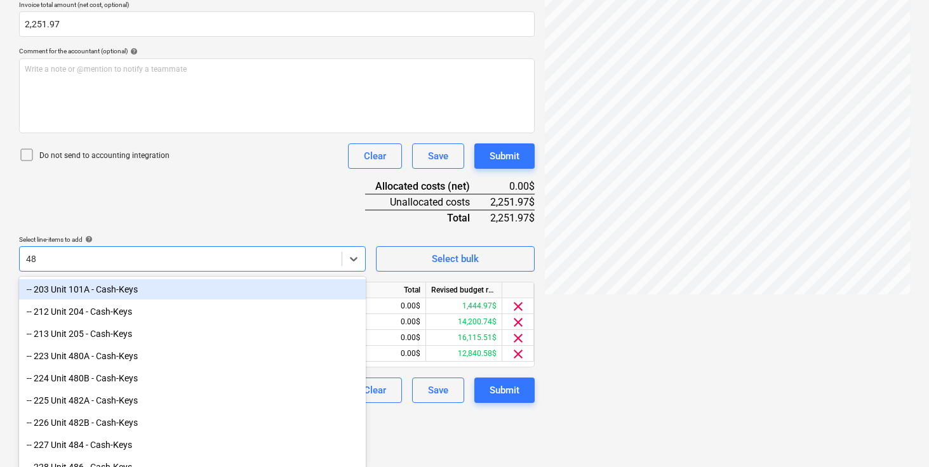
type input "486"
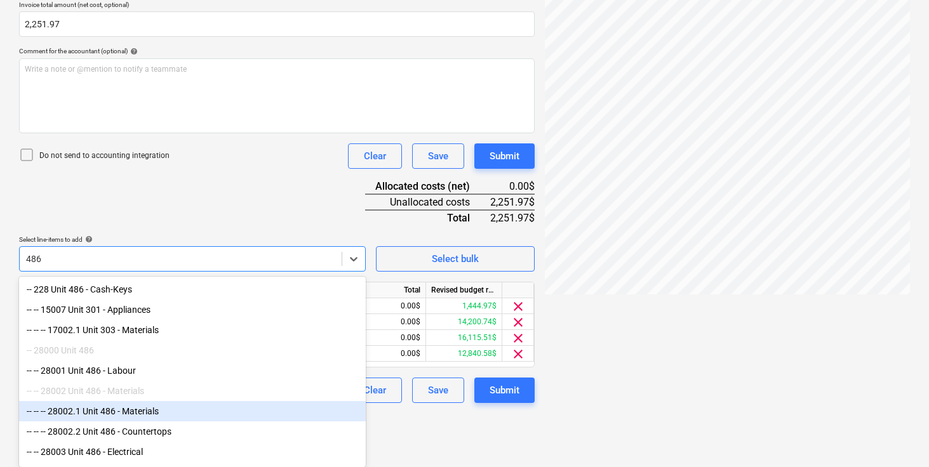
click at [131, 417] on div "-- -- -- 28002.1 Unit 486 - Materials" at bounding box center [192, 411] width 347 height 20
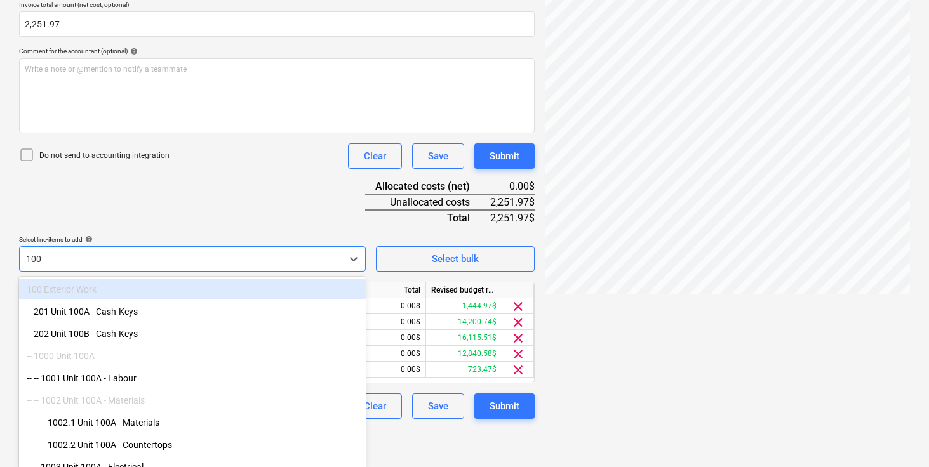
type input "100A"
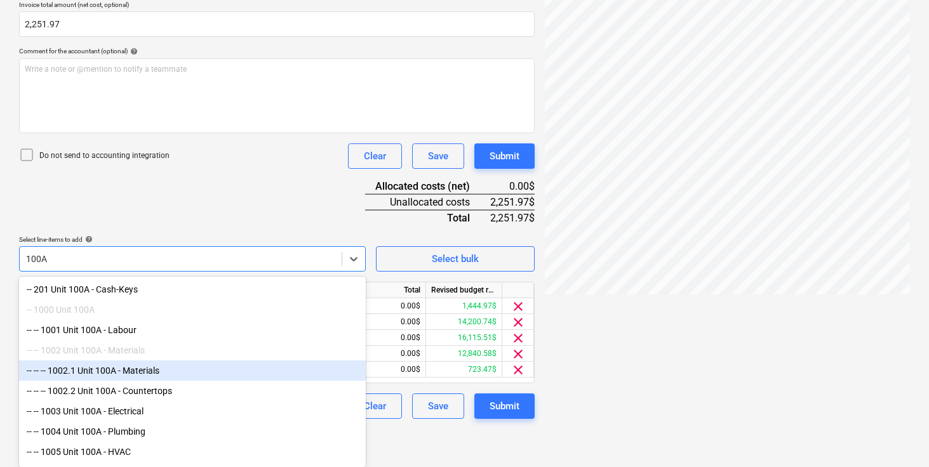
click at [119, 369] on div "-- -- -- 1002.1 Unit 100A - Materials" at bounding box center [192, 371] width 347 height 20
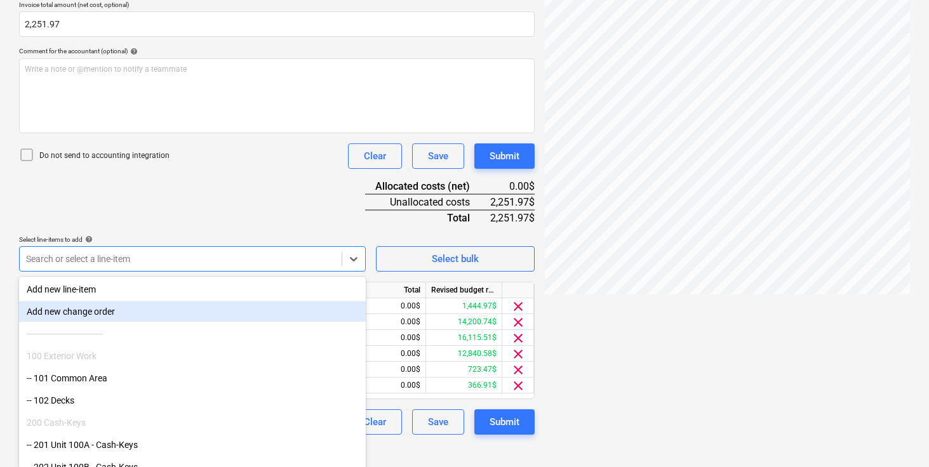
click at [217, 206] on div "Document name help [PERSON_NAME] Materials - [GEOGRAPHIC_DATA]pdf Invoice numbe…" at bounding box center [277, 171] width 516 height 527
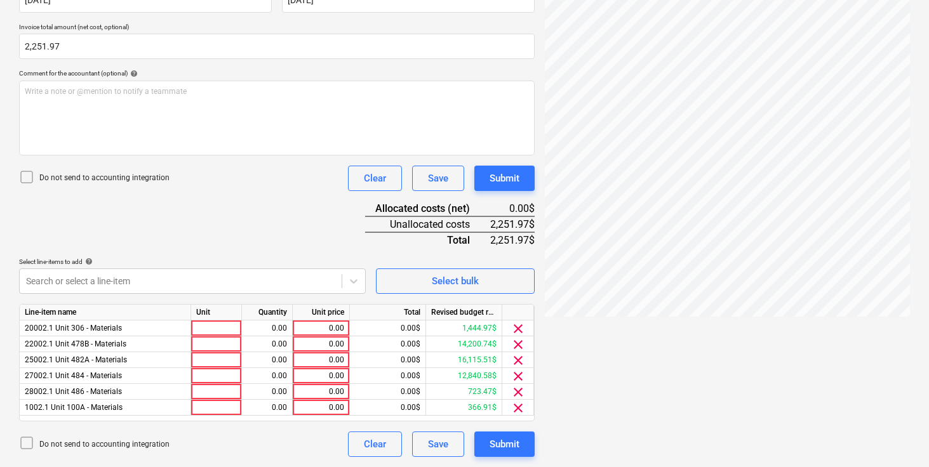
scroll to position [267, 0]
click at [219, 321] on div at bounding box center [216, 329] width 51 height 16
click at [219, 321] on input at bounding box center [216, 328] width 50 height 15
type input "pcs"
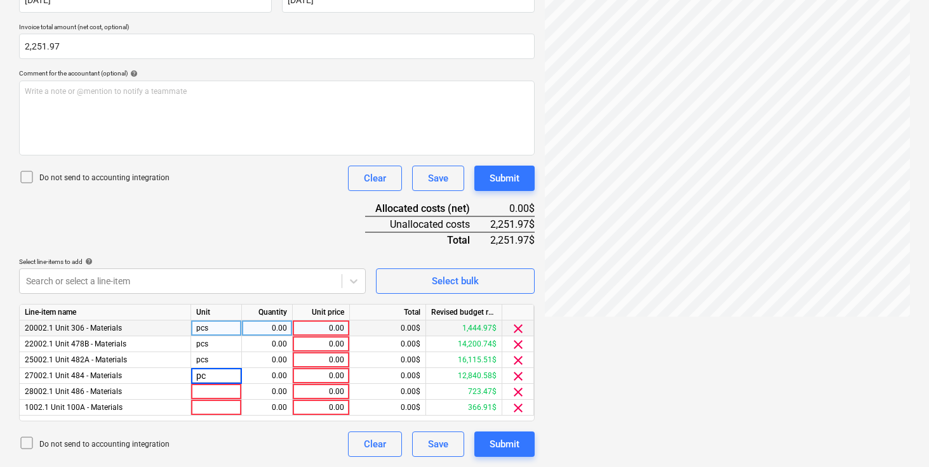
type input "pcs"
type input "1"
type input "741.83"
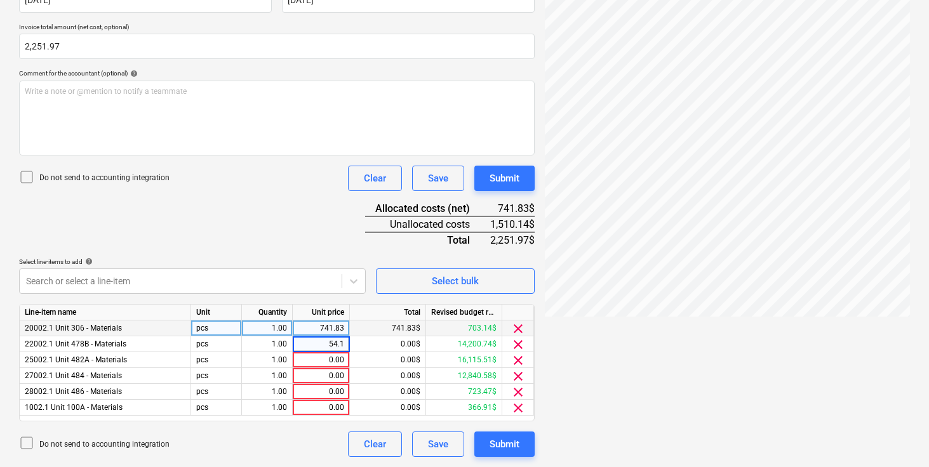
type input "54.19"
type input "641.05"
type input "632.15"
type input "84.61"
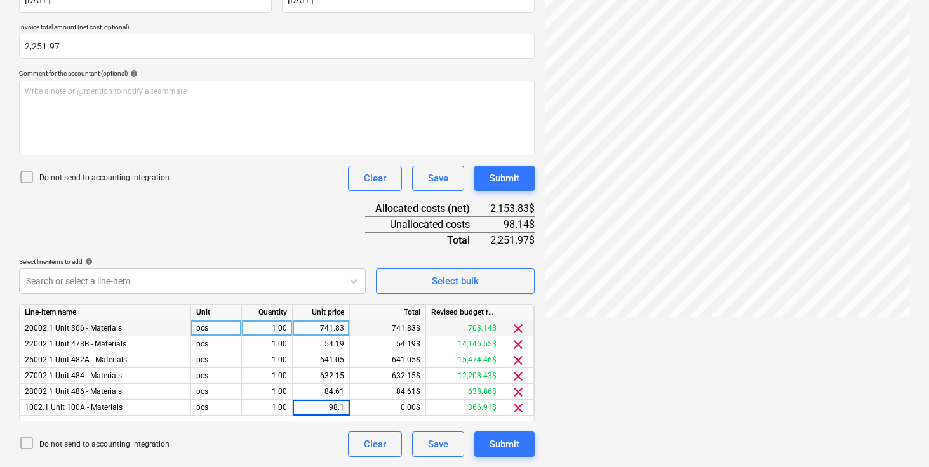
type input "98.14"
click at [256, 215] on div "Document name help [PERSON_NAME] Materials - [GEOGRAPHIC_DATA]pdf Invoice numbe…" at bounding box center [277, 193] width 516 height 527
click at [264, 226] on div "Document name help [PERSON_NAME] Materials - [GEOGRAPHIC_DATA]pdf Invoice numbe…" at bounding box center [277, 193] width 516 height 527
click at [499, 450] on div "Submit" at bounding box center [505, 444] width 30 height 17
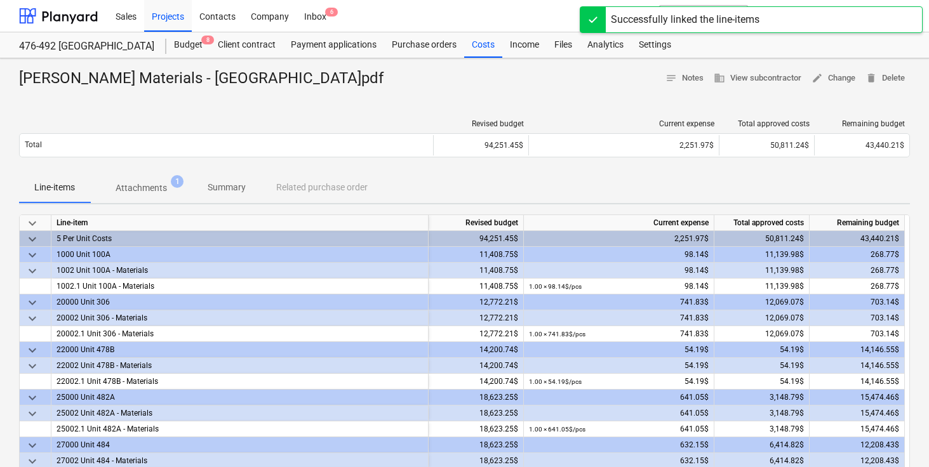
click at [398, 100] on div "[PERSON_NAME] Materials - [GEOGRAPHIC_DATA]pdf notes Notes business View subcon…" at bounding box center [464, 375] width 929 height 635
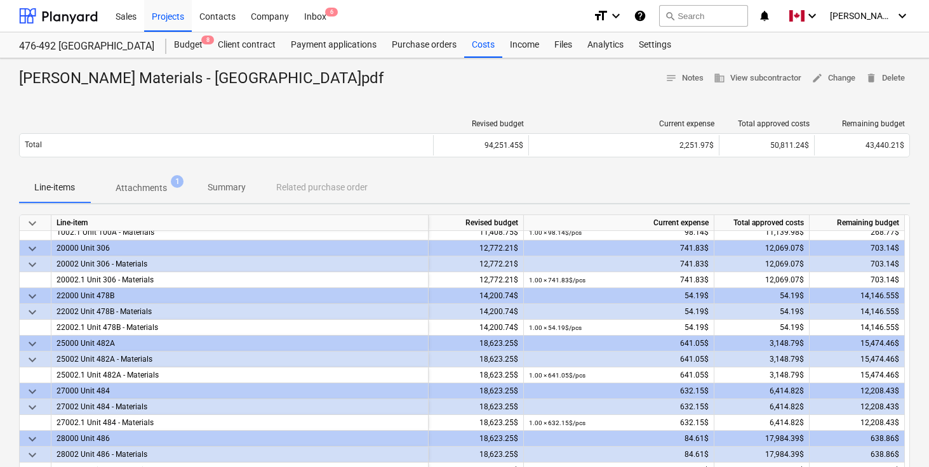
click at [369, 103] on div "[PERSON_NAME] Materials - [GEOGRAPHIC_DATA]pdf notes Notes business View subcon…" at bounding box center [464, 375] width 929 height 635
click at [561, 44] on div "Files" at bounding box center [563, 44] width 33 height 25
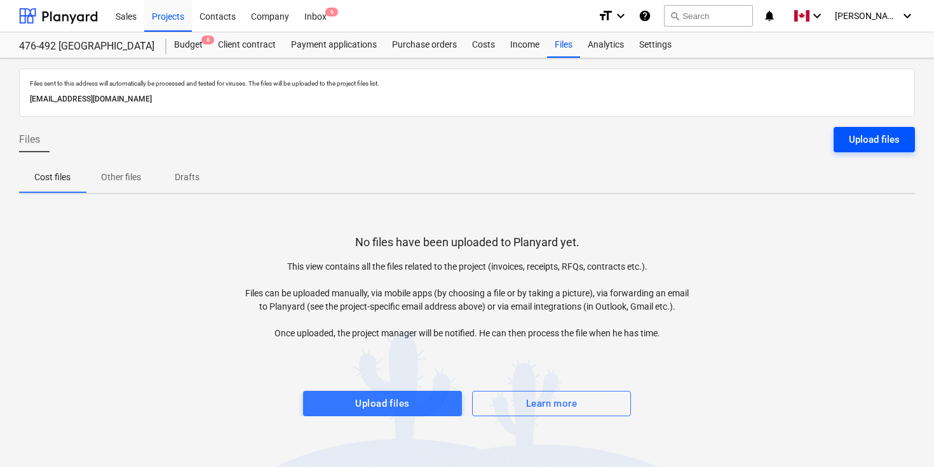
click at [850, 140] on div "Upload files" at bounding box center [874, 139] width 51 height 17
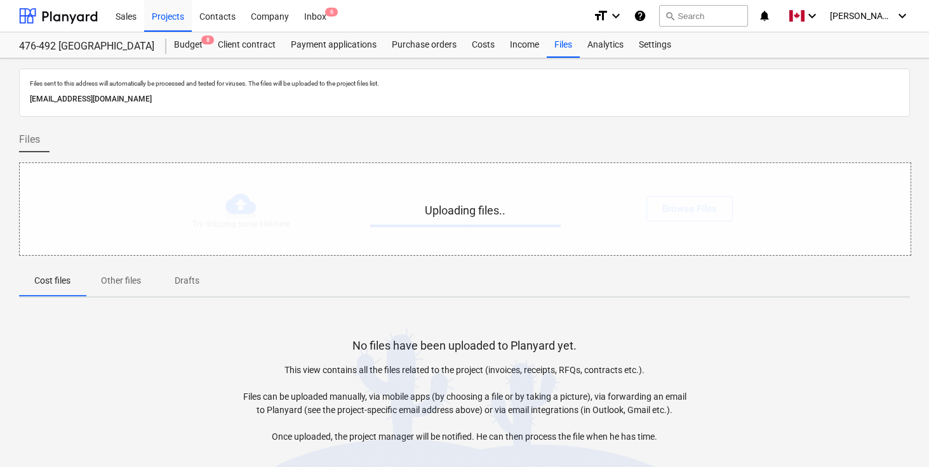
click at [478, 145] on div "Files" at bounding box center [464, 145] width 891 height 36
click at [443, 141] on div "Files" at bounding box center [464, 145] width 891 height 36
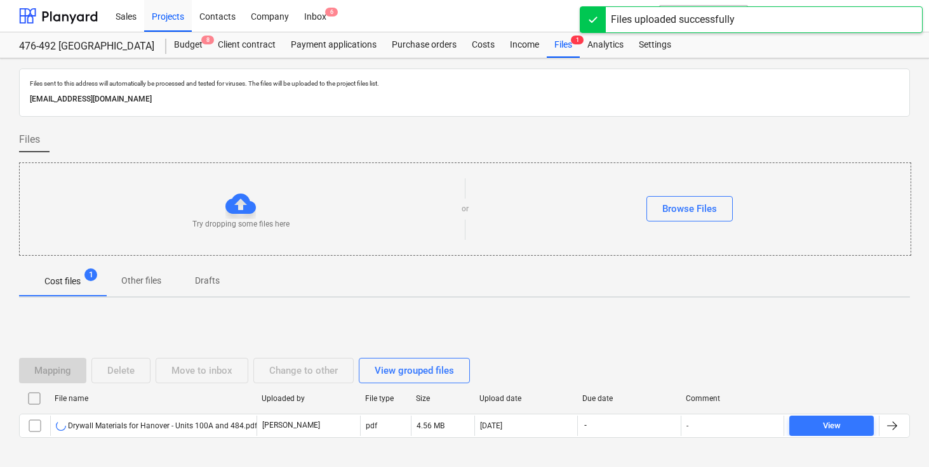
click at [420, 137] on div "Files" at bounding box center [464, 145] width 891 height 36
click at [455, 130] on div "Files" at bounding box center [464, 145] width 891 height 36
click at [485, 142] on div "Files" at bounding box center [464, 145] width 891 height 36
click at [497, 139] on div "Files" at bounding box center [464, 145] width 891 height 36
click at [510, 135] on div "Files" at bounding box center [464, 145] width 891 height 36
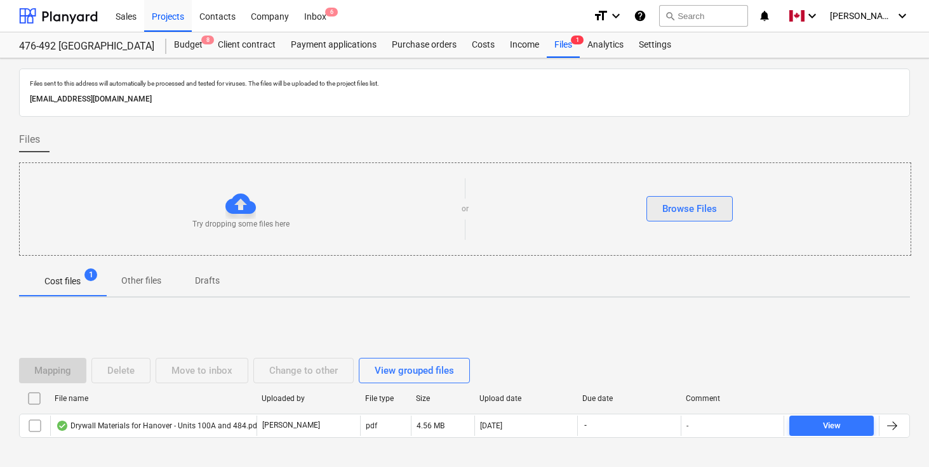
scroll to position [51, 0]
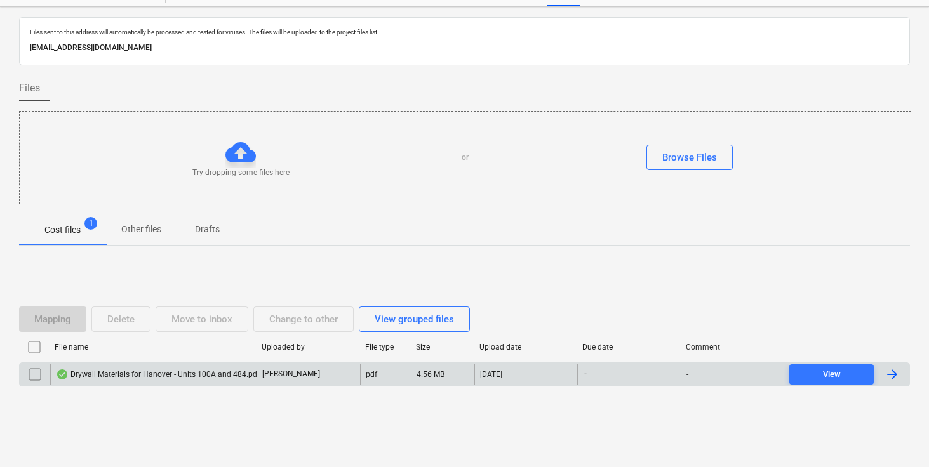
click at [894, 377] on div at bounding box center [892, 374] width 15 height 15
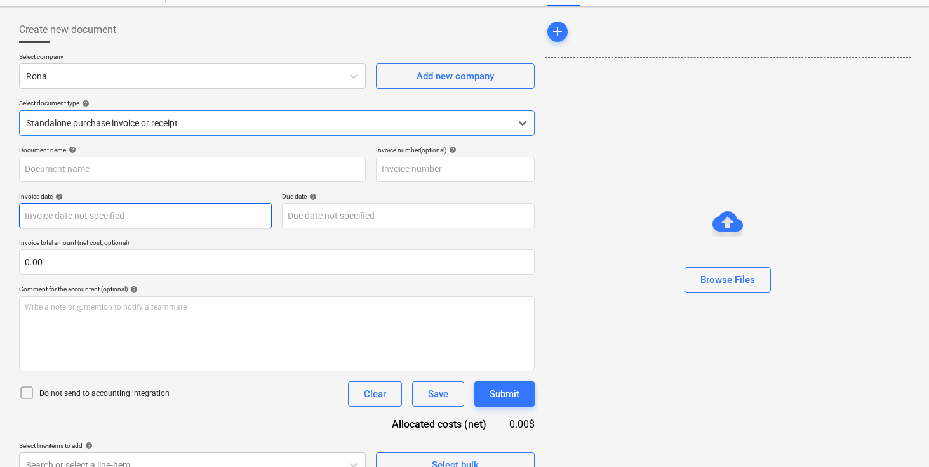
type input "Drywall Materials for Hanover - Units 100A and 484.pdf"
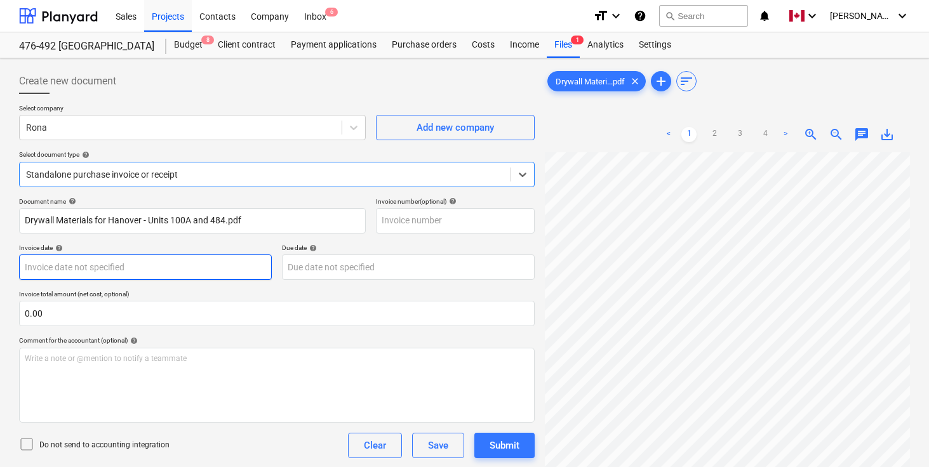
click at [142, 276] on body "Sales Projects Contacts Company Inbox 6 format_size keyboard_arrow_down help se…" at bounding box center [464, 233] width 929 height 467
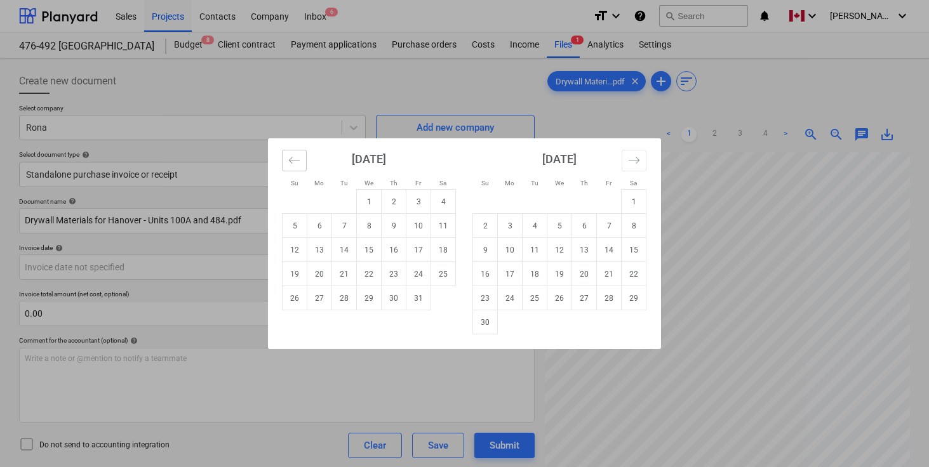
click at [291, 164] on icon "Move backward to switch to the previous month." at bounding box center [294, 160] width 12 height 12
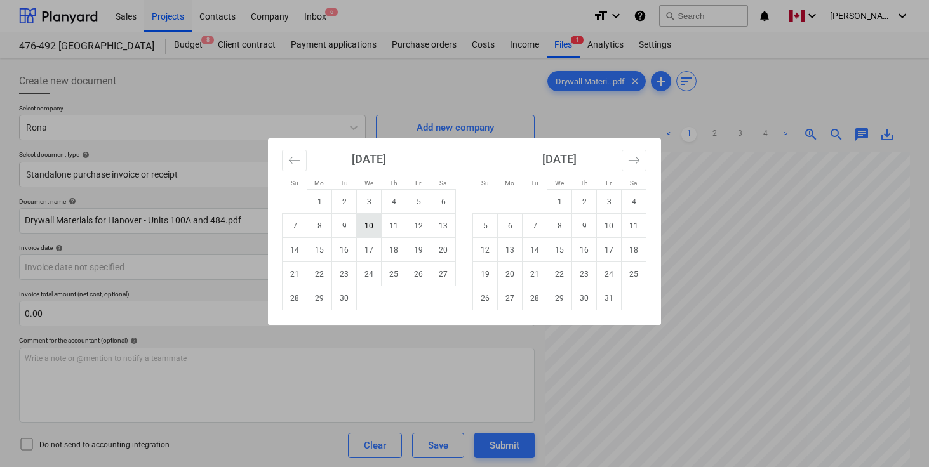
click at [380, 226] on td "10" at bounding box center [369, 226] width 25 height 24
type input "[DATE]"
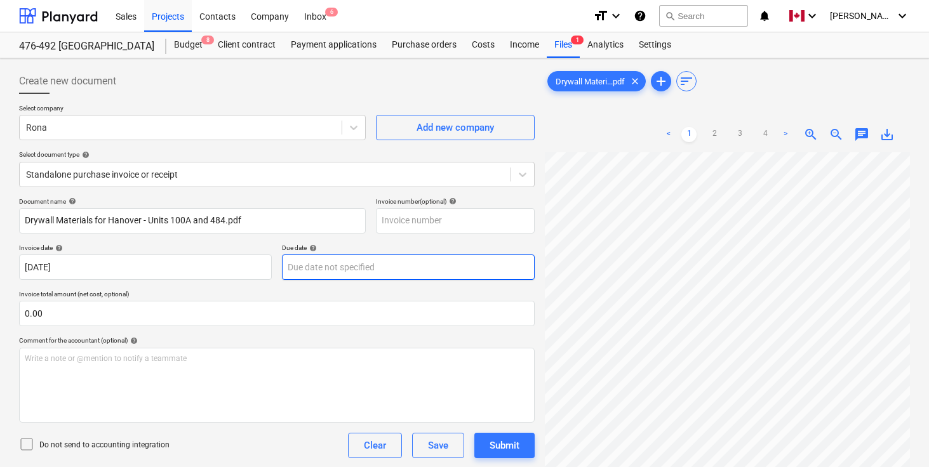
click at [376, 262] on body "Sales Projects Contacts Company Inbox 6 format_size keyboard_arrow_down help se…" at bounding box center [464, 233] width 929 height 467
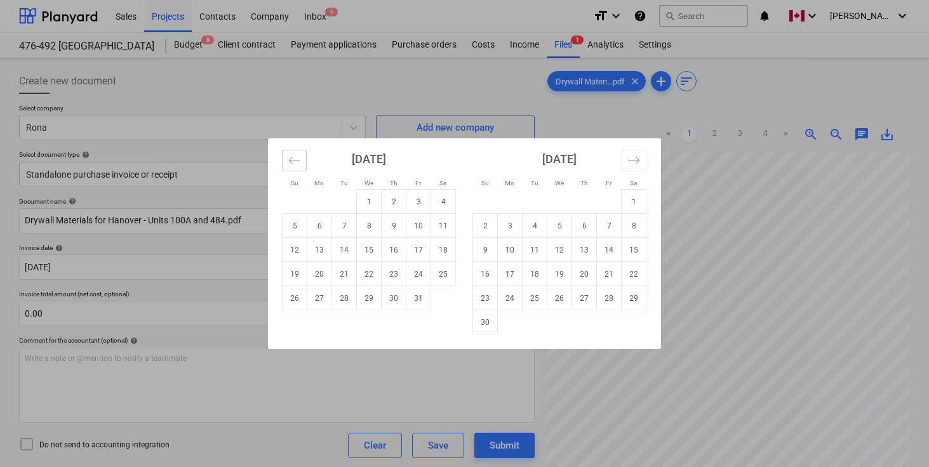
click at [293, 162] on icon "Move backward to switch to the previous month." at bounding box center [294, 160] width 12 height 12
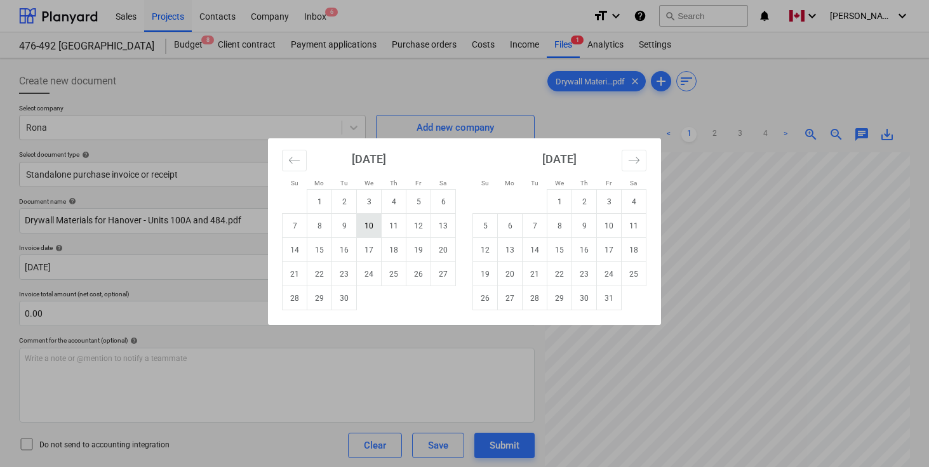
click at [366, 229] on td "10" at bounding box center [369, 226] width 25 height 24
type input "[DATE]"
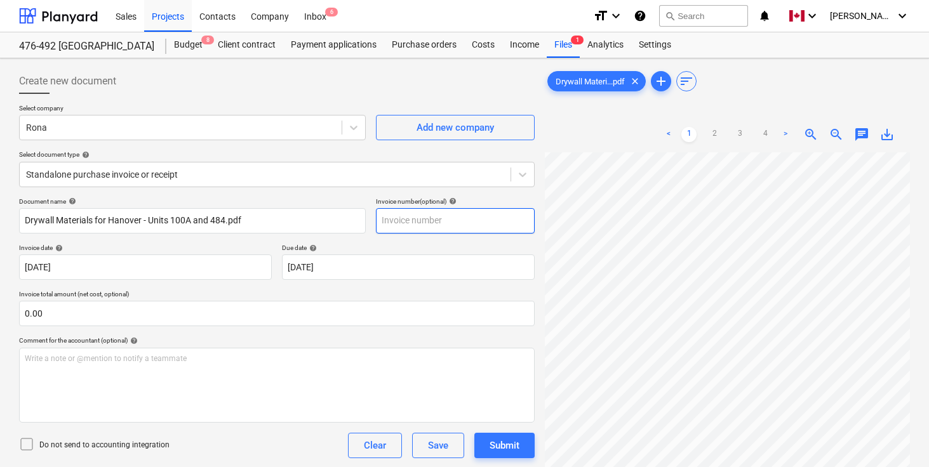
scroll to position [584, 361]
click at [714, 135] on link "2" at bounding box center [714, 134] width 15 height 15
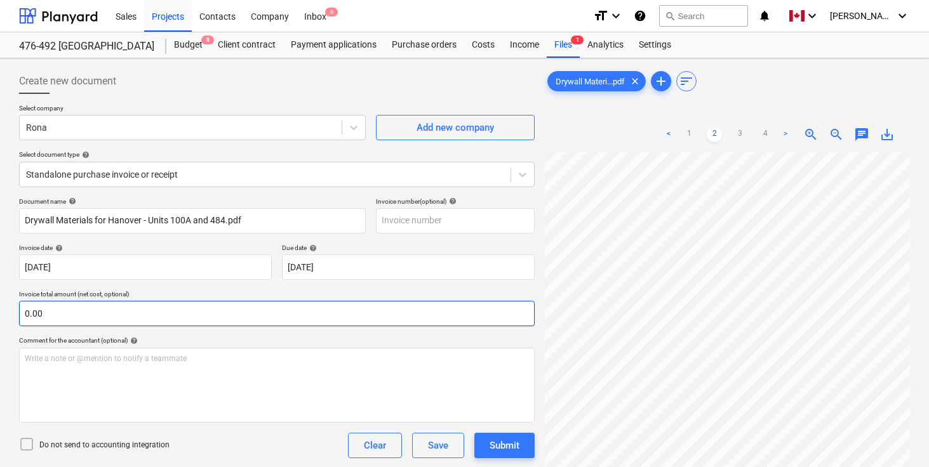
click at [130, 312] on input "0.00" at bounding box center [277, 313] width 516 height 25
paste input "1,506.81"
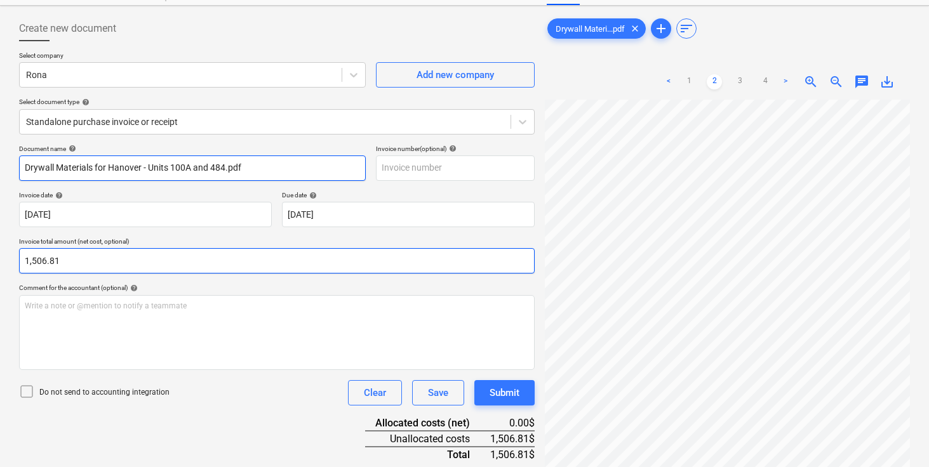
scroll to position [127, 0]
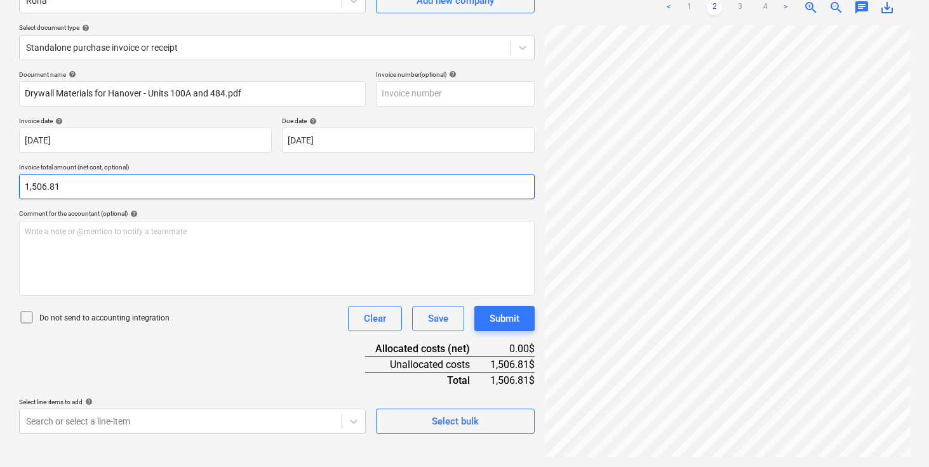
type input "1,506.81"
click at [215, 325] on div "Do not send to accounting integration Clear Save Submit" at bounding box center [277, 318] width 516 height 25
click at [187, 340] on body "Sales Projects Contacts Company Inbox 6 format_size keyboard_arrow_down help se…" at bounding box center [464, 106] width 929 height 467
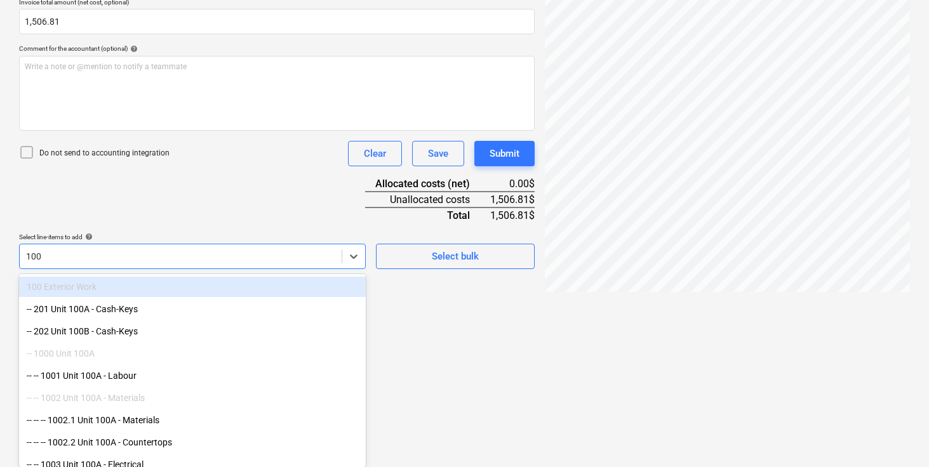
type input "100A"
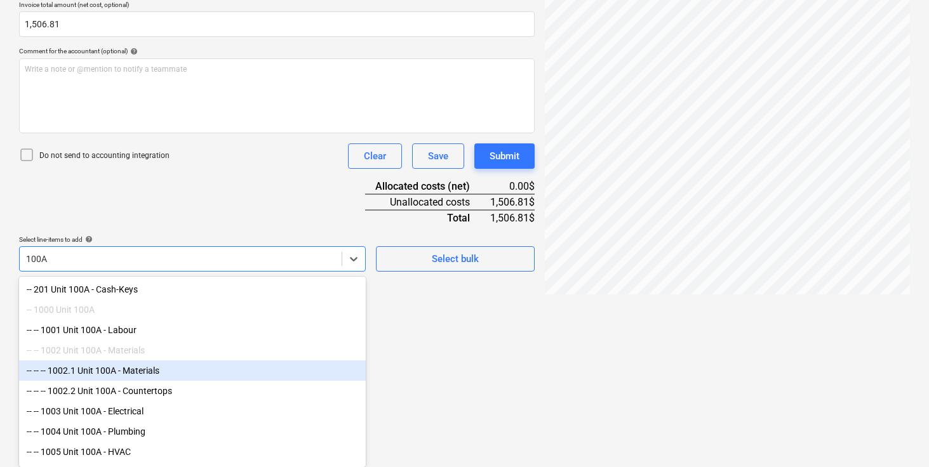
click at [154, 372] on div "-- -- -- 1002.1 Unit 100A - Materials" at bounding box center [192, 371] width 347 height 20
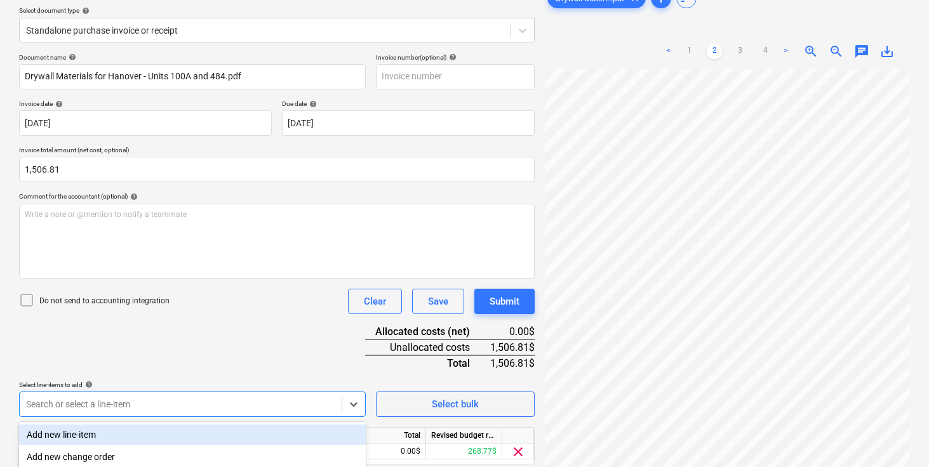
scroll to position [292, 0]
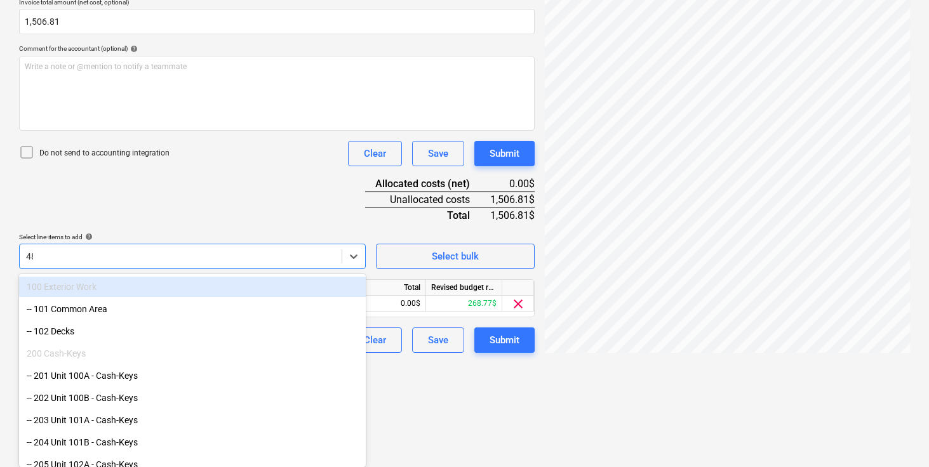
type input "484"
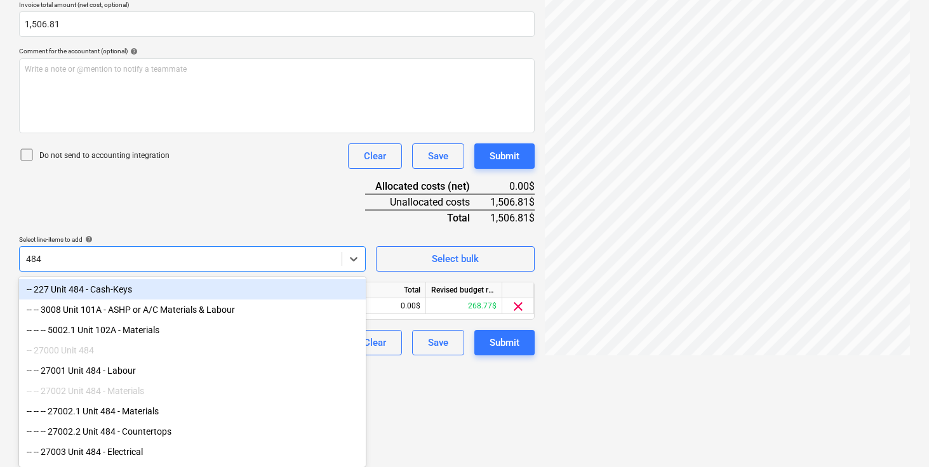
scroll to position [290, 0]
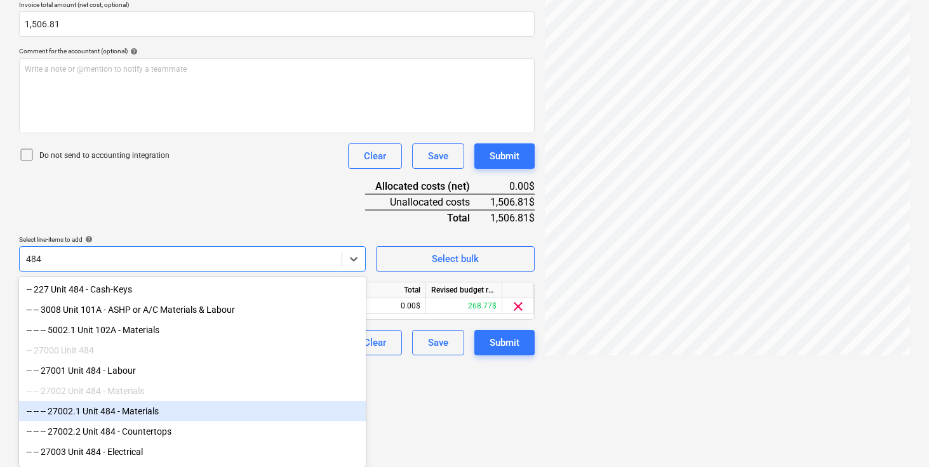
click at [129, 411] on div "-- -- -- 27002.1 Unit 484 - Materials" at bounding box center [192, 411] width 347 height 20
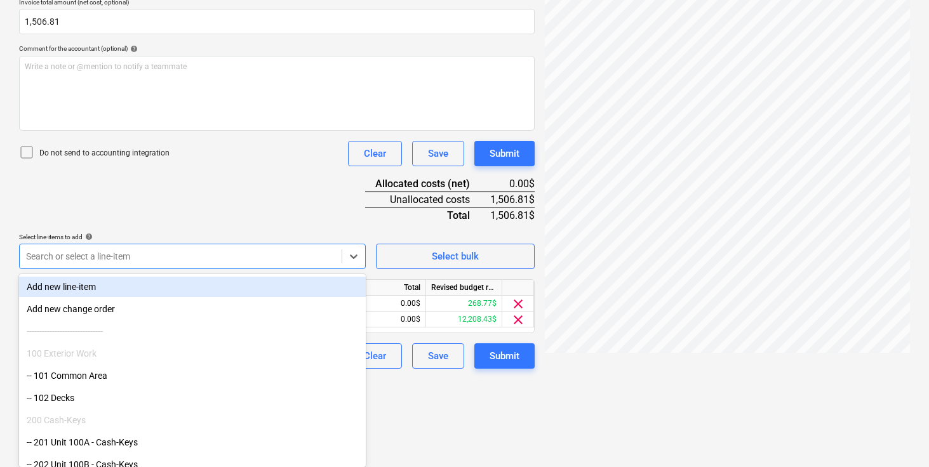
click at [212, 198] on div "Document name help Drywall Materials for Hanover - Units 100A and 484.pdf Invoi…" at bounding box center [277, 137] width 516 height 464
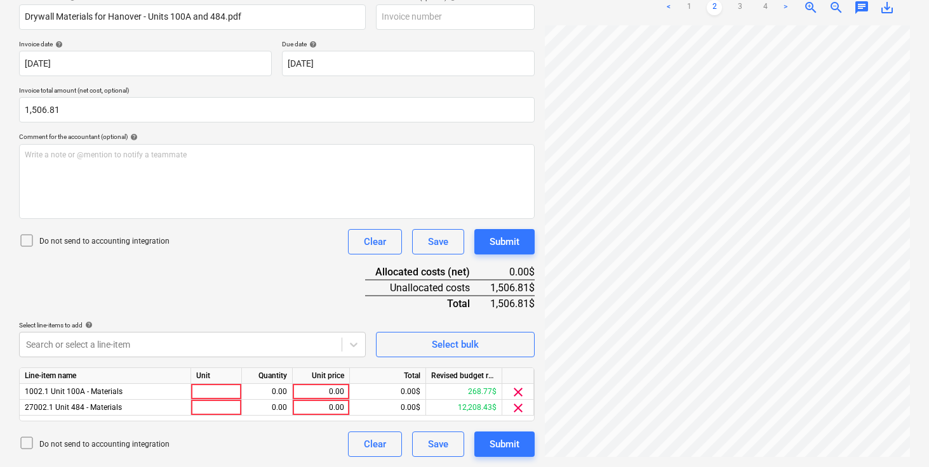
scroll to position [204, 0]
click at [212, 386] on div at bounding box center [216, 392] width 51 height 16
type input "pcs"
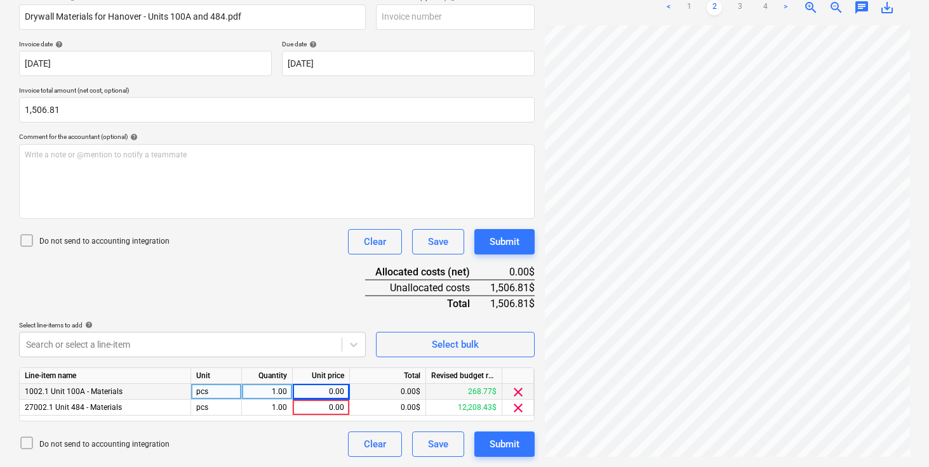
click at [316, 392] on div "0.00" at bounding box center [321, 392] width 46 height 16
type input "753.41"
click at [336, 405] on div "753.41" at bounding box center [321, 408] width 46 height 16
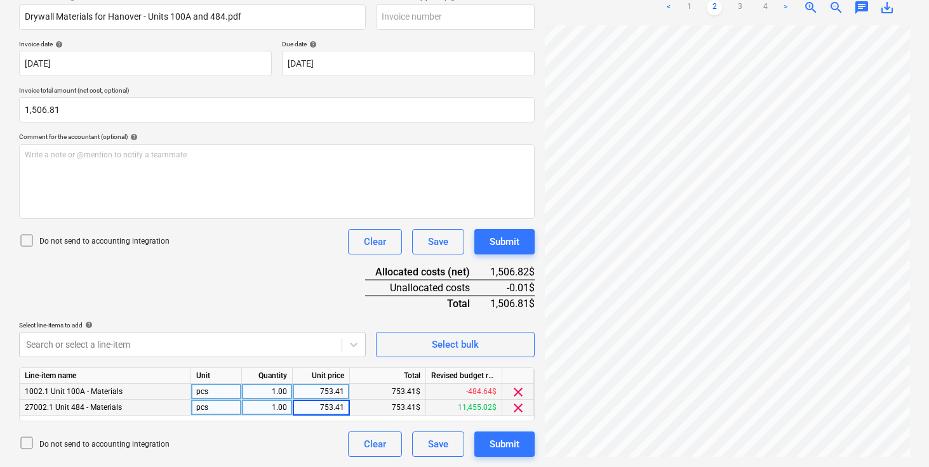
click at [346, 407] on input "753.41" at bounding box center [321, 407] width 57 height 15
type input "753.40"
click at [321, 392] on div "753.41" at bounding box center [321, 392] width 46 height 16
click at [322, 272] on div "Document name help Drywall Materials for Hanover - Units 100A and 484.pdf Invoi…" at bounding box center [277, 226] width 516 height 464
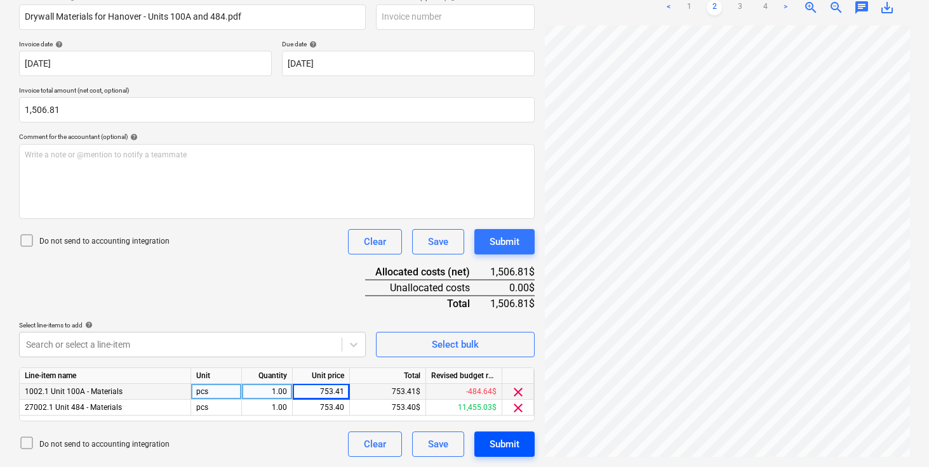
click at [505, 440] on div "Submit" at bounding box center [505, 444] width 30 height 17
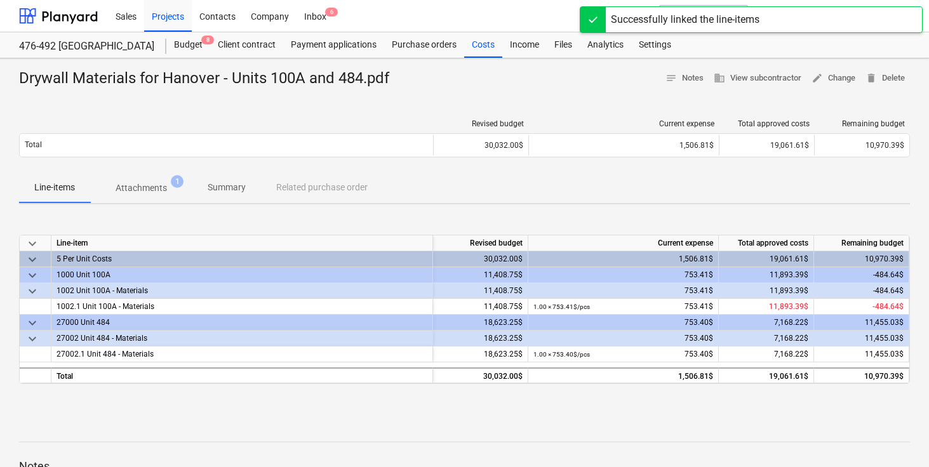
click at [365, 217] on div "keyboard_arrow_down Line-item Revised budget Current expense Total approved cos…" at bounding box center [464, 310] width 891 height 191
click at [436, 191] on div "Line-items Attachments 1 Summary Related purchase order" at bounding box center [464, 188] width 891 height 30
click at [464, 186] on div "Line-items Attachments 1 Summary Related purchase order" at bounding box center [464, 188] width 891 height 30
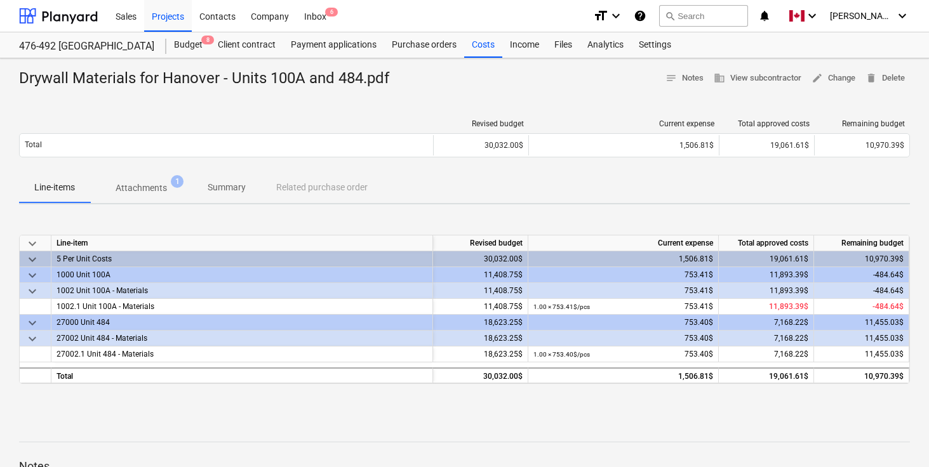
click at [208, 117] on div "Revised budget Current expense Total approved costs Remaining budget Total 30,0…" at bounding box center [464, 141] width 891 height 64
click at [199, 109] on div "Revised budget Current expense Total approved costs Remaining budget Total 30,0…" at bounding box center [464, 141] width 891 height 64
click at [240, 105] on div "Drywall Materials for Hanover - Units 100A and 484.pdf notes Notes business Vie…" at bounding box center [464, 331] width 929 height 546
click at [175, 18] on div "Projects" at bounding box center [168, 15] width 48 height 32
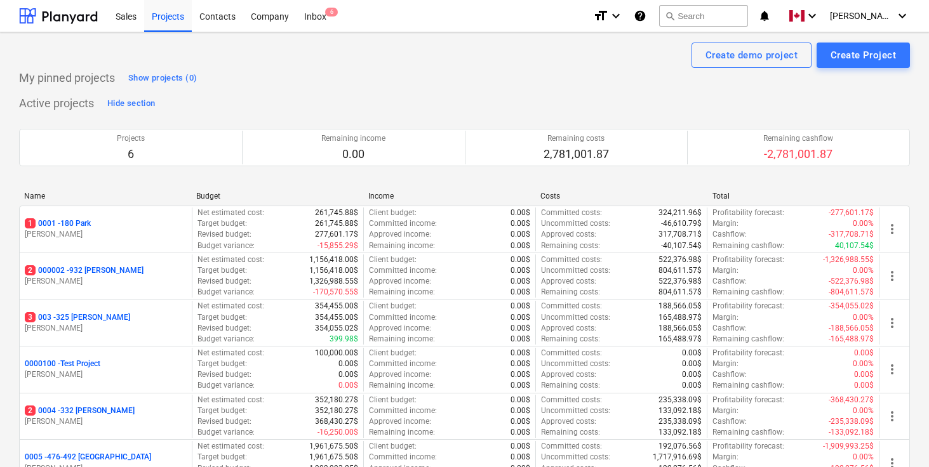
click at [303, 65] on div "Create demo project Create Project" at bounding box center [464, 55] width 891 height 25
click at [327, 75] on div "My pinned projects Show projects (0)" at bounding box center [464, 78] width 891 height 20
click at [354, 78] on div "My pinned projects Show projects (0)" at bounding box center [464, 78] width 891 height 20
click at [370, 78] on div "My pinned projects Show projects (0)" at bounding box center [464, 78] width 891 height 20
click at [312, 111] on div "Active projects Hide section Projects 6 Remaining income 0.00 Remaining costs 2…" at bounding box center [464, 297] width 891 height 409
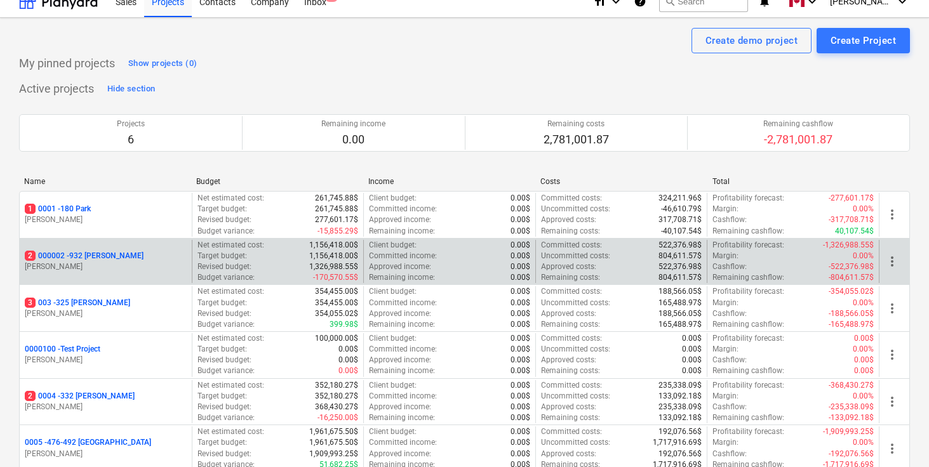
scroll to position [20, 0]
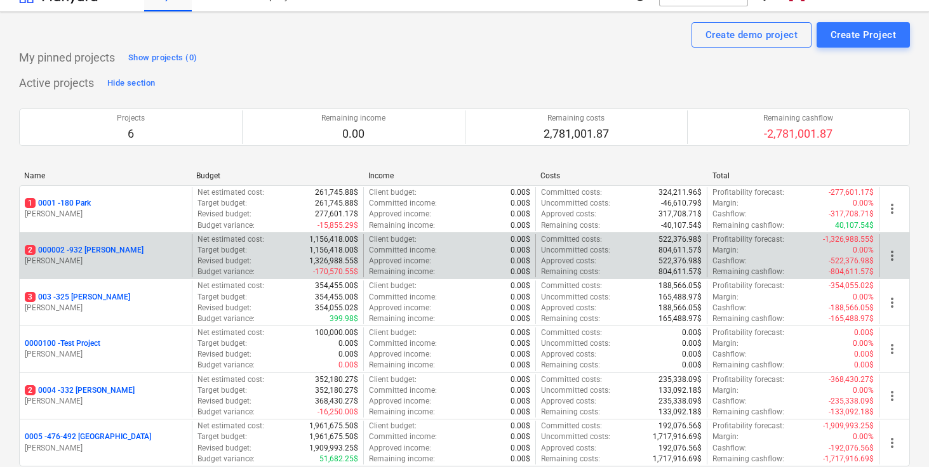
click at [102, 250] on p "2 000002 - 932 [PERSON_NAME]" at bounding box center [84, 250] width 119 height 11
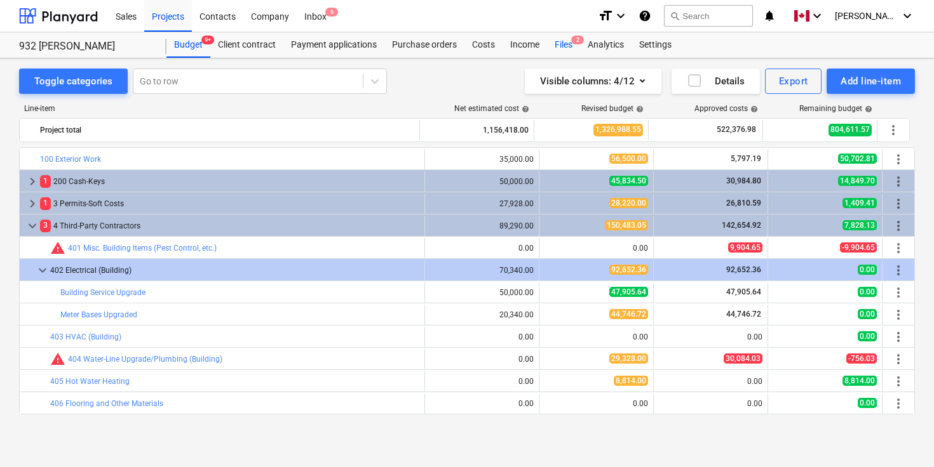
click at [561, 50] on div "Files 2" at bounding box center [563, 44] width 33 height 25
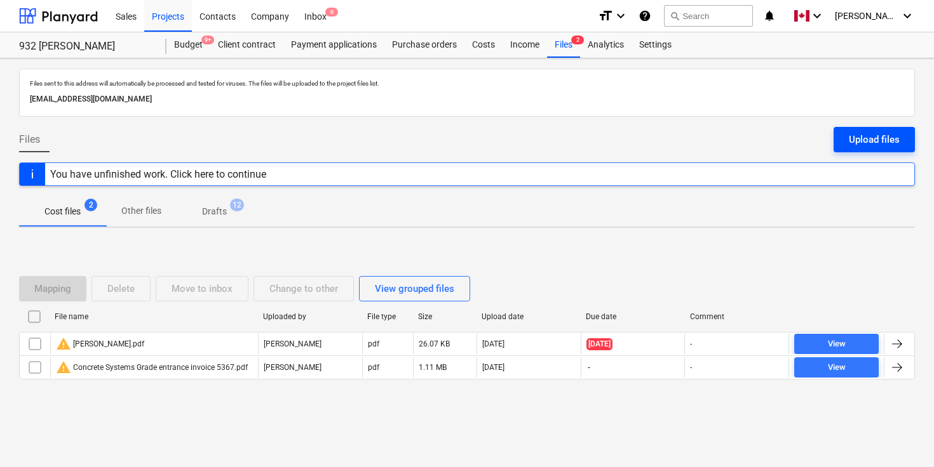
click at [866, 143] on div "Upload files" at bounding box center [874, 139] width 51 height 17
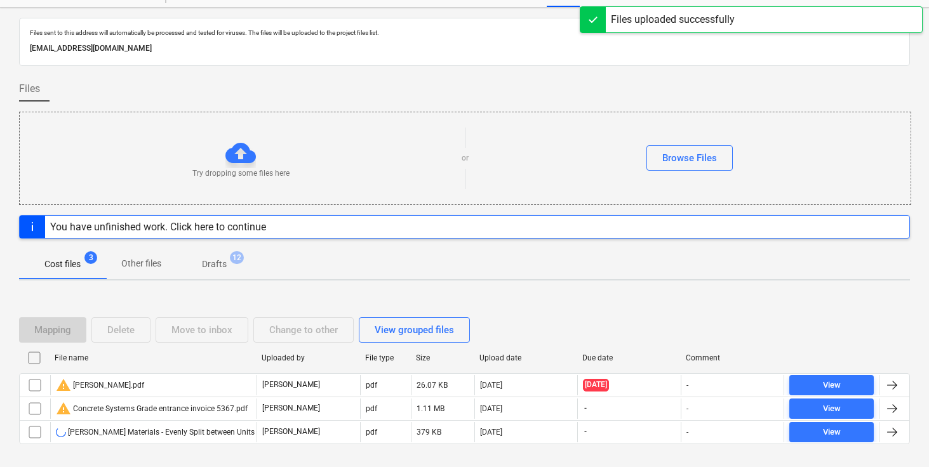
scroll to position [85, 0]
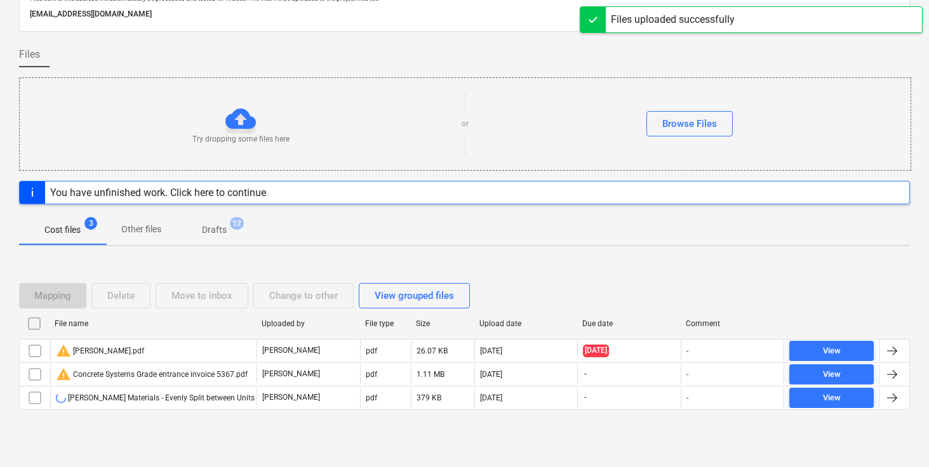
click at [370, 419] on div at bounding box center [464, 420] width 891 height 10
click at [387, 440] on div "Mapping Delete Move to inbox Change to other View grouped files File name Uploa…" at bounding box center [464, 352] width 891 height 191
click at [428, 440] on div "Mapping Delete Move to inbox Change to other View grouped files File name Uploa…" at bounding box center [464, 352] width 891 height 191
click at [453, 431] on div "Mapping Delete Move to inbox Change to other View grouped files File name Uploa…" at bounding box center [464, 352] width 891 height 168
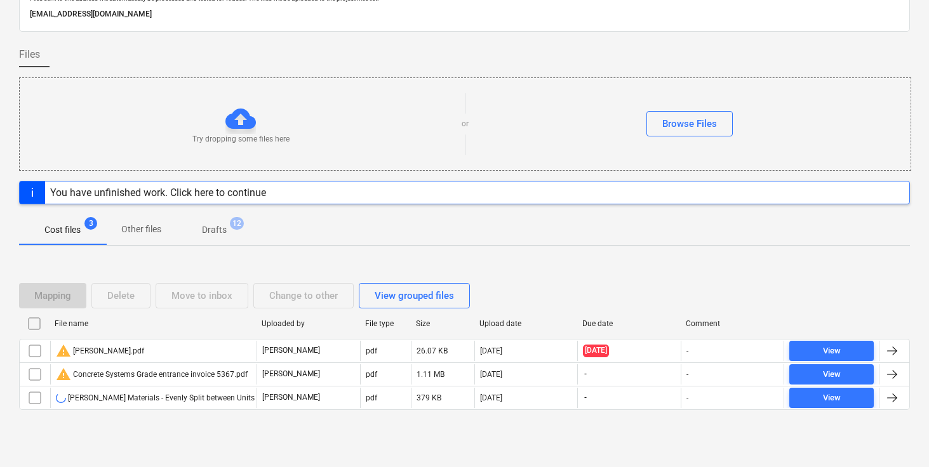
click at [443, 429] on div "Mapping Delete Move to inbox Change to other View grouped files File name Uploa…" at bounding box center [464, 352] width 891 height 168
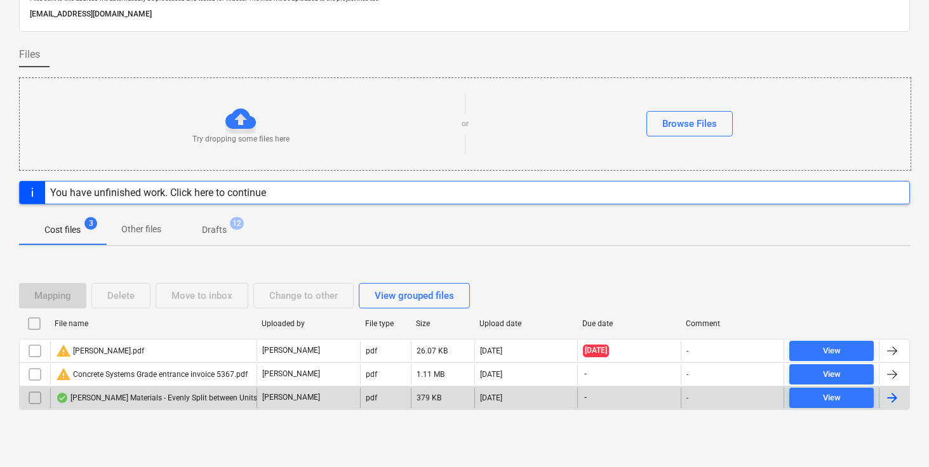
click at [894, 392] on div at bounding box center [892, 398] width 15 height 15
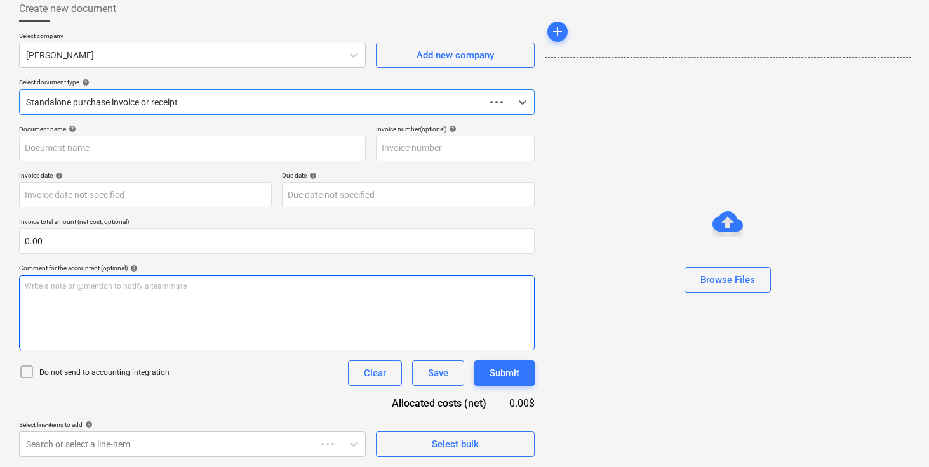
type input "[PERSON_NAME] Materials - Evenly Split between Units 1-4.pdf"
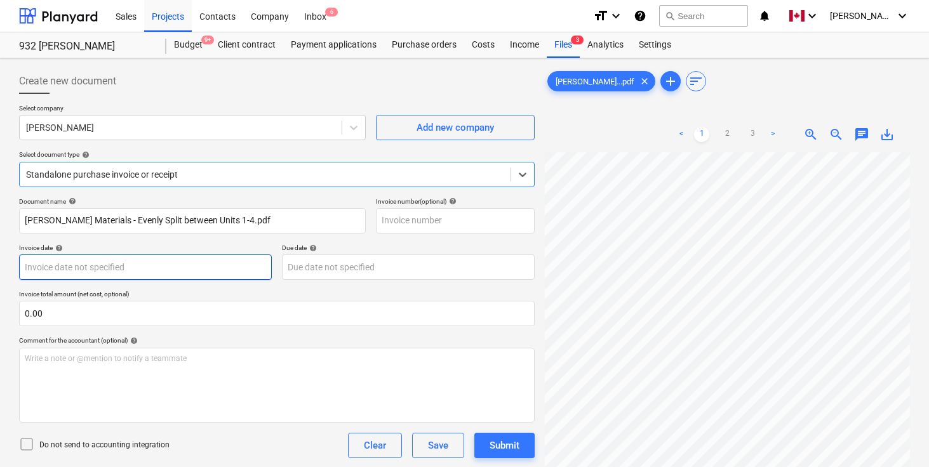
click at [163, 270] on body "Sales Projects Contacts Company Inbox 6 format_size keyboard_arrow_down help se…" at bounding box center [464, 233] width 929 height 467
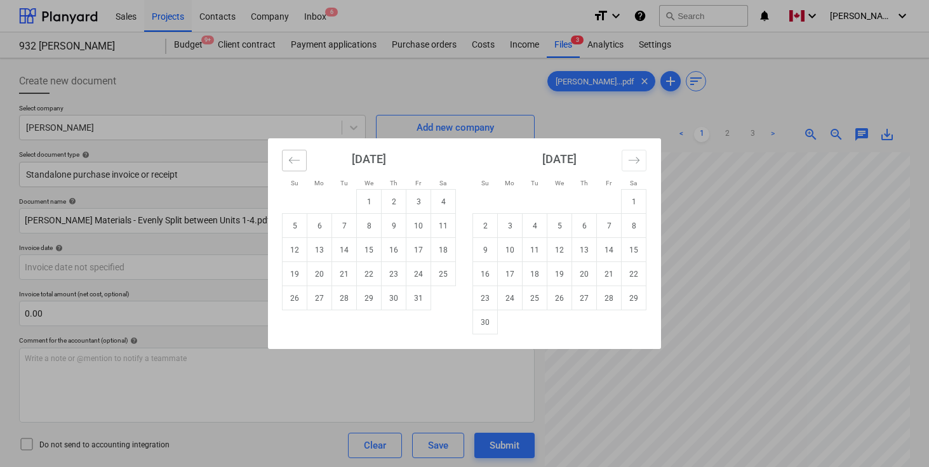
click at [301, 161] on button "Move backward to switch to the previous month." at bounding box center [294, 161] width 25 height 22
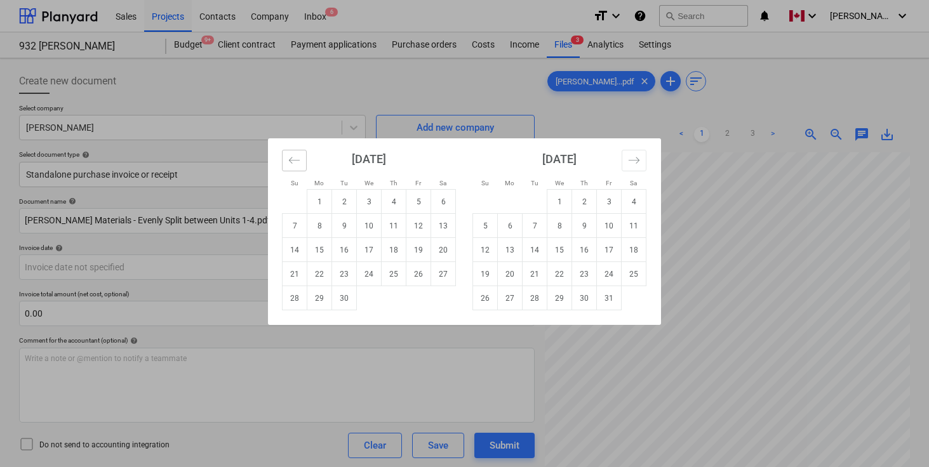
click at [301, 161] on button "Move backward to switch to the previous month." at bounding box center [294, 161] width 25 height 22
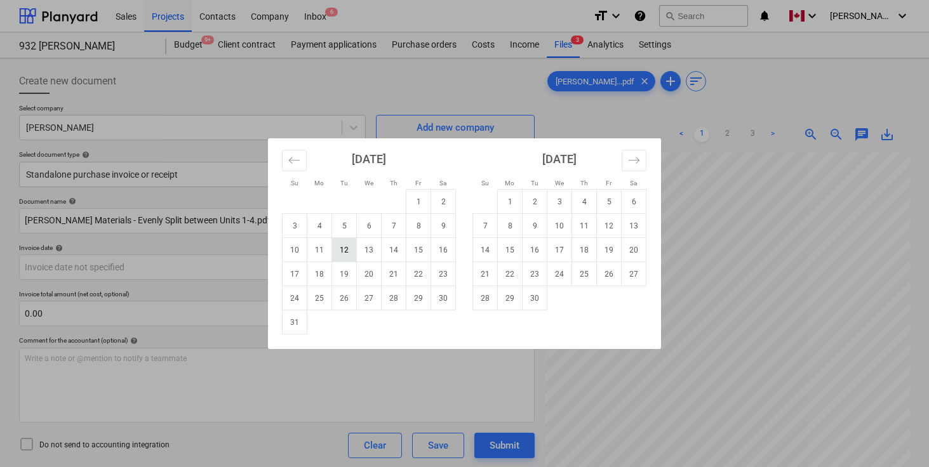
click at [344, 254] on td "12" at bounding box center [344, 250] width 25 height 24
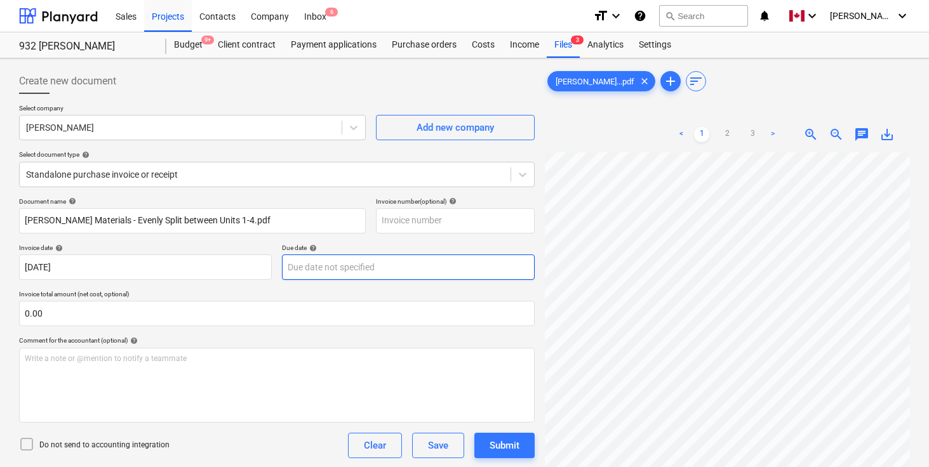
click at [344, 262] on body "Sales Projects Contacts Company Inbox 6 format_size keyboard_arrow_down help se…" at bounding box center [464, 233] width 929 height 467
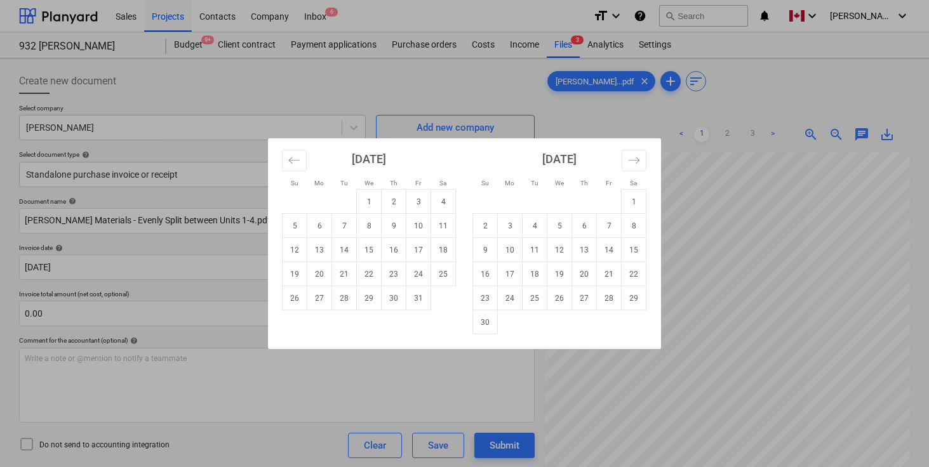
click at [143, 286] on div "Su Mo Tu We Th Fr Sa Su Mo Tu We Th Fr Sa [DATE] 1 2 3 4 5 6 7 8 9 10 11 12 13 …" at bounding box center [464, 233] width 929 height 467
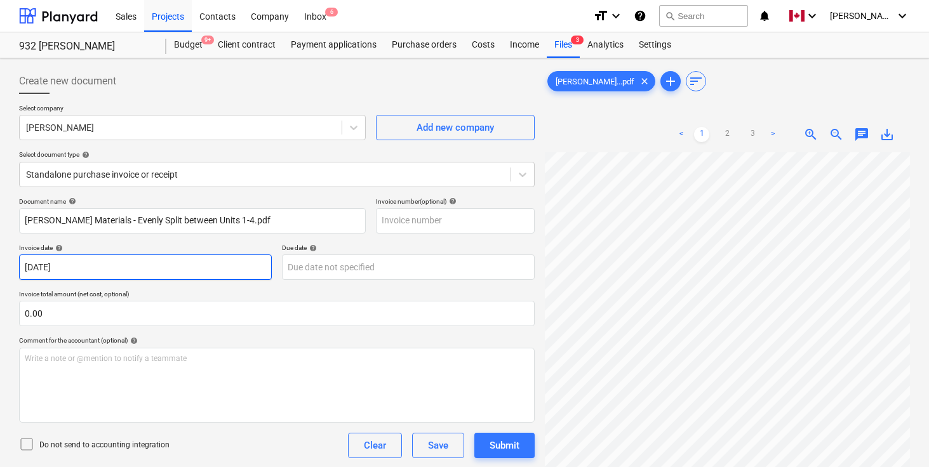
click at [124, 269] on body "Sales Projects Contacts Company Inbox 6 format_size keyboard_arrow_down help se…" at bounding box center [464, 233] width 929 height 467
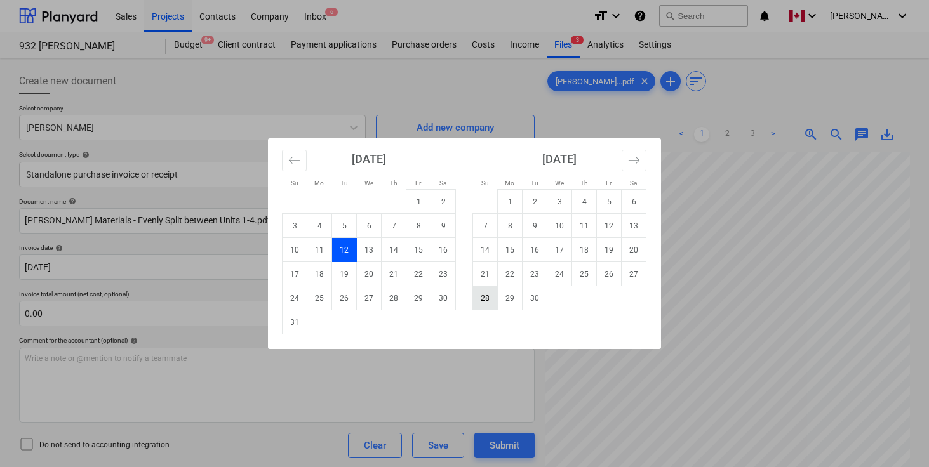
click at [491, 300] on td "28" at bounding box center [485, 298] width 25 height 24
type input "[DATE]"
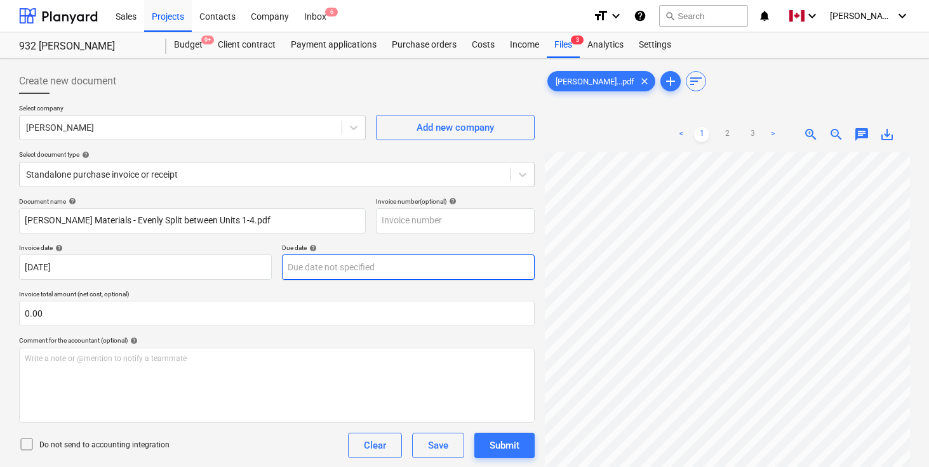
click at [366, 275] on body "Sales Projects Contacts Company Inbox 6 format_size keyboard_arrow_down help se…" at bounding box center [464, 233] width 929 height 467
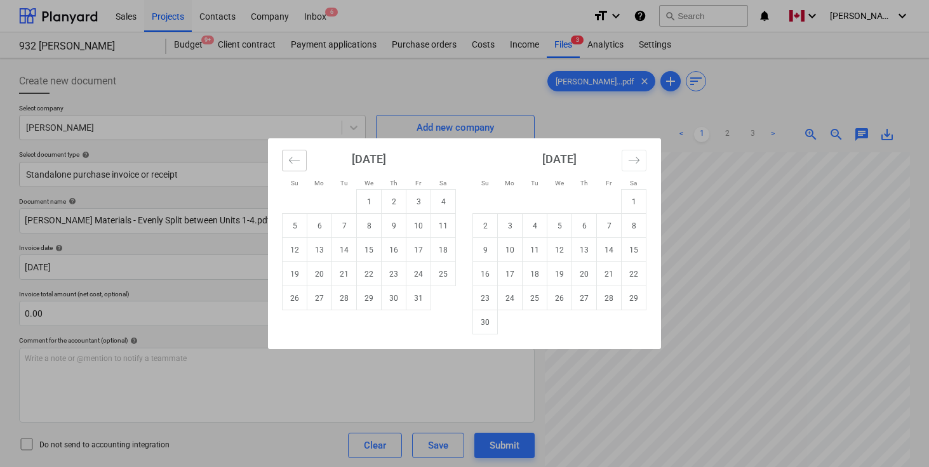
click at [291, 168] on button "Move backward to switch to the previous month." at bounding box center [294, 161] width 25 height 22
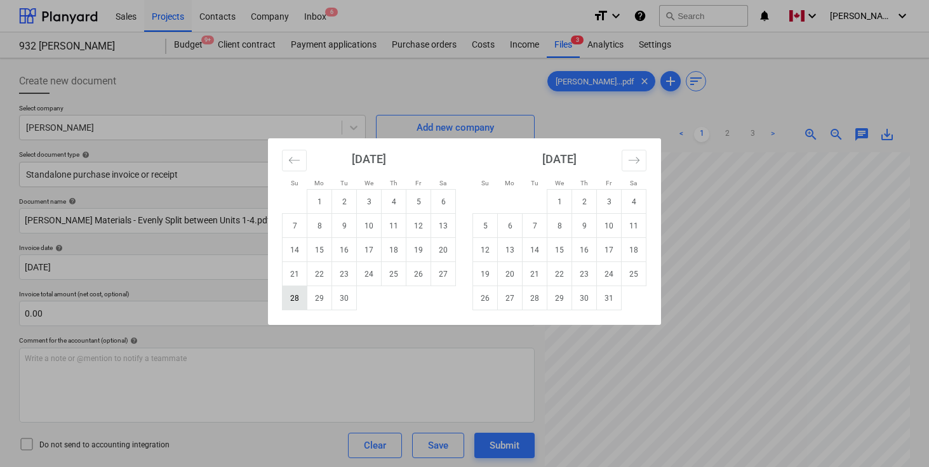
click at [297, 297] on td "28" at bounding box center [295, 298] width 25 height 24
type input "[DATE]"
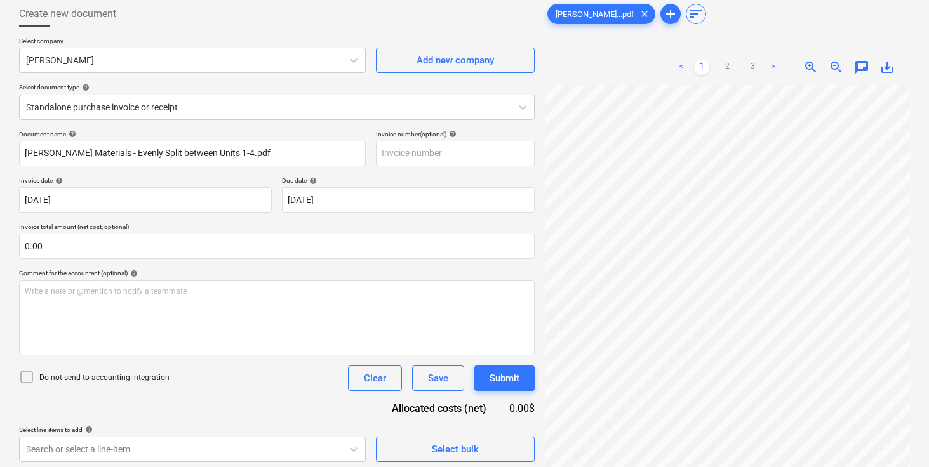
scroll to position [215, 411]
click at [123, 250] on input "0.00" at bounding box center [277, 246] width 516 height 25
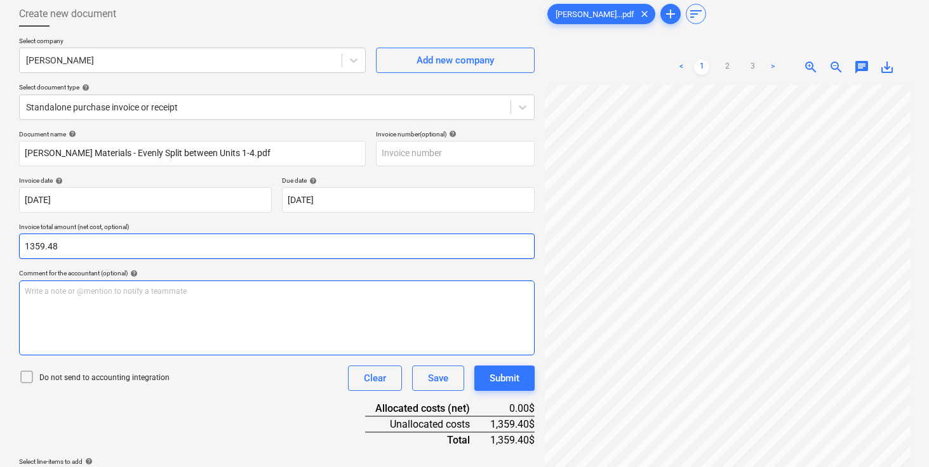
type input "1,359.48"
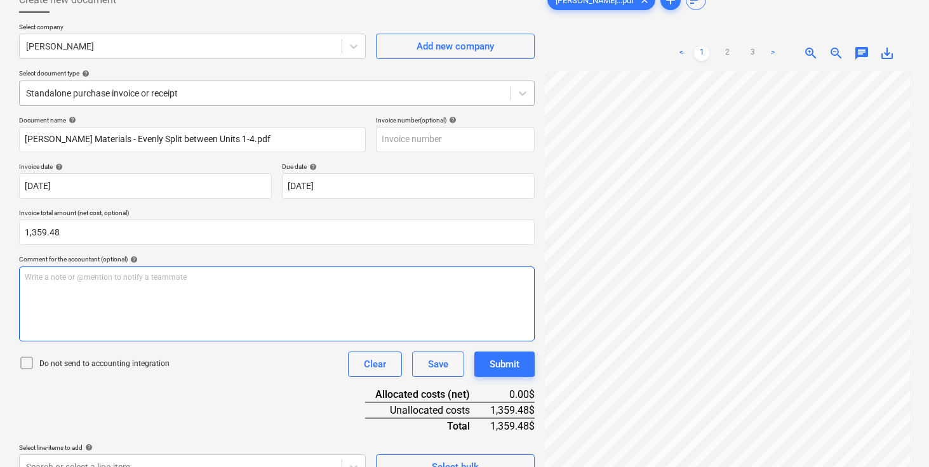
scroll to position [127, 0]
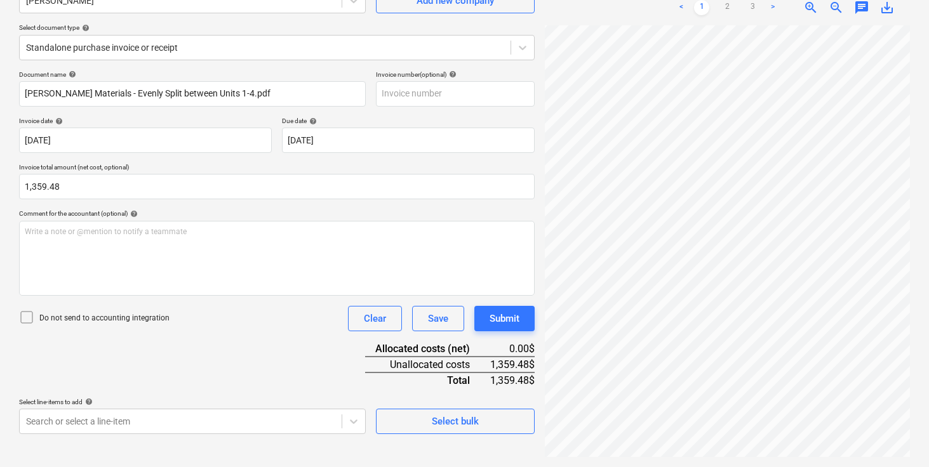
click at [216, 316] on div "Do not send to accounting integration Clear Save Submit" at bounding box center [277, 318] width 516 height 25
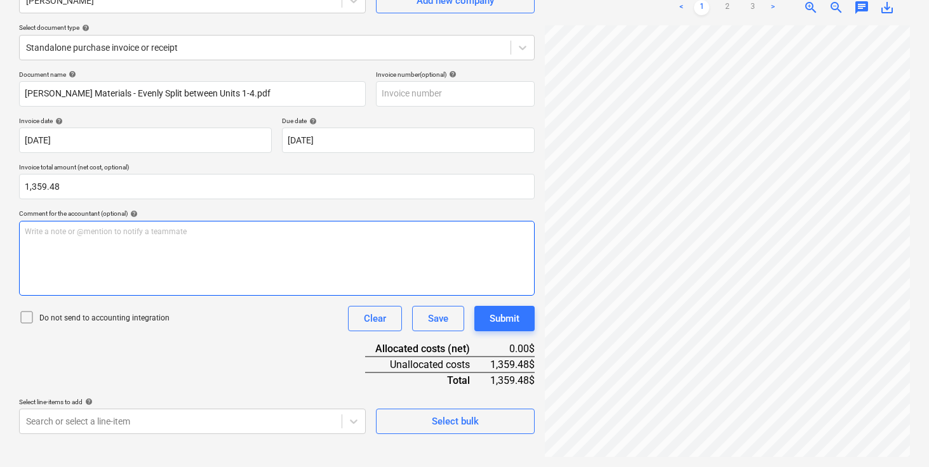
scroll to position [66, 134]
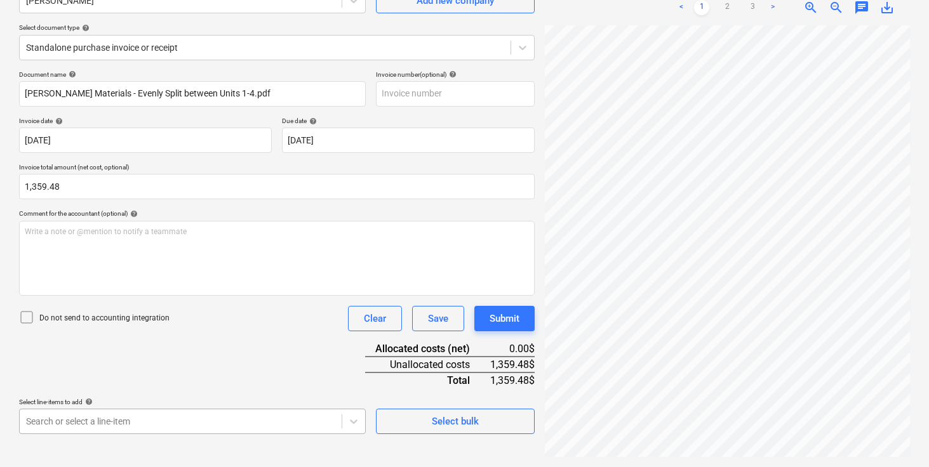
click at [252, 340] on body "Sales Projects Contacts Company Inbox 6 format_size keyboard_arrow_down help se…" at bounding box center [464, 106] width 929 height 467
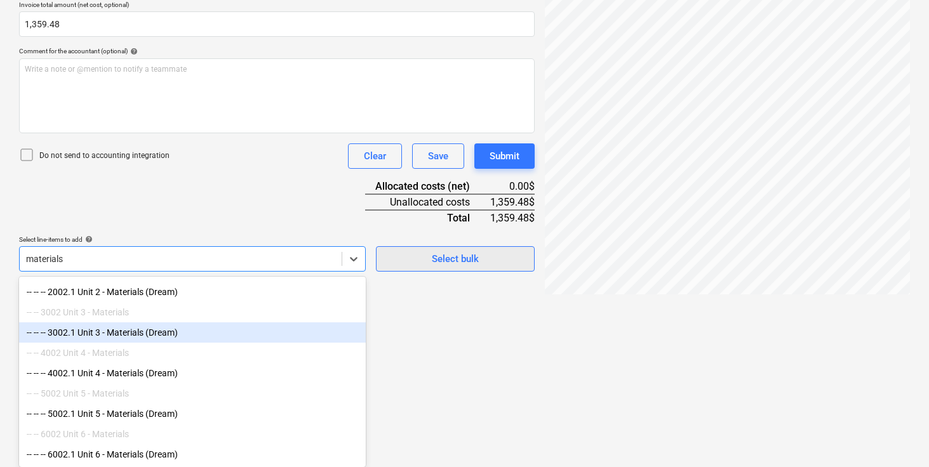
scroll to position [66, 242]
type input "materials"
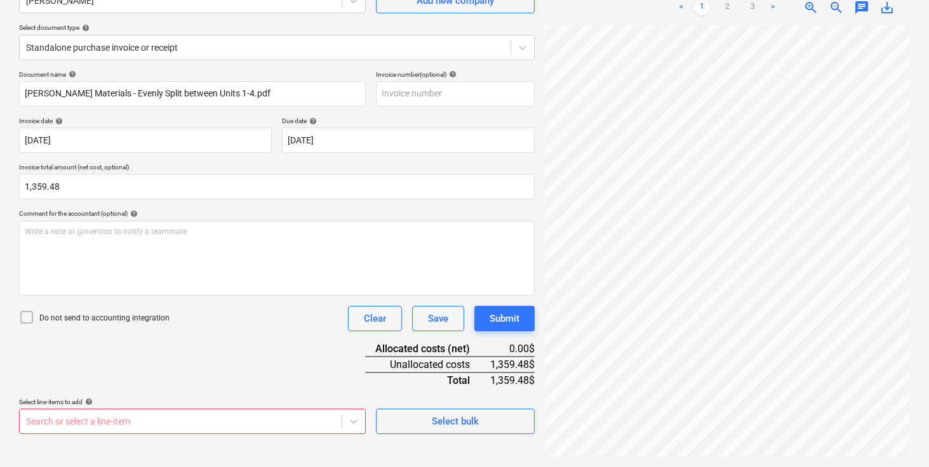
scroll to position [127, 0]
click at [208, 340] on body "Sales Projects Contacts Company Inbox 6 format_size keyboard_arrow_down help se…" at bounding box center [464, 106] width 929 height 467
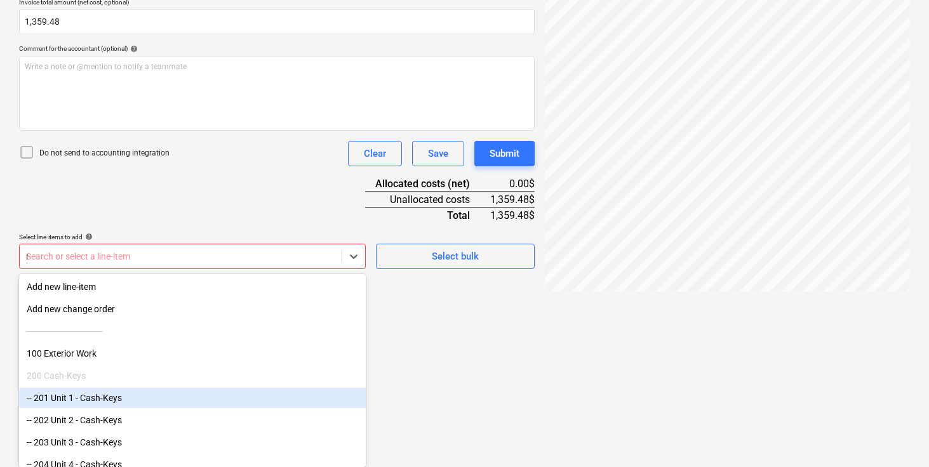
scroll to position [290, 0]
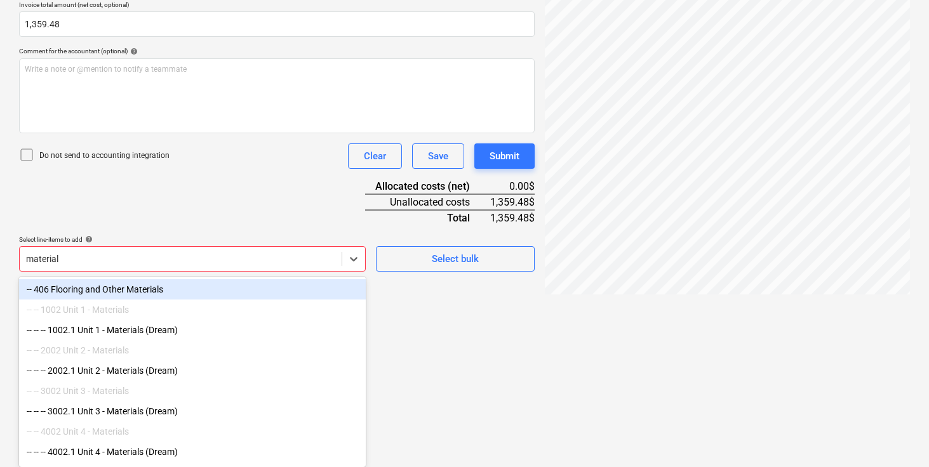
type input "materials"
click at [161, 332] on div "-- -- -- 1002.1 Unit 1 - Materials (Dream)" at bounding box center [192, 330] width 347 height 20
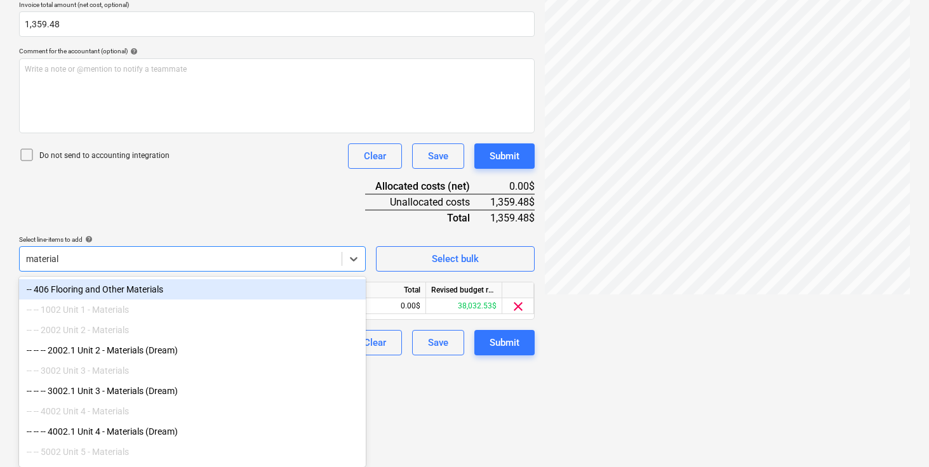
type input "materials"
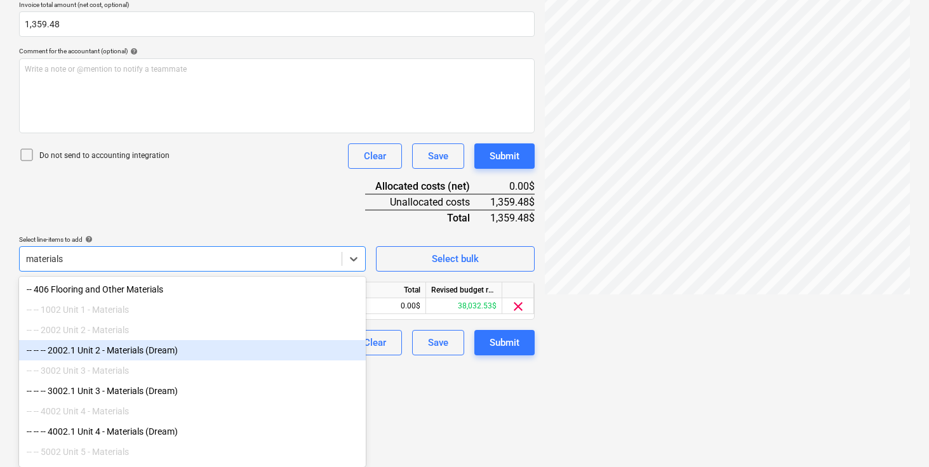
click at [161, 351] on div "-- -- -- 2002.1 Unit 2 - Materials (Dream)" at bounding box center [192, 350] width 347 height 20
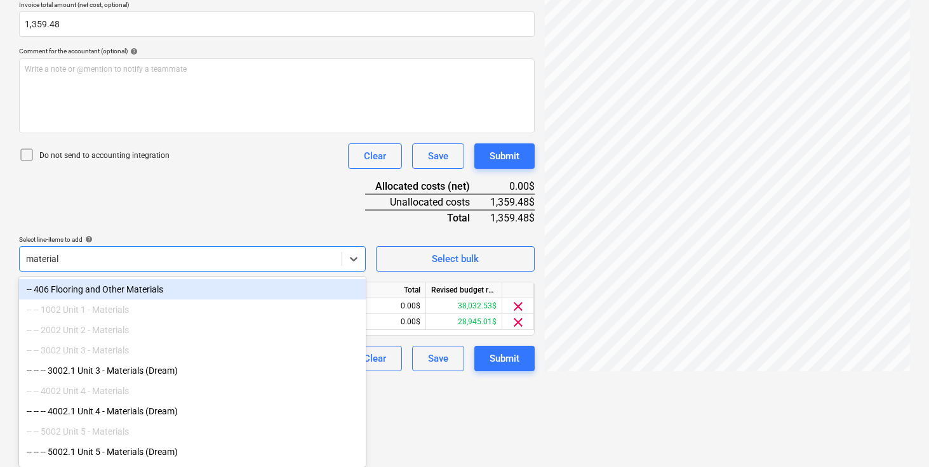
type input "materials"
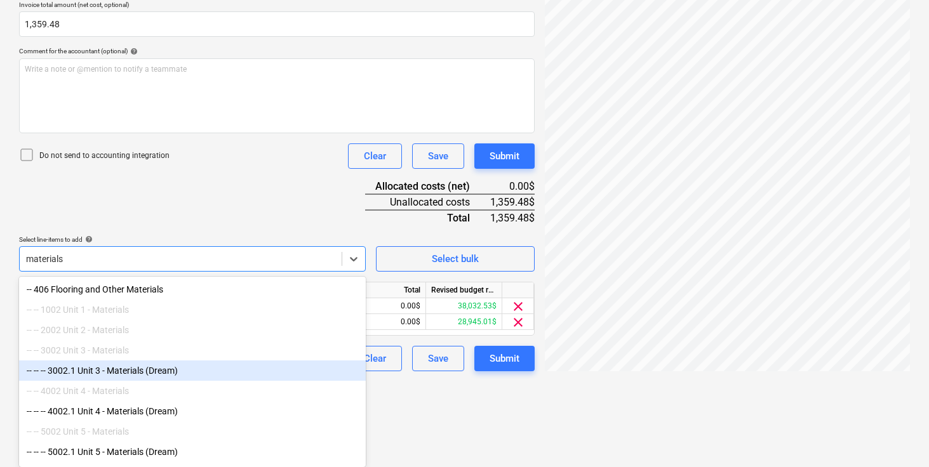
click at [138, 372] on div "-- -- -- 3002.1 Unit 3 - Materials (Dream)" at bounding box center [192, 371] width 347 height 20
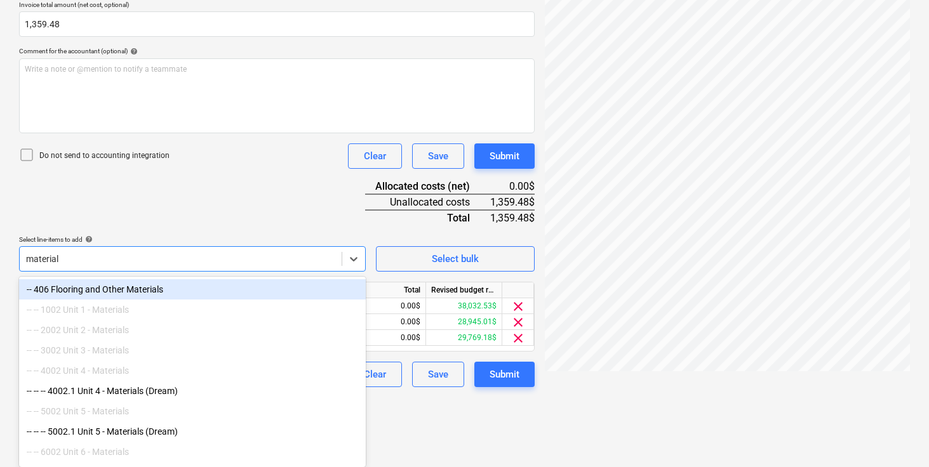
type input "materials"
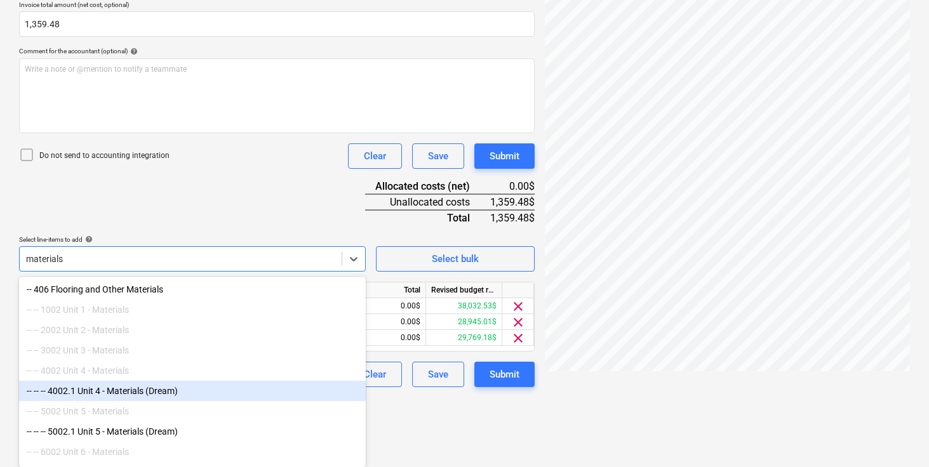
click at [128, 393] on div "-- -- -- 4002.1 Unit 4 - Materials (Dream)" at bounding box center [192, 391] width 347 height 20
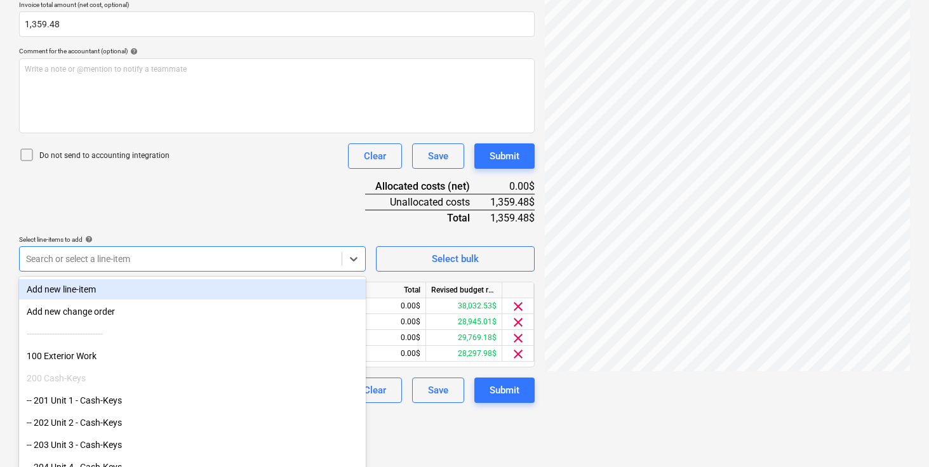
click at [207, 215] on div "Document name help [PERSON_NAME] Materials - Evenly Split between Units 1-4.pdf…" at bounding box center [277, 155] width 516 height 495
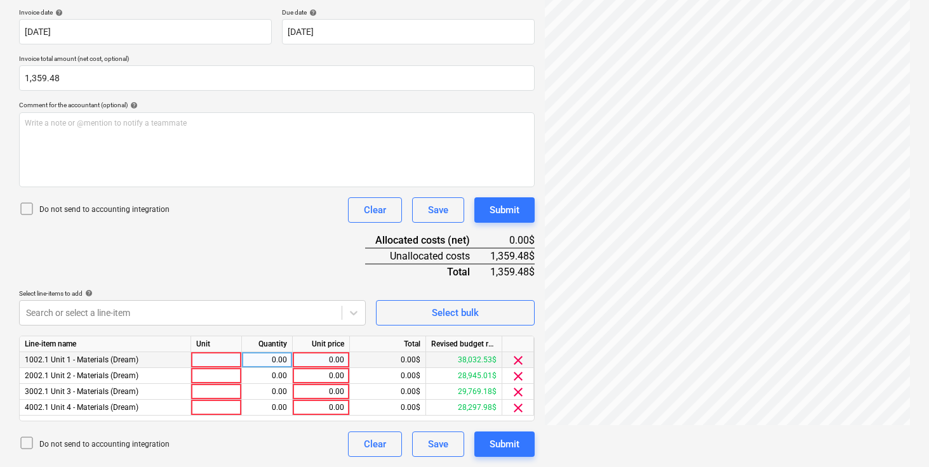
click at [217, 361] on div at bounding box center [216, 361] width 51 height 16
type input "pcs"
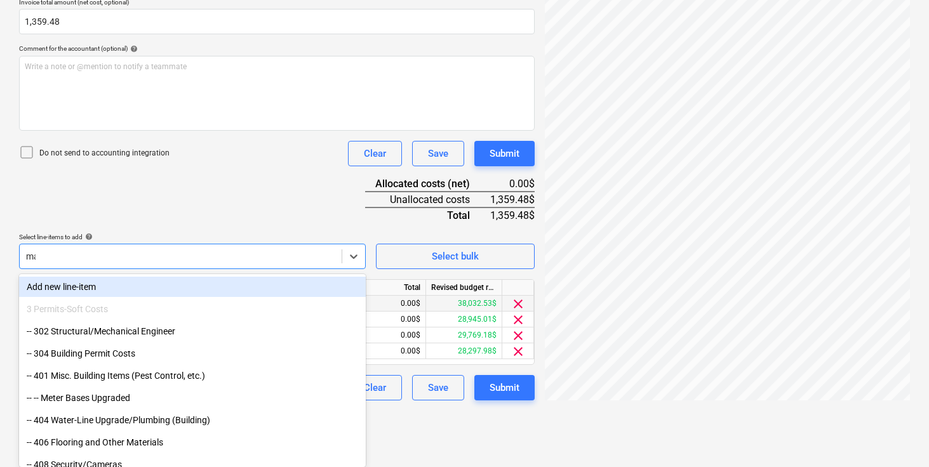
scroll to position [290, 0]
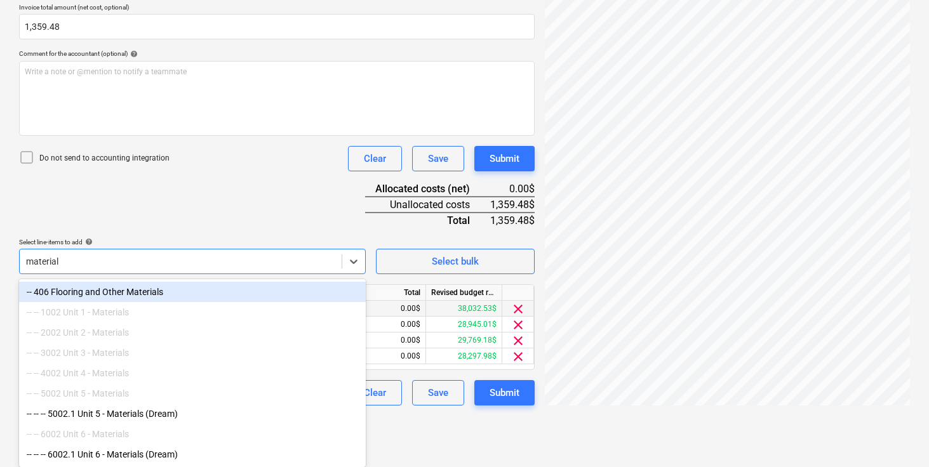
type input "materials"
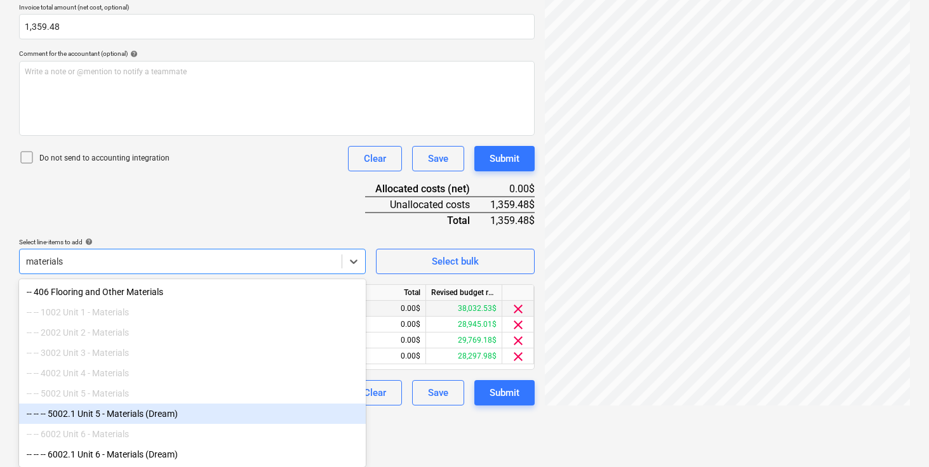
click at [102, 417] on div "-- -- -- 5002.1 Unit 5 - Materials (Dream)" at bounding box center [192, 414] width 347 height 20
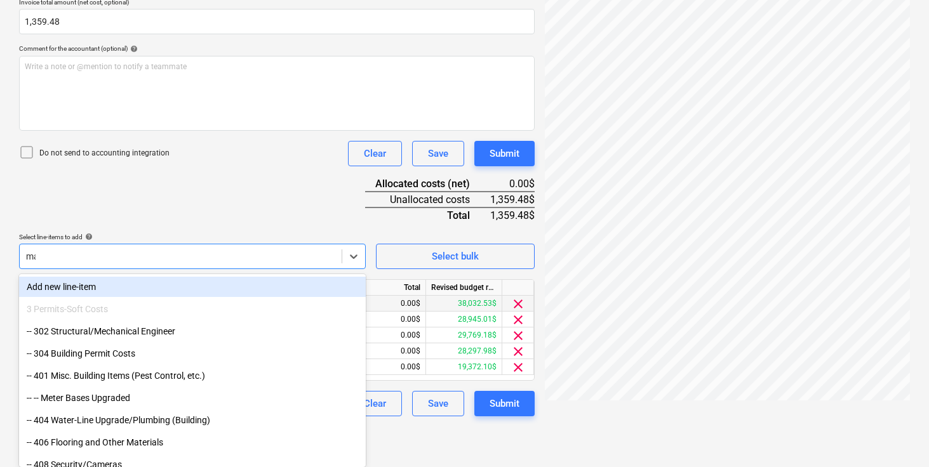
scroll to position [269, 0]
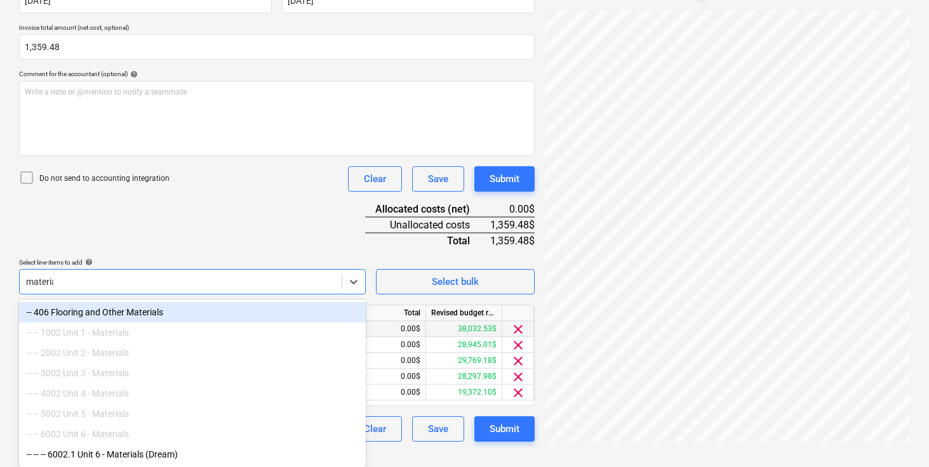
type input "materials"
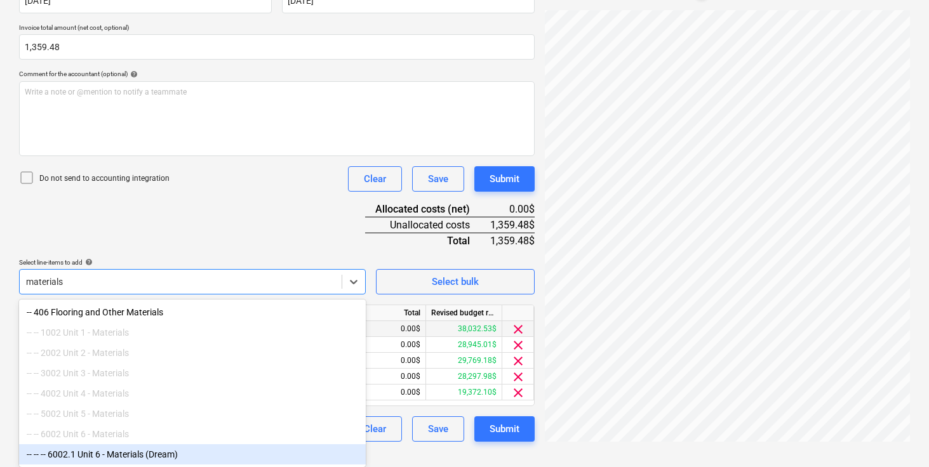
click at [119, 449] on div "-- -- -- 6002.1 Unit 6 - Materials (Dream)" at bounding box center [192, 455] width 347 height 20
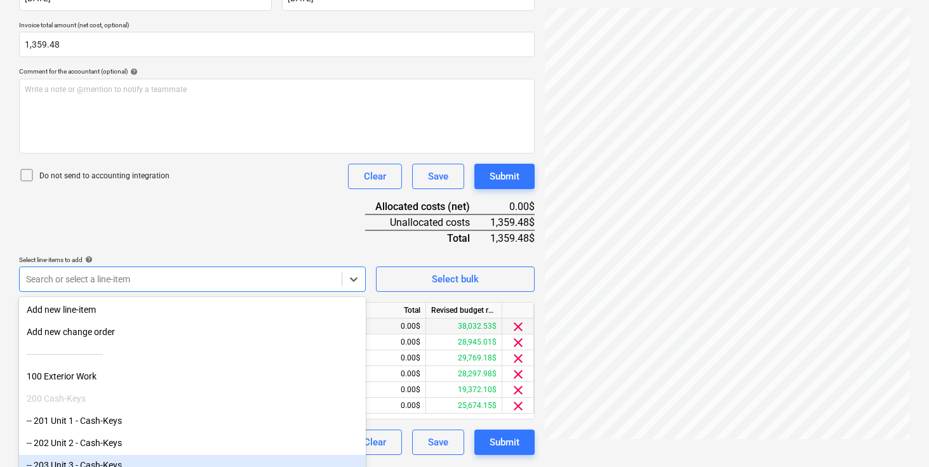
scroll to position [292, 0]
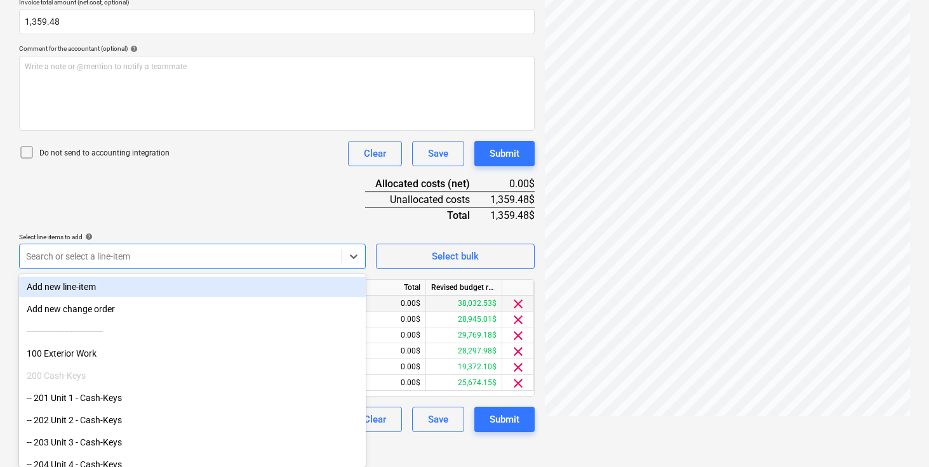
click at [182, 222] on div "Document name help [PERSON_NAME] Materials - Evenly Split between Units 1-4.pdf…" at bounding box center [277, 168] width 516 height 527
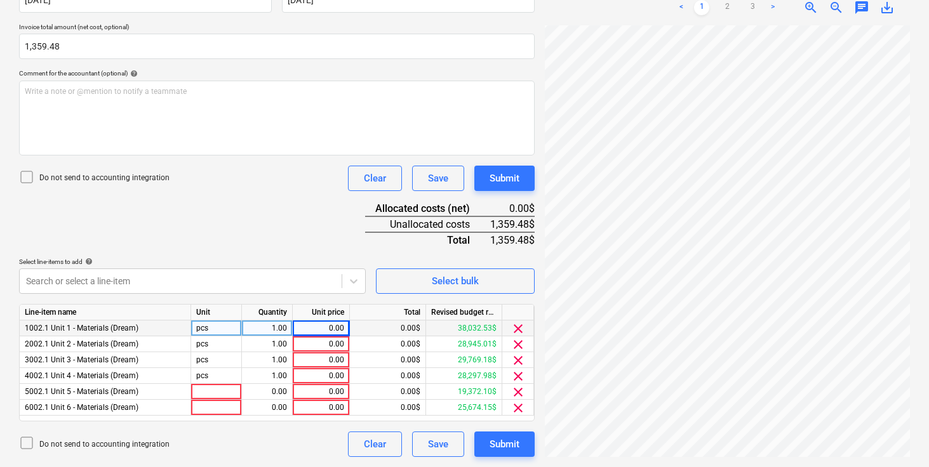
scroll to position [267, 0]
click at [516, 327] on span "clear" at bounding box center [518, 328] width 15 height 15
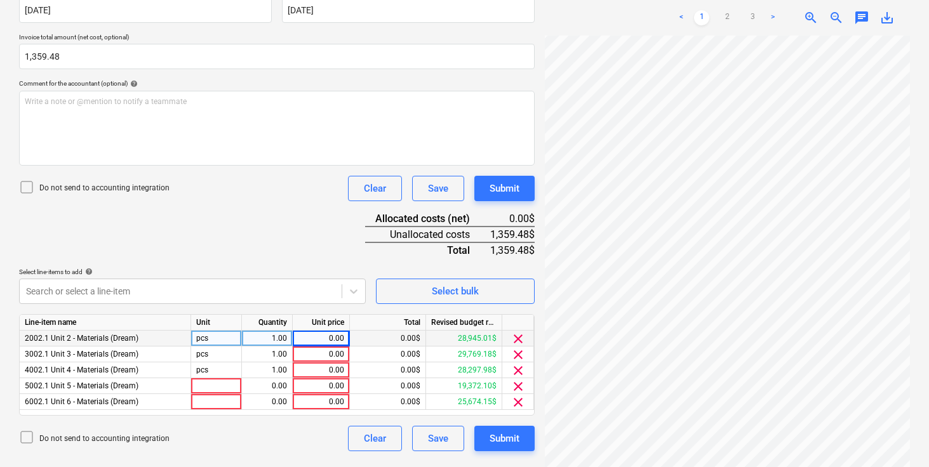
click at [519, 341] on span "clear" at bounding box center [518, 339] width 15 height 15
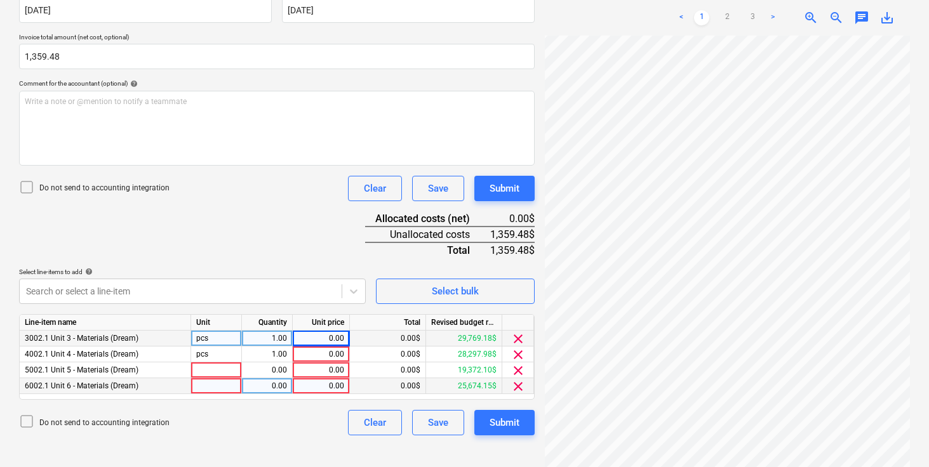
click at [220, 379] on div at bounding box center [216, 387] width 51 height 16
click at [215, 370] on div at bounding box center [216, 371] width 51 height 16
type input "pcs"
click at [322, 340] on div "0.00" at bounding box center [321, 339] width 46 height 16
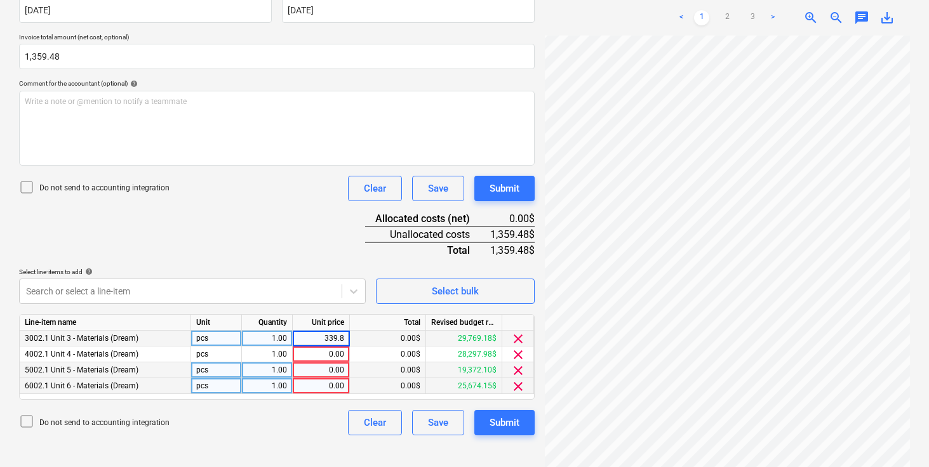
type input "339.87"
click at [321, 354] on div "0.00" at bounding box center [321, 355] width 46 height 16
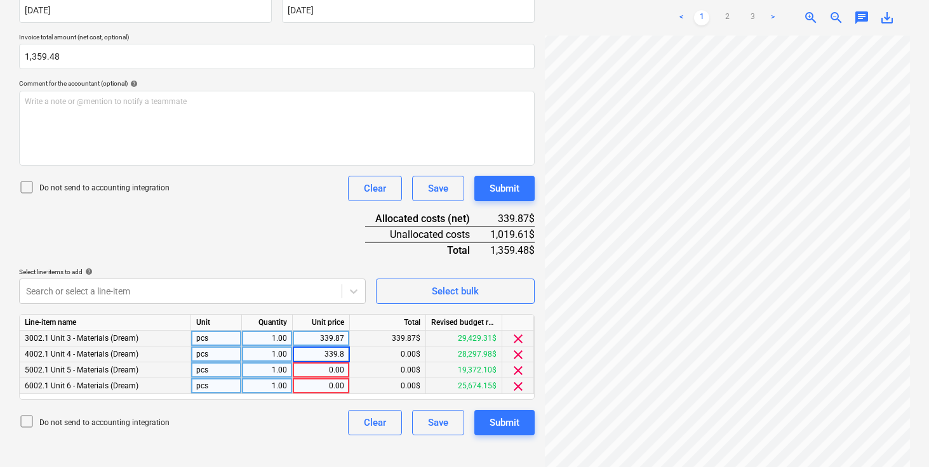
type input "339.87"
click at [321, 372] on div "0.00" at bounding box center [321, 371] width 46 height 16
type input "339.87"
click at [319, 385] on div "0.00" at bounding box center [321, 387] width 46 height 16
type input "339.87"
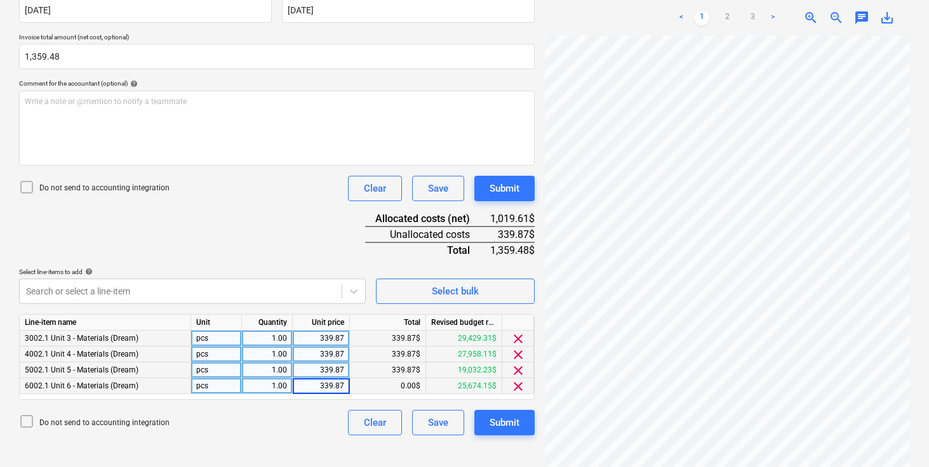
click at [326, 236] on div "Document name help [PERSON_NAME] Materials - Evenly Split between Units 1-4.pdf…" at bounding box center [277, 187] width 516 height 495
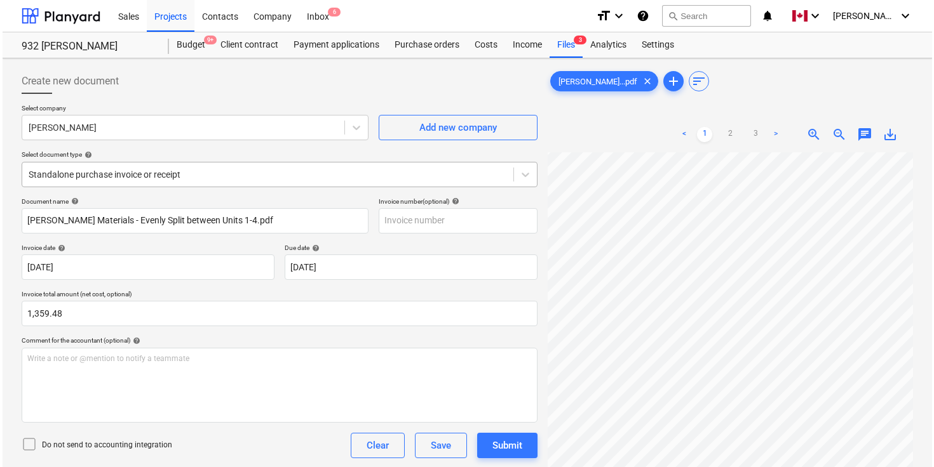
scroll to position [236, 0]
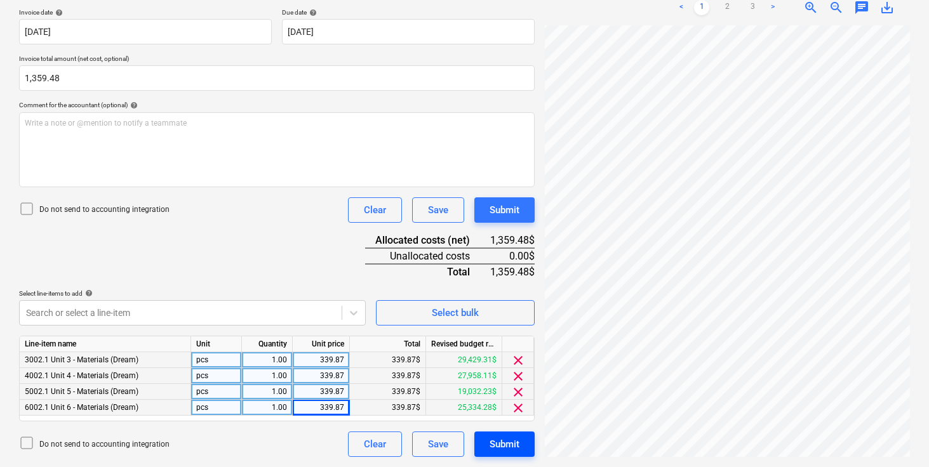
click at [505, 440] on div "Submit" at bounding box center [505, 444] width 30 height 17
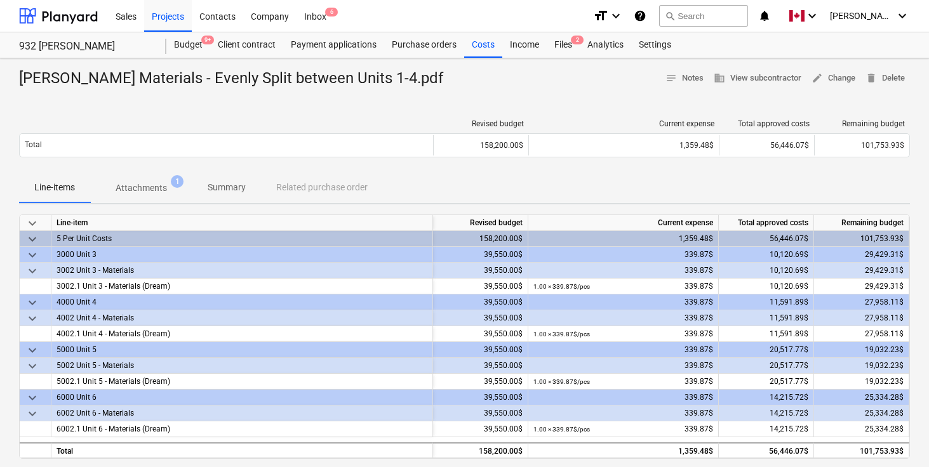
click at [266, 104] on div "[PERSON_NAME] Materials - Evenly Split between Units 1-4.pdf notes Notes busine…" at bounding box center [464, 358] width 929 height 600
click at [189, 50] on div "Budget 9+" at bounding box center [188, 44] width 44 height 25
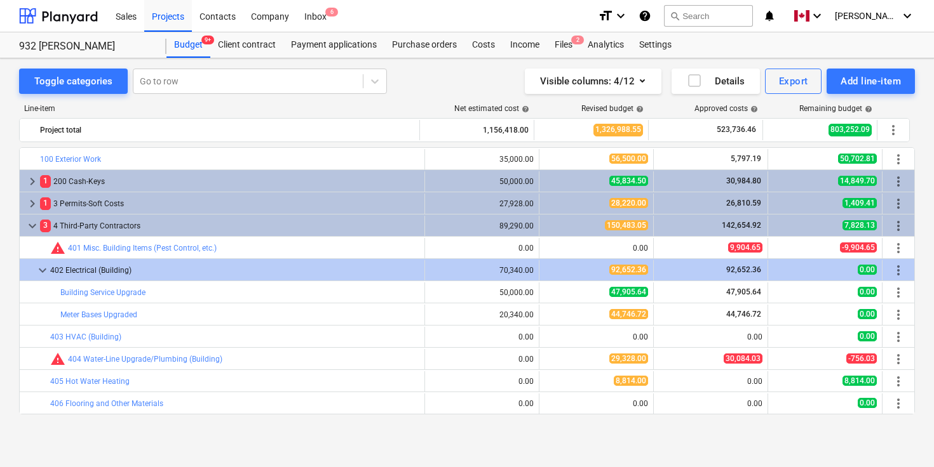
click at [425, 83] on div "Toggle categories Go to row Visible columns : 4/12 Details Export Add line-item" at bounding box center [467, 81] width 896 height 25
click at [569, 43] on div "Files 2" at bounding box center [563, 44] width 33 height 25
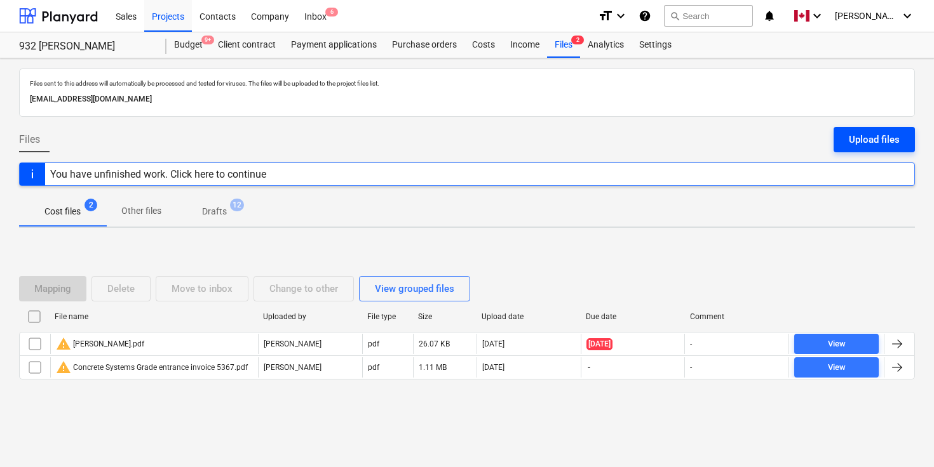
click at [873, 142] on div "Upload files" at bounding box center [874, 139] width 51 height 17
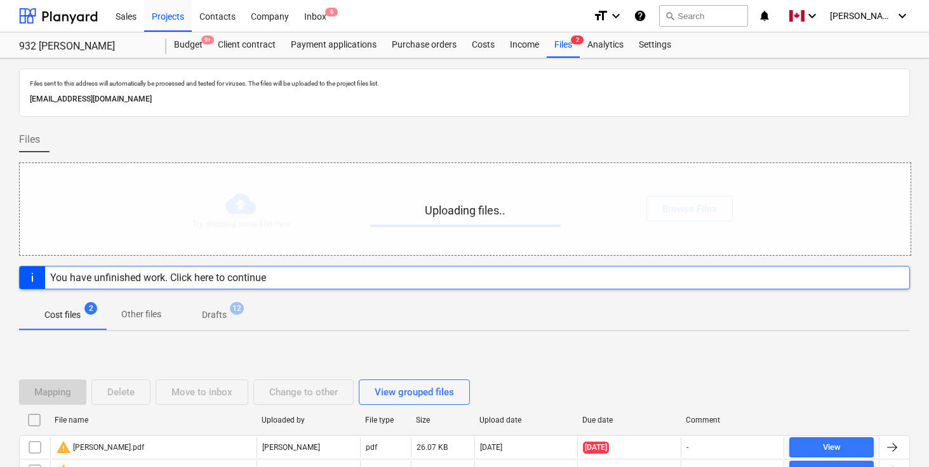
click at [435, 144] on div "Files" at bounding box center [464, 145] width 891 height 36
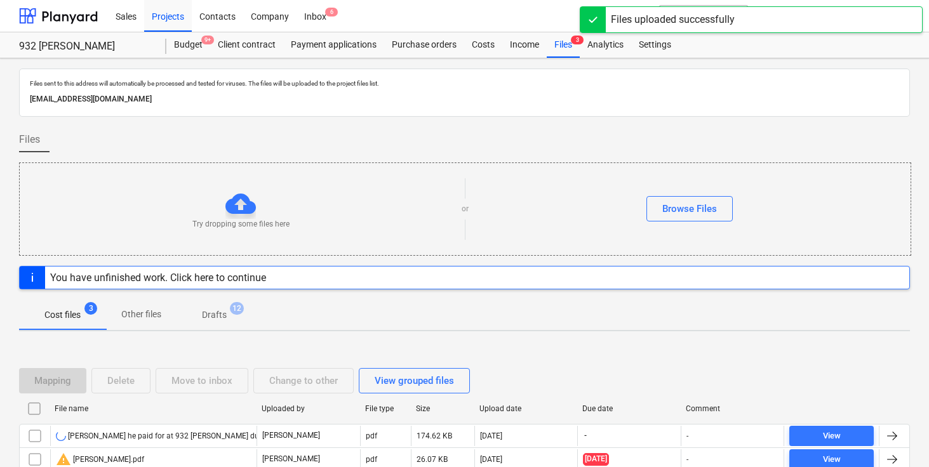
click at [575, 121] on div at bounding box center [464, 122] width 891 height 10
click at [582, 133] on div "Files" at bounding box center [464, 145] width 891 height 36
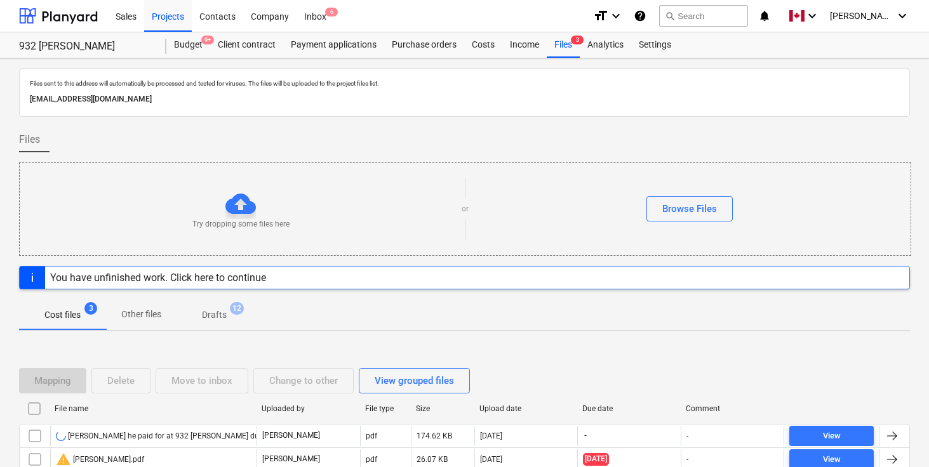
click at [615, 133] on div "Files" at bounding box center [464, 145] width 891 height 36
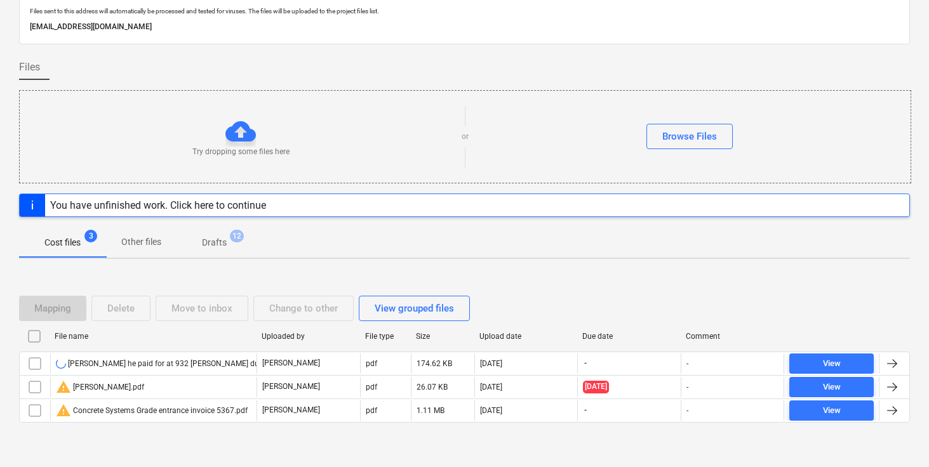
scroll to position [85, 0]
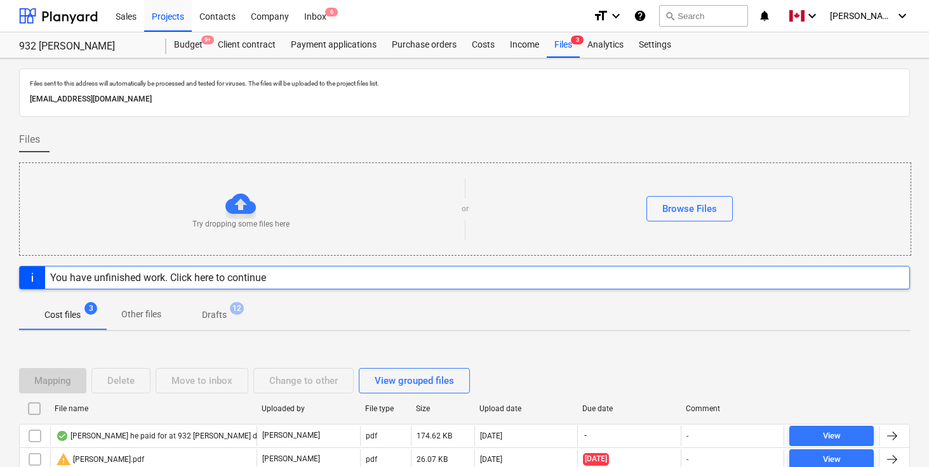
click at [633, 131] on div "Files" at bounding box center [464, 145] width 891 height 36
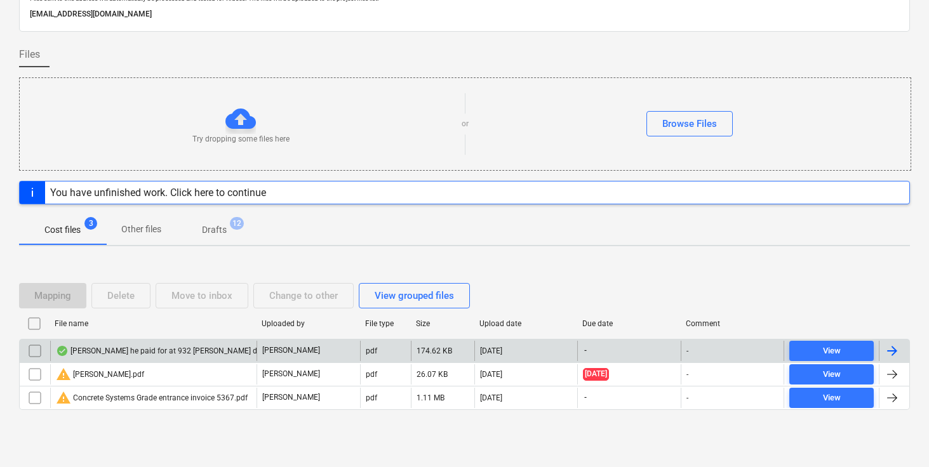
click at [892, 347] on div at bounding box center [892, 351] width 15 height 15
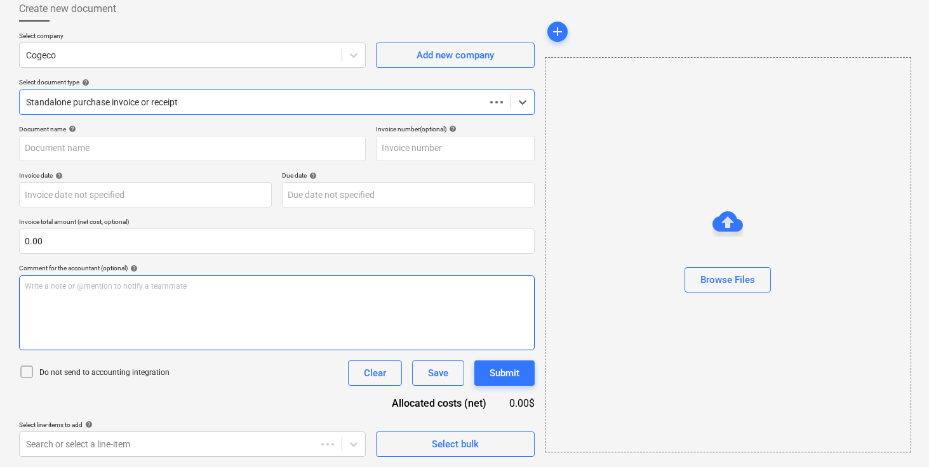
type input "932"
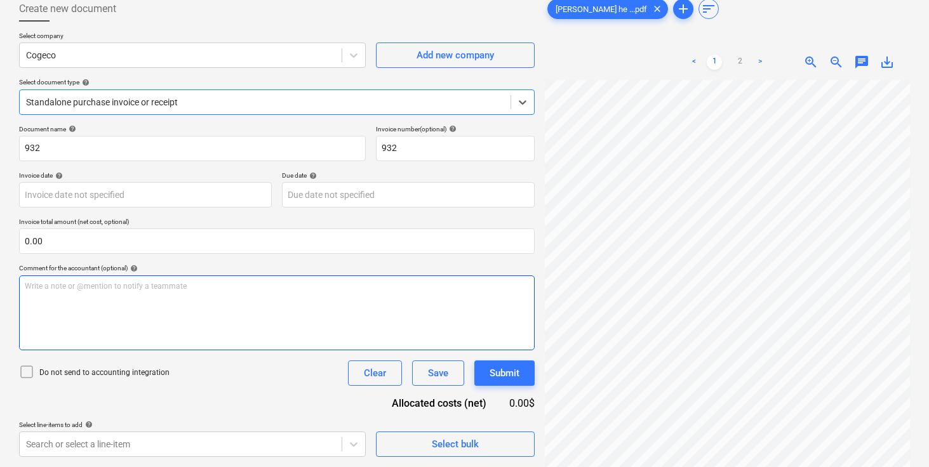
scroll to position [0, 0]
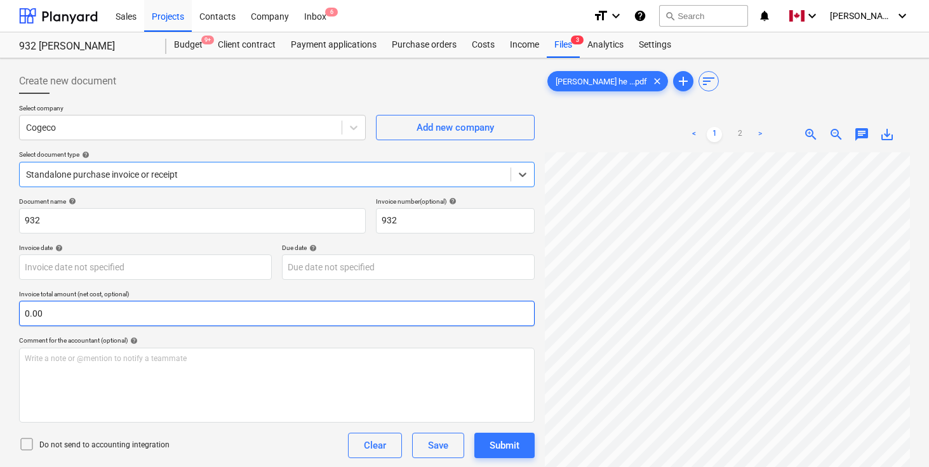
click at [93, 317] on input "0.00" at bounding box center [277, 313] width 516 height 25
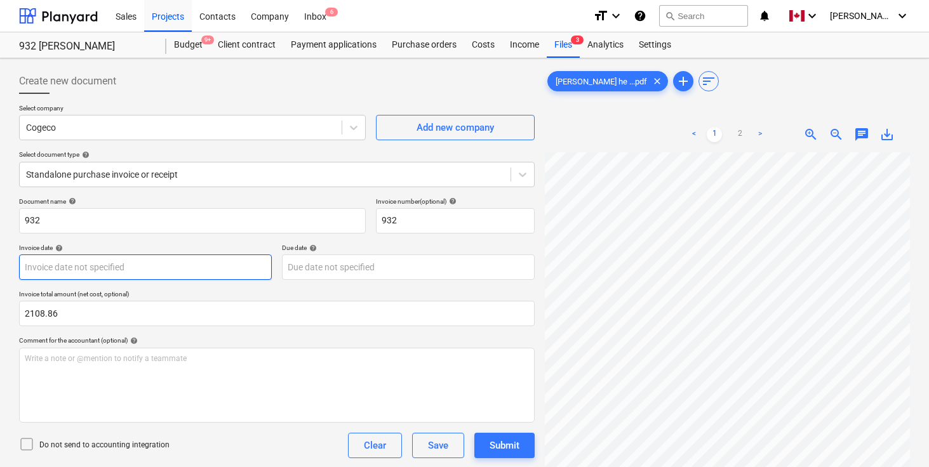
click at [128, 265] on body "Sales Projects Contacts Company Inbox 6 format_size keyboard_arrow_down help se…" at bounding box center [464, 233] width 929 height 467
type input "2,108.86"
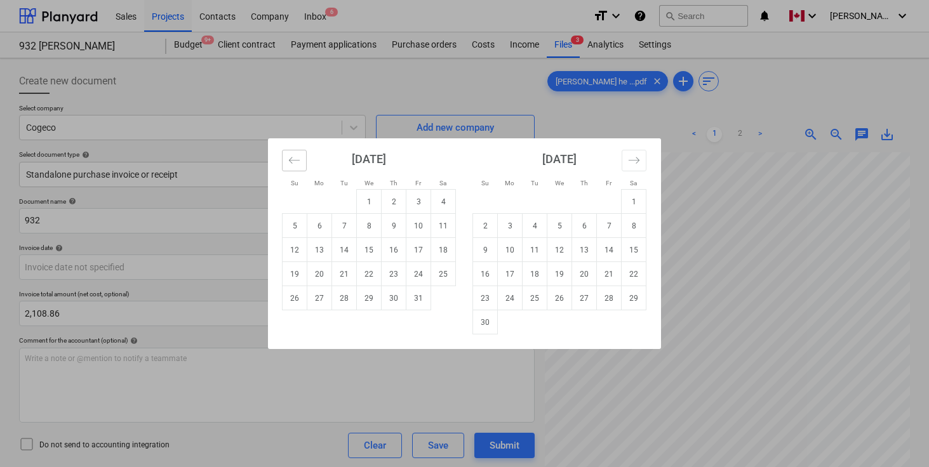
click at [293, 160] on icon "Move backward to switch to the previous month." at bounding box center [294, 160] width 12 height 12
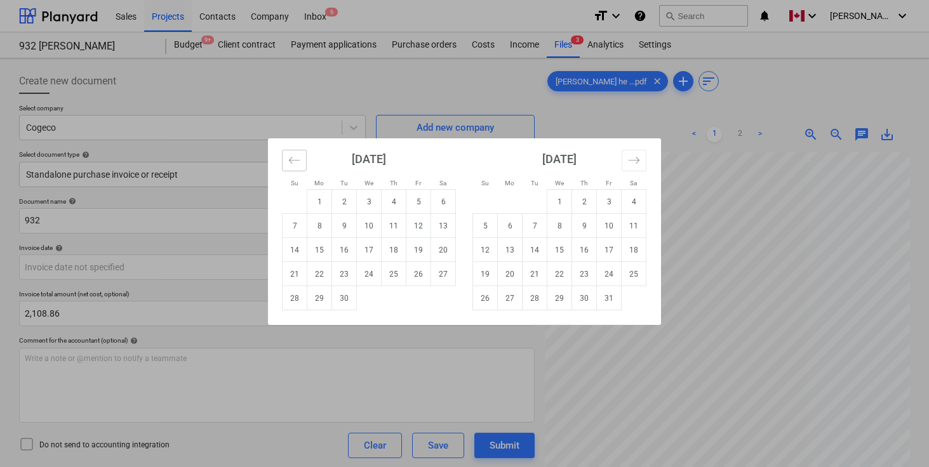
click at [297, 166] on icon "Move backward to switch to the previous month." at bounding box center [294, 160] width 12 height 12
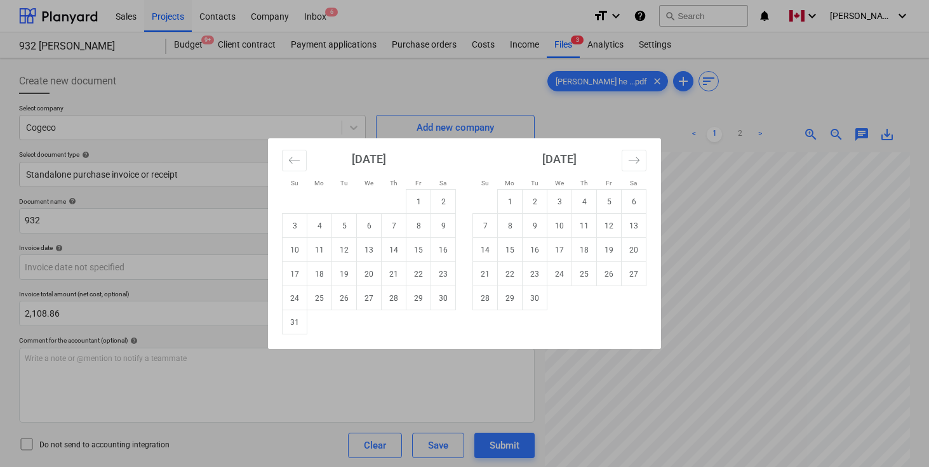
click at [456, 290] on div "[DATE] 1 2 3 4 5 6 7 8 9 10 11 12 13 14 15 16 17 18 19 20 21 22 23 24 25 26 27 …" at bounding box center [369, 236] width 191 height 196
click at [449, 294] on td "30" at bounding box center [443, 298] width 25 height 24
type input "[DATE]"
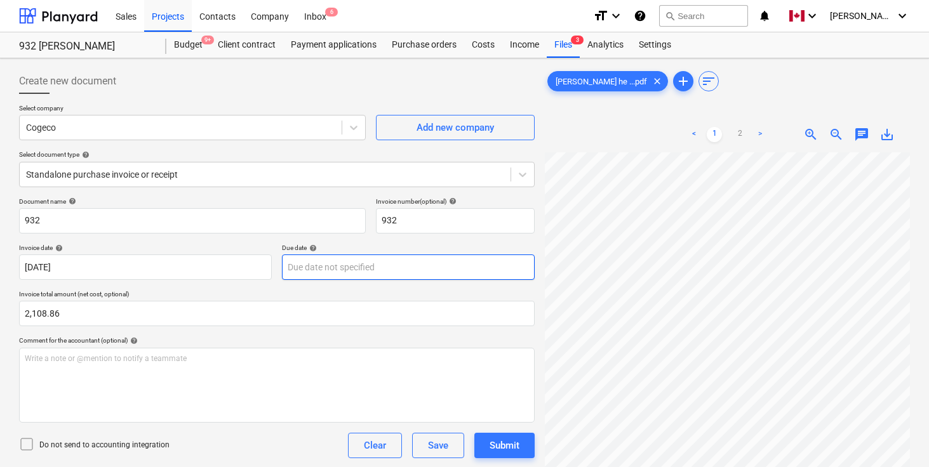
click at [309, 274] on body "Sales Projects Contacts Company Inbox 6 format_size keyboard_arrow_down help se…" at bounding box center [464, 233] width 929 height 467
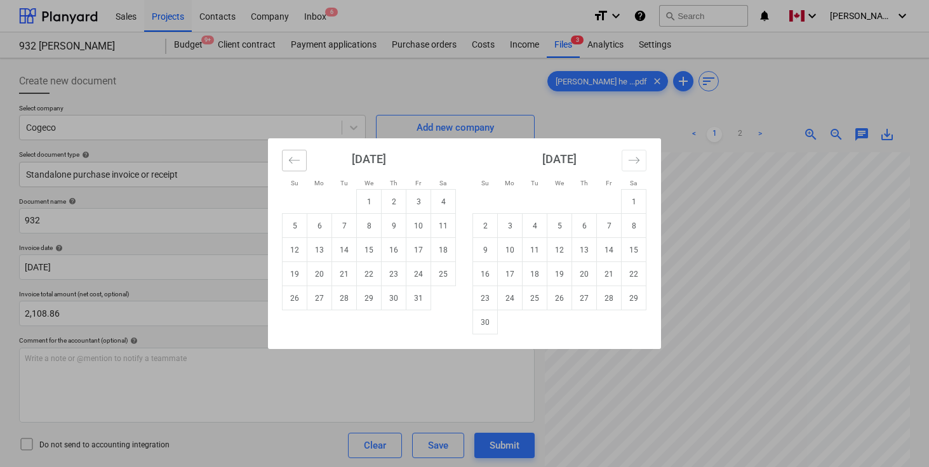
click at [288, 167] on button "Move backward to switch to the previous month." at bounding box center [294, 161] width 25 height 22
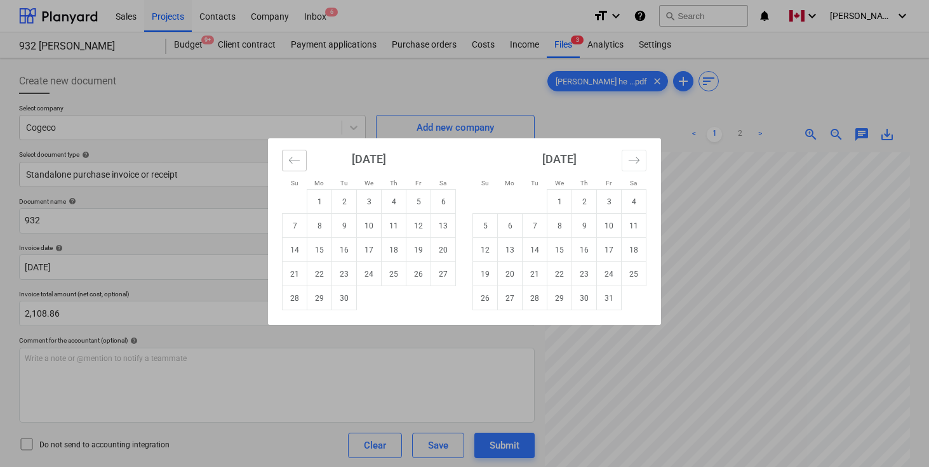
click at [290, 166] on icon "Move backward to switch to the previous month." at bounding box center [294, 160] width 12 height 12
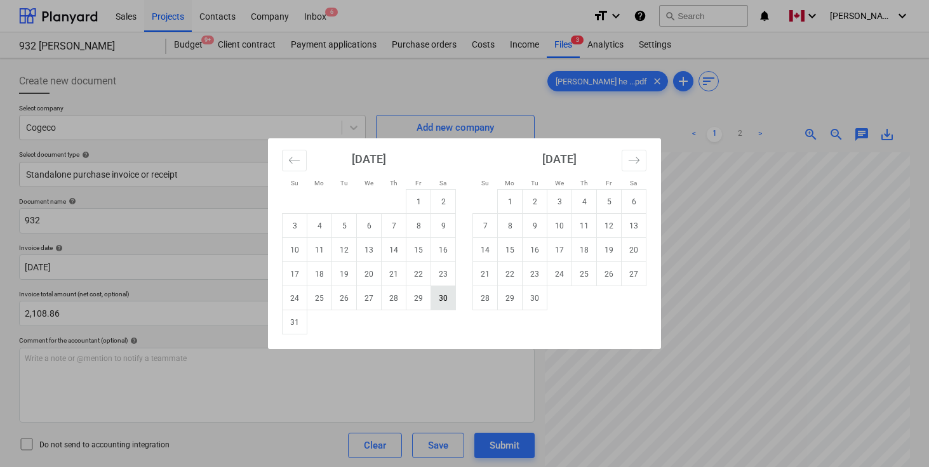
click at [447, 295] on td "30" at bounding box center [443, 298] width 25 height 24
type input "[DATE]"
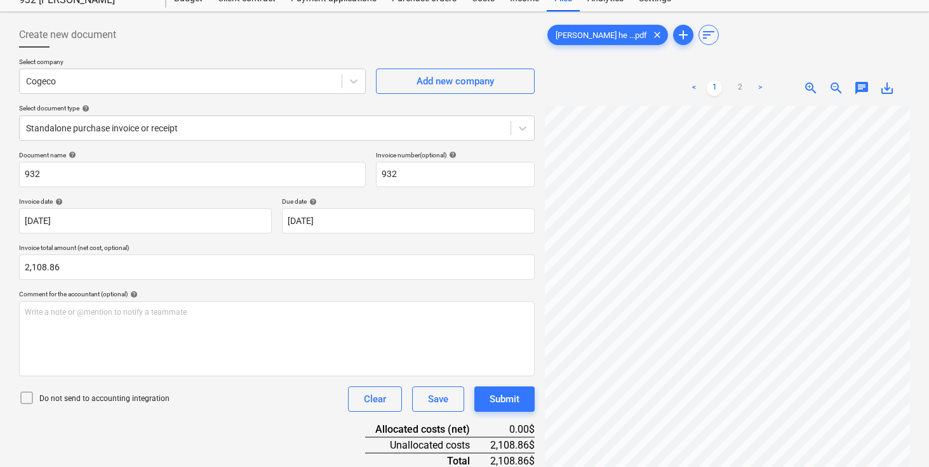
scroll to position [127, 0]
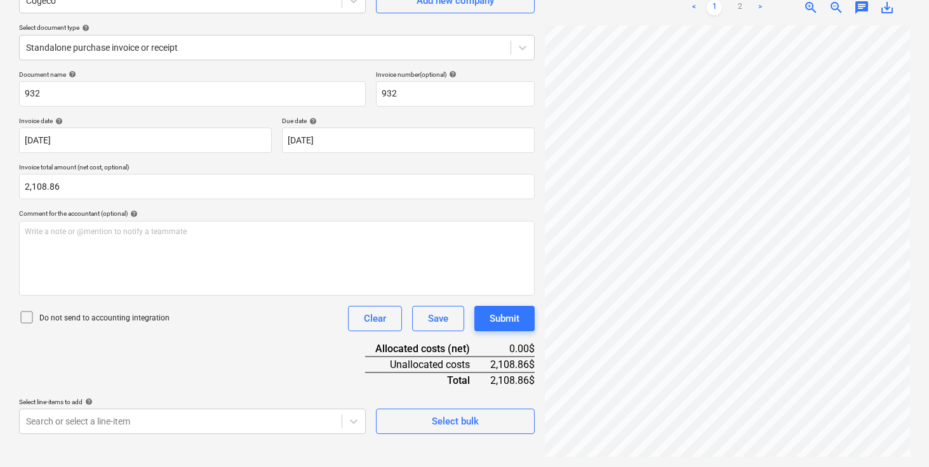
click at [234, 346] on div "Document name help 932 Invoice number (optional) help 932 Invoice date help [DA…" at bounding box center [277, 253] width 516 height 364
